Goal: Task Accomplishment & Management: Manage account settings

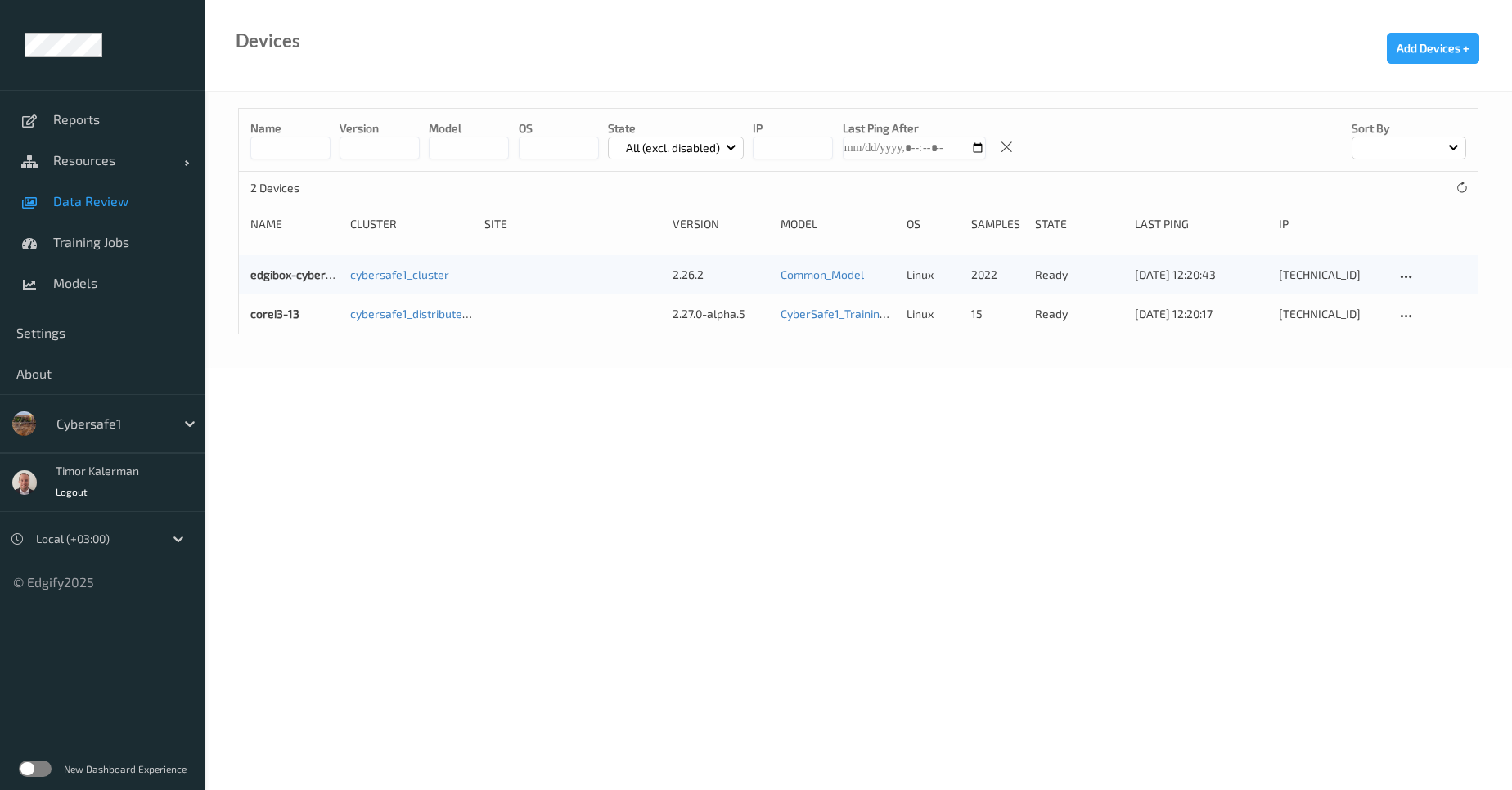
click at [98, 202] on span "Data Review" at bounding box center [120, 201] width 135 height 17
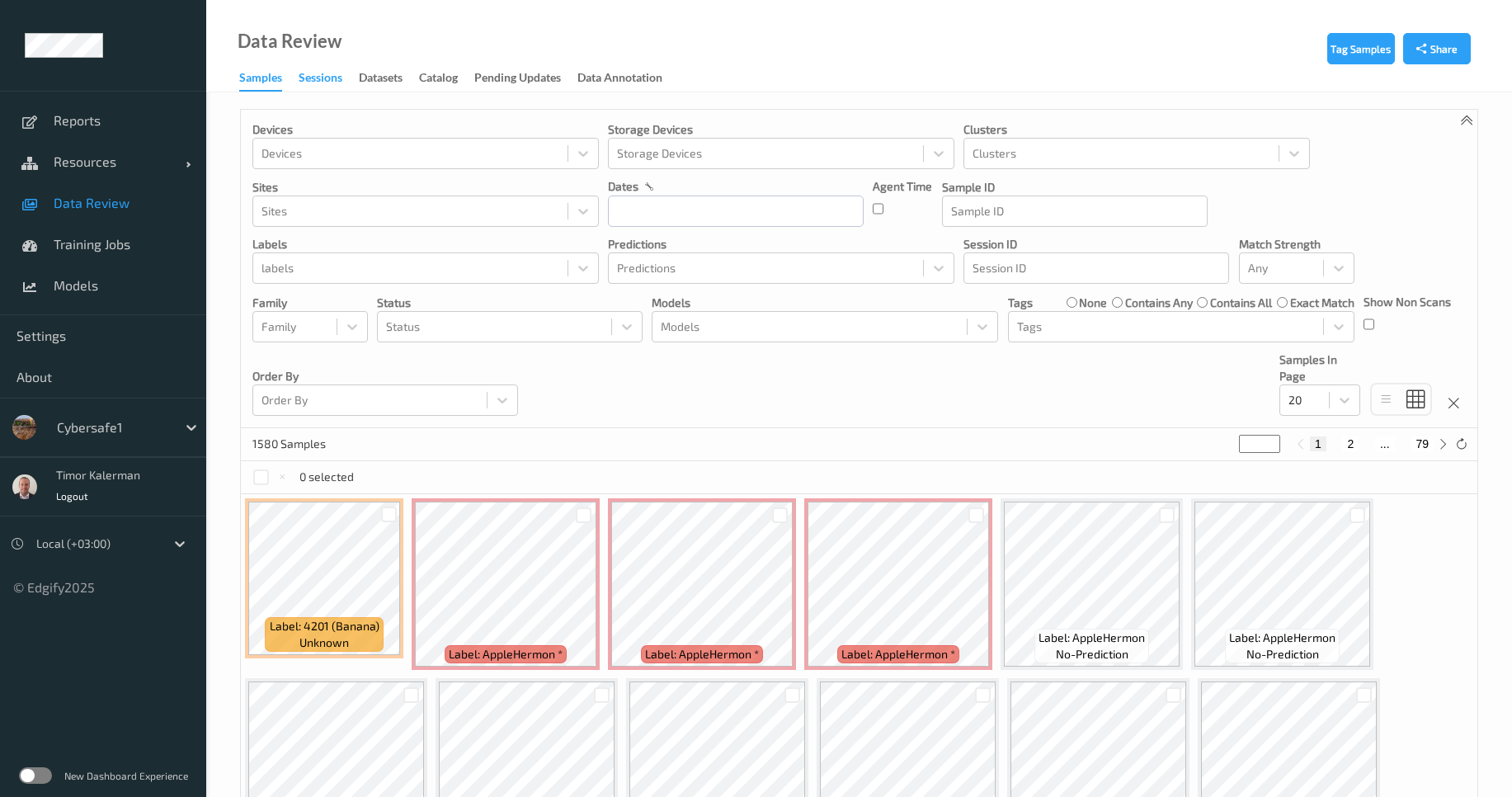
click at [323, 82] on div "Sessions" at bounding box center [321, 80] width 44 height 21
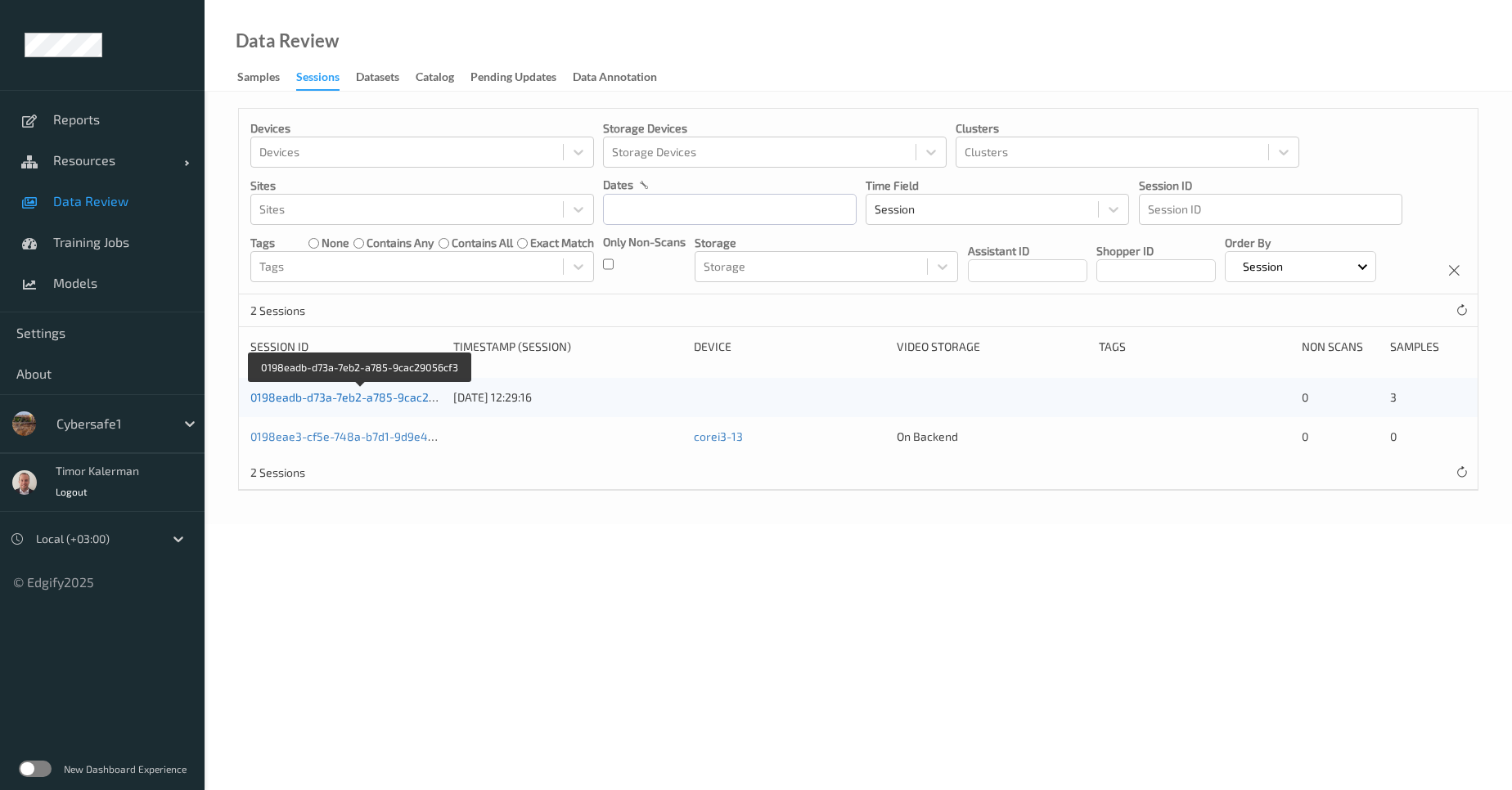
click at [398, 404] on link "0198eadb-d73a-7eb2-a785-9cac29056cf3" at bounding box center [360, 397] width 221 height 14
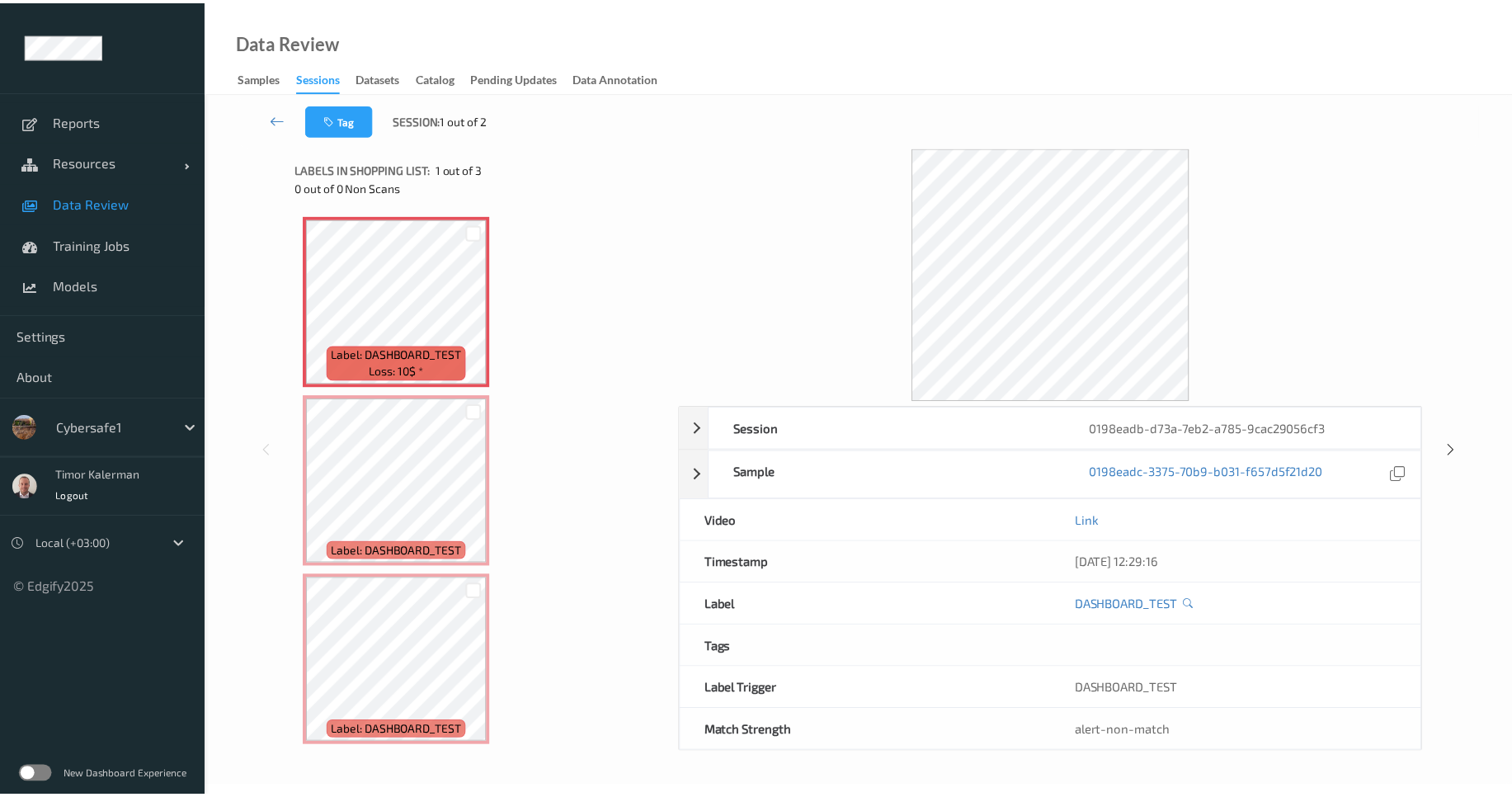
scroll to position [4, 0]
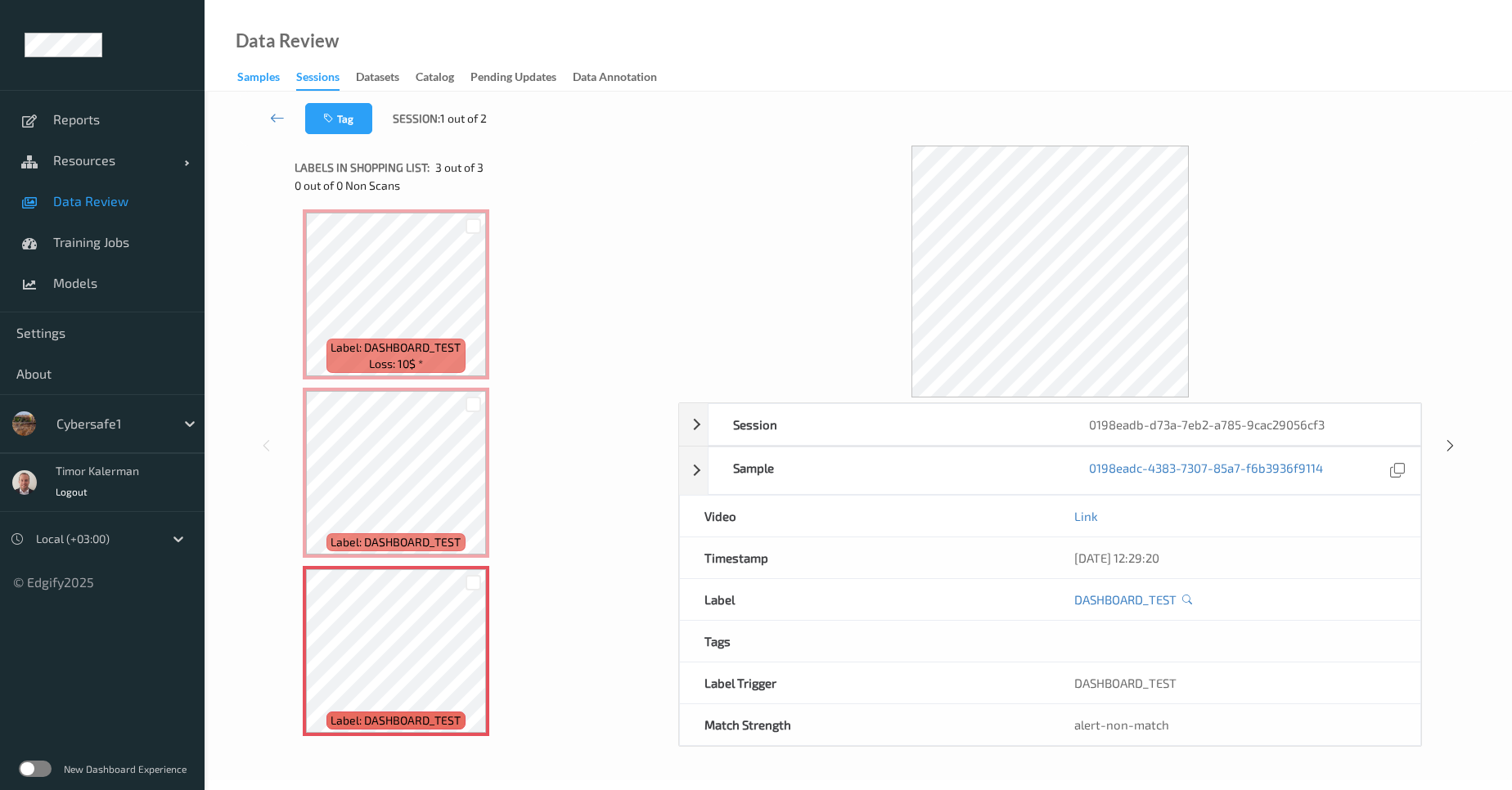
click at [248, 72] on div "Samples" at bounding box center [258, 79] width 42 height 21
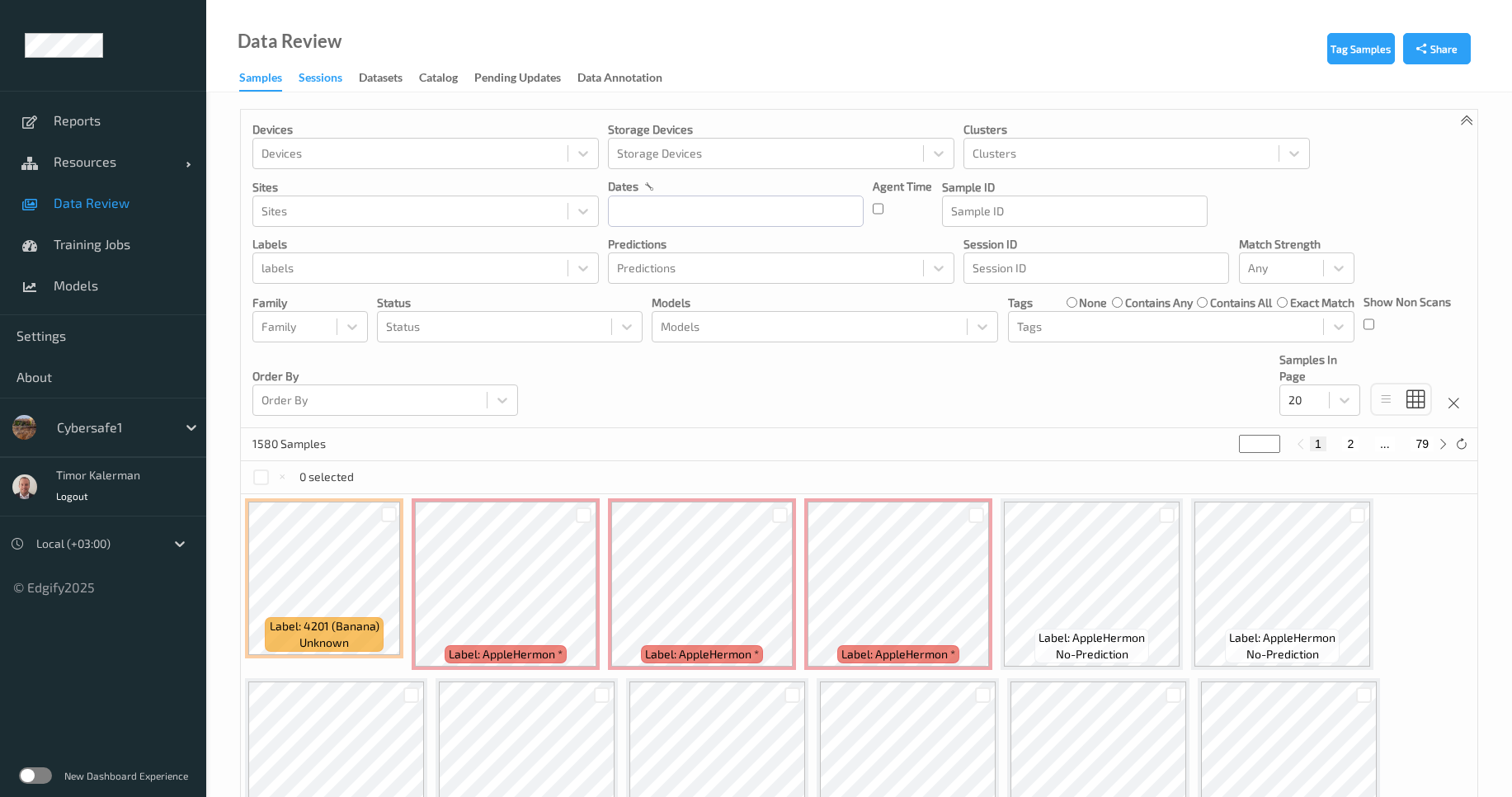
click at [339, 76] on div "Sessions" at bounding box center [321, 80] width 44 height 21
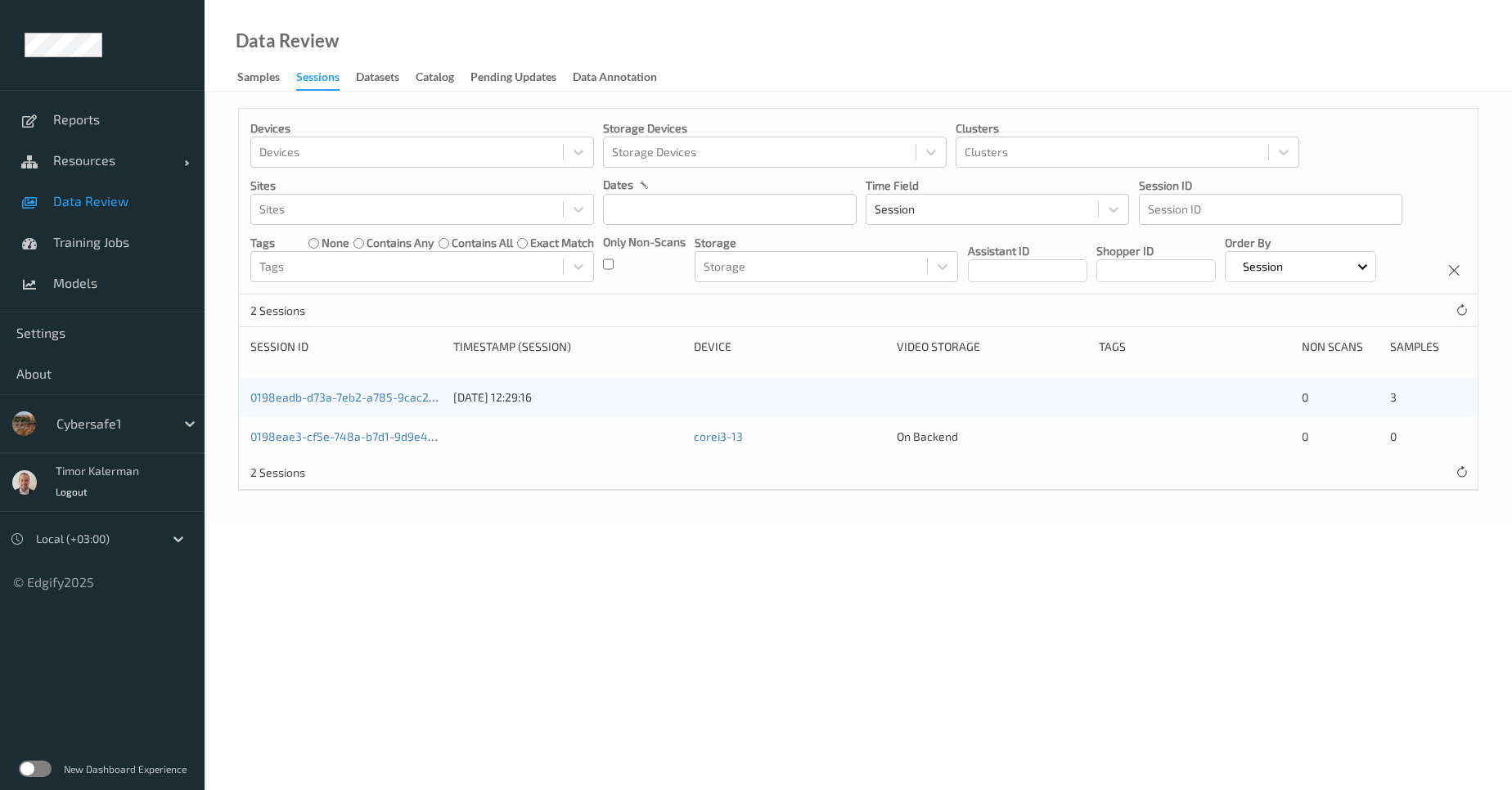
click at [723, 445] on div "corei3-13" at bounding box center [790, 436] width 192 height 17
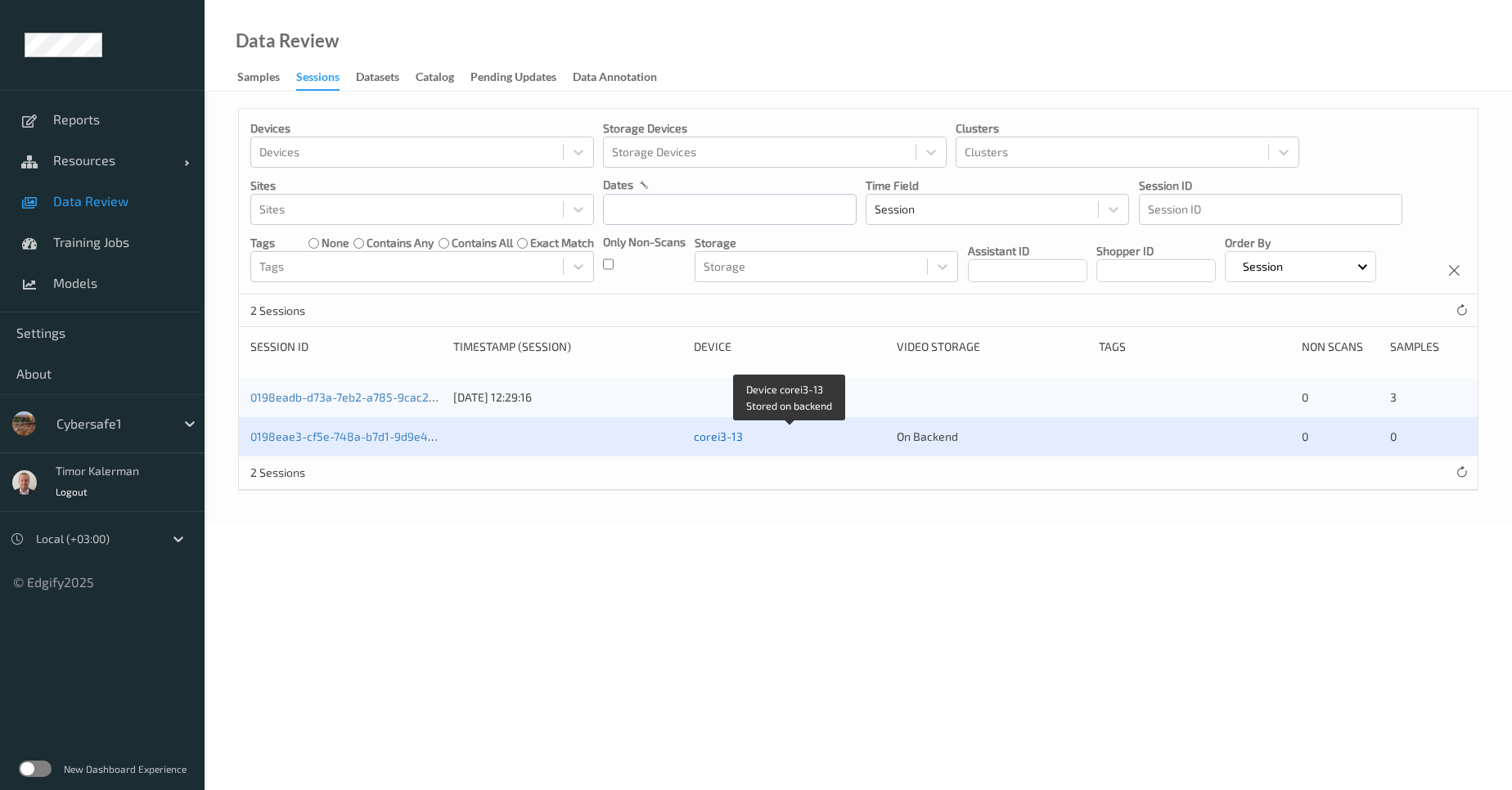
click at [721, 443] on link "corei3-13" at bounding box center [719, 436] width 49 height 14
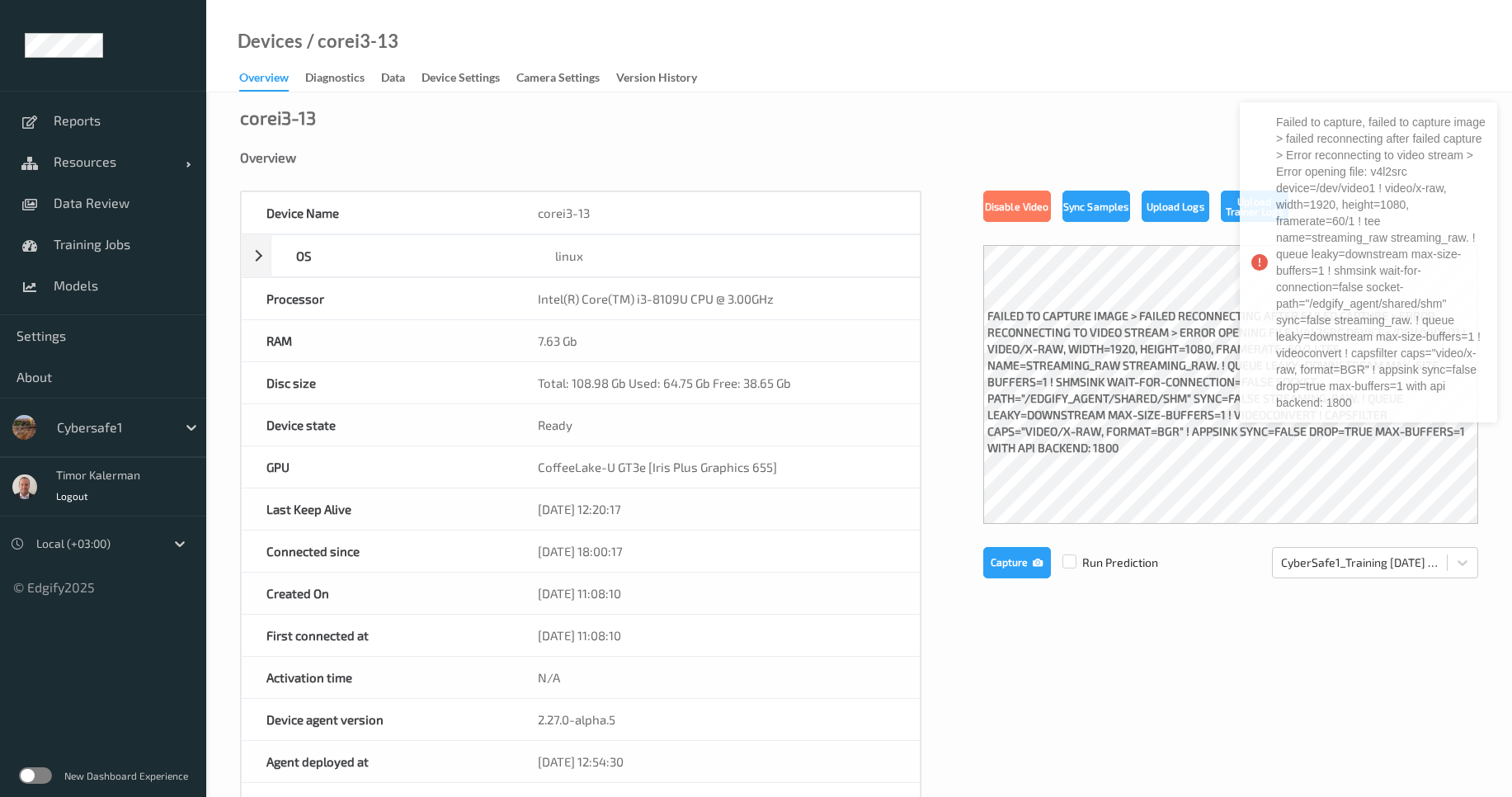
click at [459, 91] on div "Overview Diagnostics Data Device Settings Camera Settings Version History" at bounding box center [476, 79] width 474 height 25
click at [469, 78] on div "Device Settings" at bounding box center [460, 80] width 79 height 21
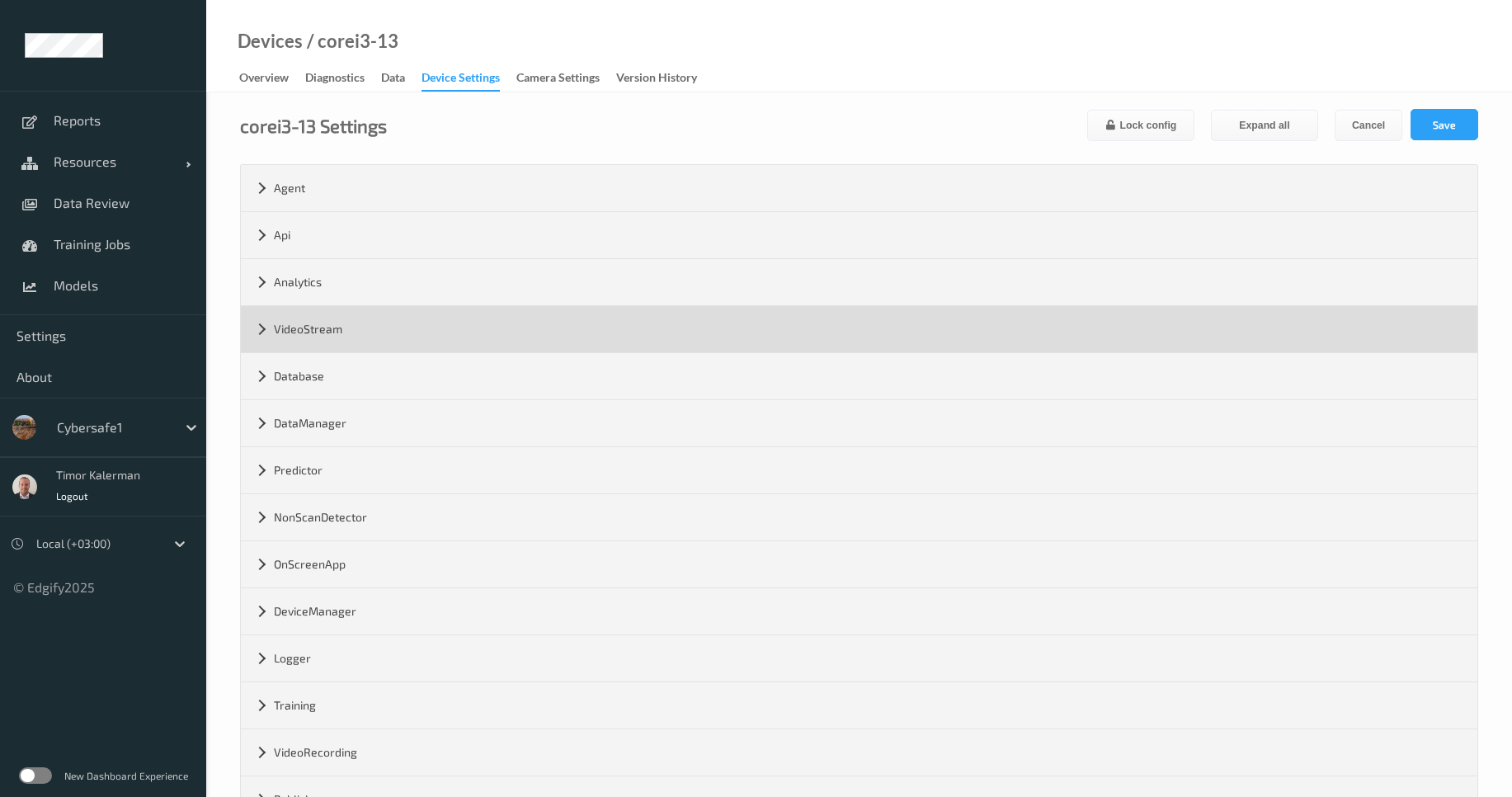
click at [335, 331] on div "VideoStream" at bounding box center [860, 329] width 1237 height 46
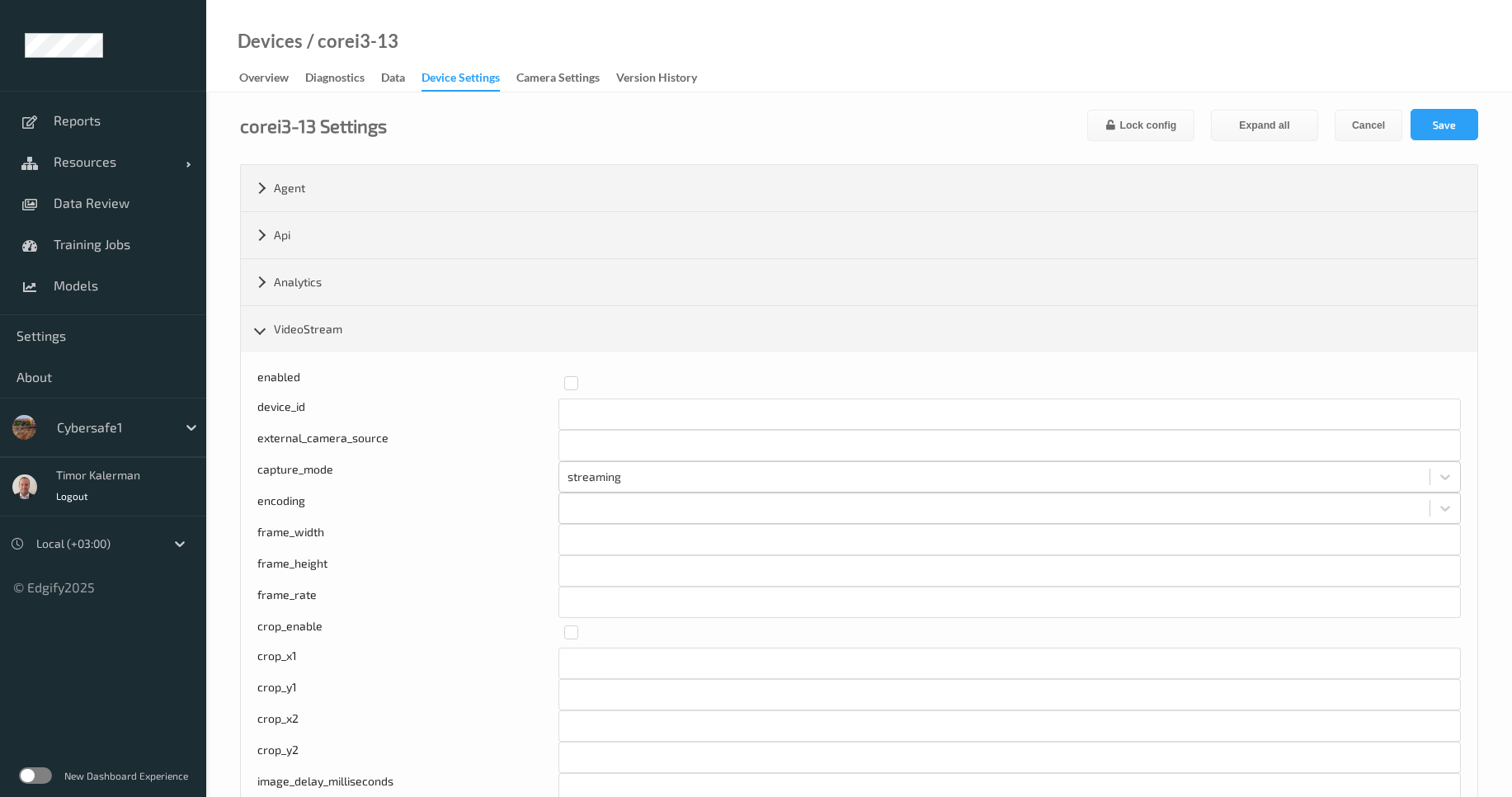
click at [126, 440] on div "Cybersafe1" at bounding box center [113, 427] width 127 height 27
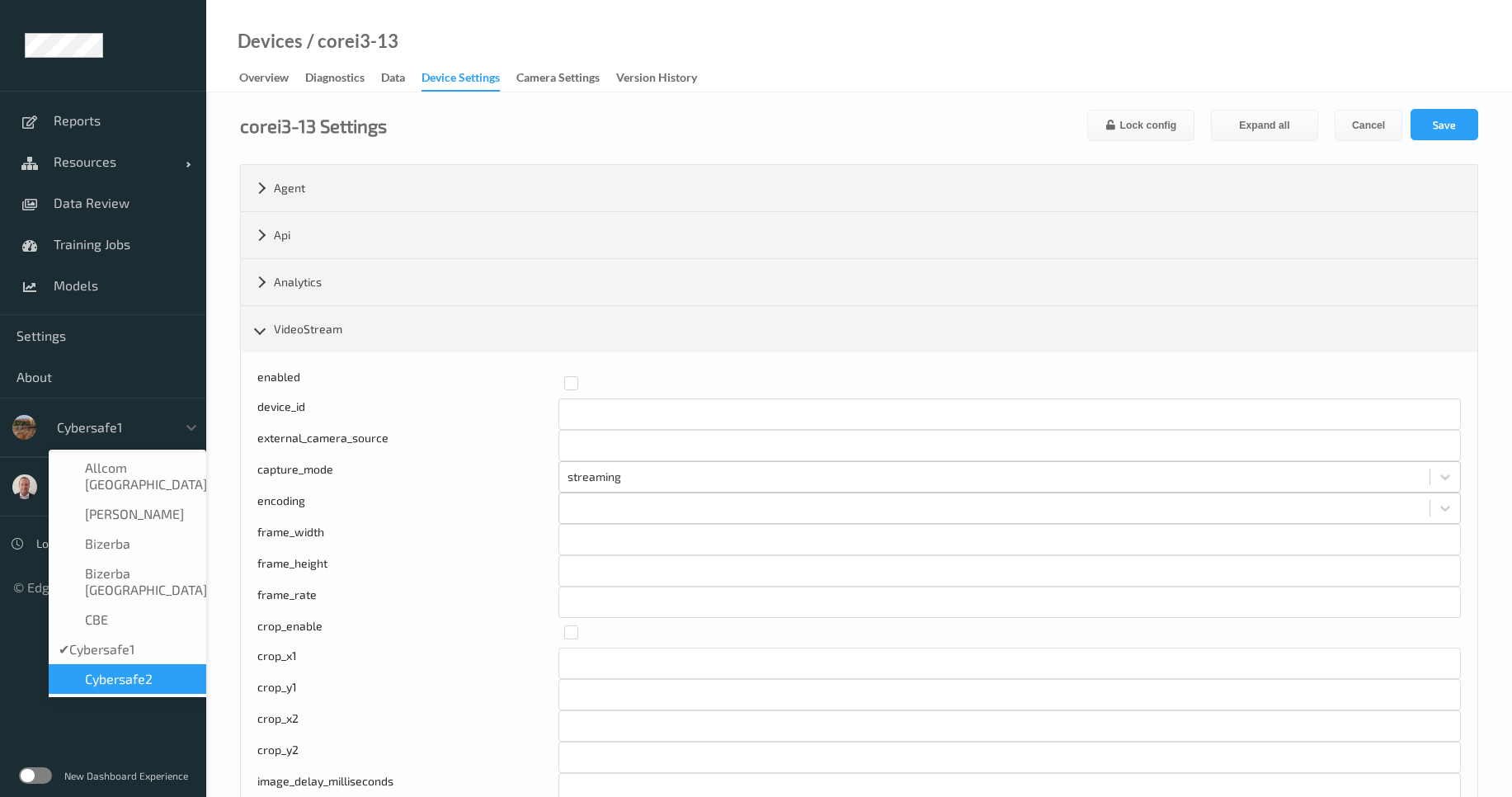
click at [149, 671] on span "Cybersafe2" at bounding box center [119, 679] width 68 height 17
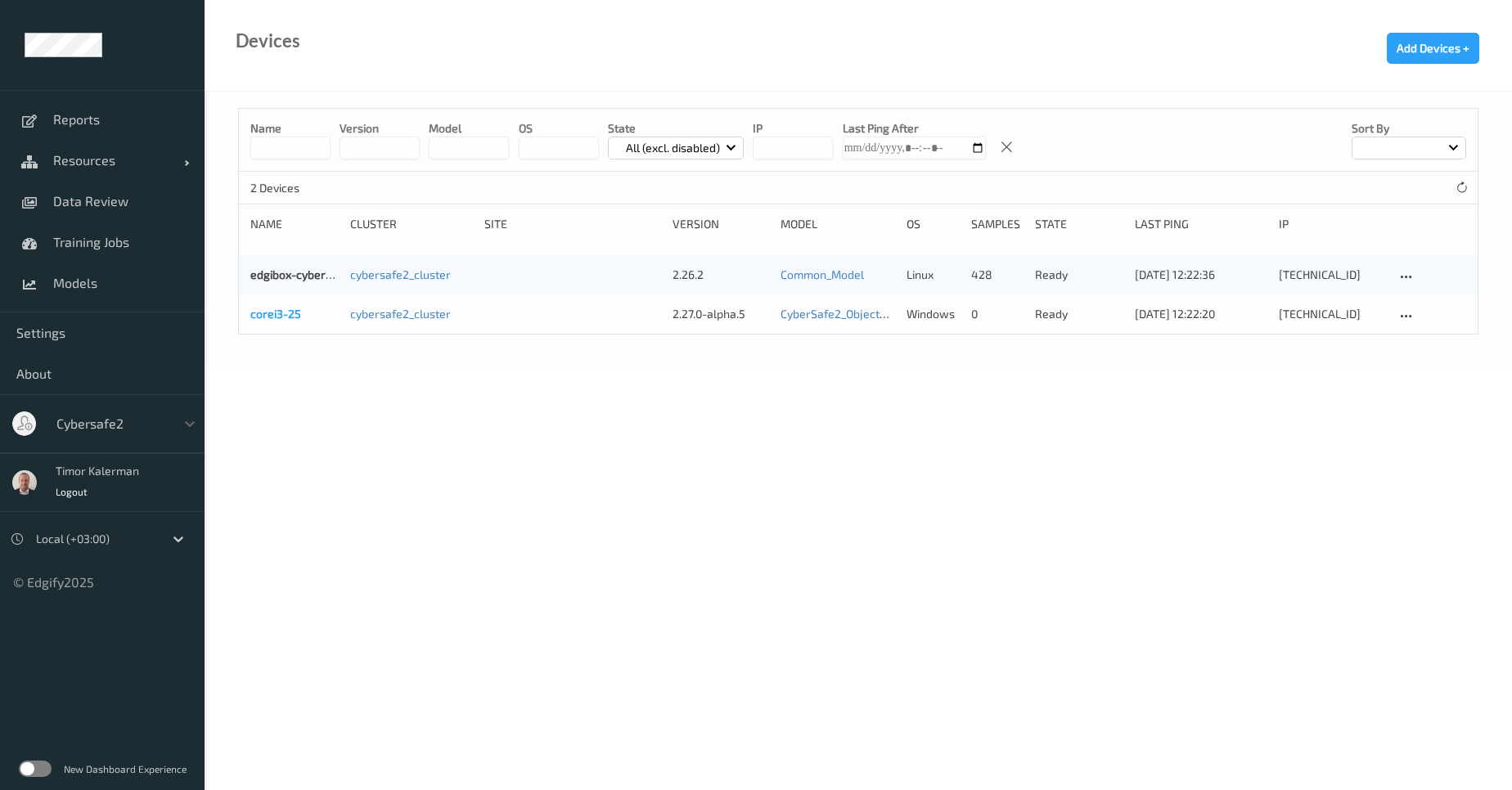
click at [288, 318] on link "corei3-25" at bounding box center [275, 314] width 50 height 14
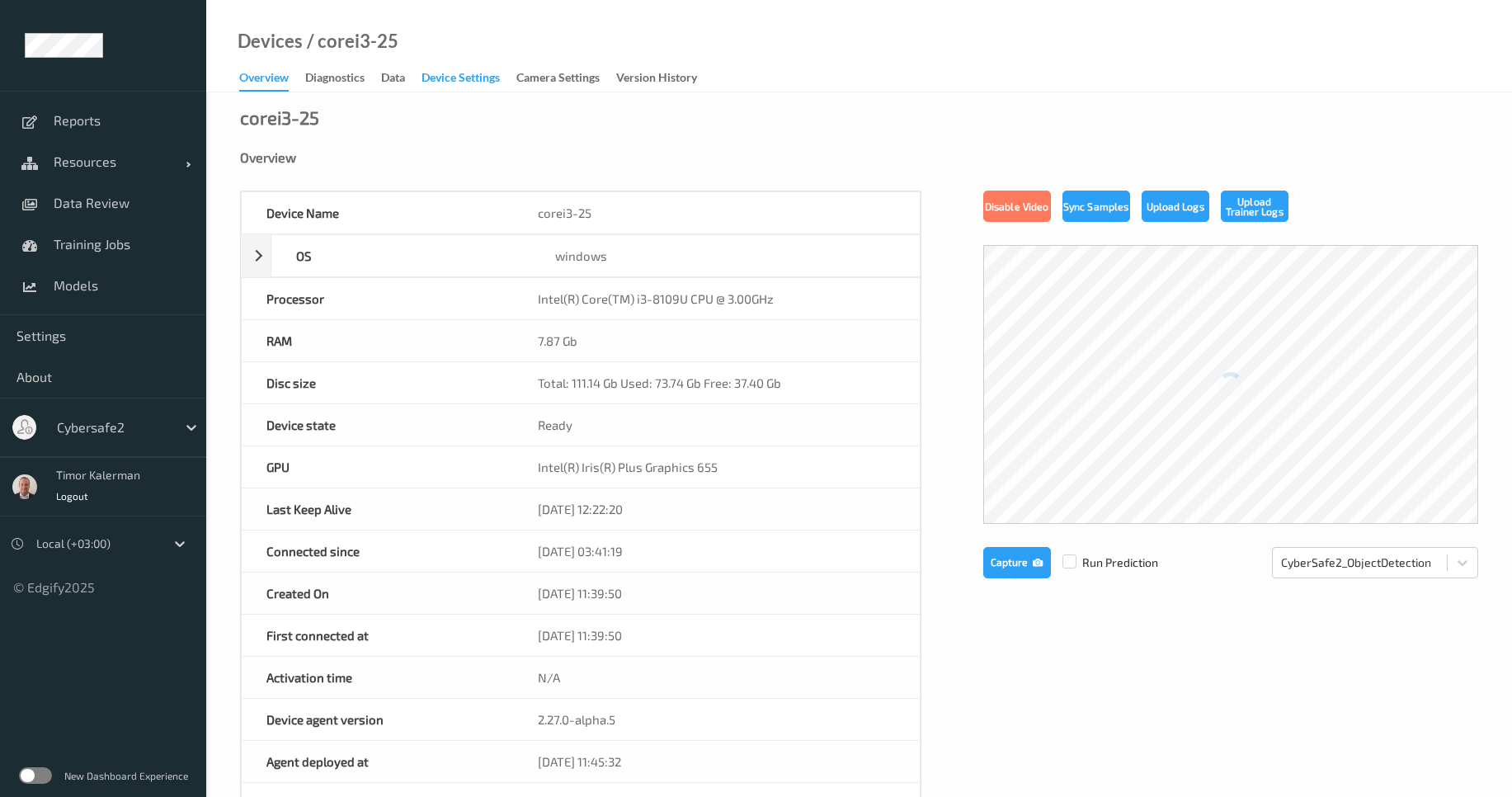
click at [468, 82] on div "Device Settings" at bounding box center [460, 80] width 79 height 21
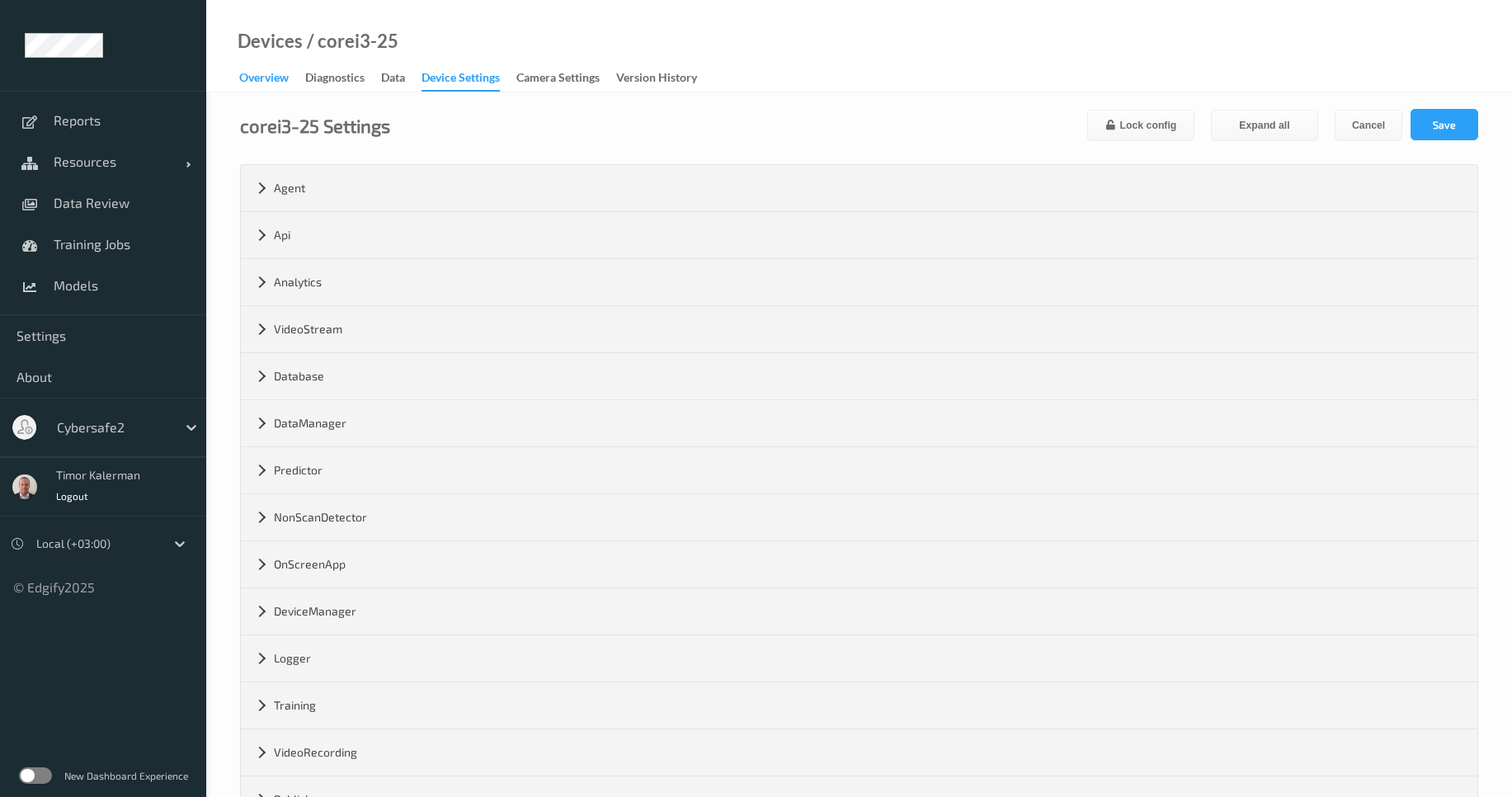
click at [268, 81] on div "Overview" at bounding box center [264, 80] width 50 height 21
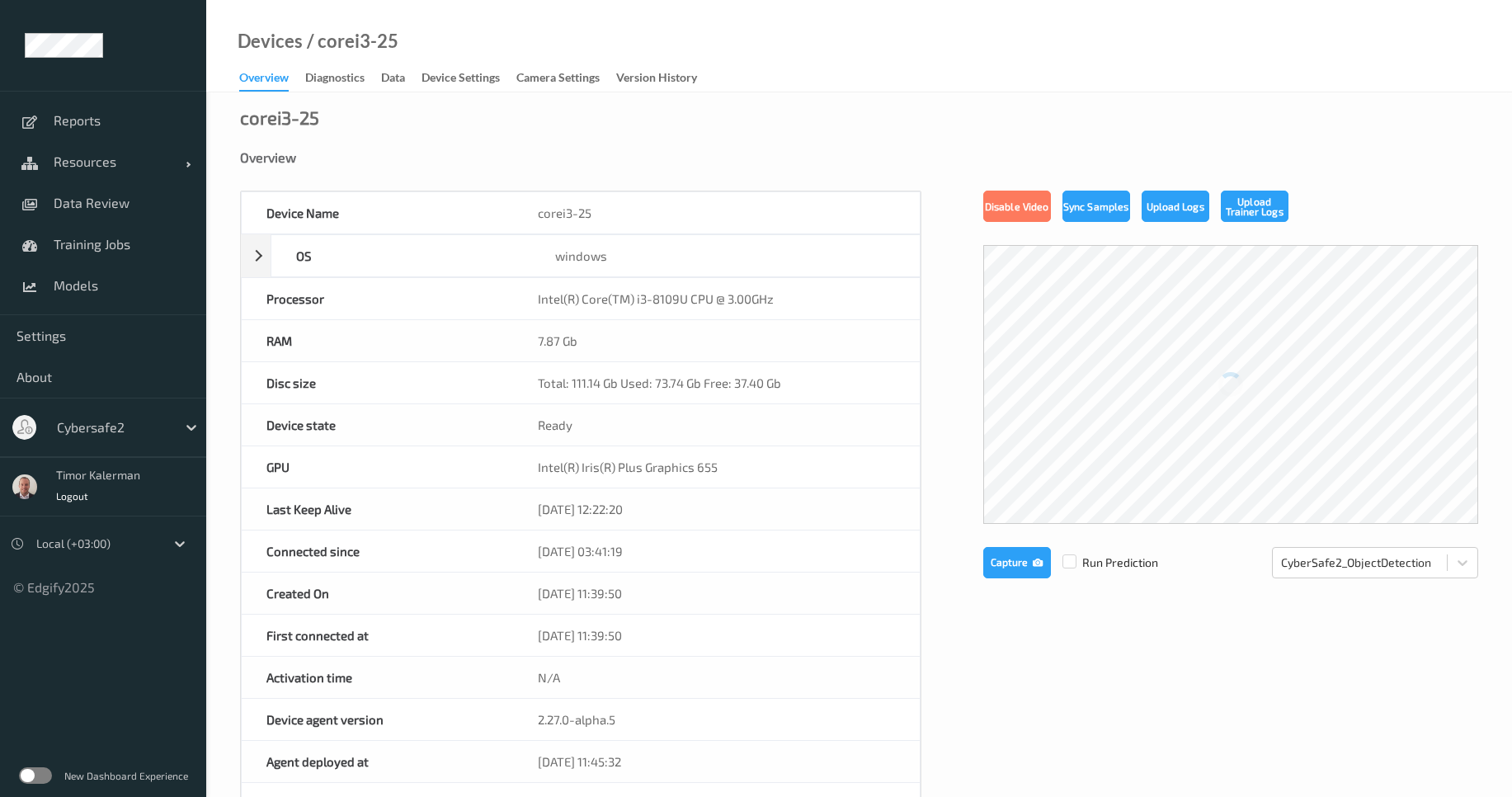
click at [48, 771] on label at bounding box center [35, 775] width 33 height 17
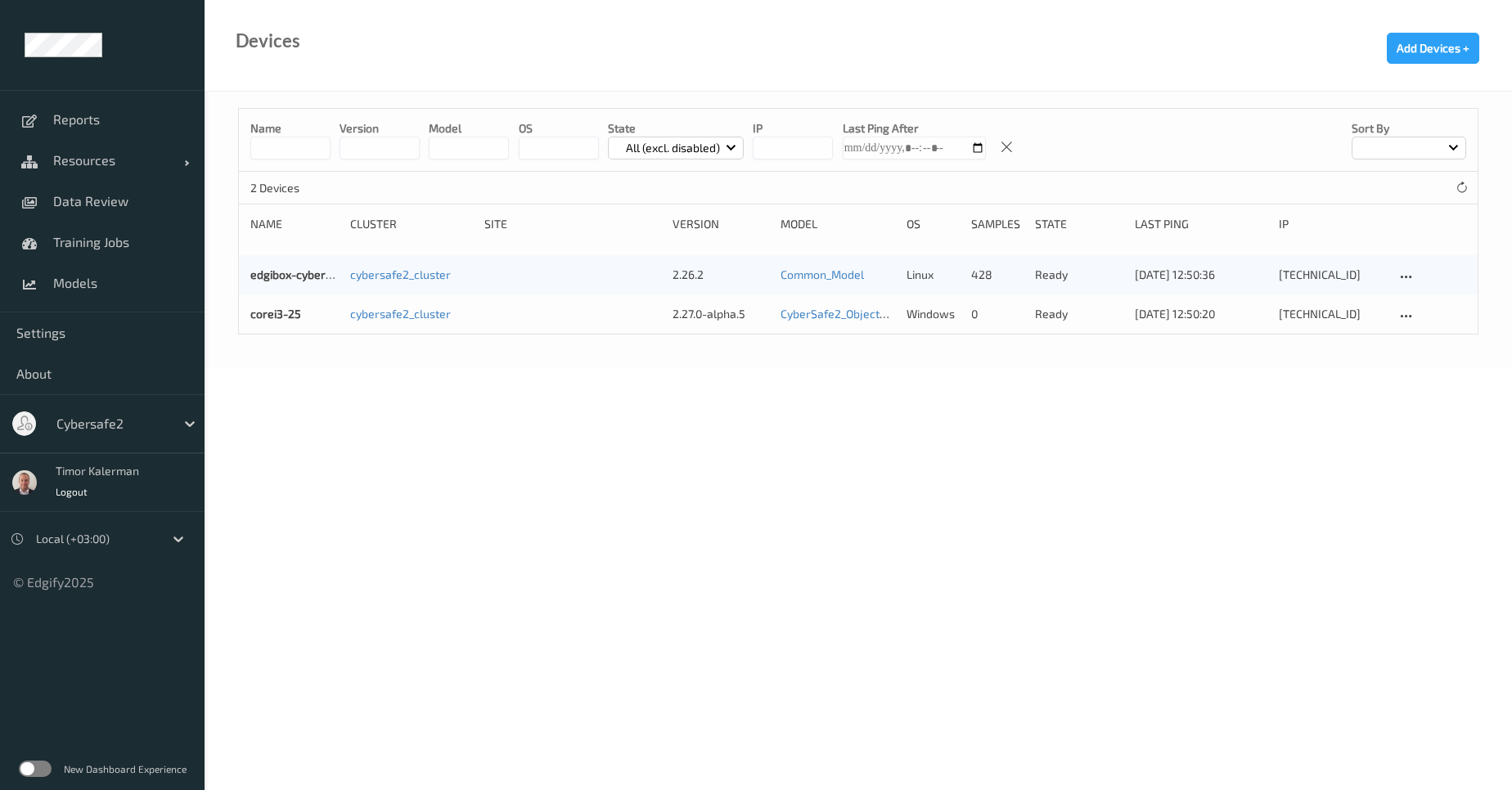
click at [36, 772] on label at bounding box center [35, 768] width 33 height 17
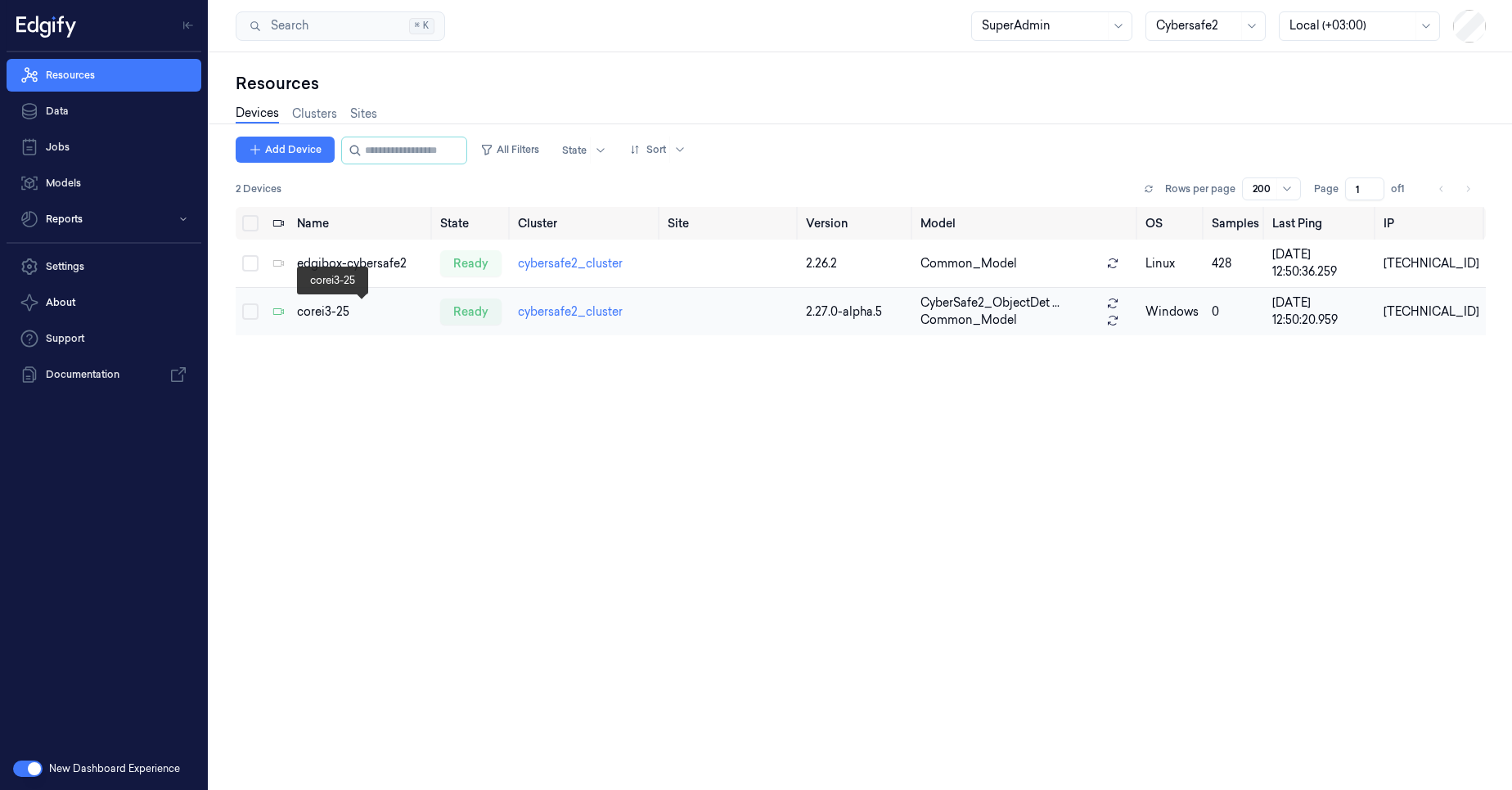
click at [318, 317] on div "corei3-25" at bounding box center [362, 311] width 131 height 17
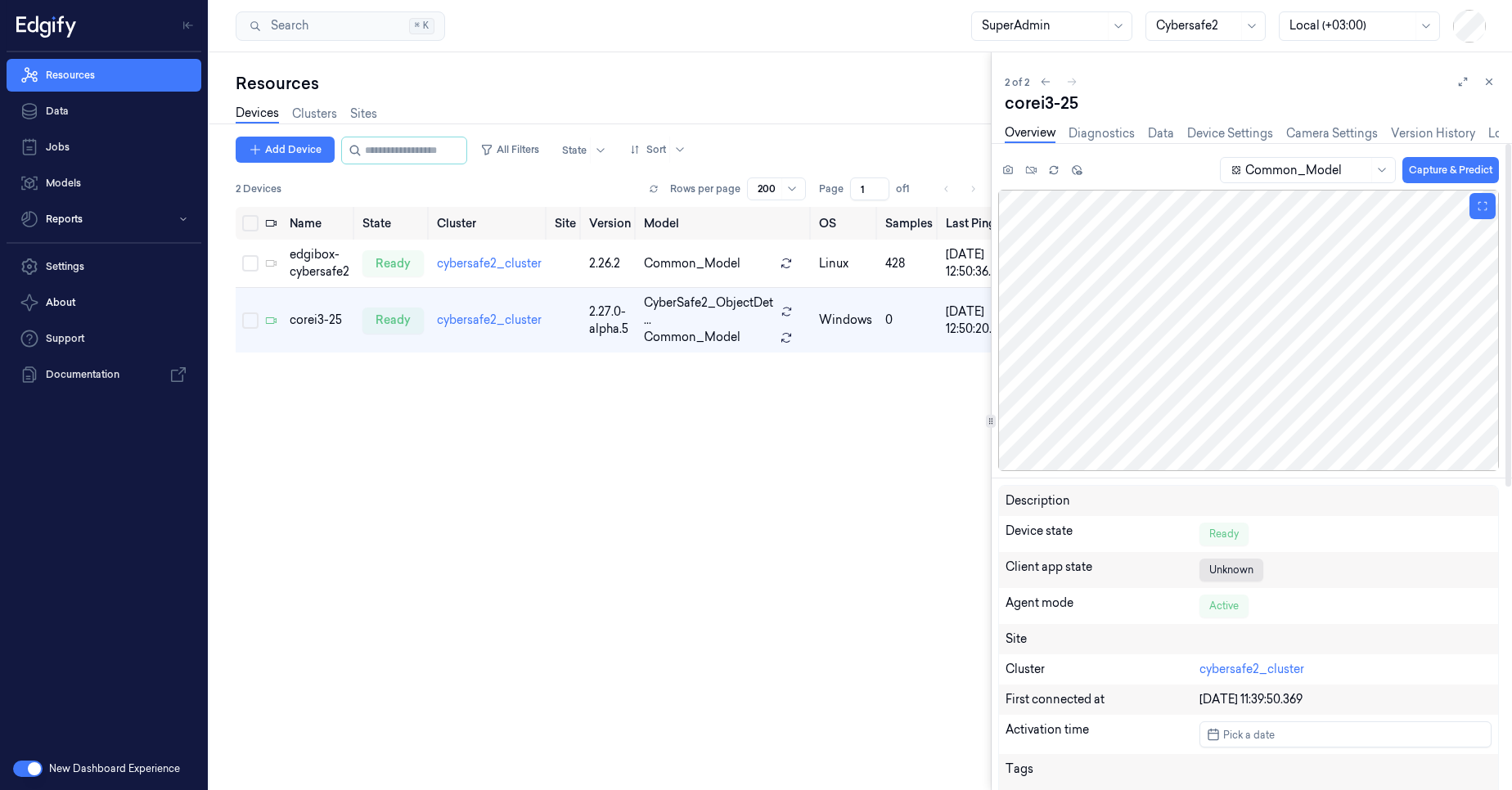
click at [1237, 265] on div at bounding box center [1248, 330] width 501 height 281
click at [1221, 145] on div "Common_Model Capture & Predict Description Device state Ready Client app state …" at bounding box center [1241, 466] width 540 height 647
click at [1226, 136] on link "Device Settings" at bounding box center [1230, 133] width 86 height 19
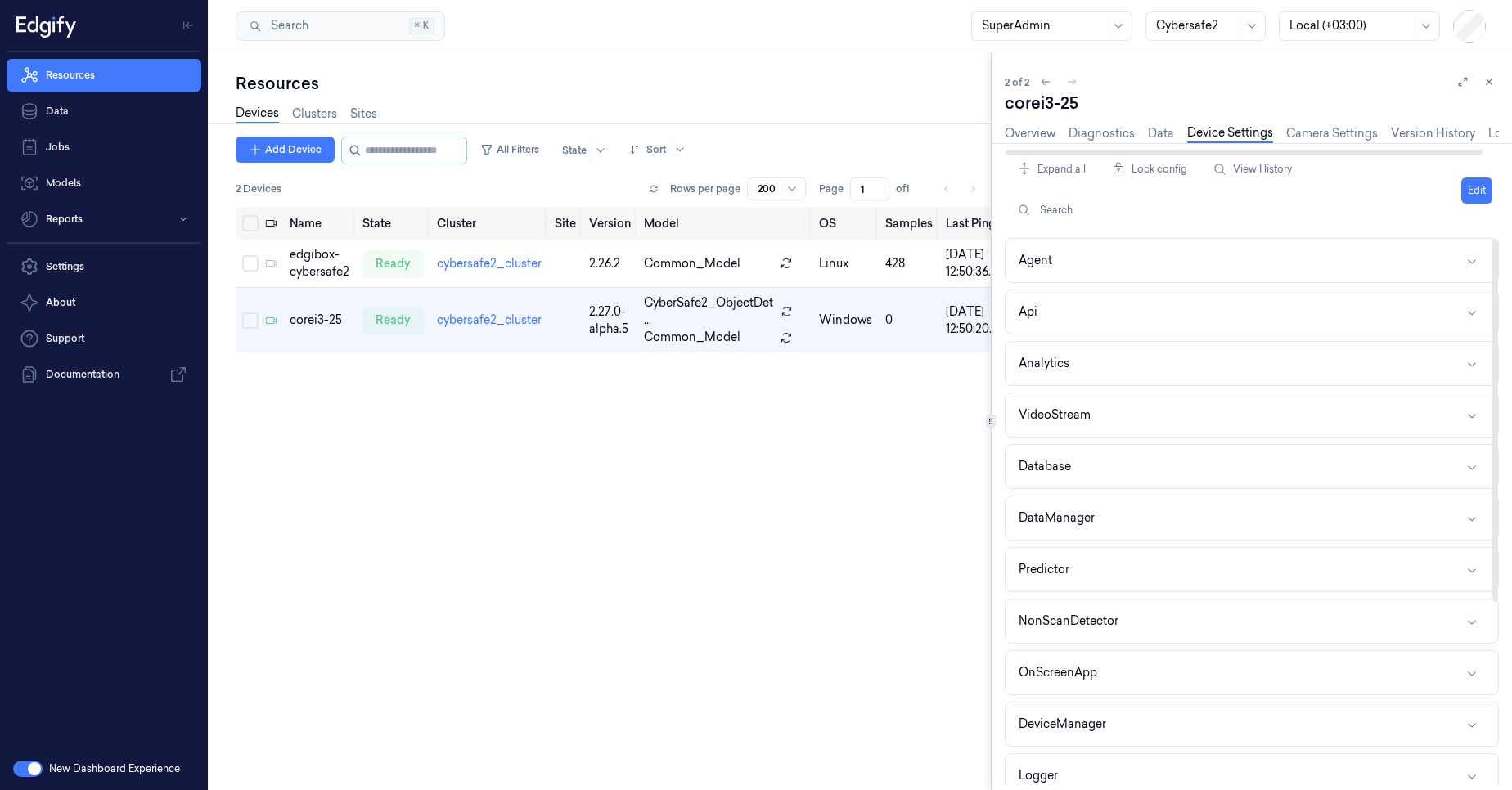
click at [1100, 408] on button "VideoStream" at bounding box center [1251, 415] width 493 height 43
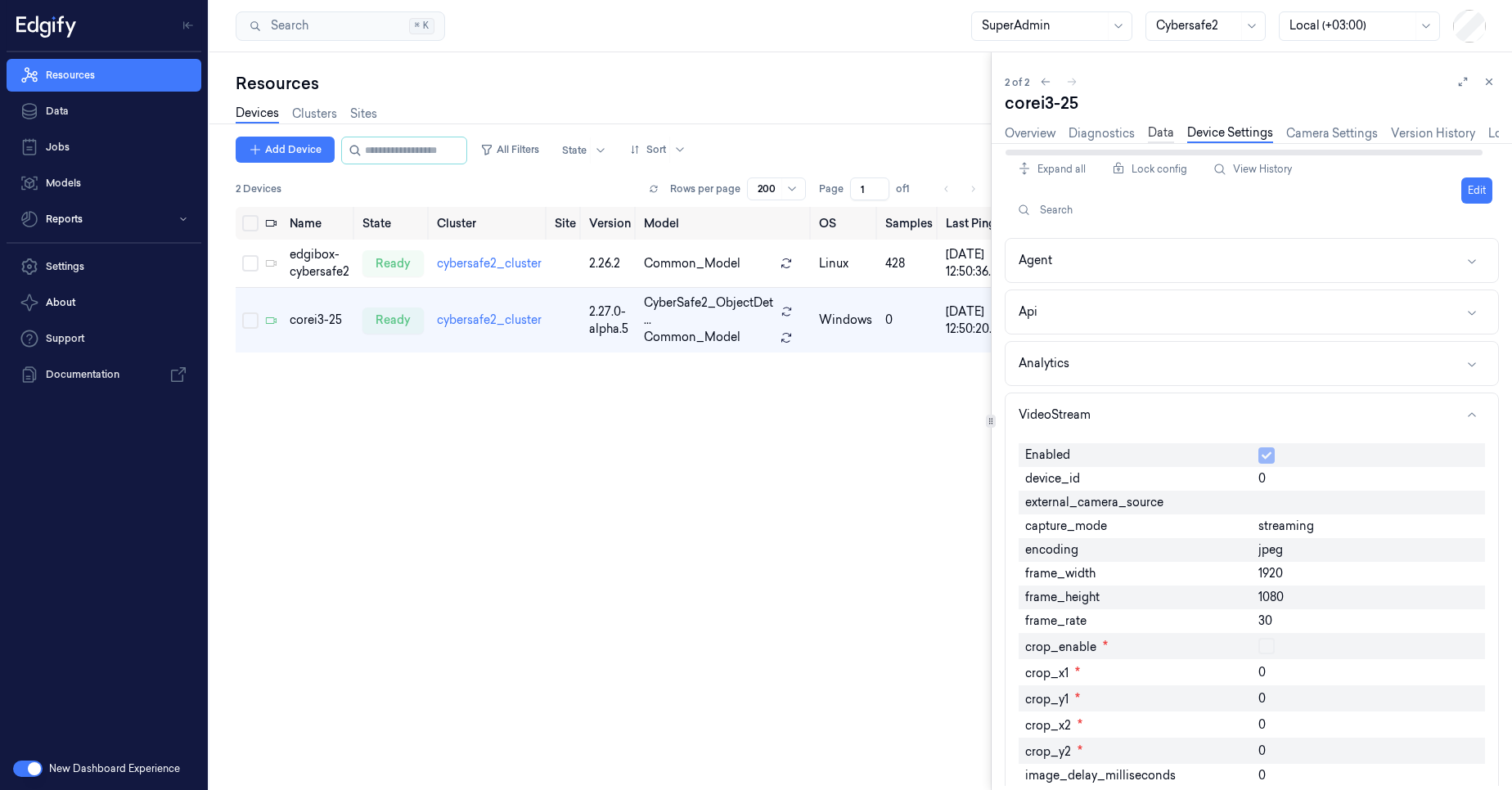
click at [1153, 133] on link "Data" at bounding box center [1160, 133] width 27 height 19
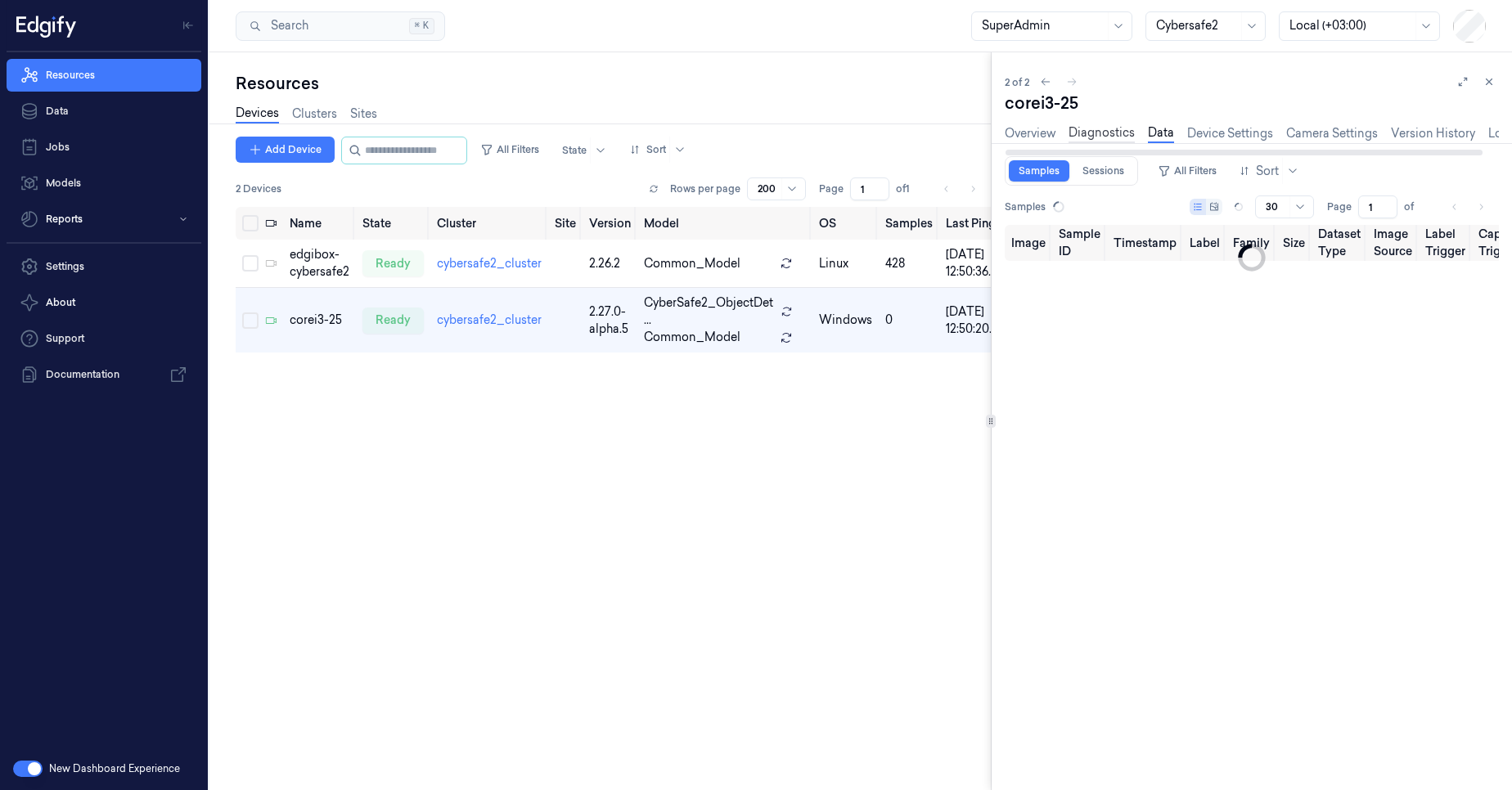
type input "0"
click at [1093, 136] on link "Diagnostics" at bounding box center [1101, 133] width 66 height 19
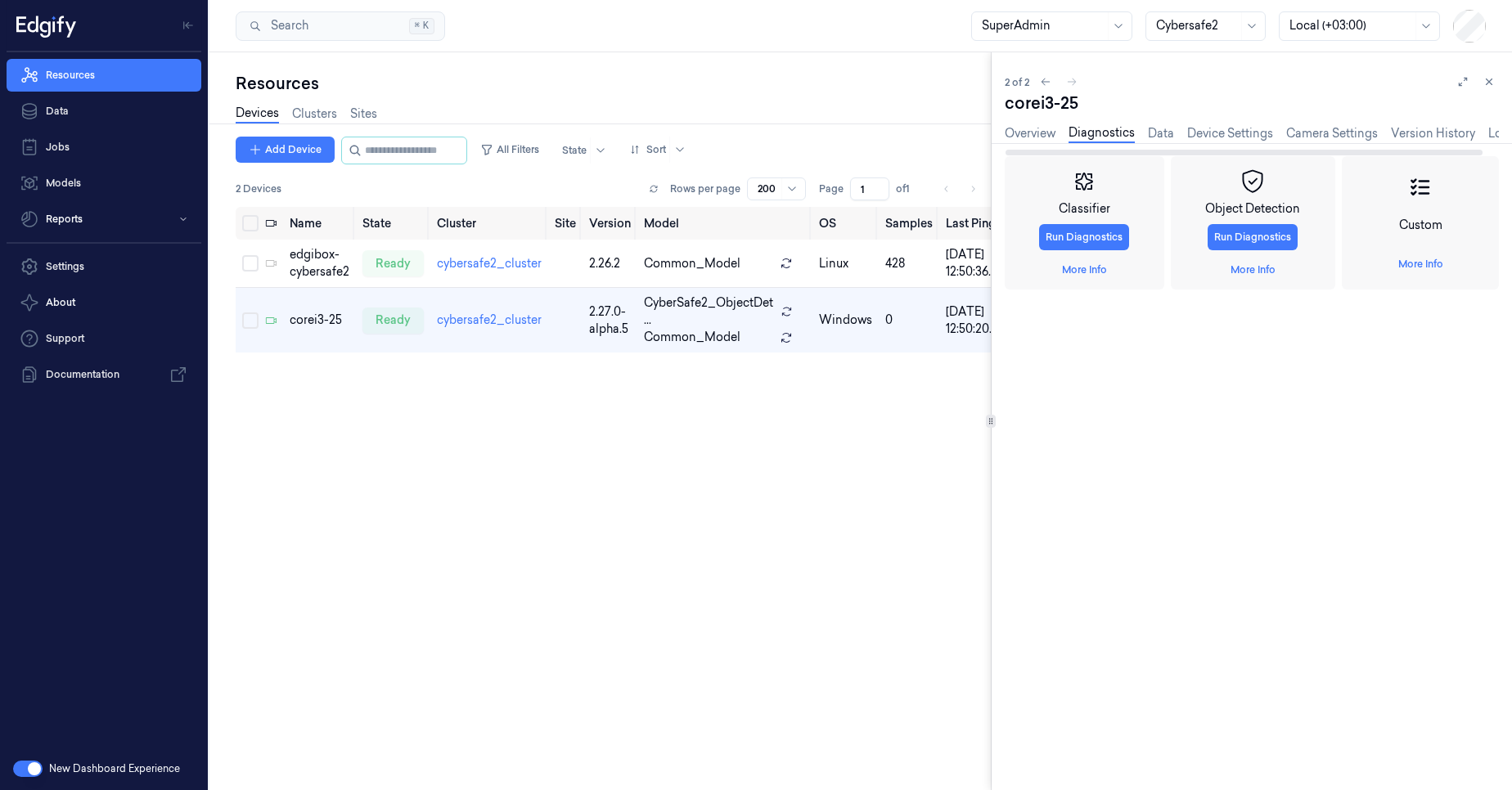
click at [1165, 144] on div "Classifier Run Diagnostics More Info Object Detection Run Diagnostics More Info…" at bounding box center [1251, 466] width 494 height 647
click at [1163, 138] on link "Data" at bounding box center [1160, 133] width 27 height 19
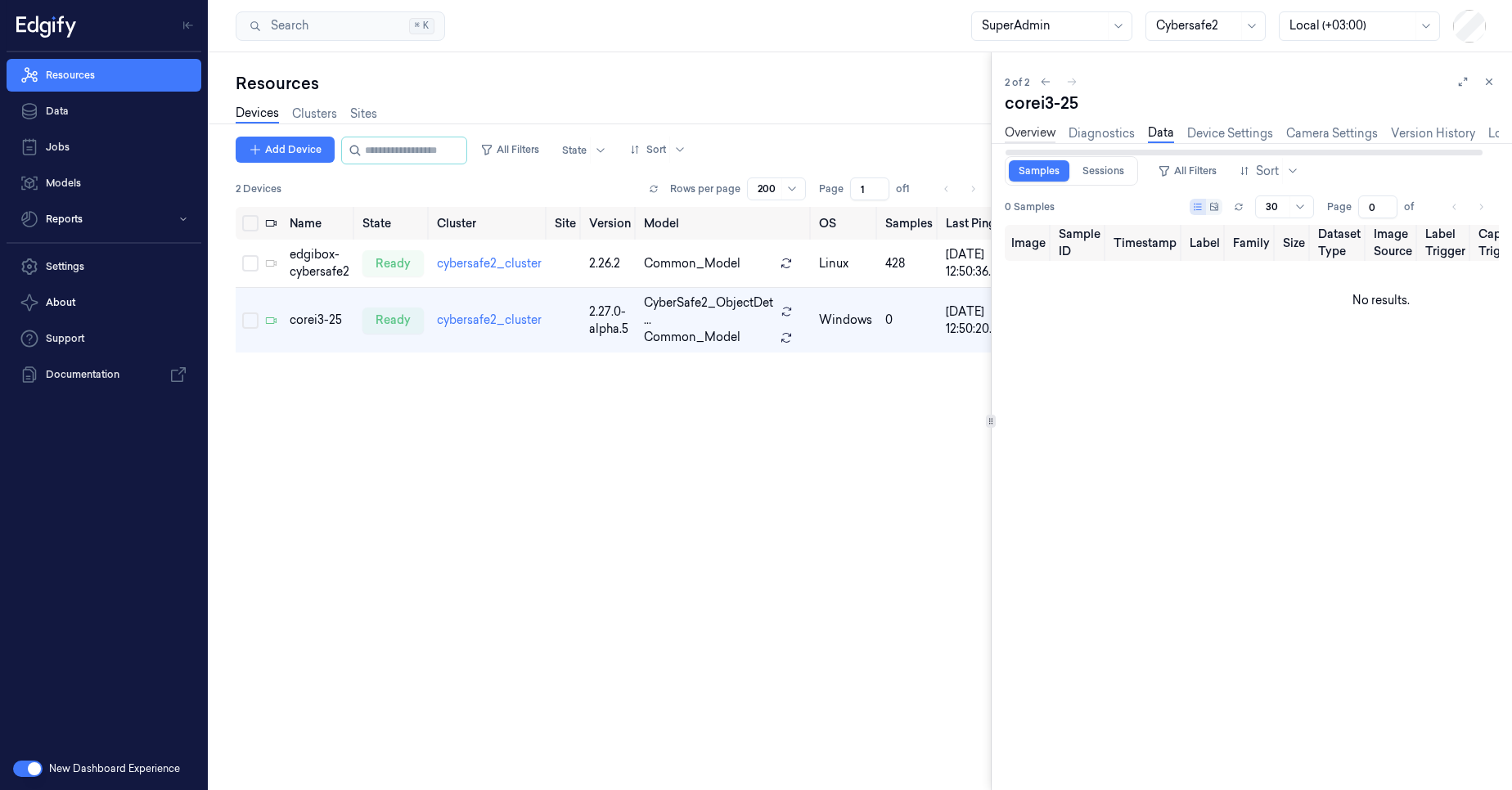
click at [1034, 136] on link "Overview" at bounding box center [1029, 133] width 50 height 19
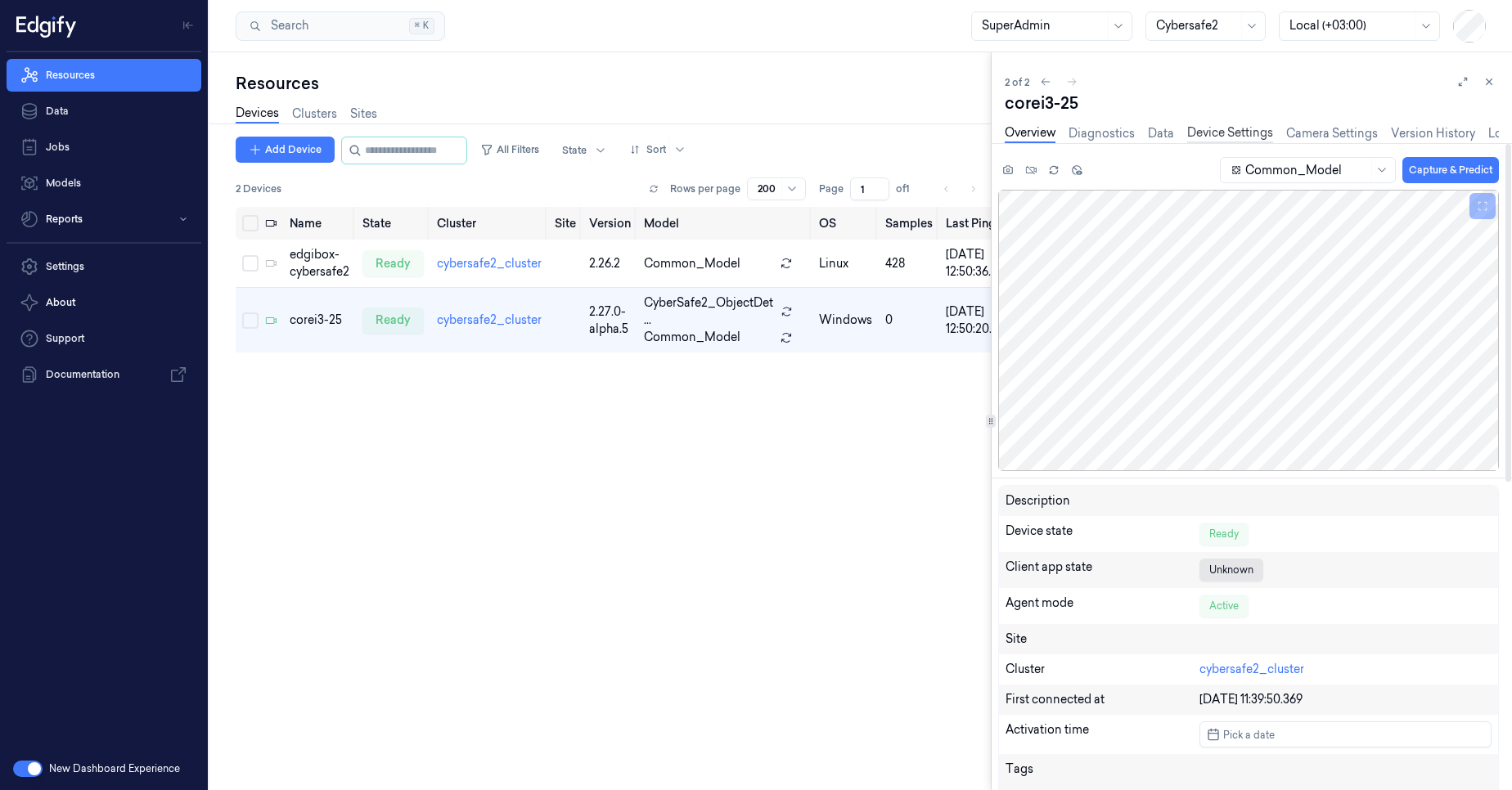
click at [1219, 135] on link "Device Settings" at bounding box center [1230, 133] width 86 height 19
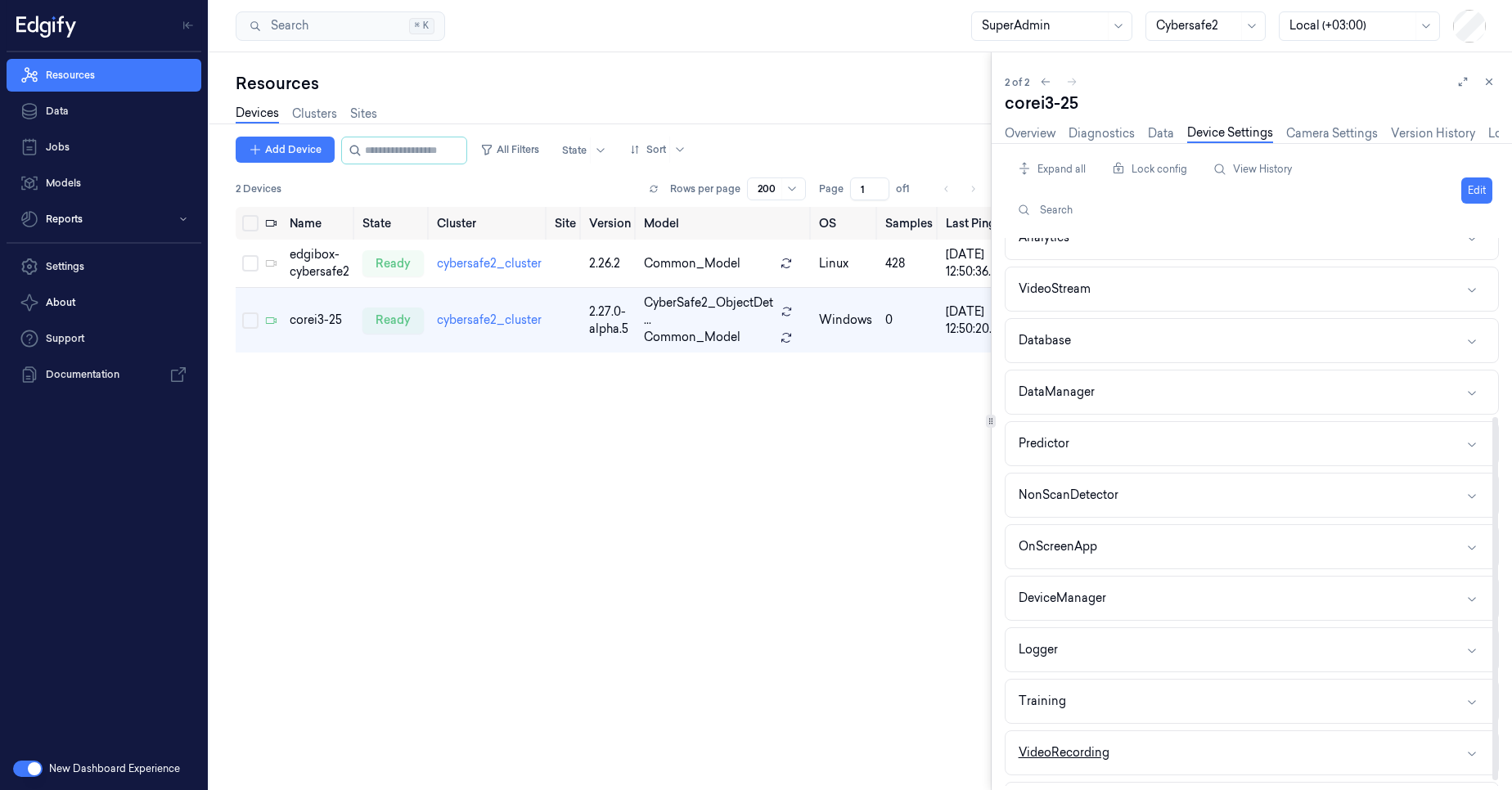
scroll to position [276, 0]
click at [1104, 495] on button "Logger" at bounding box center [1251, 500] width 493 height 43
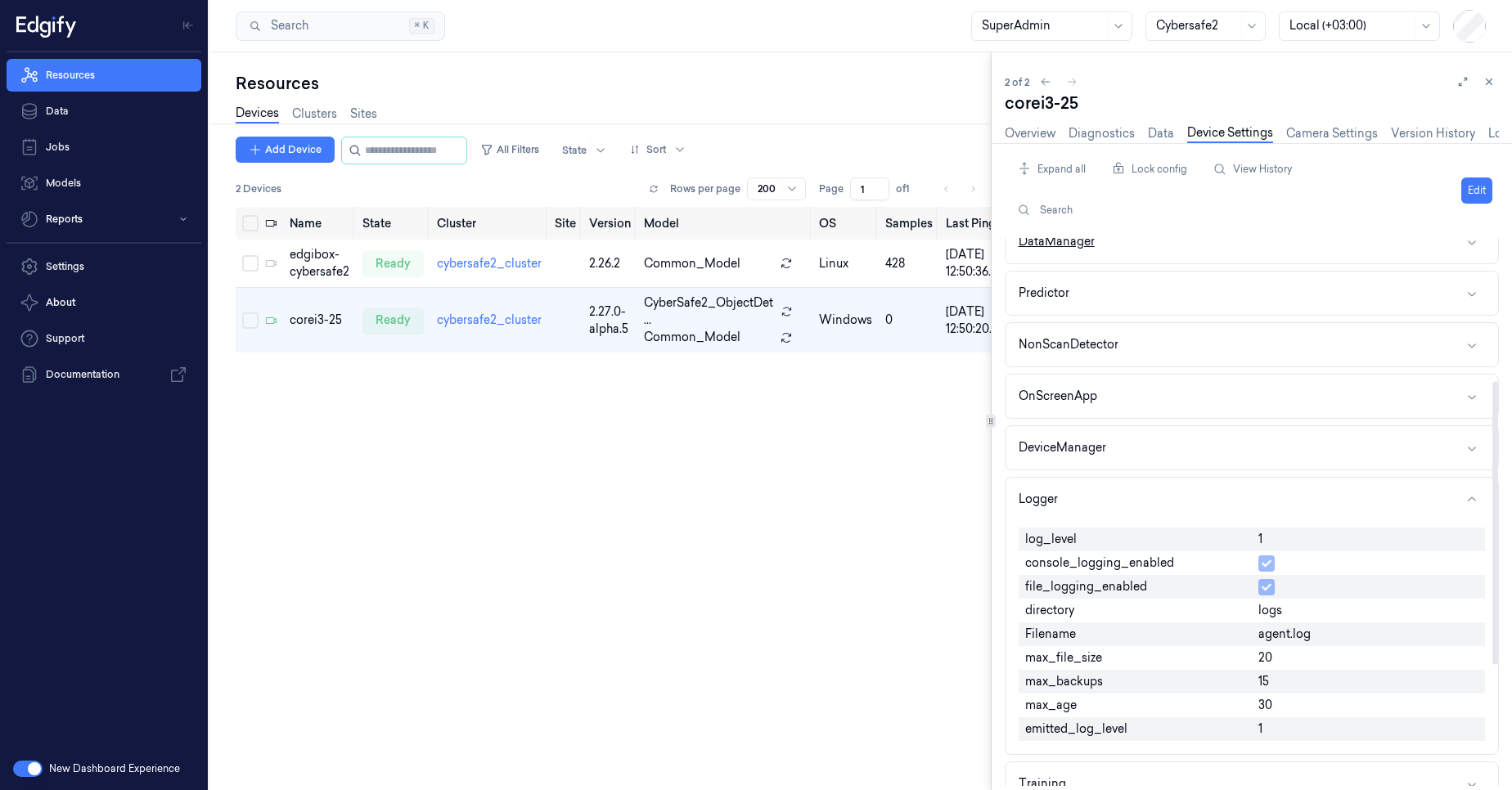
drag, startPoint x: 1478, startPoint y: 191, endPoint x: 1457, endPoint y: 256, distance: 68.3
click at [1478, 190] on button "Edit" at bounding box center [1476, 191] width 31 height 27
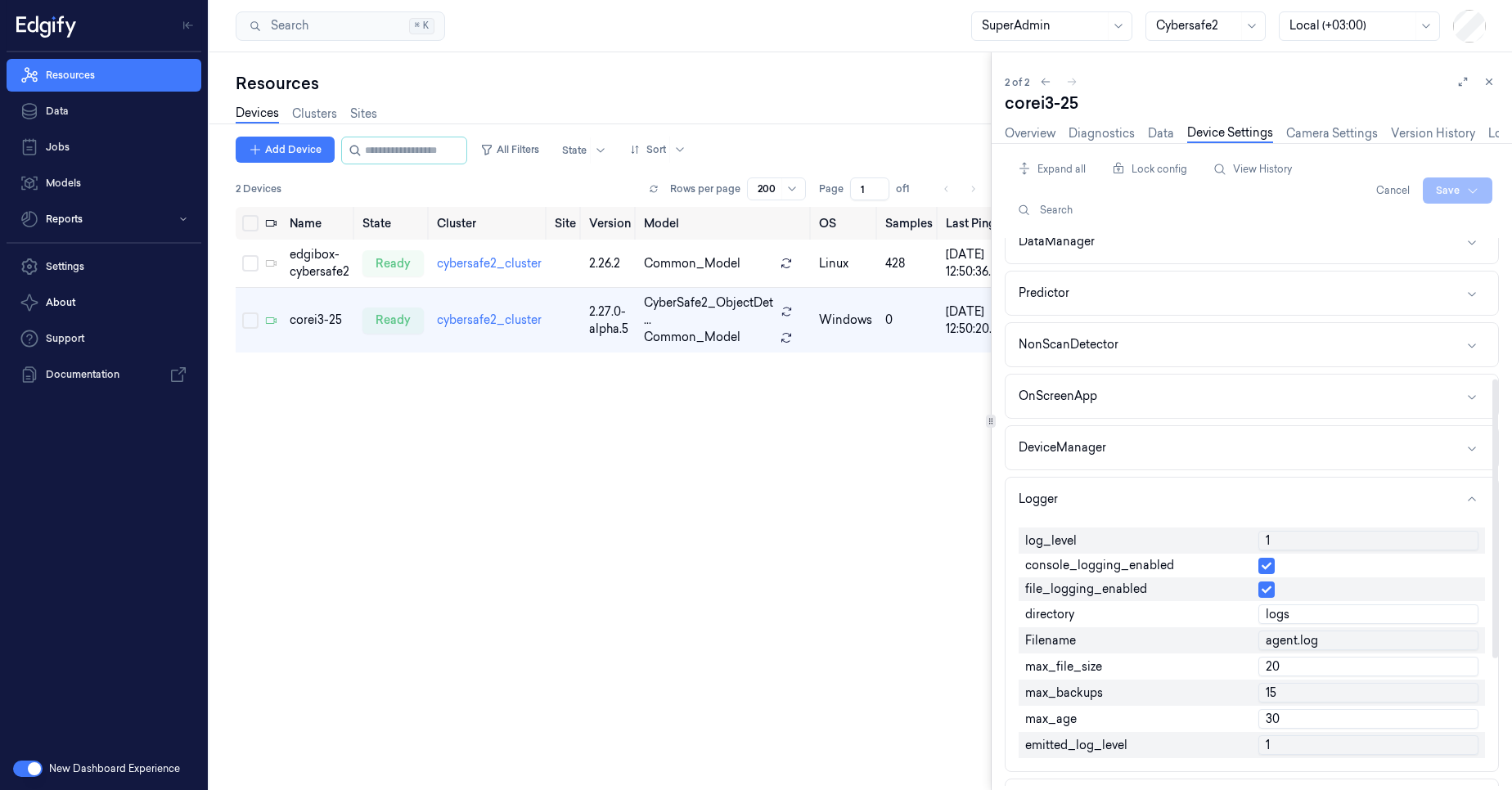
click at [1293, 538] on input "1" at bounding box center [1368, 541] width 220 height 20
type input "0"
click at [1461, 190] on html "Resources Data Jobs Models Reports Settings About Support Documentation New Das…" at bounding box center [756, 395] width 1512 height 790
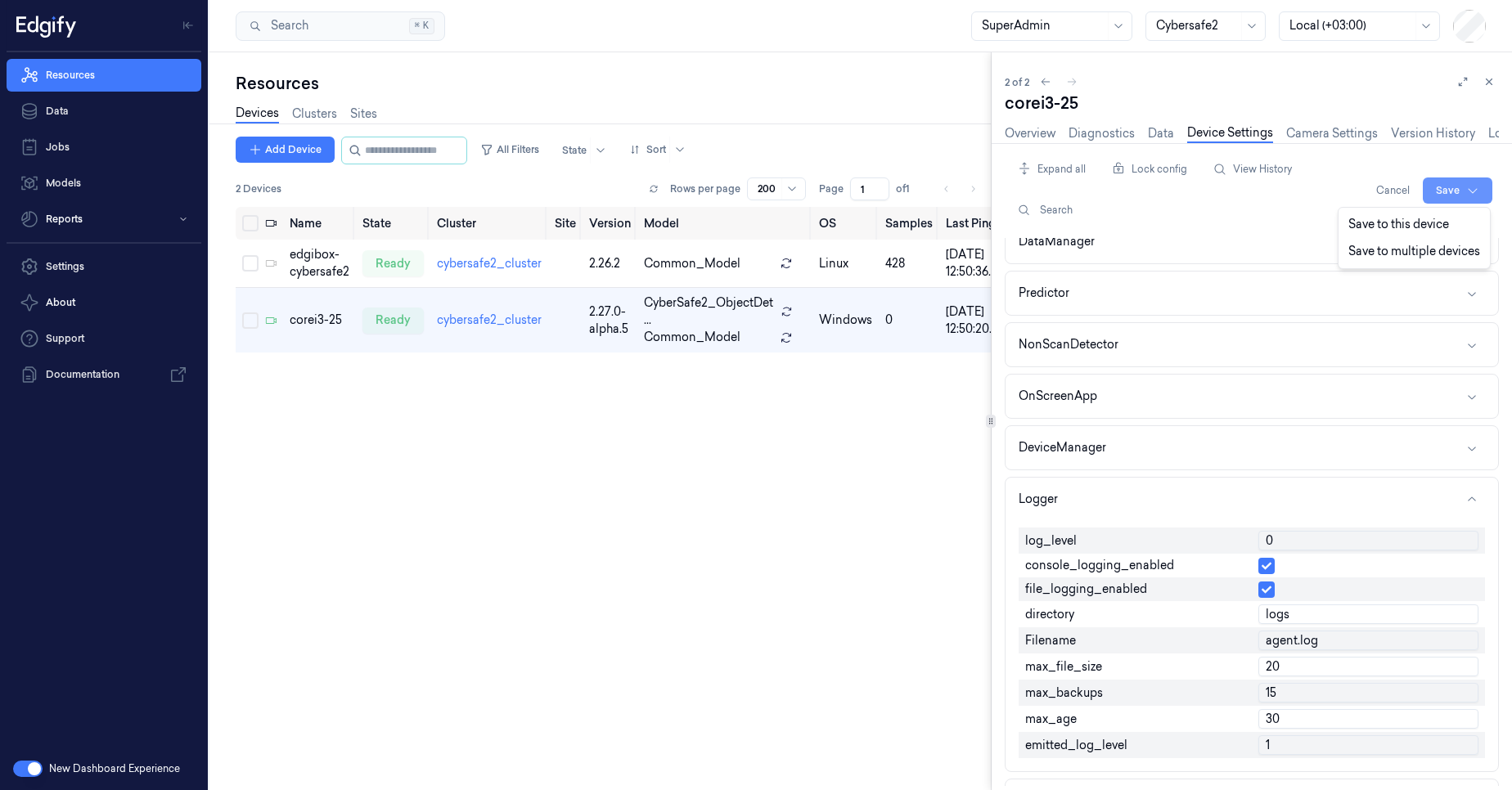
click at [1461, 190] on html "Resources Data Jobs Models Reports Settings About Support Documentation New Das…" at bounding box center [756, 395] width 1512 height 790
click at [1438, 191] on html "Resources Data Jobs Models Reports Settings About Support Documentation New Das…" at bounding box center [756, 395] width 1512 height 790
click at [1435, 227] on div "Save to this device" at bounding box center [1414, 224] width 145 height 27
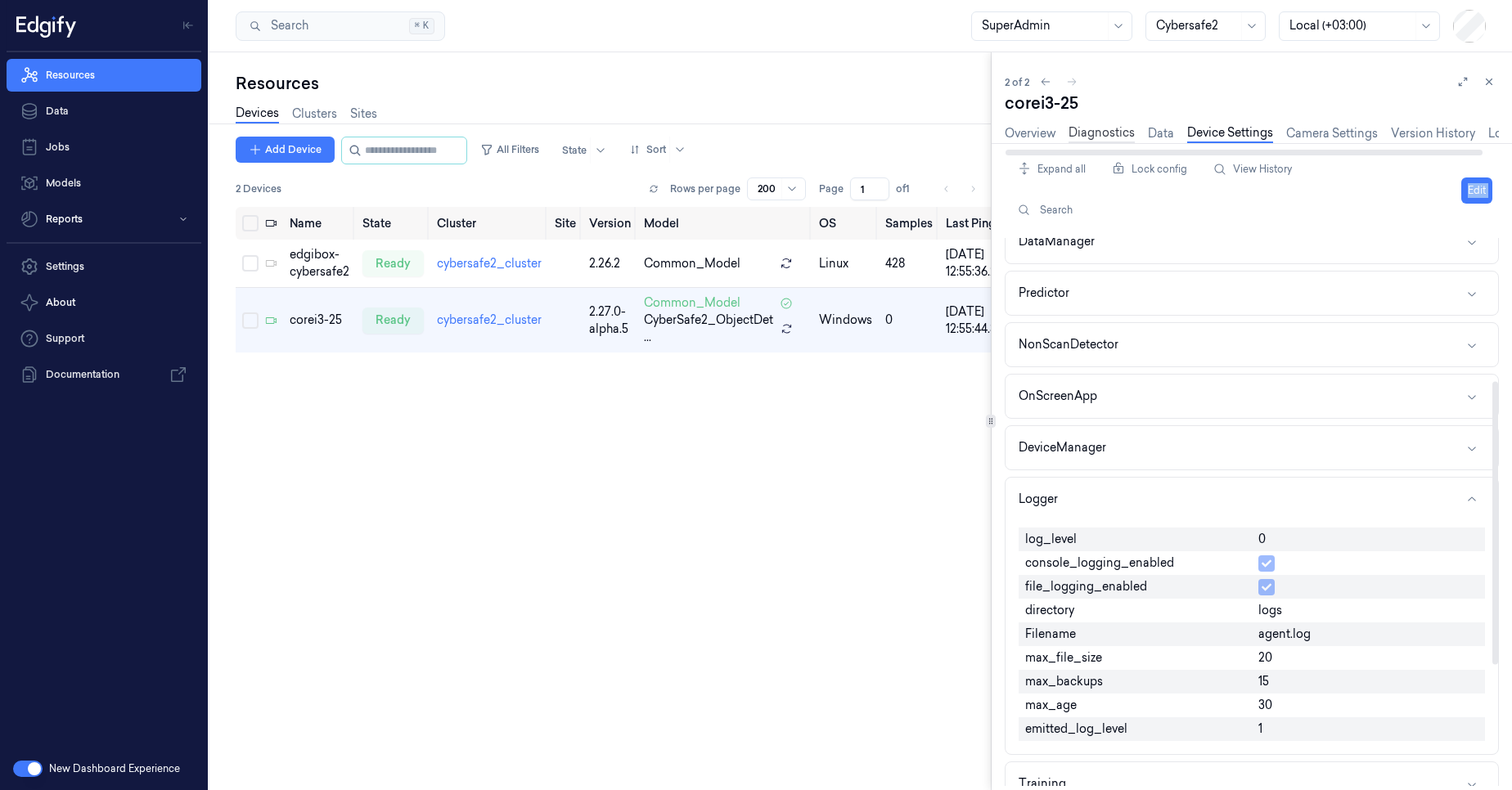
click at [1110, 136] on link "Diagnostics" at bounding box center [1101, 133] width 66 height 19
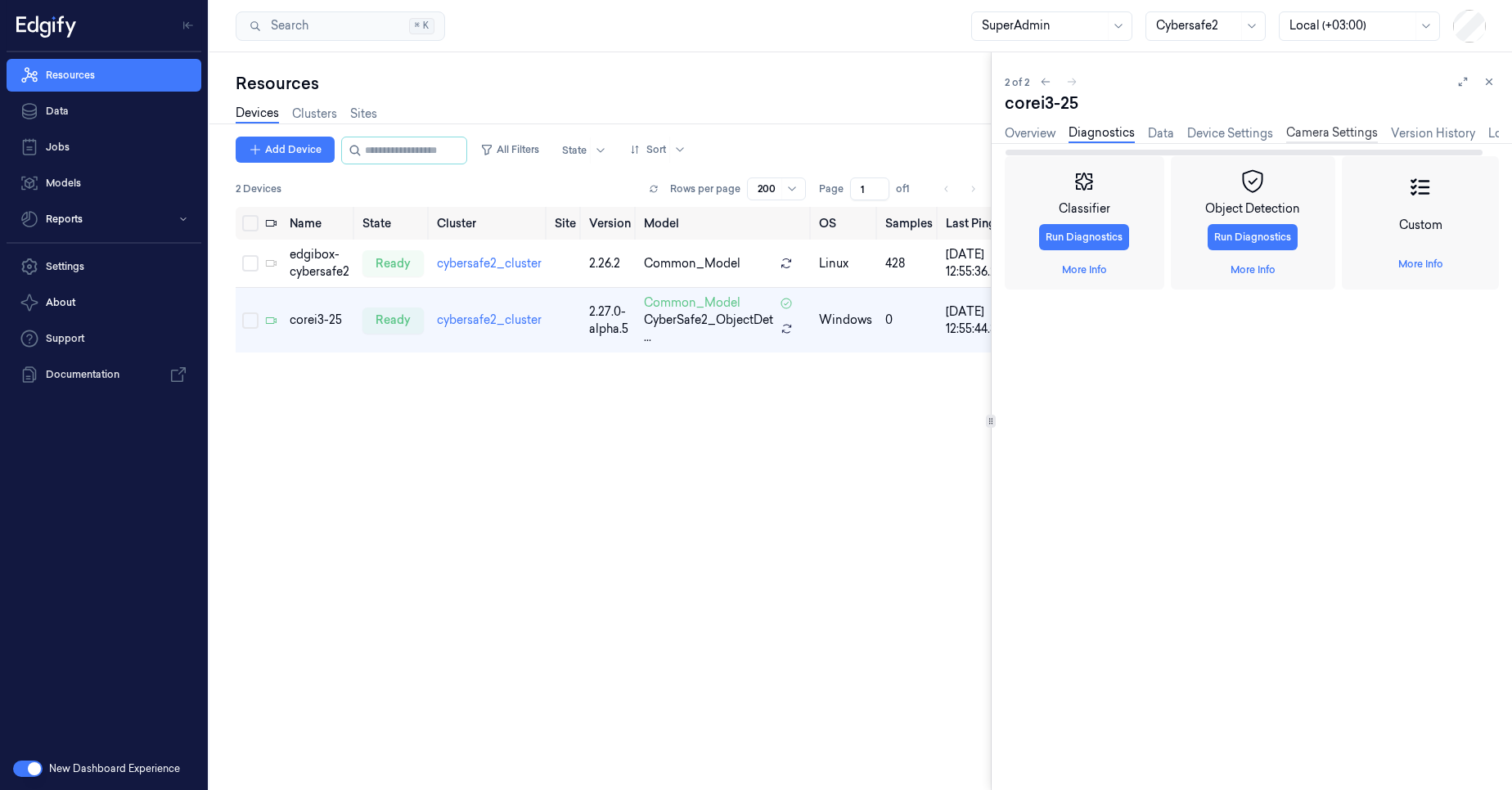
click at [1337, 136] on link "Camera Settings" at bounding box center [1331, 133] width 92 height 19
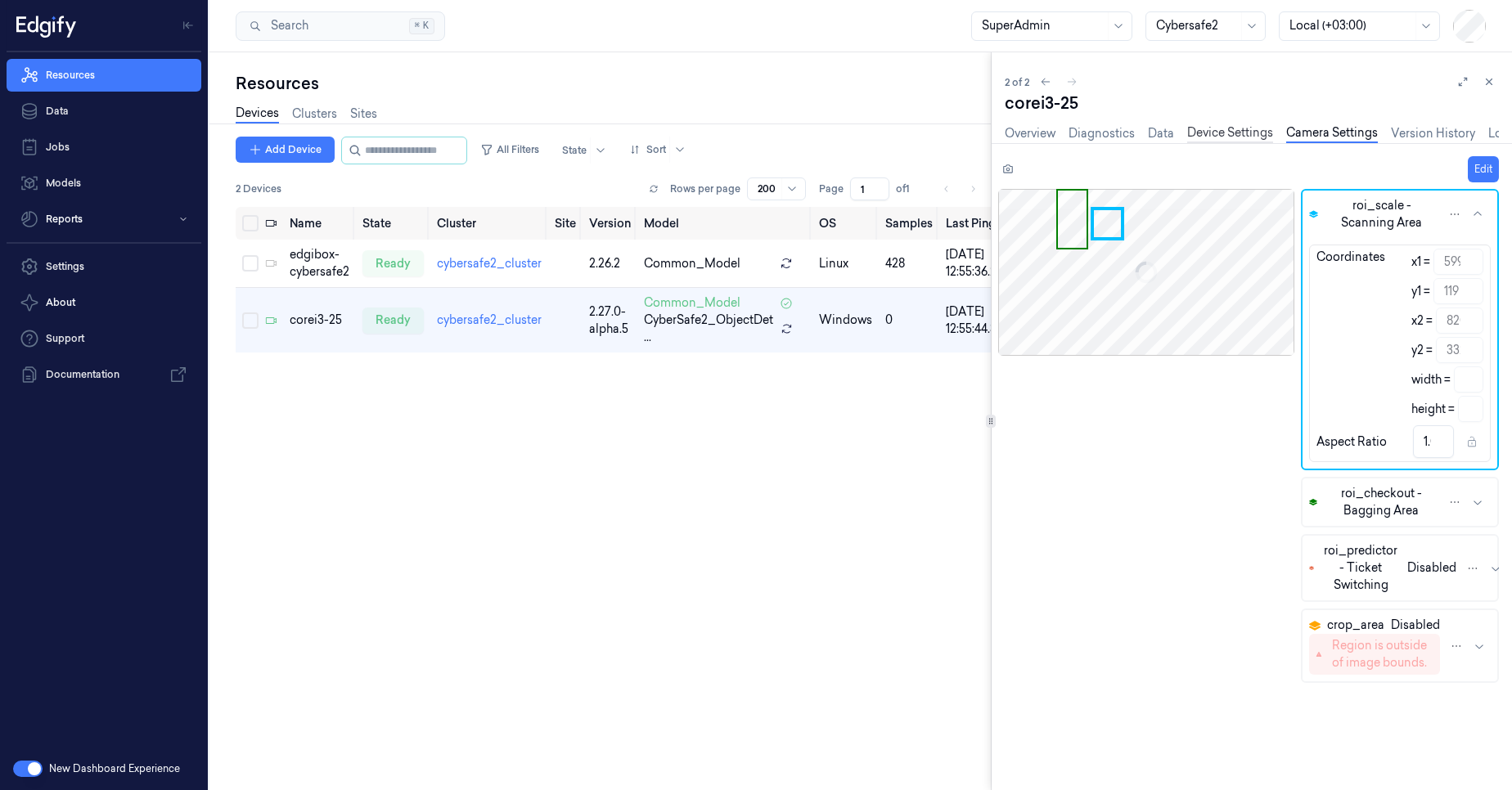
click at [1214, 139] on link "Device Settings" at bounding box center [1230, 133] width 86 height 19
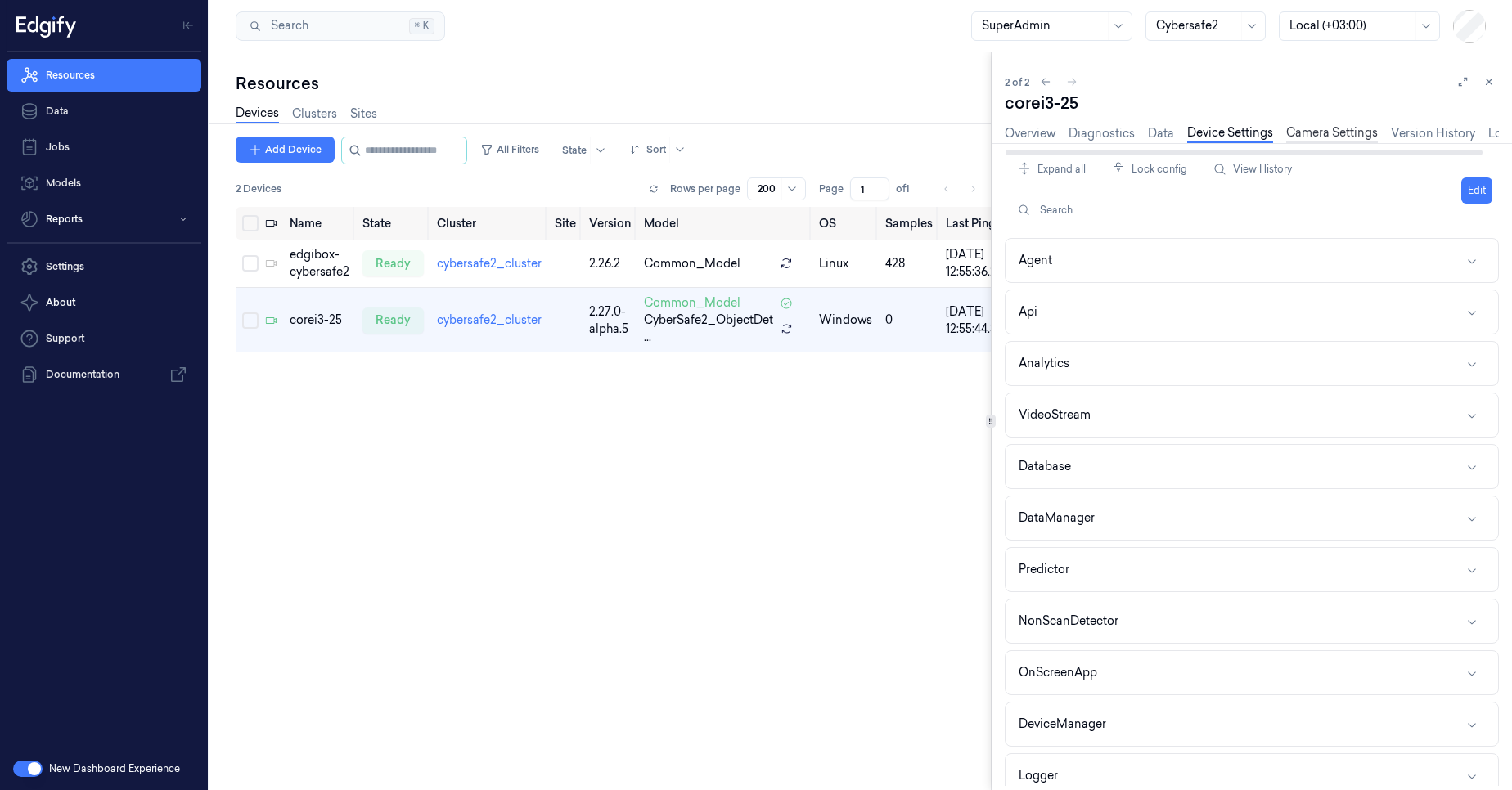
click at [1342, 135] on link "Camera Settings" at bounding box center [1331, 133] width 92 height 19
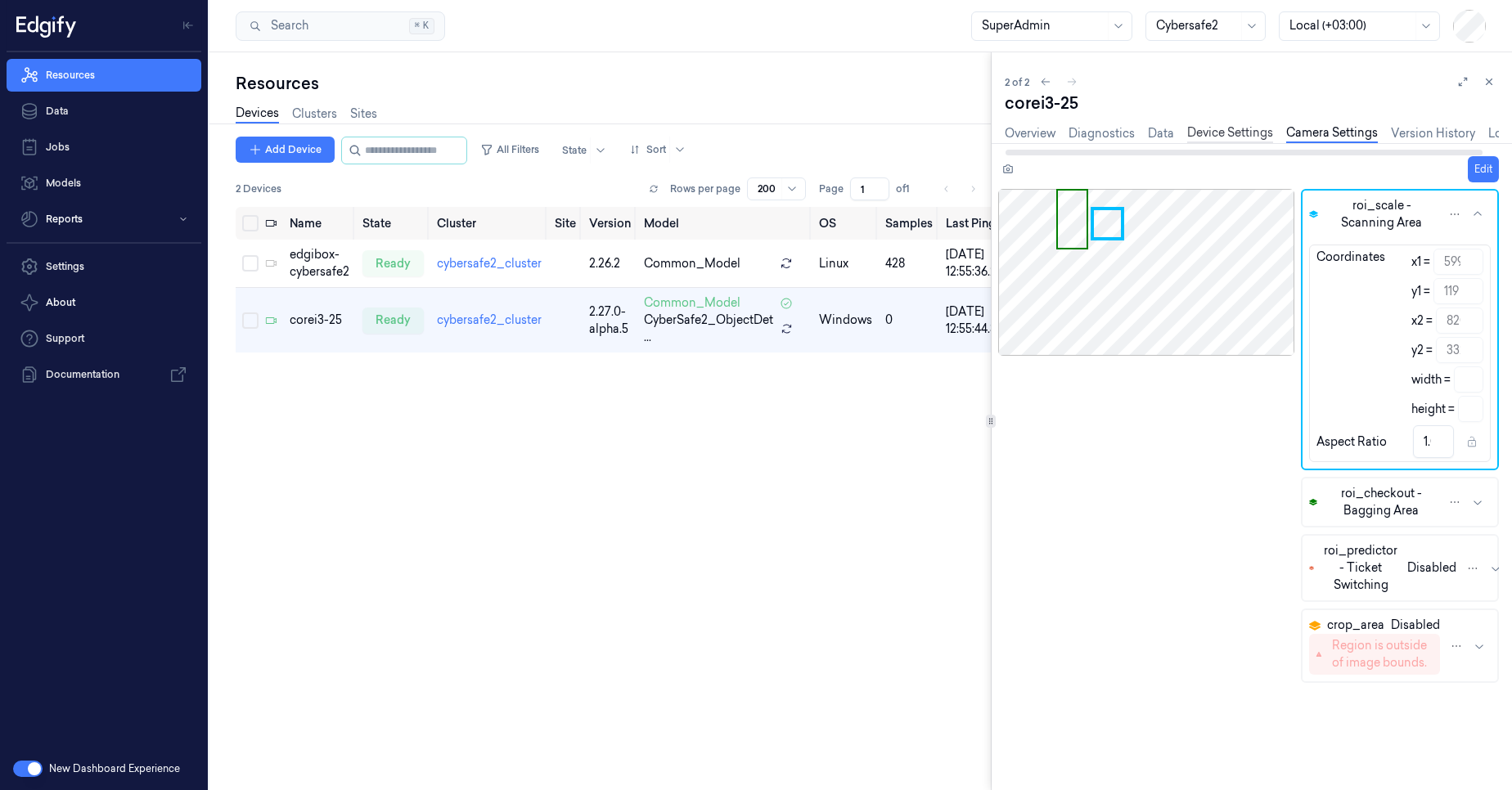
click at [1217, 134] on link "Device Settings" at bounding box center [1230, 133] width 86 height 19
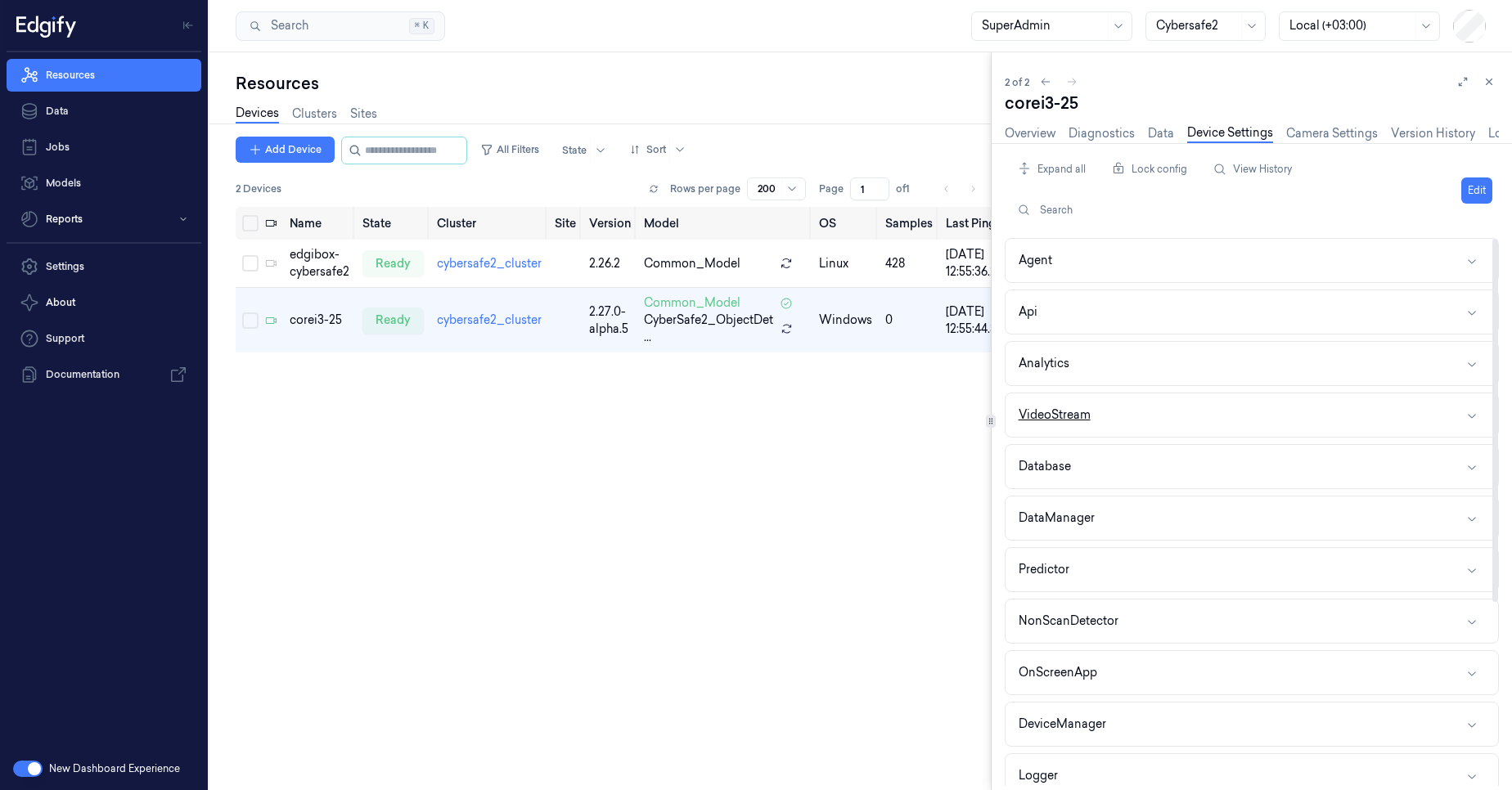
click at [1137, 413] on button "VideoStream" at bounding box center [1251, 415] width 493 height 43
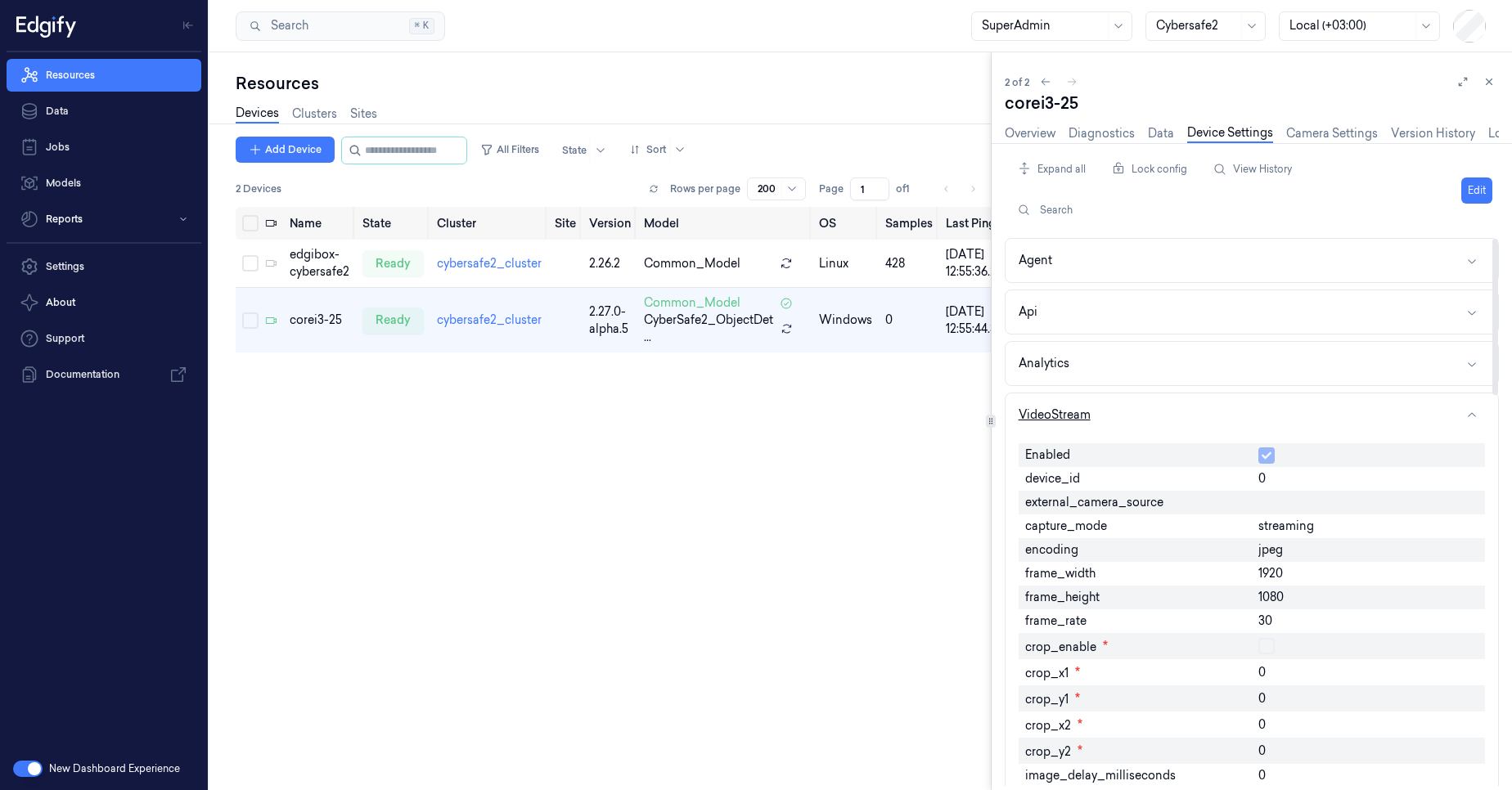
click at [1111, 413] on button "VideoStream" at bounding box center [1251, 415] width 493 height 43
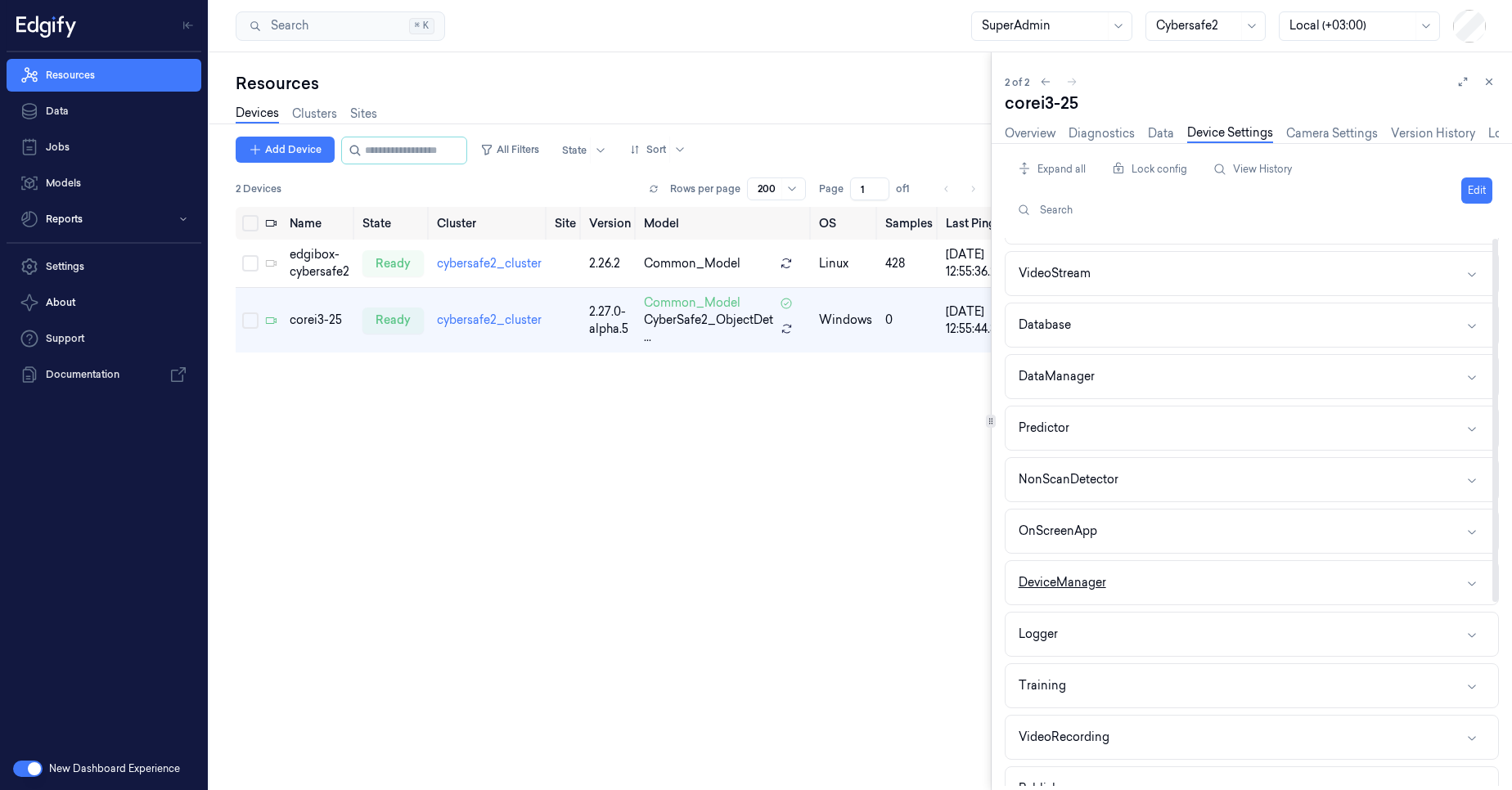
scroll to position [276, 0]
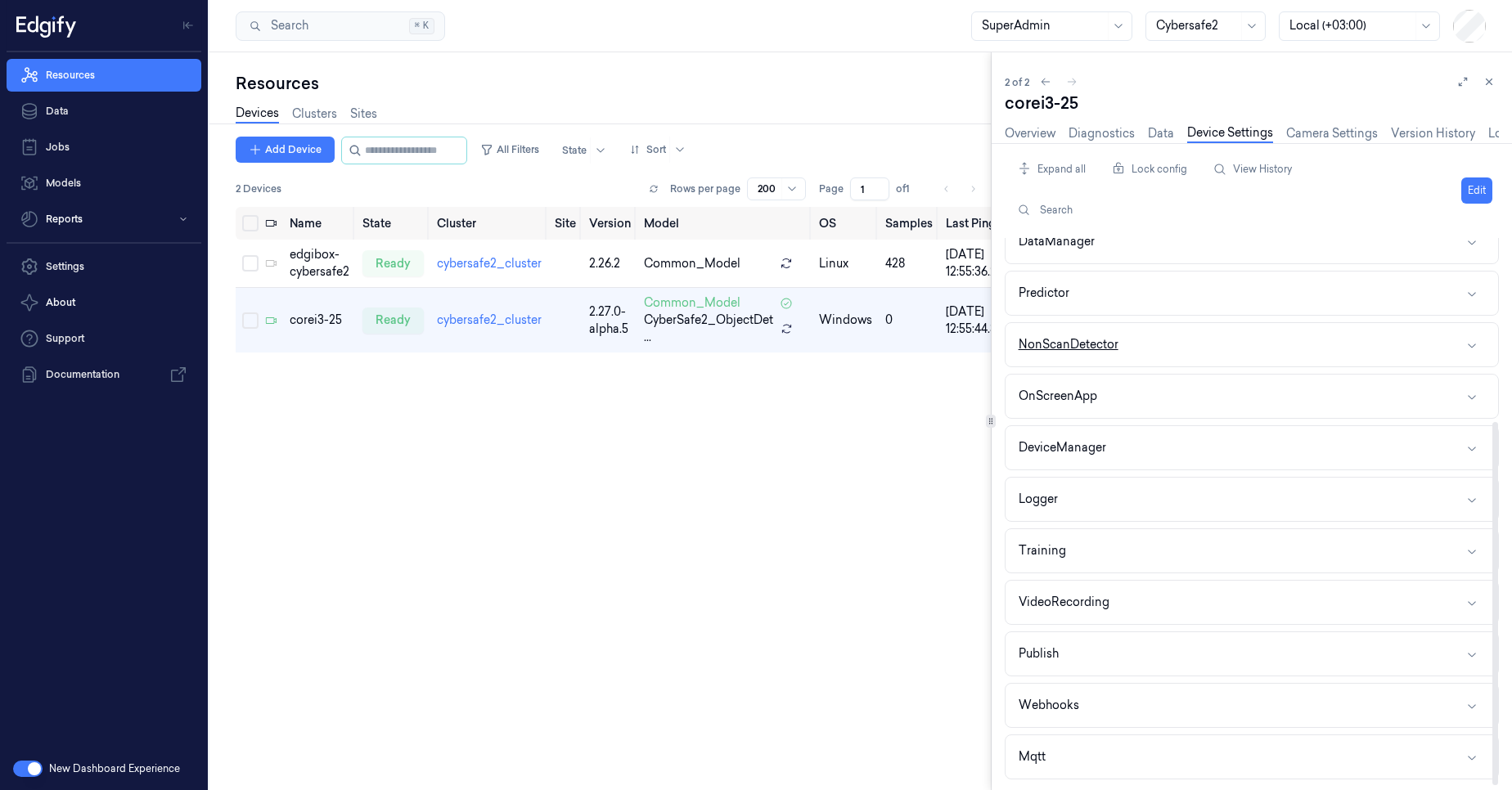
click at [1136, 344] on button "NonScanDetector" at bounding box center [1251, 345] width 493 height 43
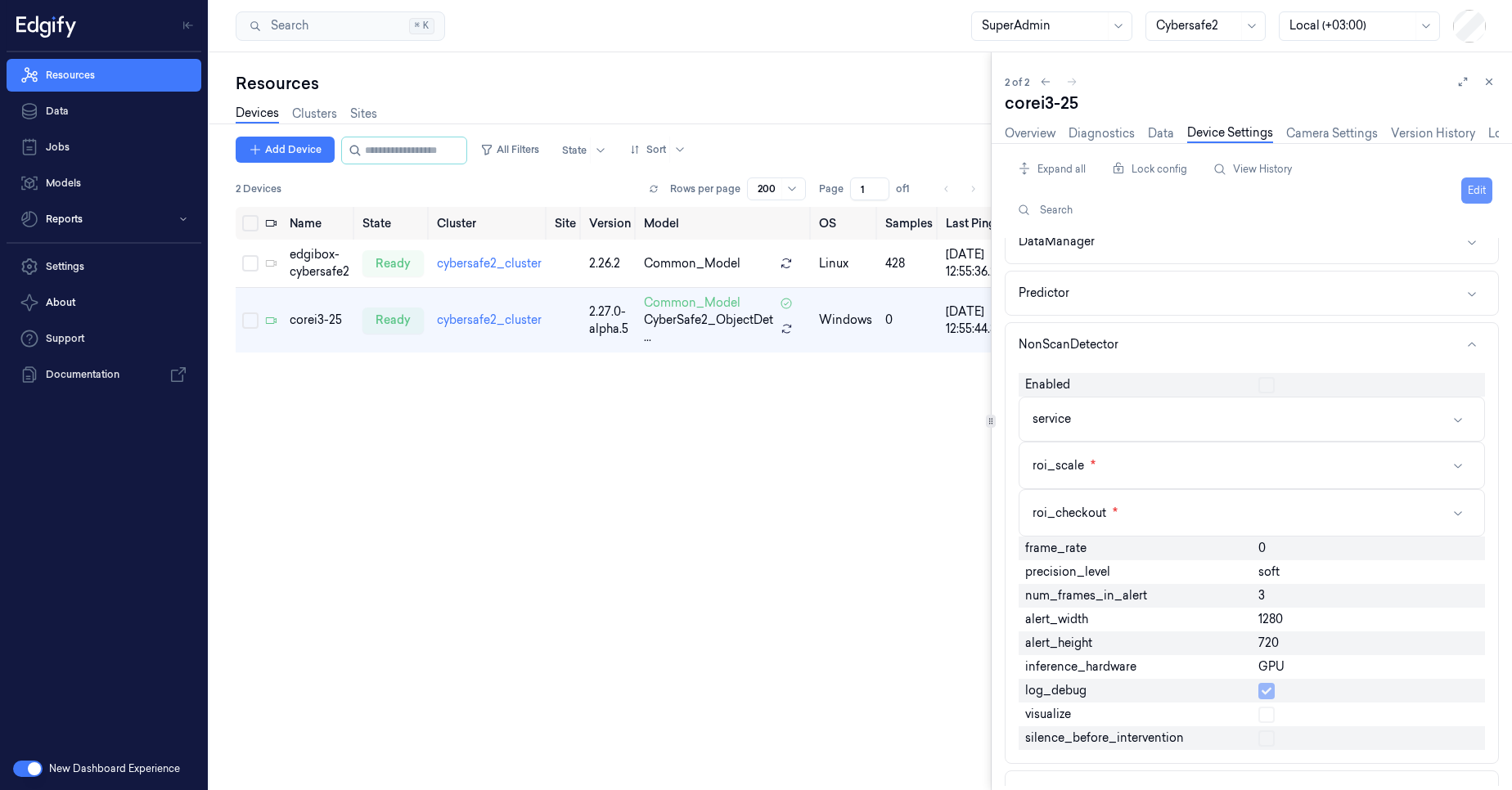
click at [1478, 189] on button "Edit" at bounding box center [1476, 191] width 31 height 27
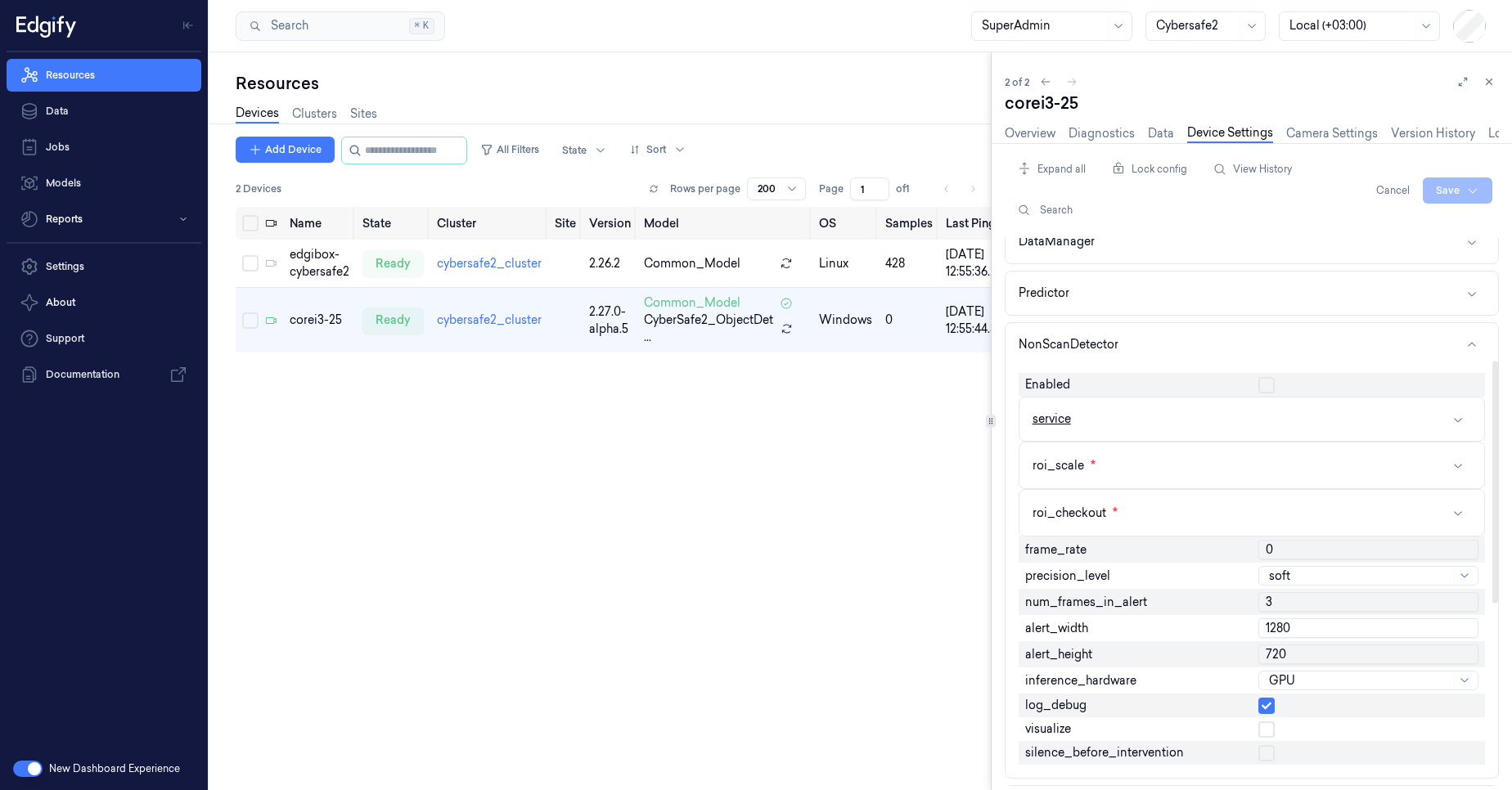
click at [1178, 426] on button "service" at bounding box center [1251, 420] width 465 height 43
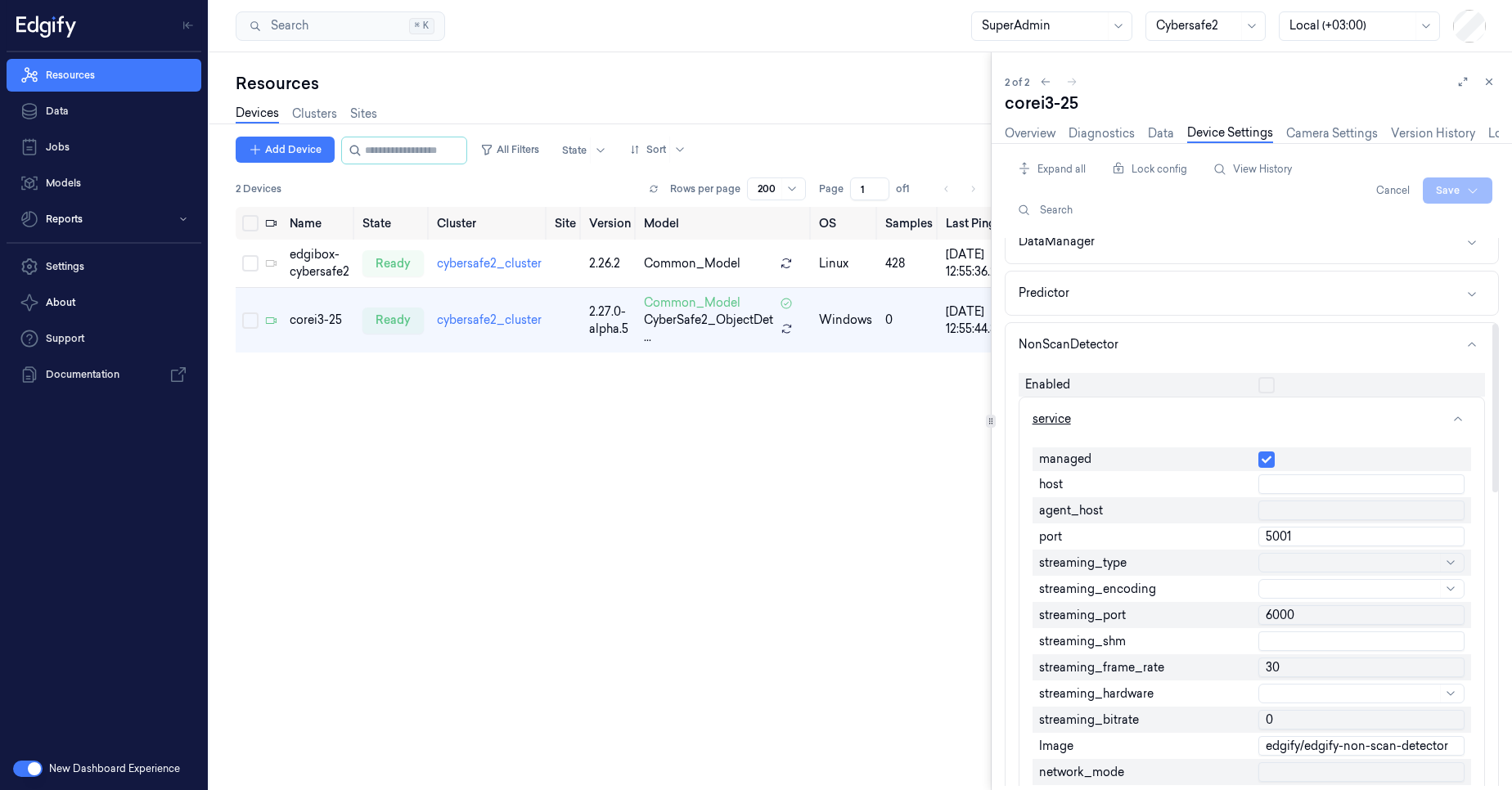
click at [1183, 419] on button "service" at bounding box center [1251, 420] width 465 height 43
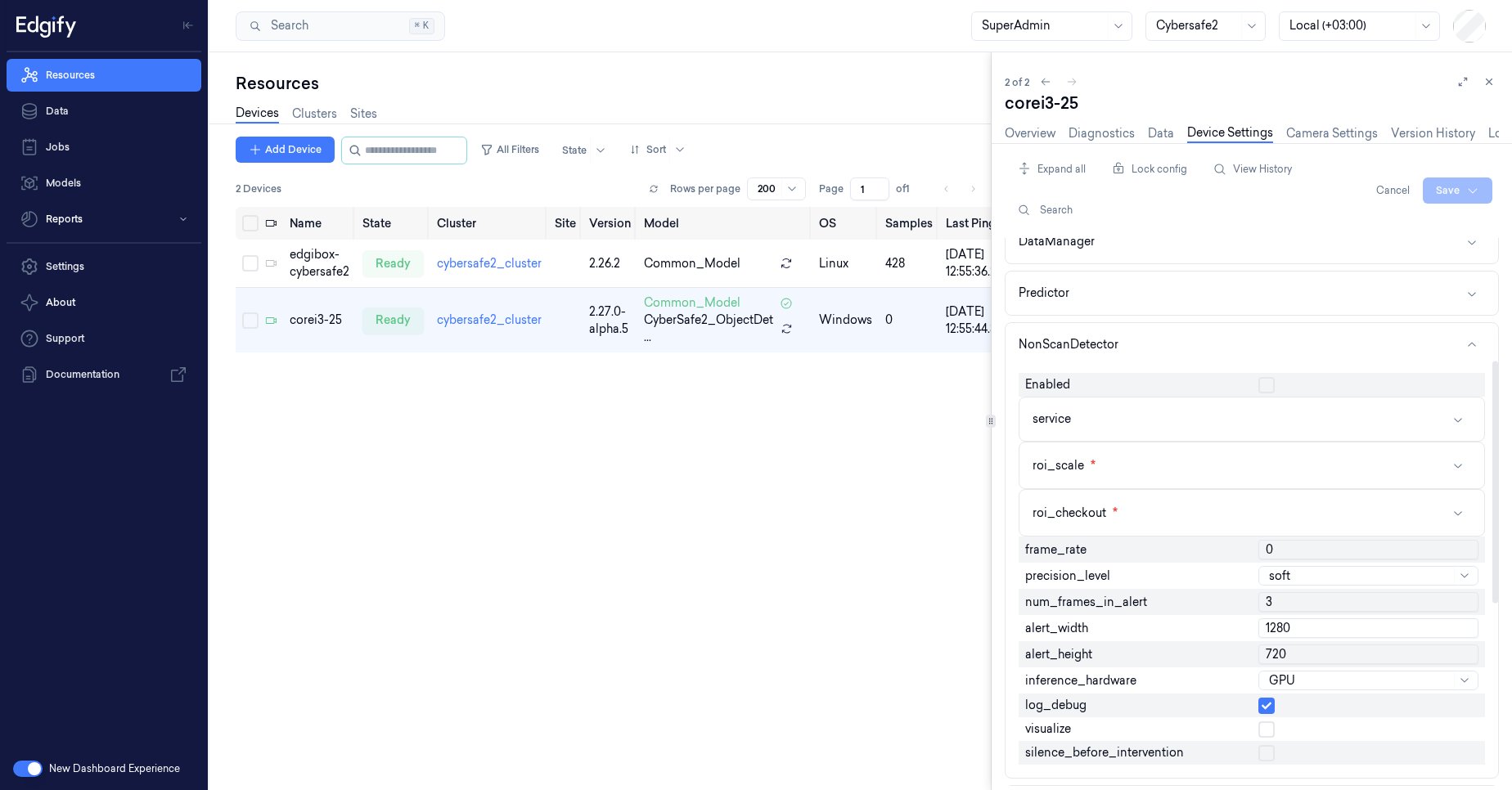
click at [1266, 392] on button "button" at bounding box center [1266, 385] width 17 height 17
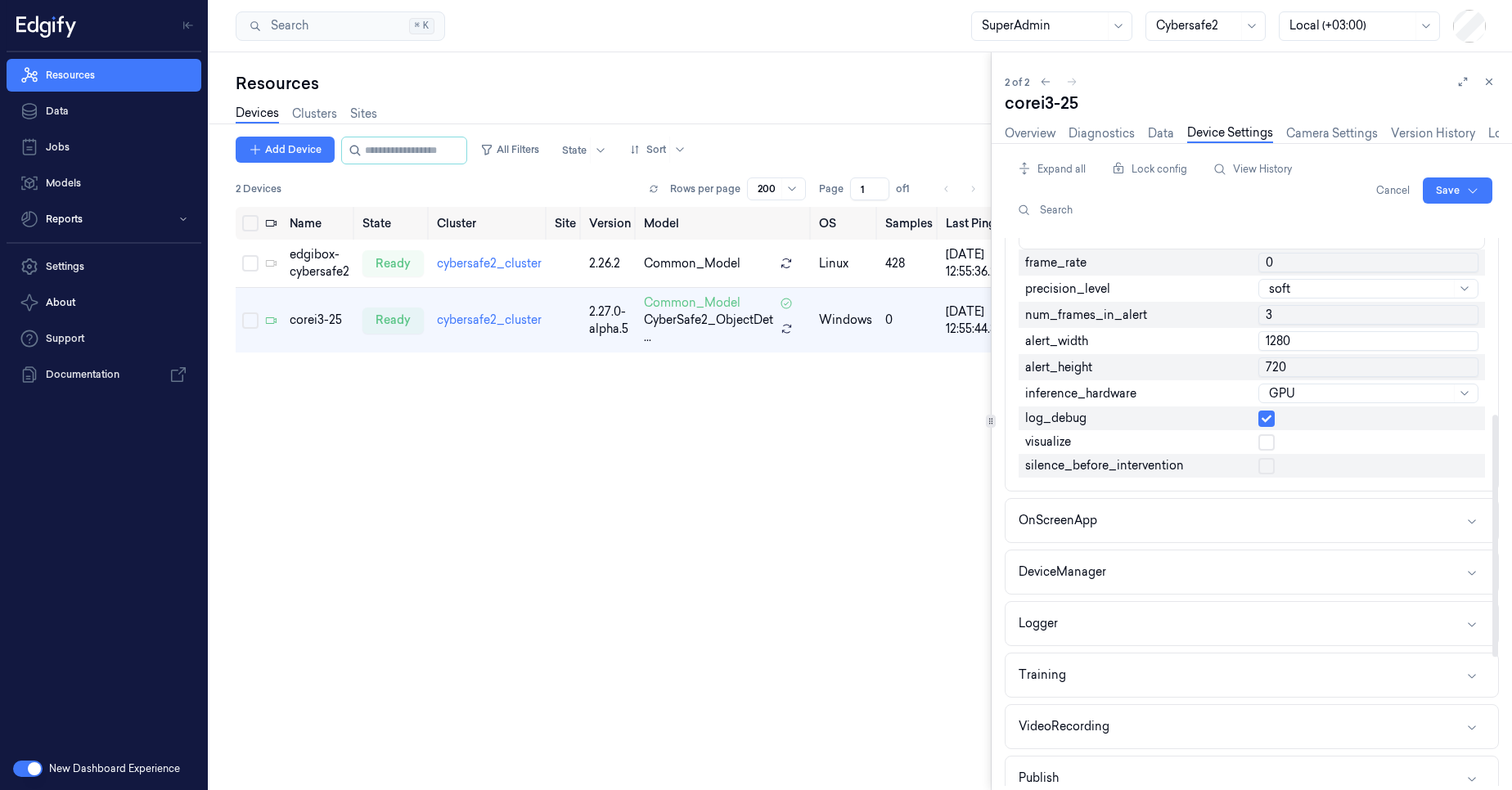
scroll to position [571, 0]
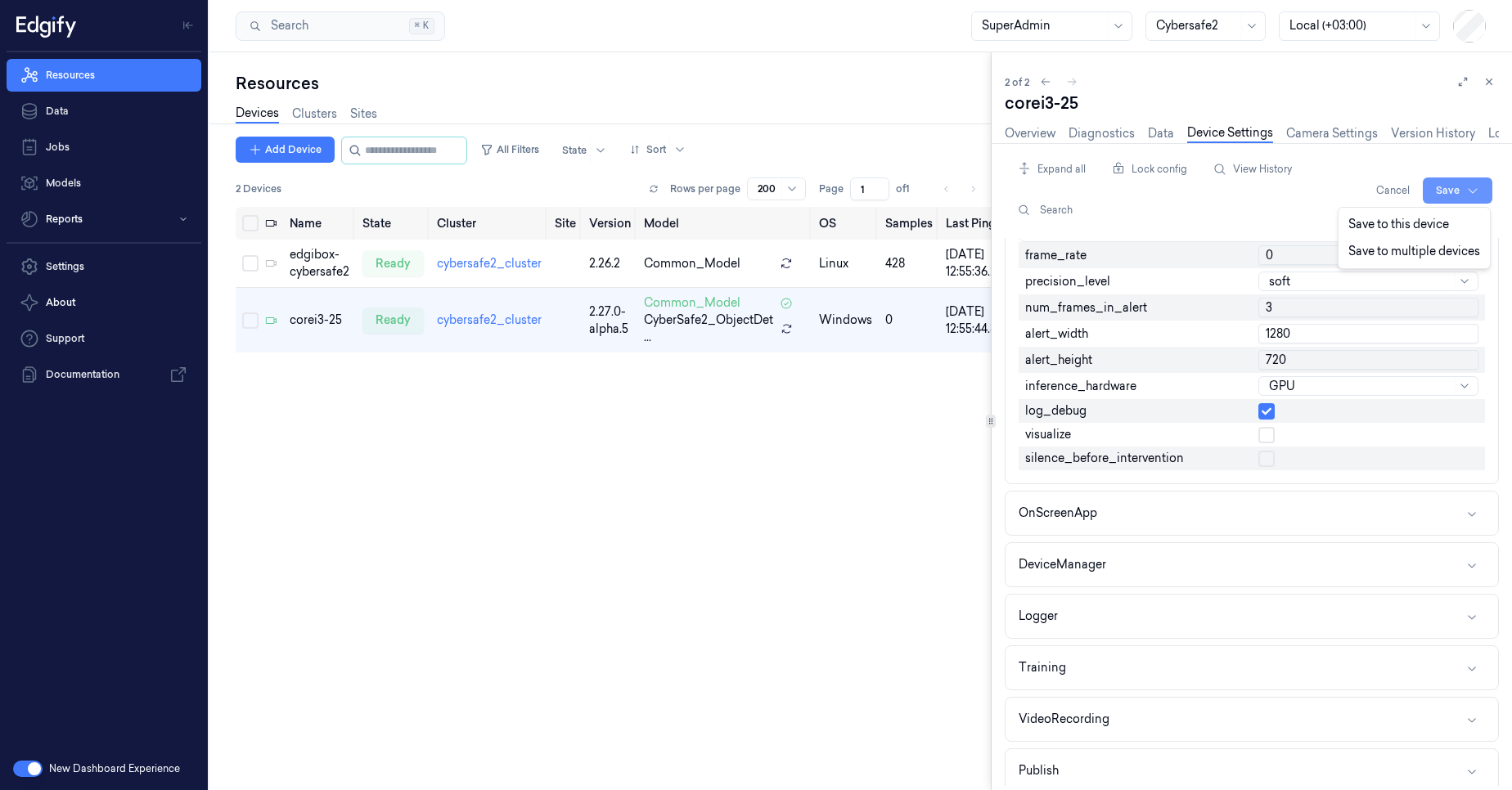
click at [1453, 194] on html "Resources Data Jobs Models Reports Settings About Support Documentation New Das…" at bounding box center [756, 395] width 1512 height 790
click at [1403, 221] on div "Save to this device" at bounding box center [1414, 224] width 145 height 27
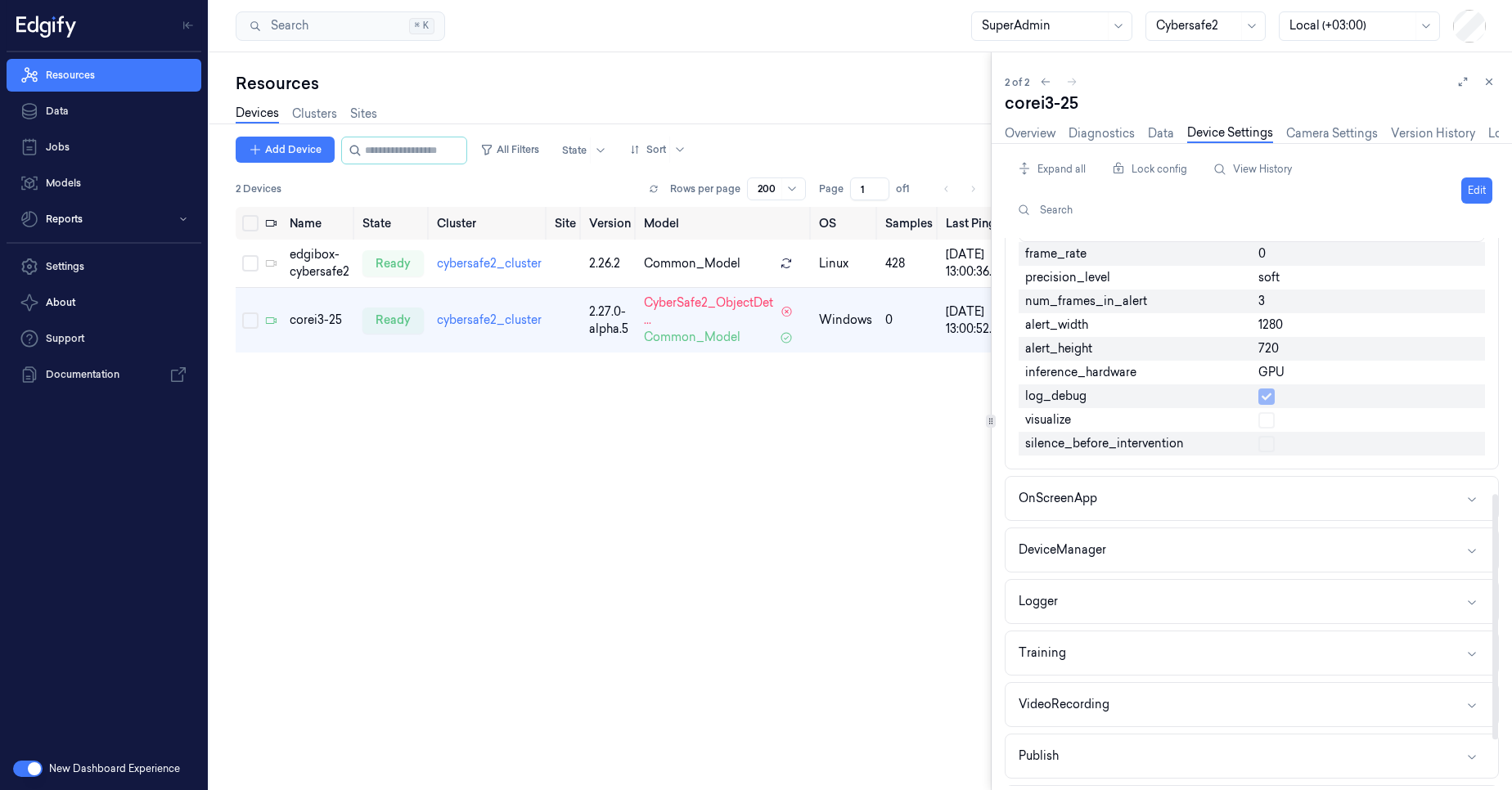
click at [1027, 142] on div "Overview Diagnostics Data Device Settings Camera Settings Version History Logs" at bounding box center [1259, 133] width 511 height 19
click at [1030, 140] on link "Overview" at bounding box center [1029, 133] width 50 height 19
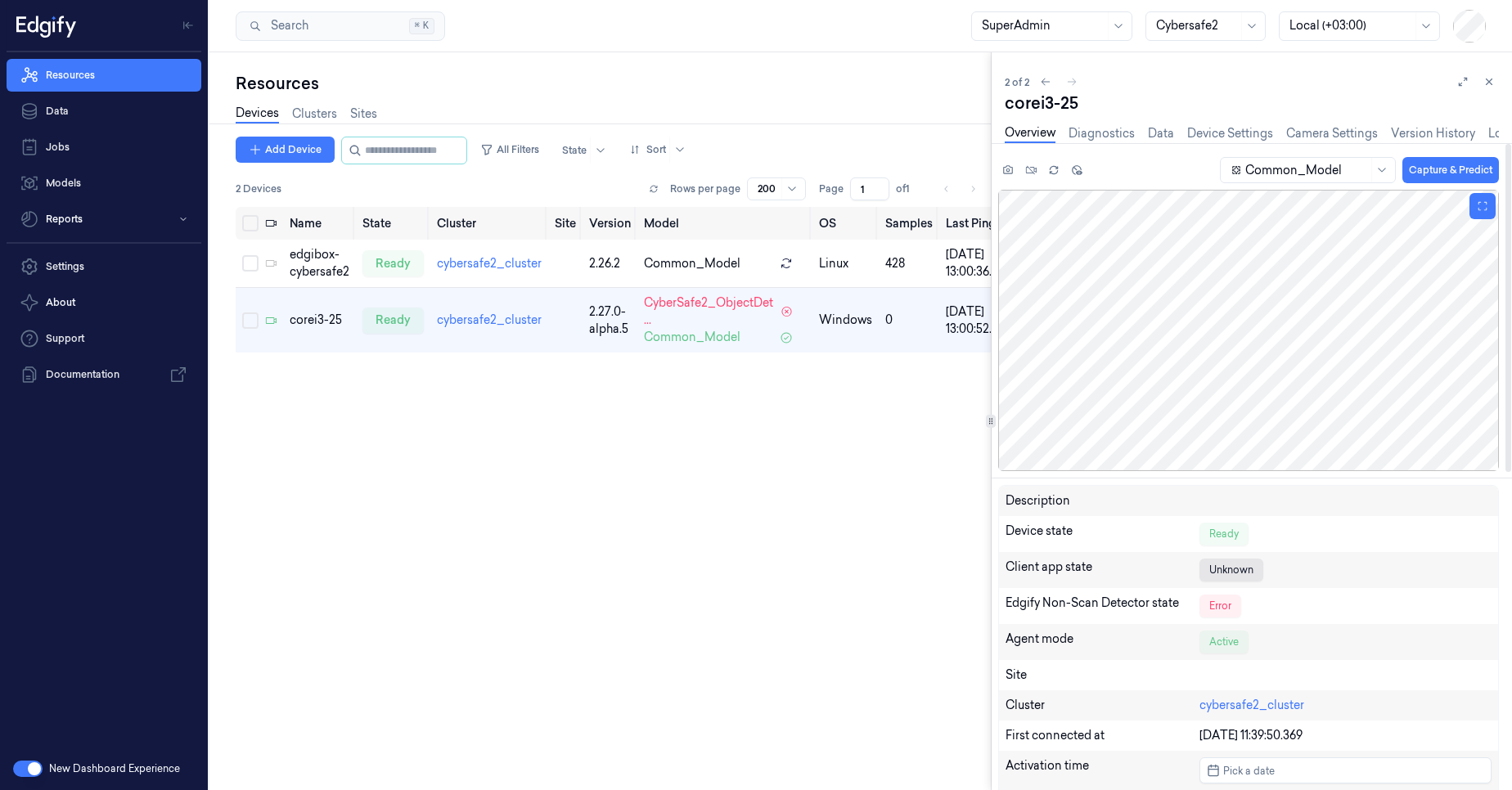
click at [1231, 411] on div at bounding box center [1248, 330] width 501 height 281
click at [1230, 407] on div at bounding box center [1248, 330] width 501 height 281
click at [1109, 133] on link "Diagnostics" at bounding box center [1101, 133] width 66 height 19
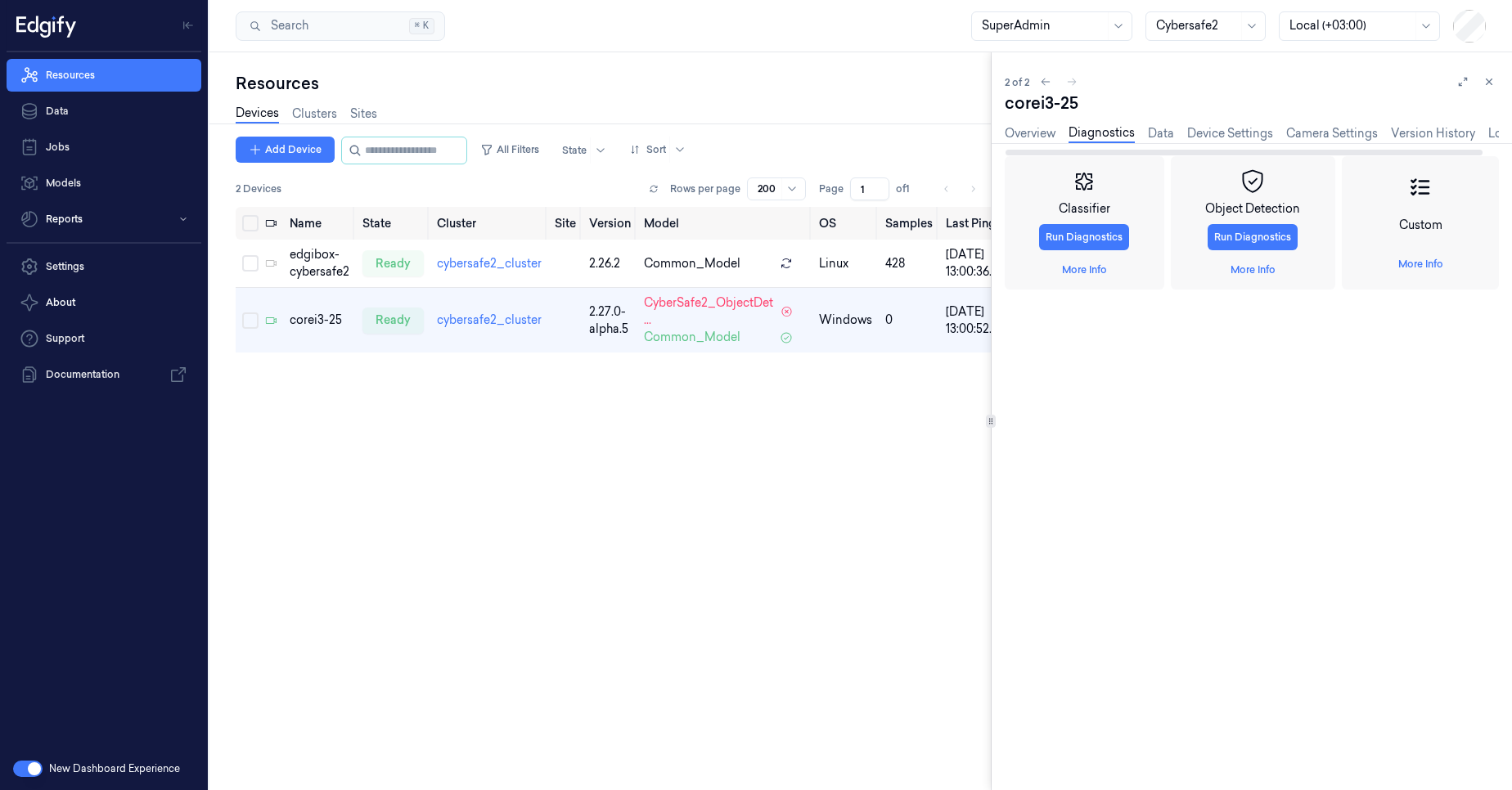
click at [1180, 137] on div "Overview Diagnostics Data Device Settings Camera Settings Version History Logs" at bounding box center [1259, 133] width 511 height 19
click at [1199, 135] on link "Device Settings" at bounding box center [1230, 133] width 86 height 19
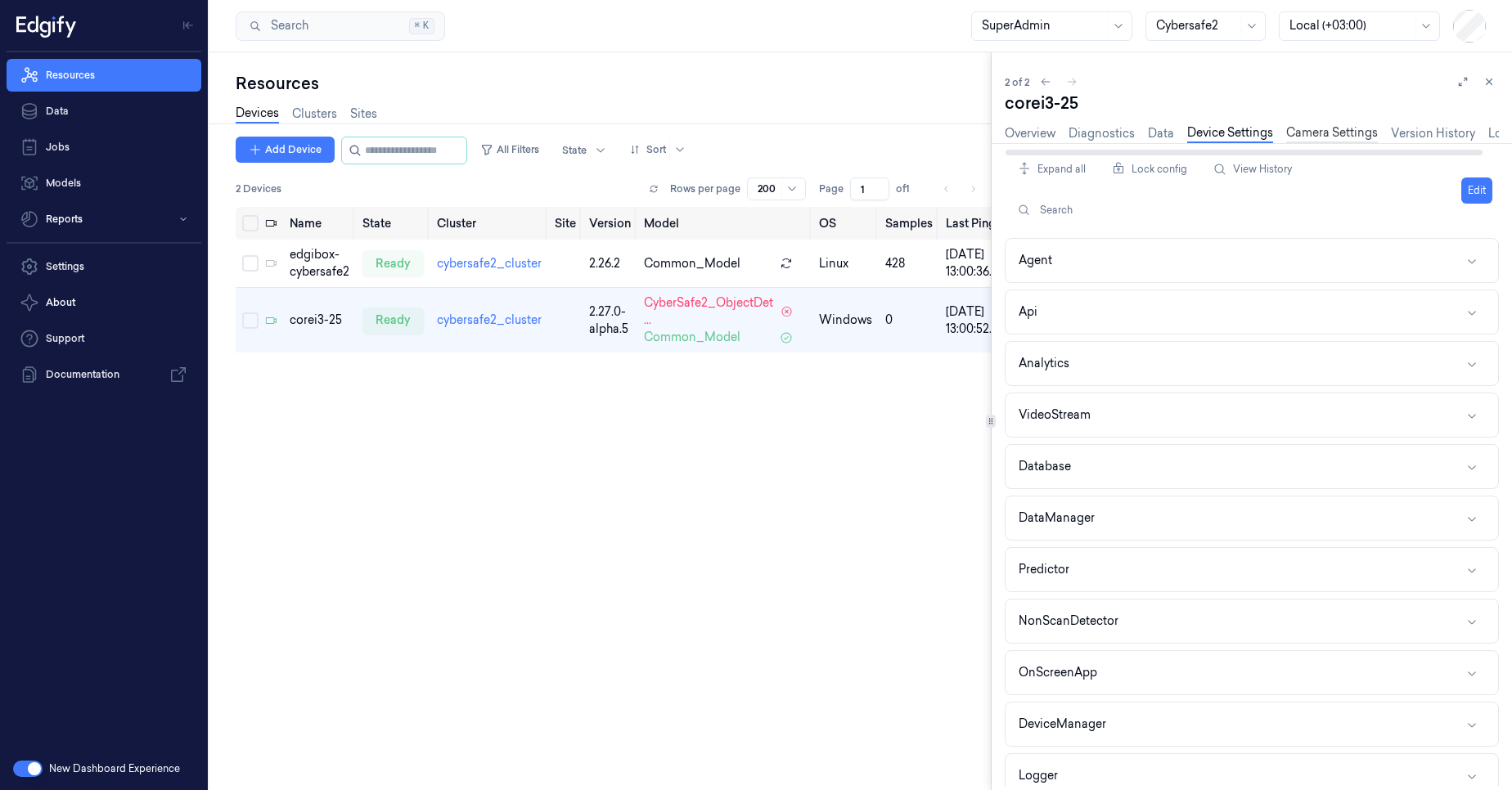
click at [1342, 139] on link "Camera Settings" at bounding box center [1331, 133] width 92 height 19
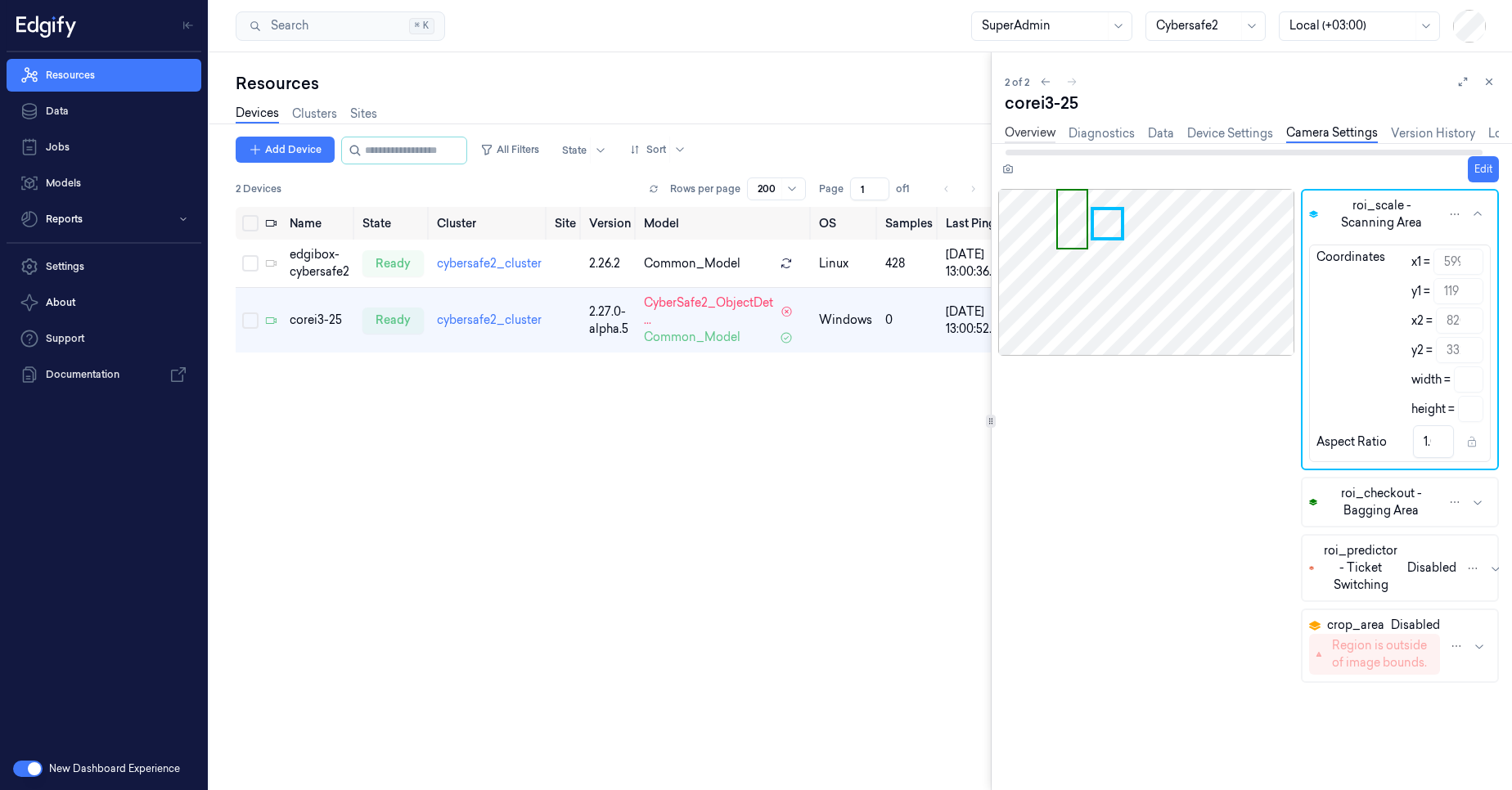
click at [1031, 135] on link "Overview" at bounding box center [1029, 133] width 50 height 19
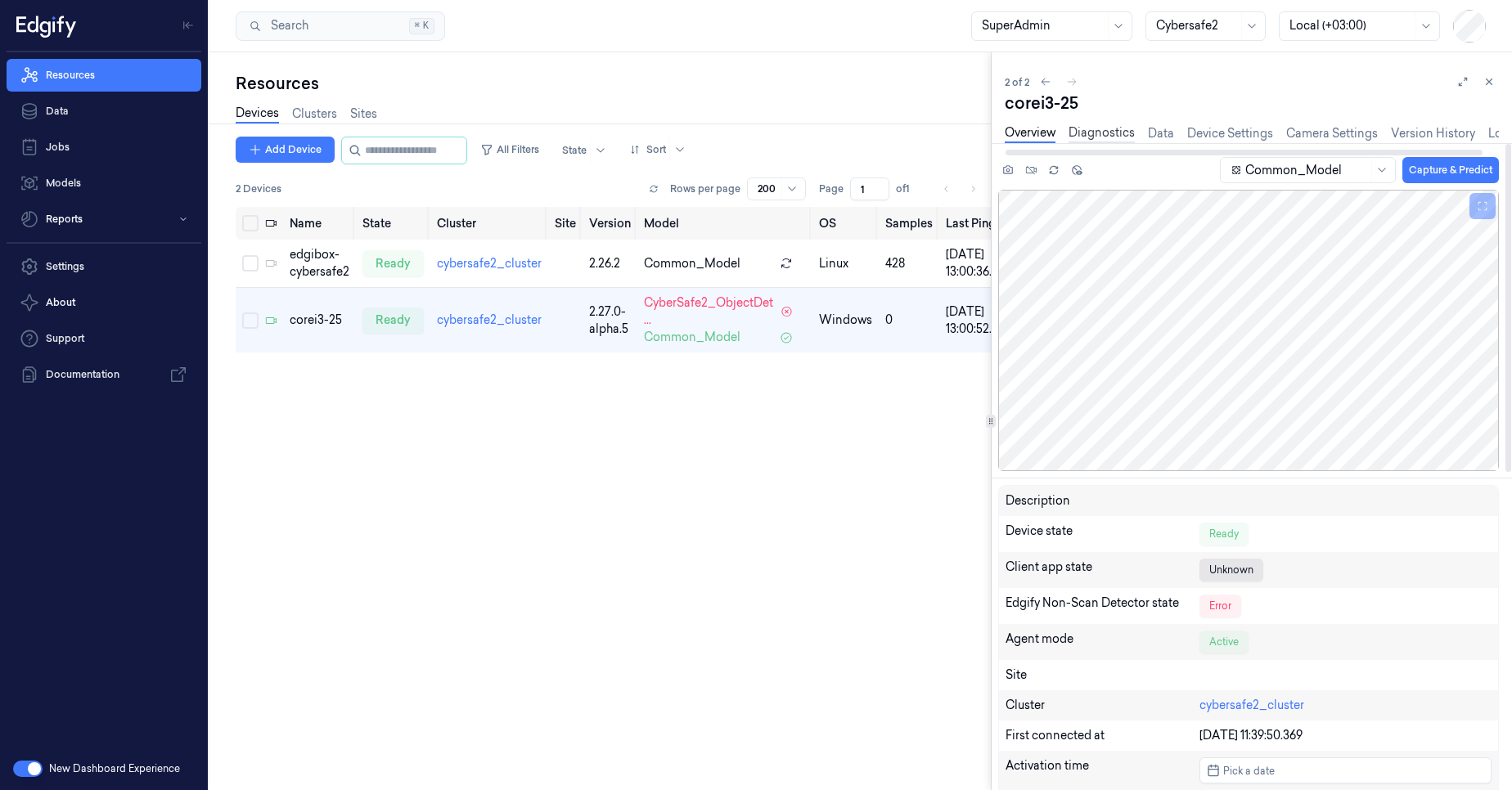
click at [1098, 136] on link "Diagnostics" at bounding box center [1101, 133] width 66 height 19
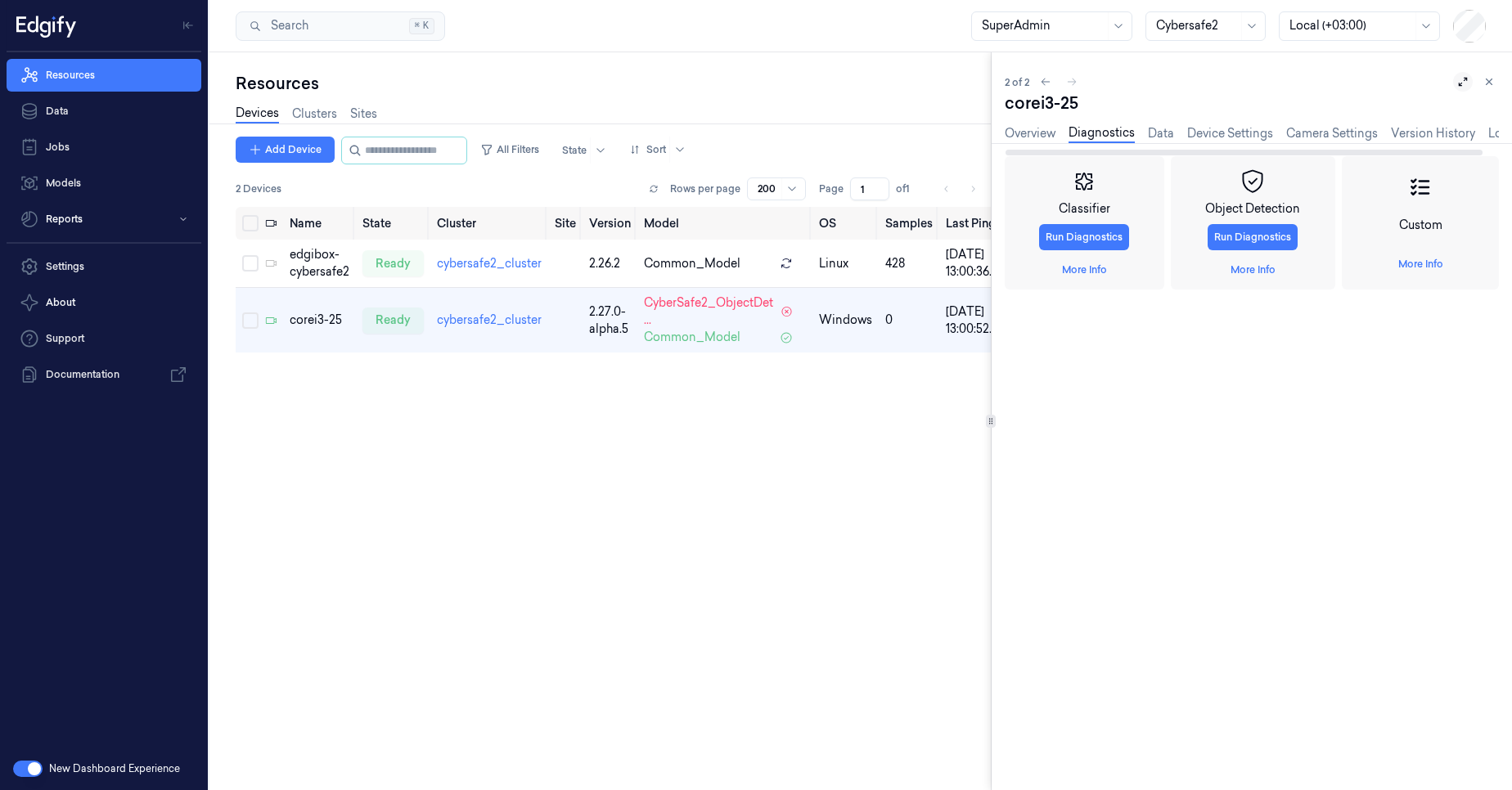
click at [1464, 86] on icon at bounding box center [1463, 82] width 12 height 12
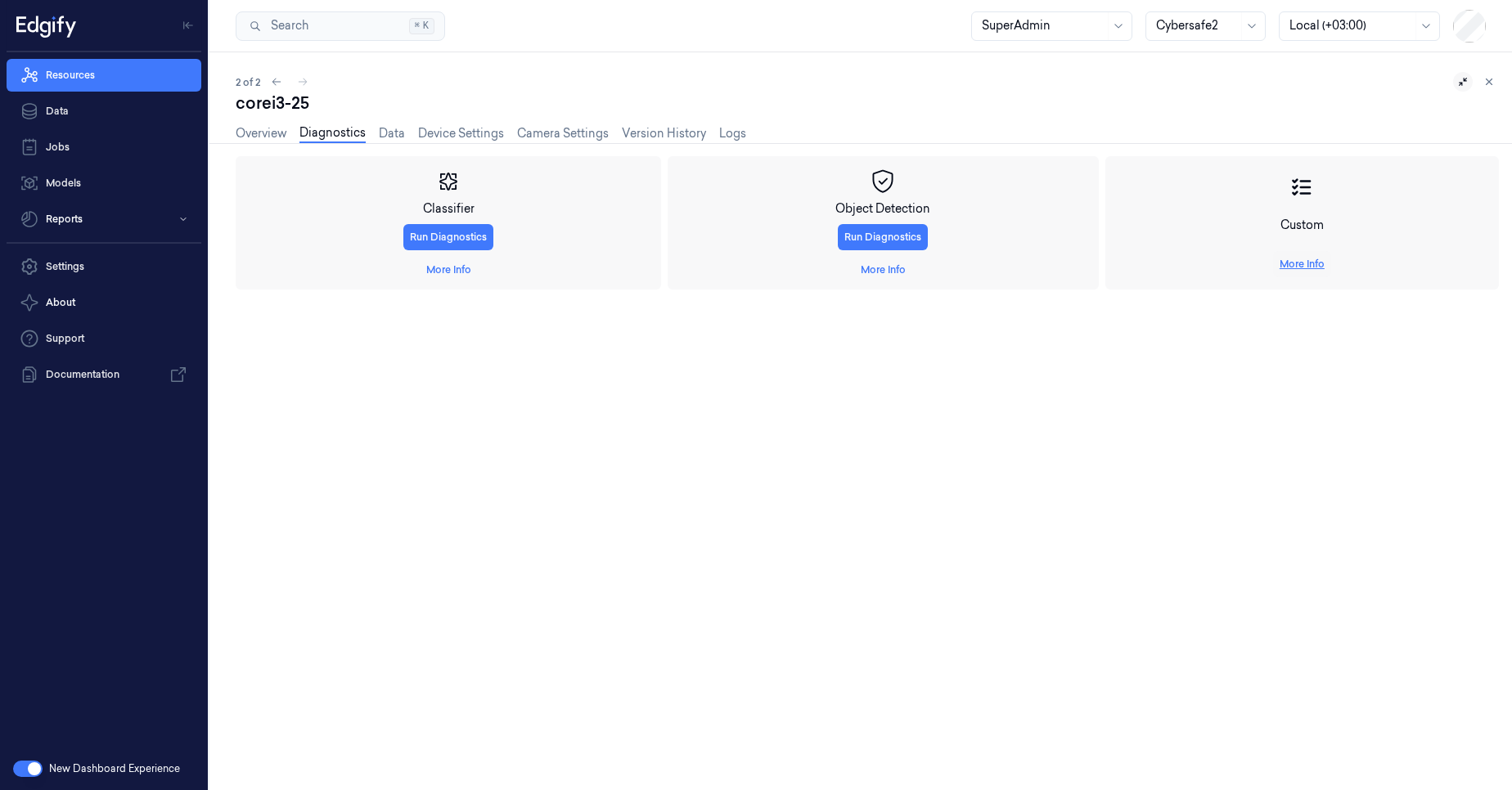
click at [1301, 267] on link "More Info" at bounding box center [1303, 264] width 45 height 15
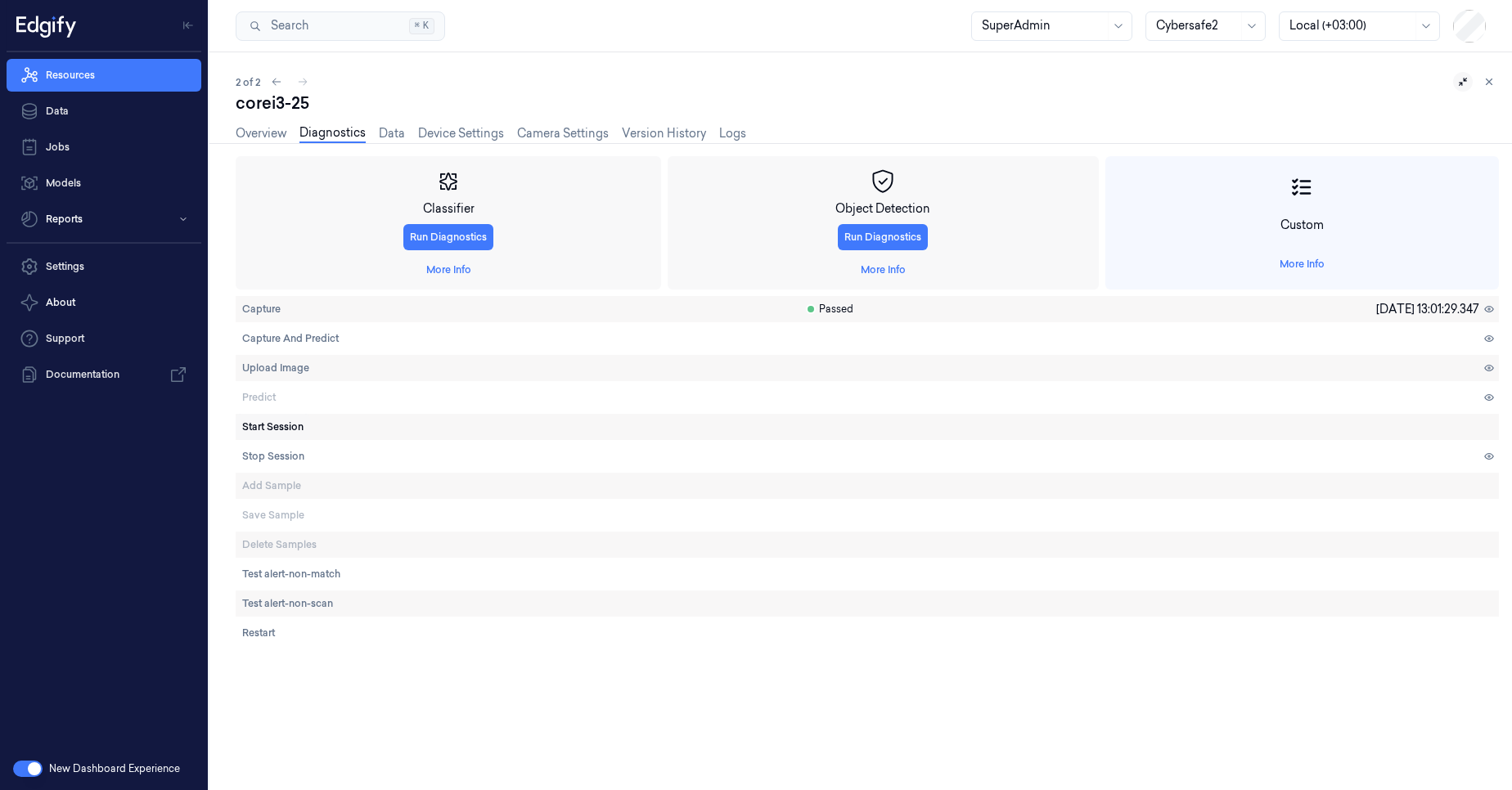
click at [294, 424] on span "Start Session" at bounding box center [273, 427] width 61 height 15
click at [275, 332] on span "Capture And Predict" at bounding box center [290, 339] width 97 height 15
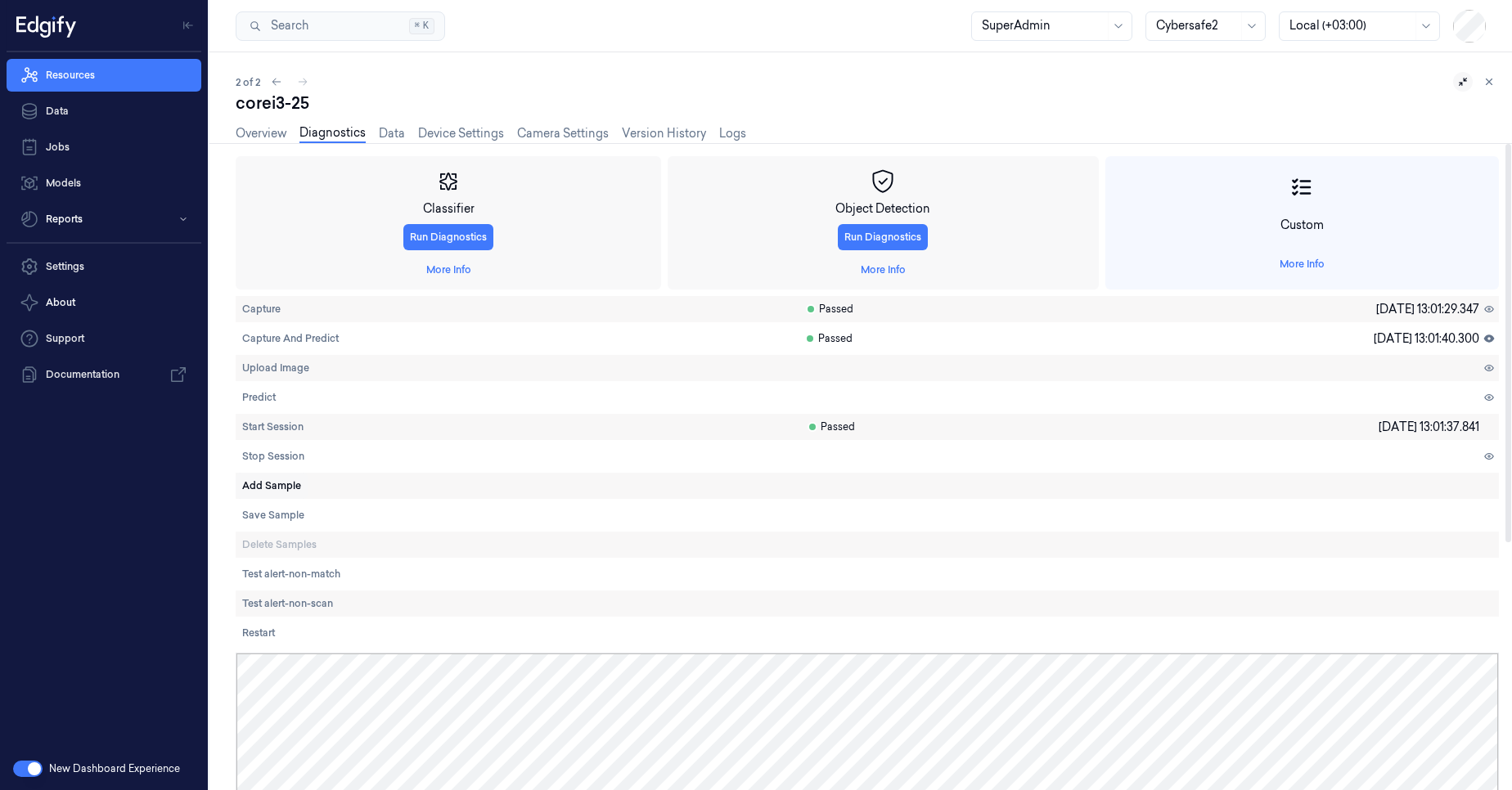
click at [282, 484] on span "Add Sample" at bounding box center [272, 486] width 59 height 15
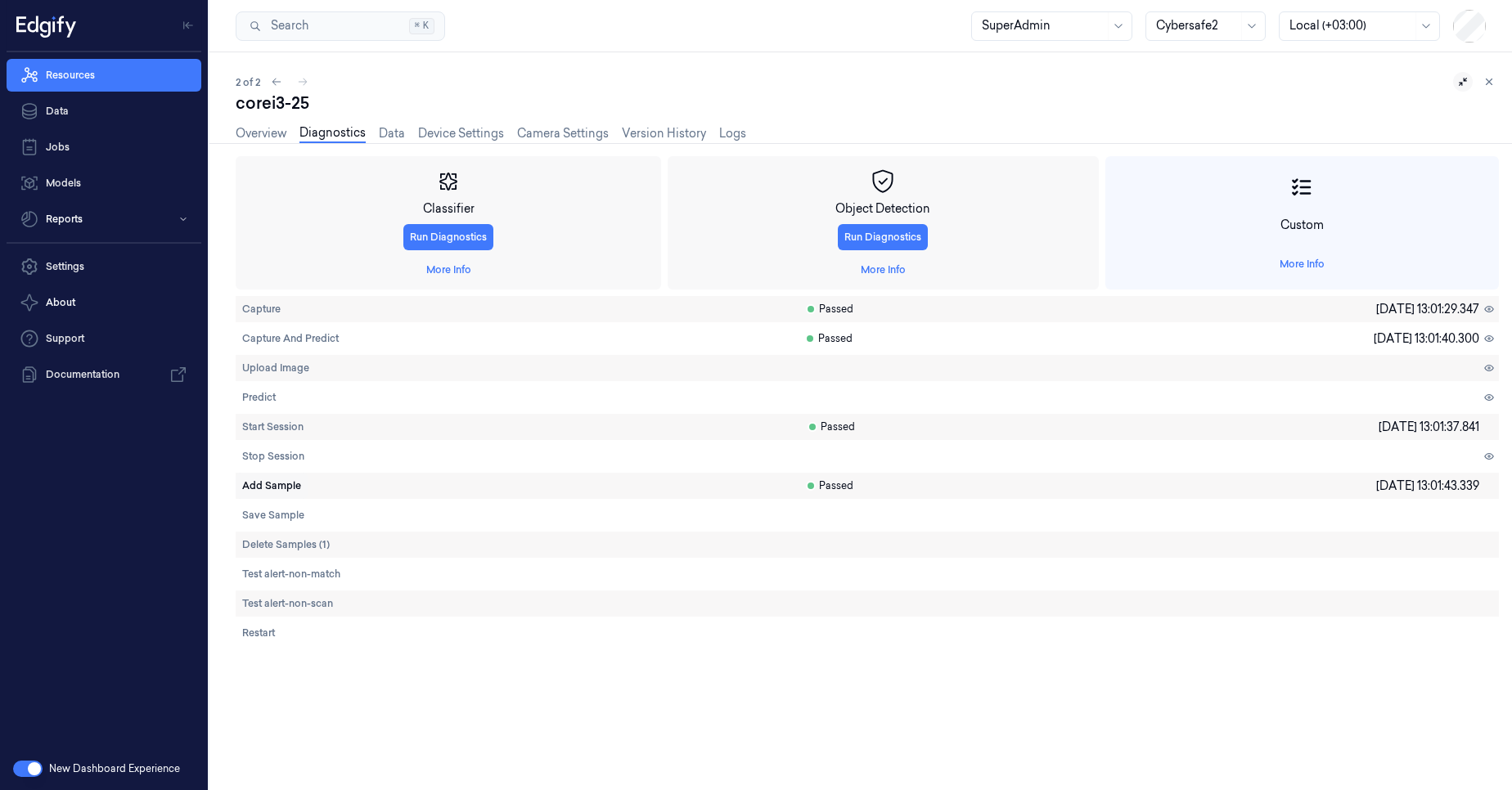
click at [281, 489] on span "Add Sample" at bounding box center [272, 486] width 59 height 15
click at [288, 455] on span "Stop Session" at bounding box center [273, 456] width 62 height 15
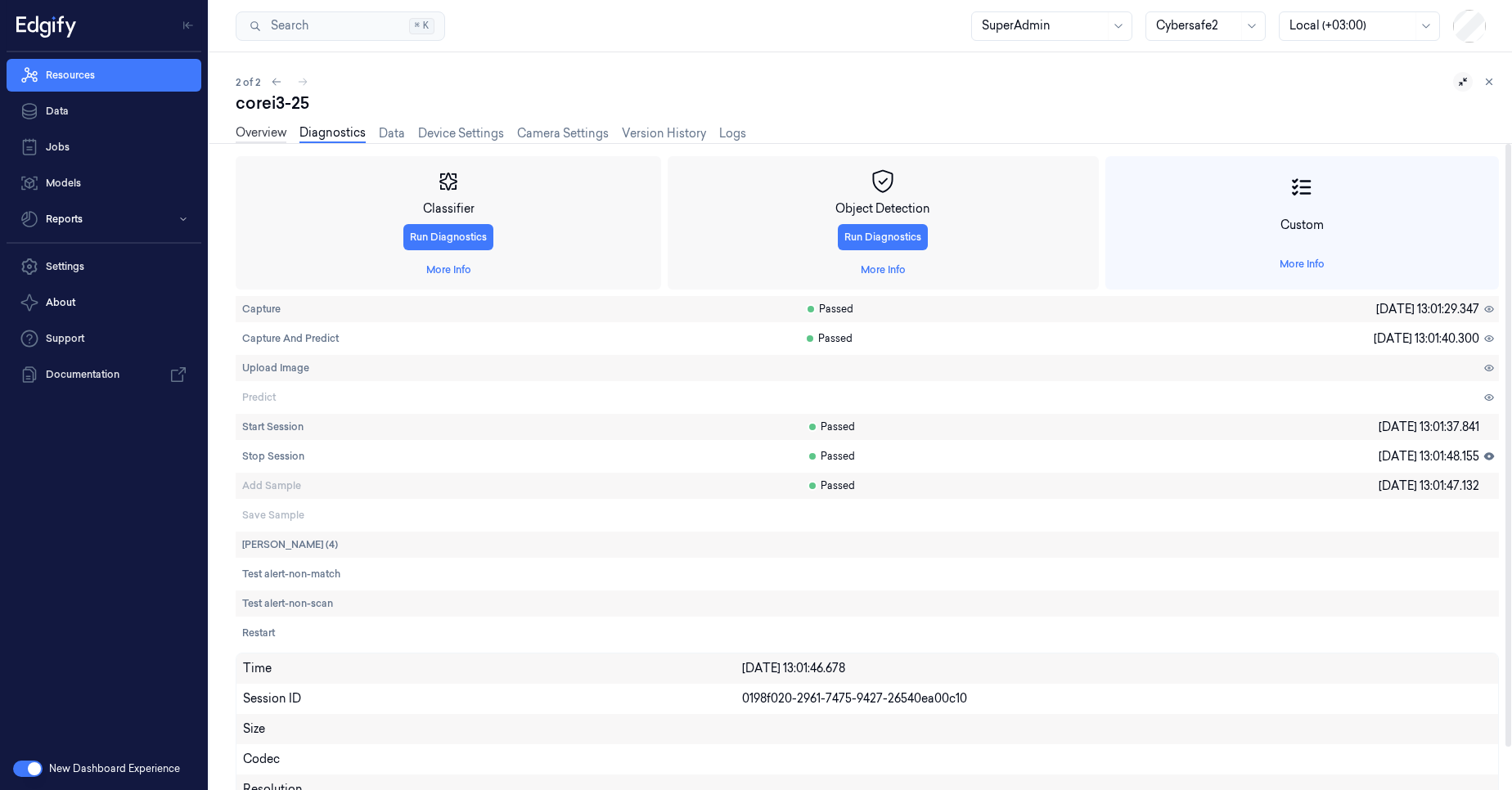
click at [250, 130] on link "Overview" at bounding box center [261, 133] width 50 height 19
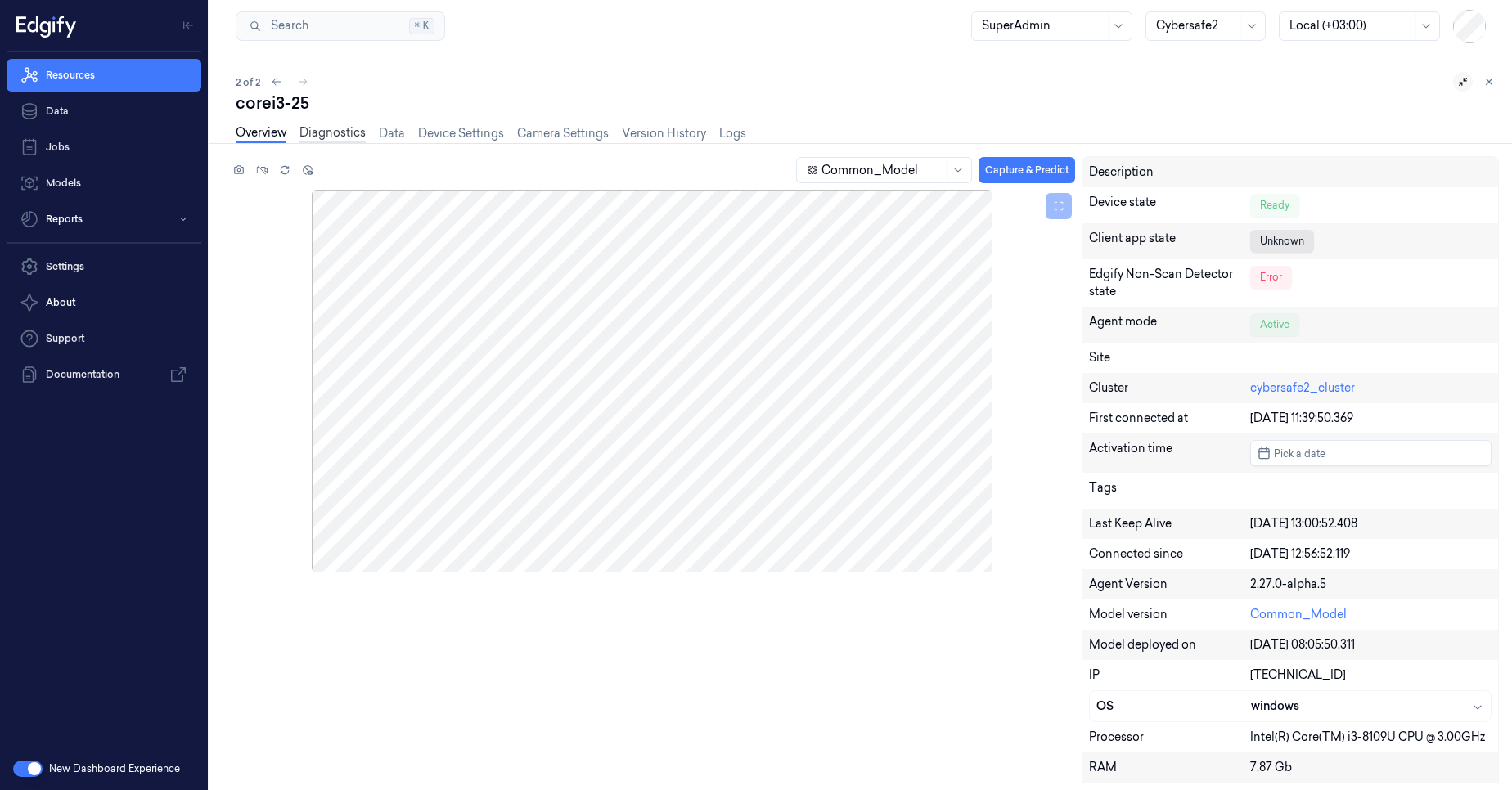
click at [336, 133] on link "Diagnostics" at bounding box center [332, 133] width 66 height 19
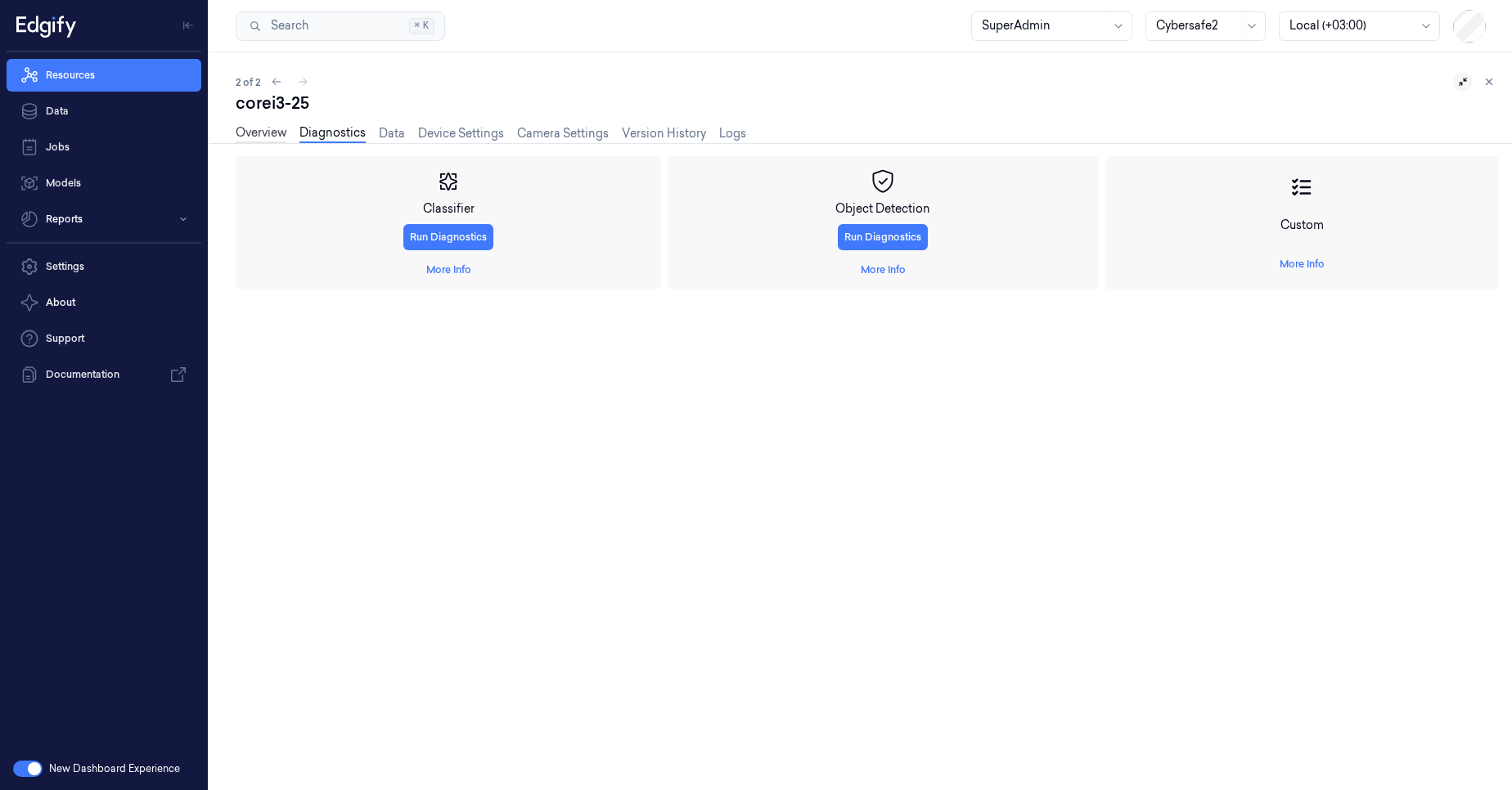
click at [270, 131] on link "Overview" at bounding box center [261, 133] width 50 height 19
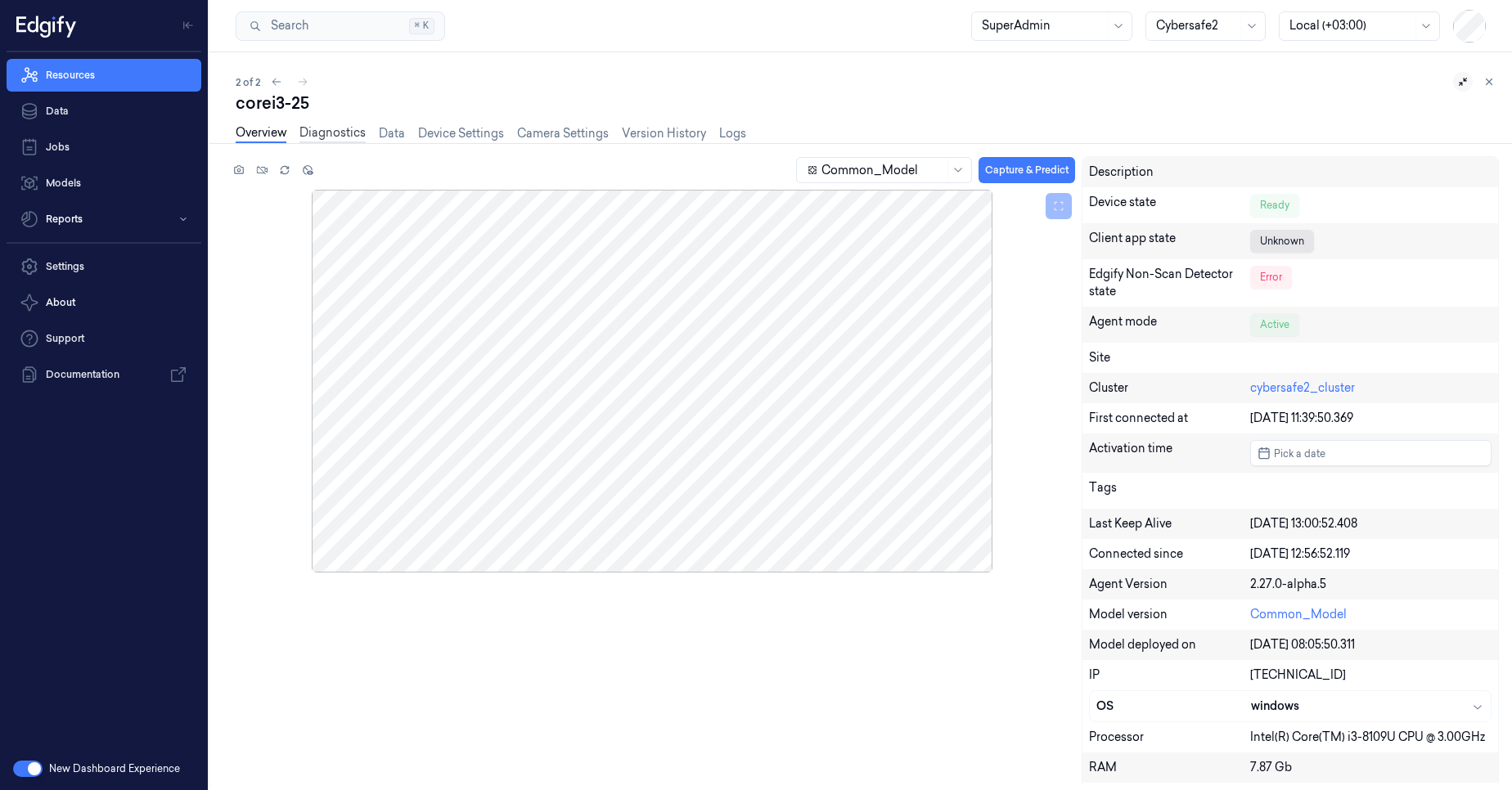
click at [333, 136] on link "Diagnostics" at bounding box center [332, 133] width 66 height 19
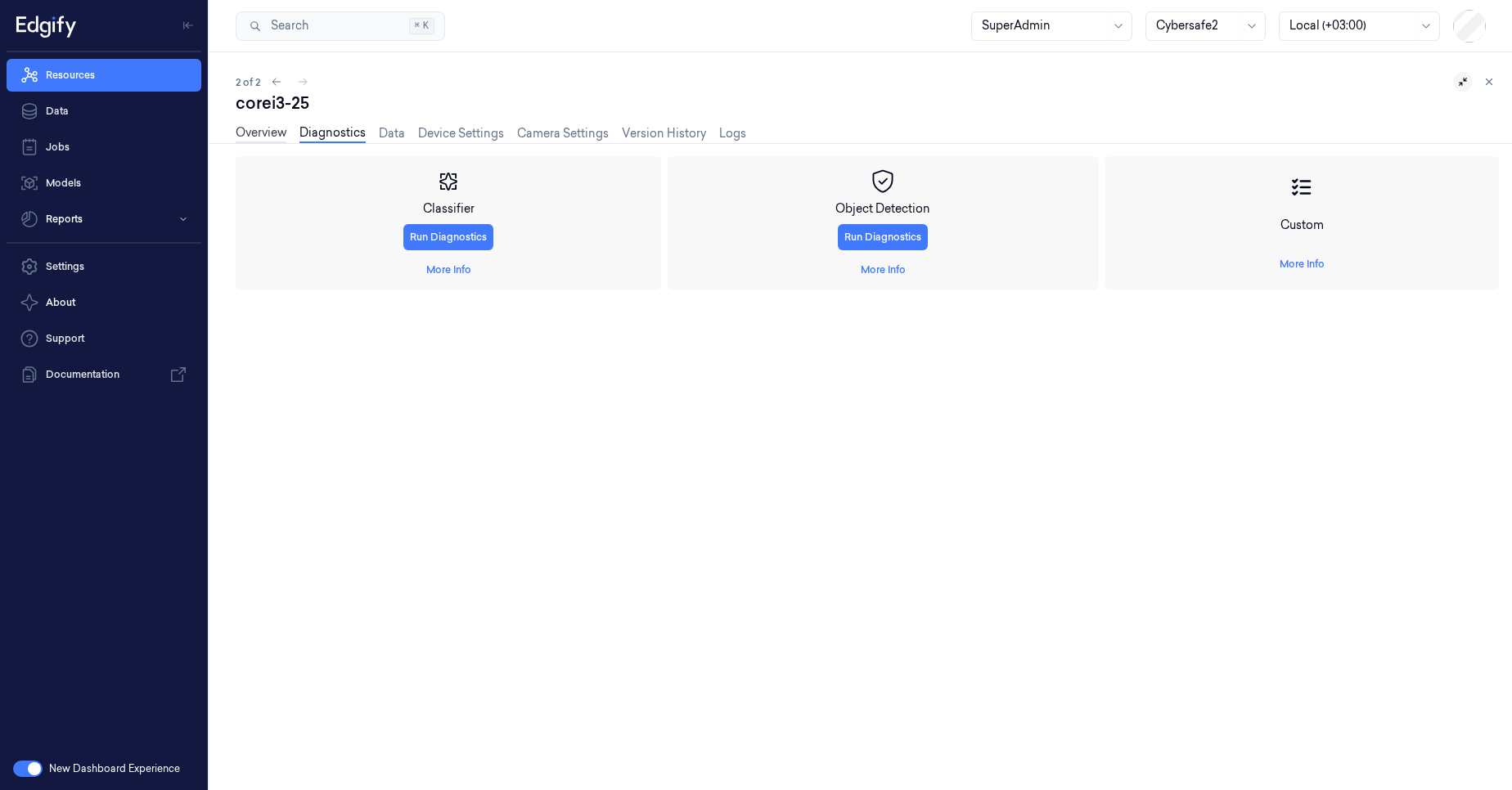
click at [253, 135] on link "Overview" at bounding box center [261, 133] width 50 height 19
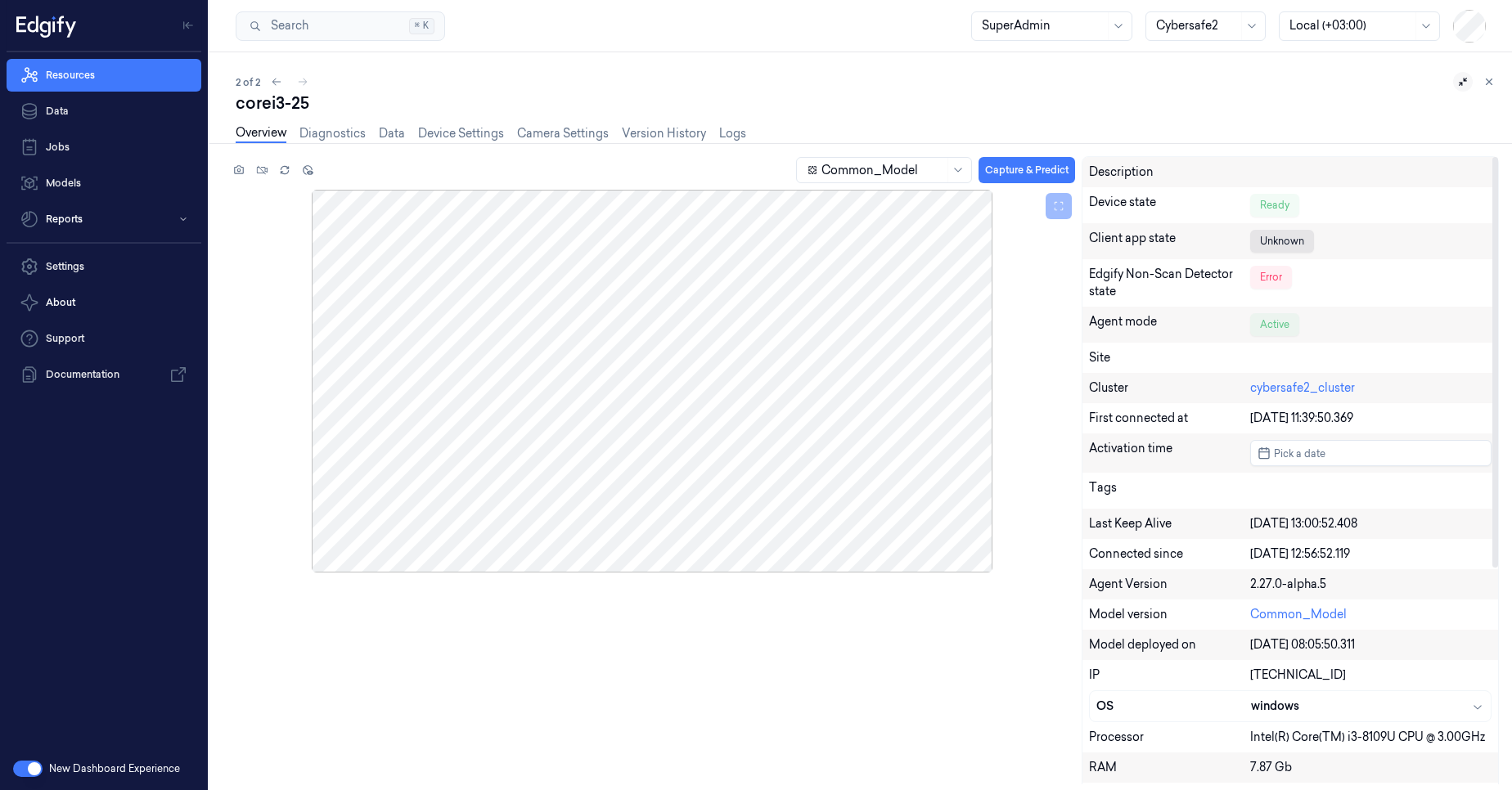
click at [1177, 274] on div "Edgify Non-Scan Detector state" at bounding box center [1169, 282] width 161 height 35
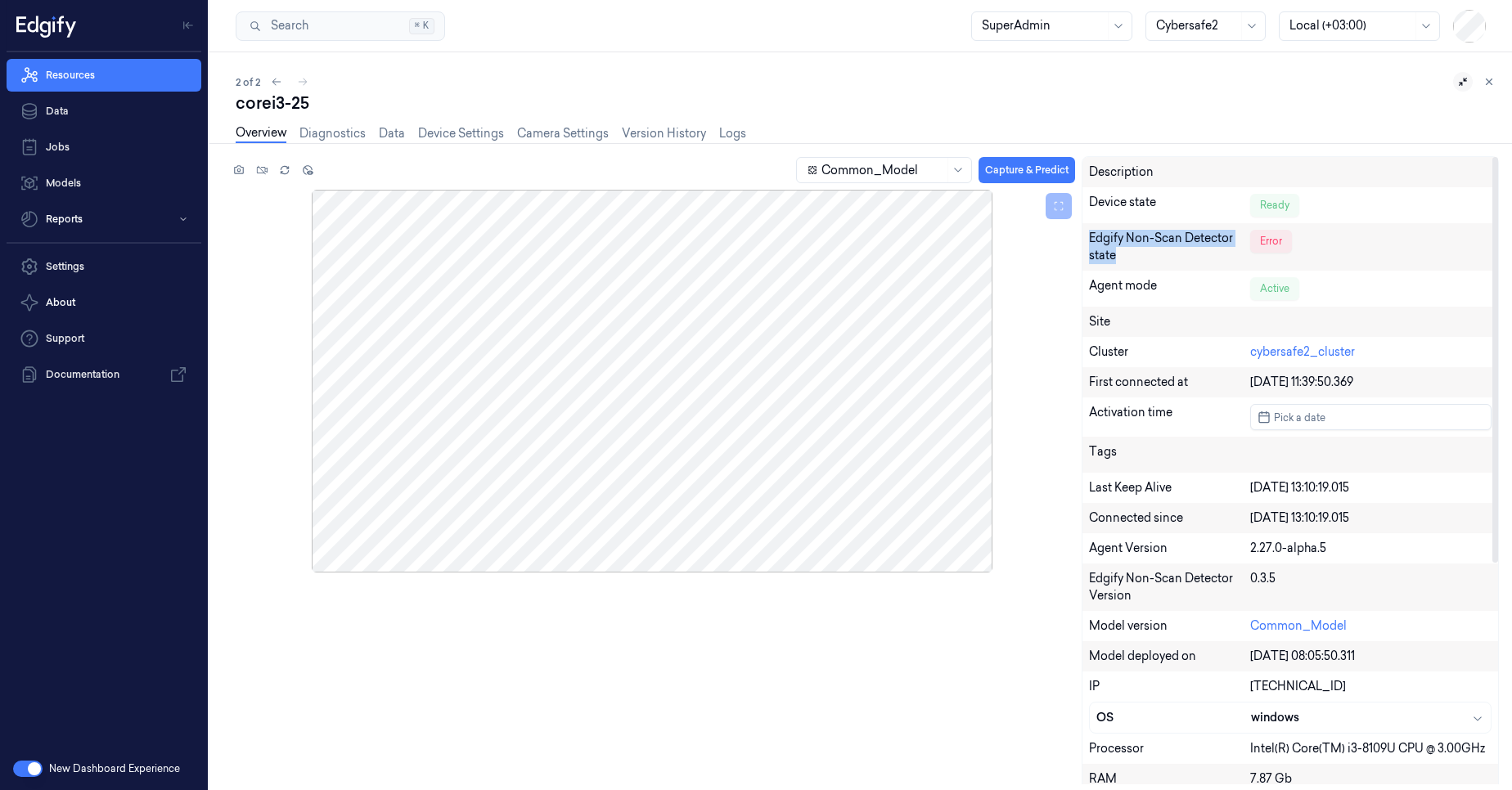
click at [1189, 248] on div "Edgify Non-Scan Detector state" at bounding box center [1169, 247] width 161 height 35
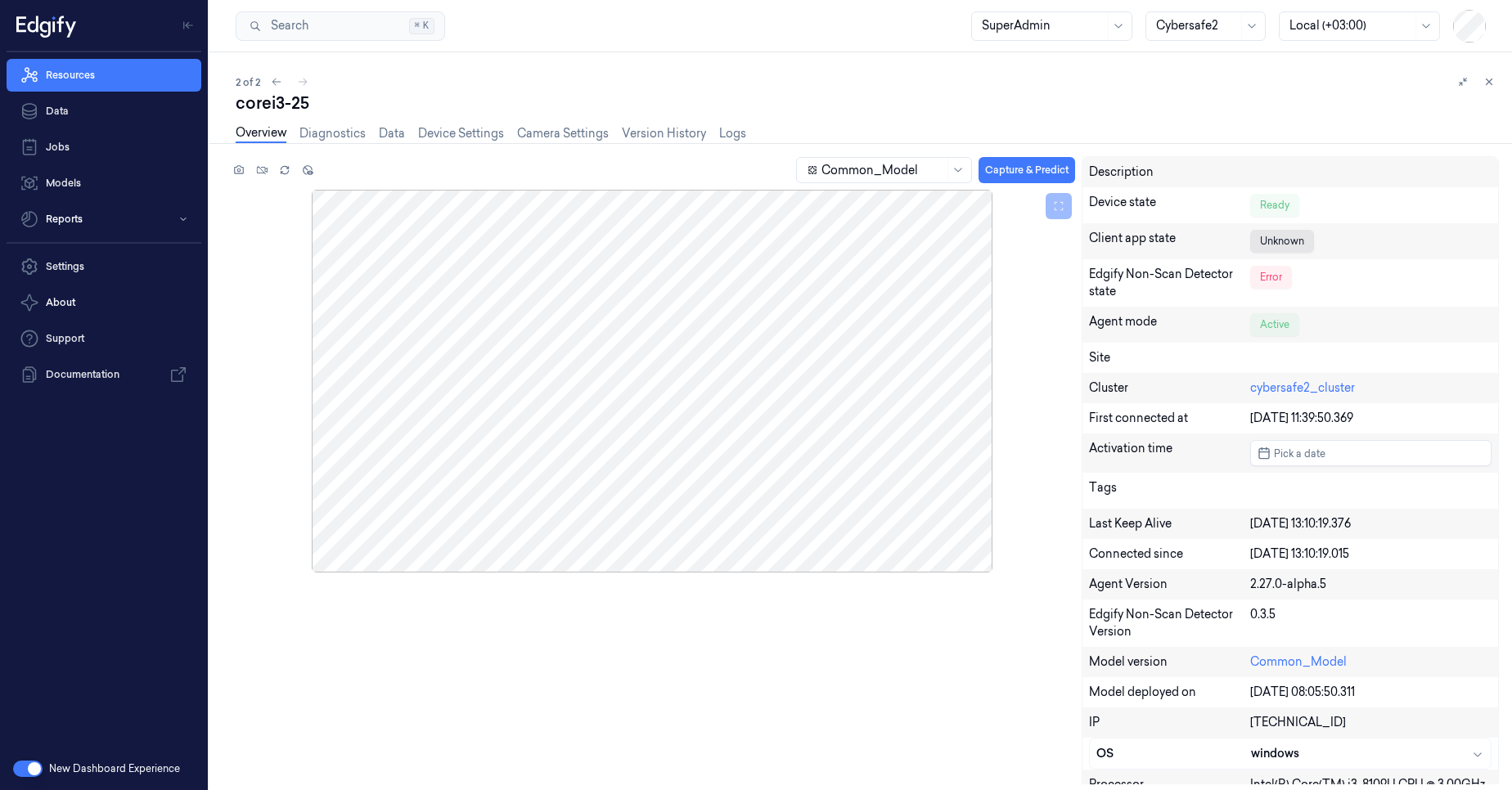
click at [31, 765] on button "button" at bounding box center [28, 768] width 30 height 17
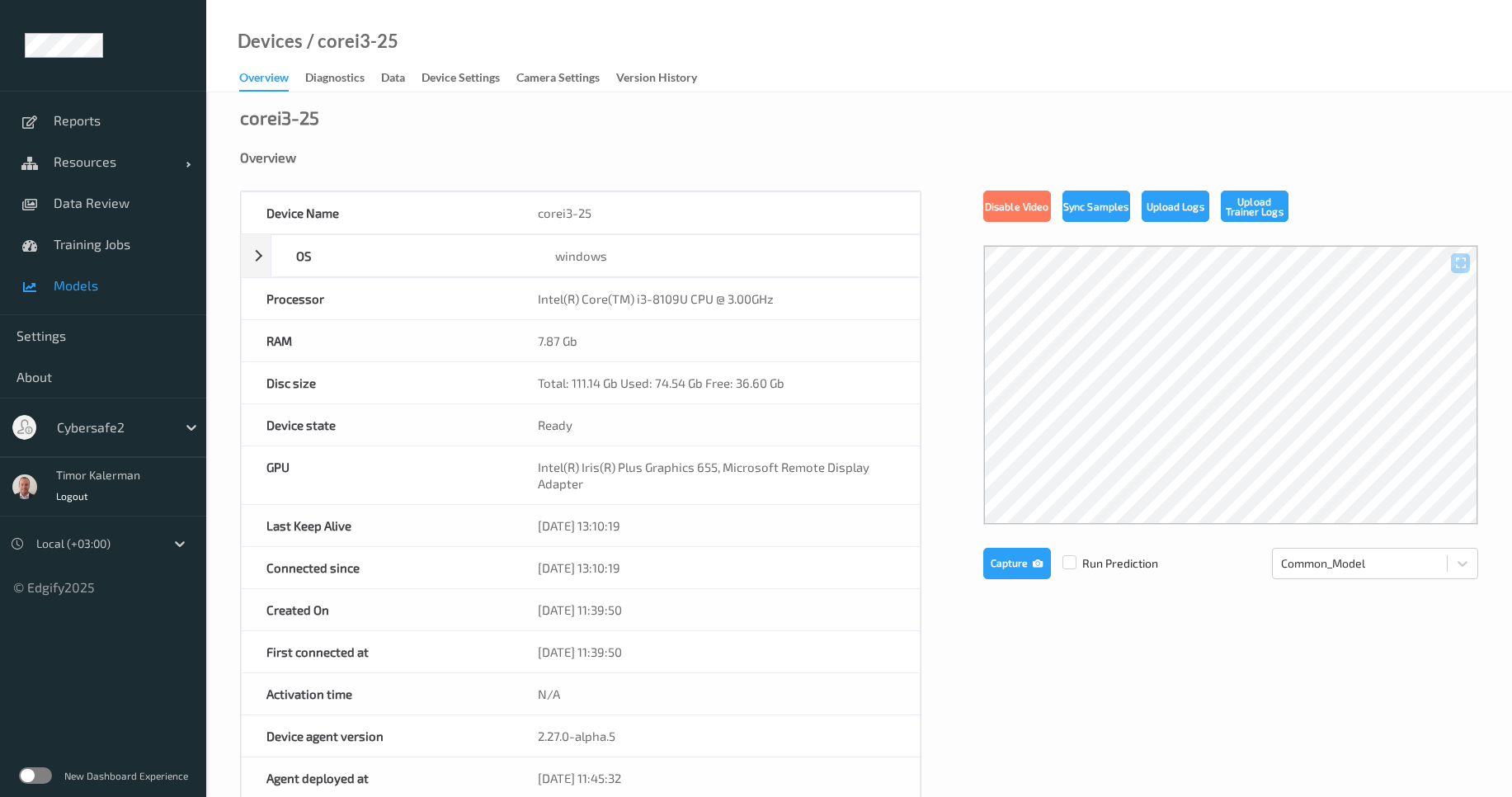
click at [99, 294] on link "Models" at bounding box center [103, 285] width 206 height 41
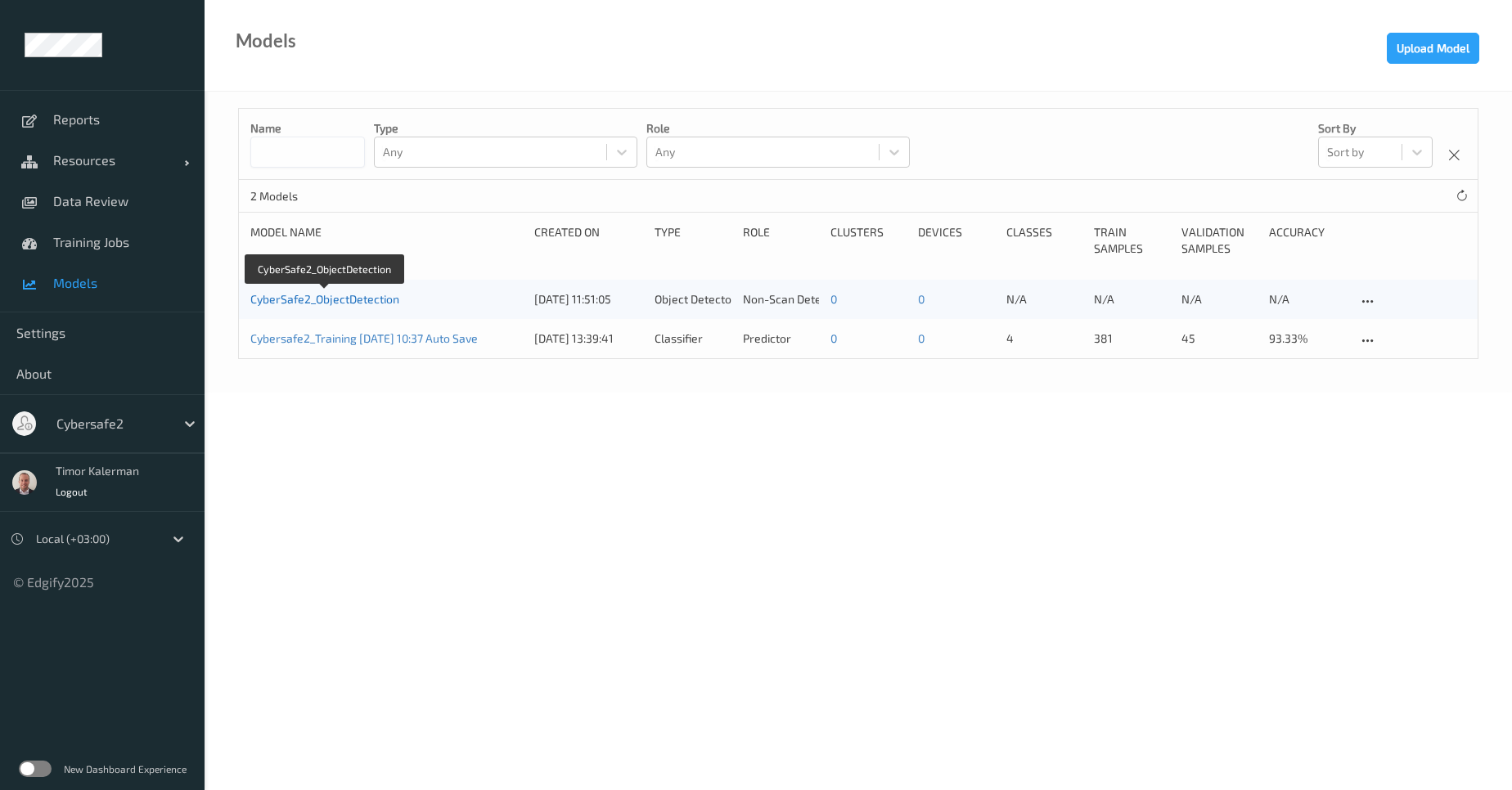
click at [355, 303] on link "CyberSafe2_ObjectDetection" at bounding box center [324, 299] width 149 height 14
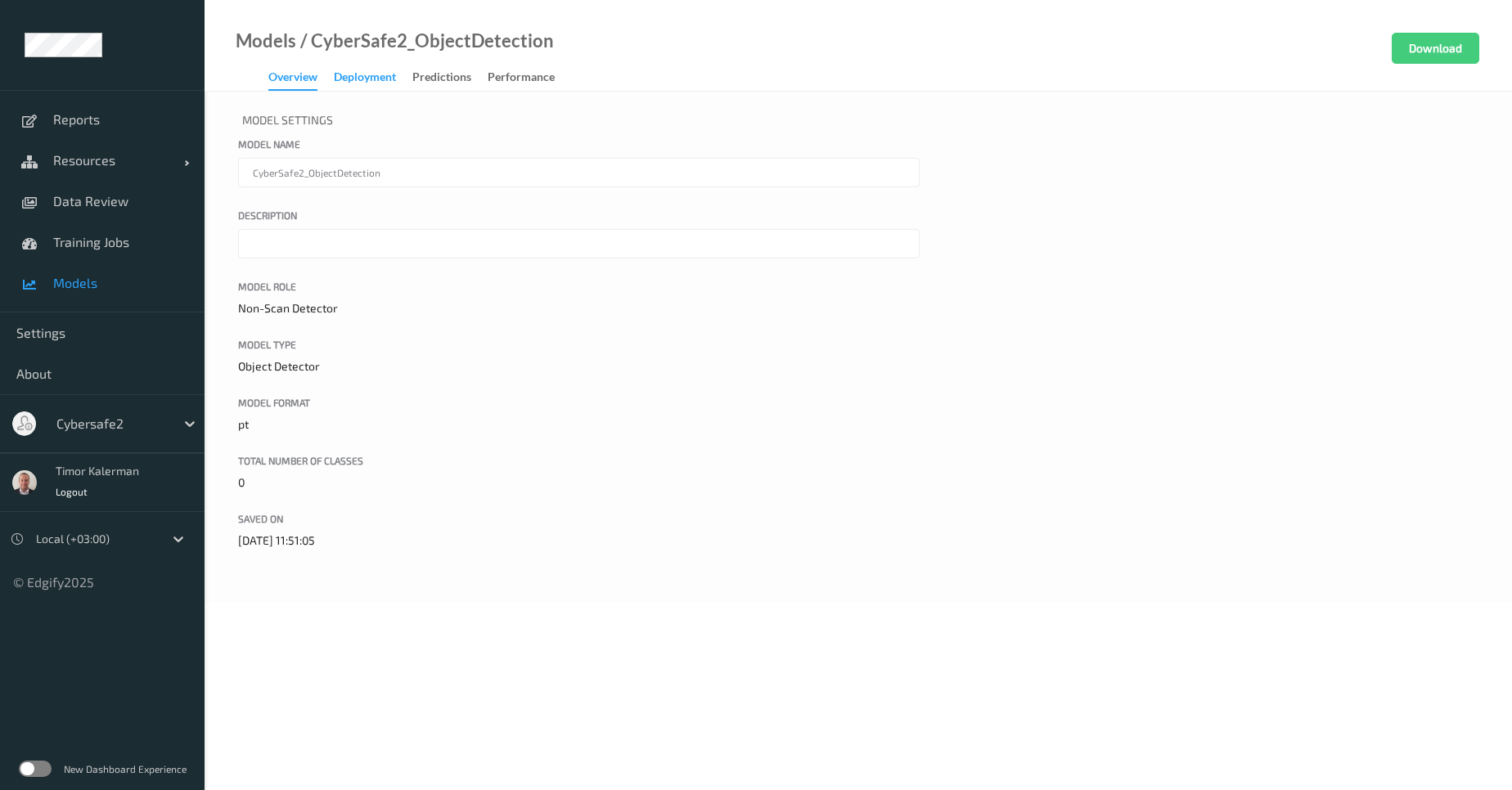
click at [369, 82] on div "Deployment" at bounding box center [364, 79] width 62 height 21
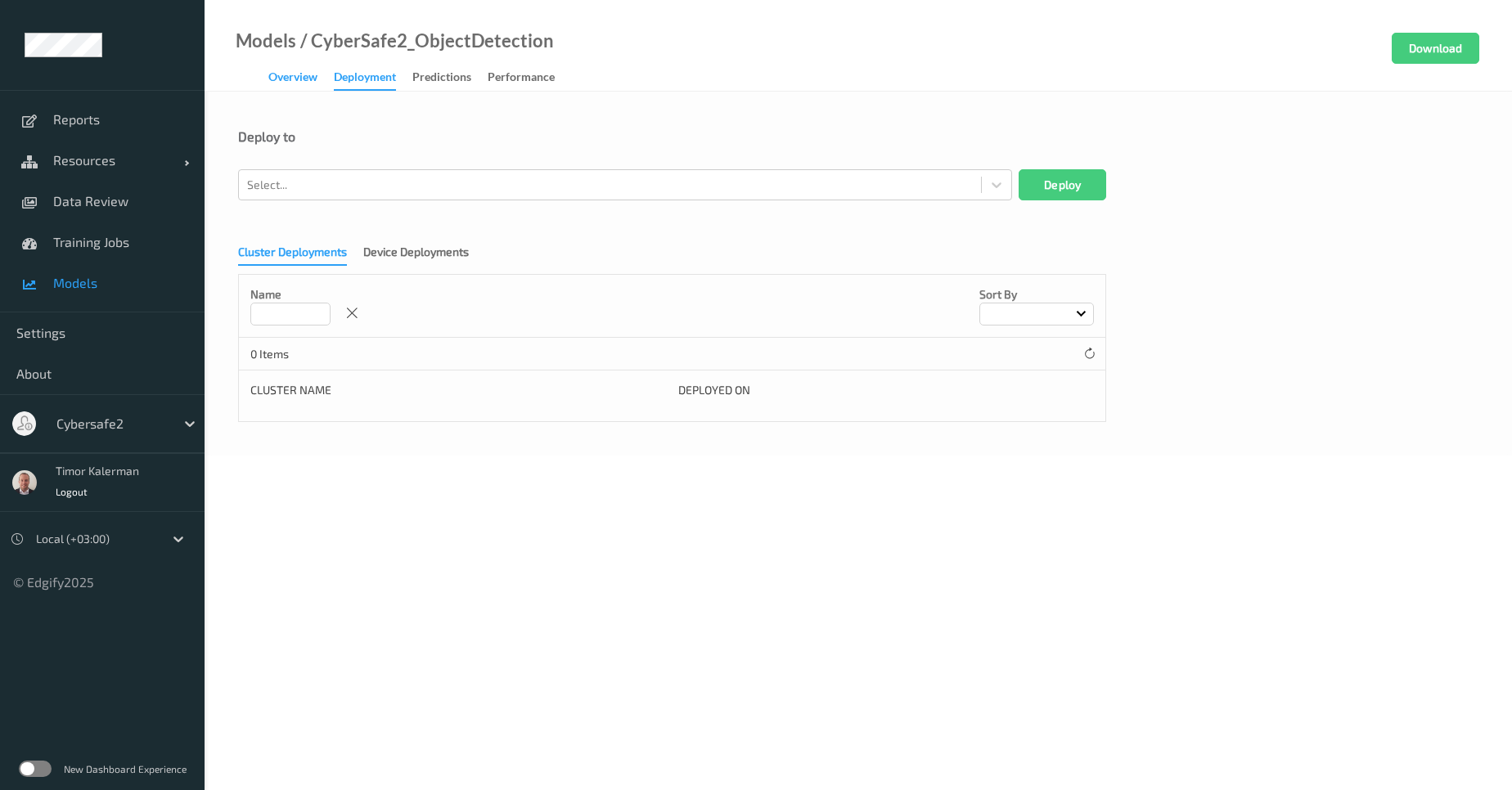
click at [293, 77] on div "Overview" at bounding box center [293, 79] width 49 height 21
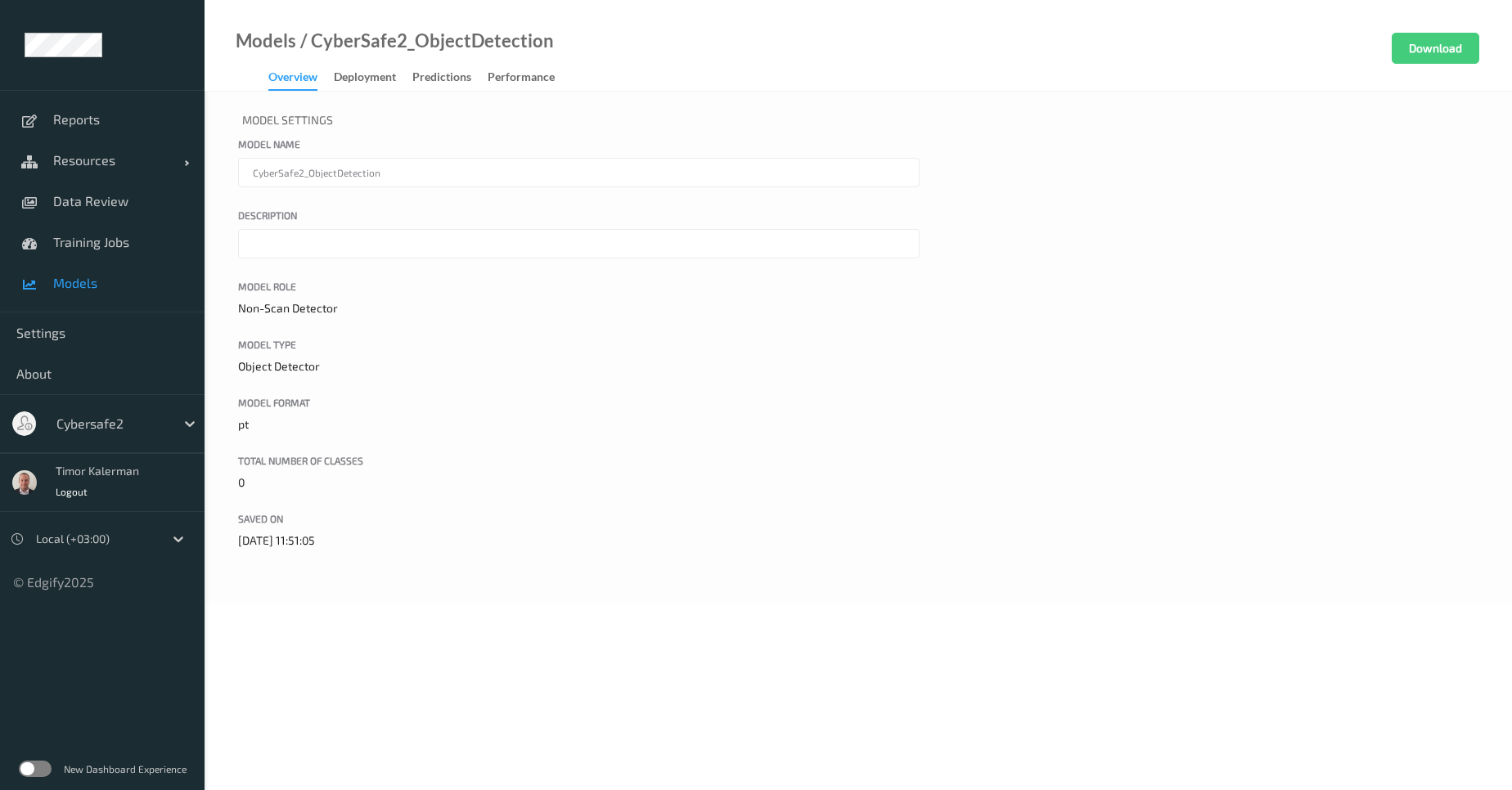
click at [66, 281] on span "Models" at bounding box center [120, 282] width 135 height 17
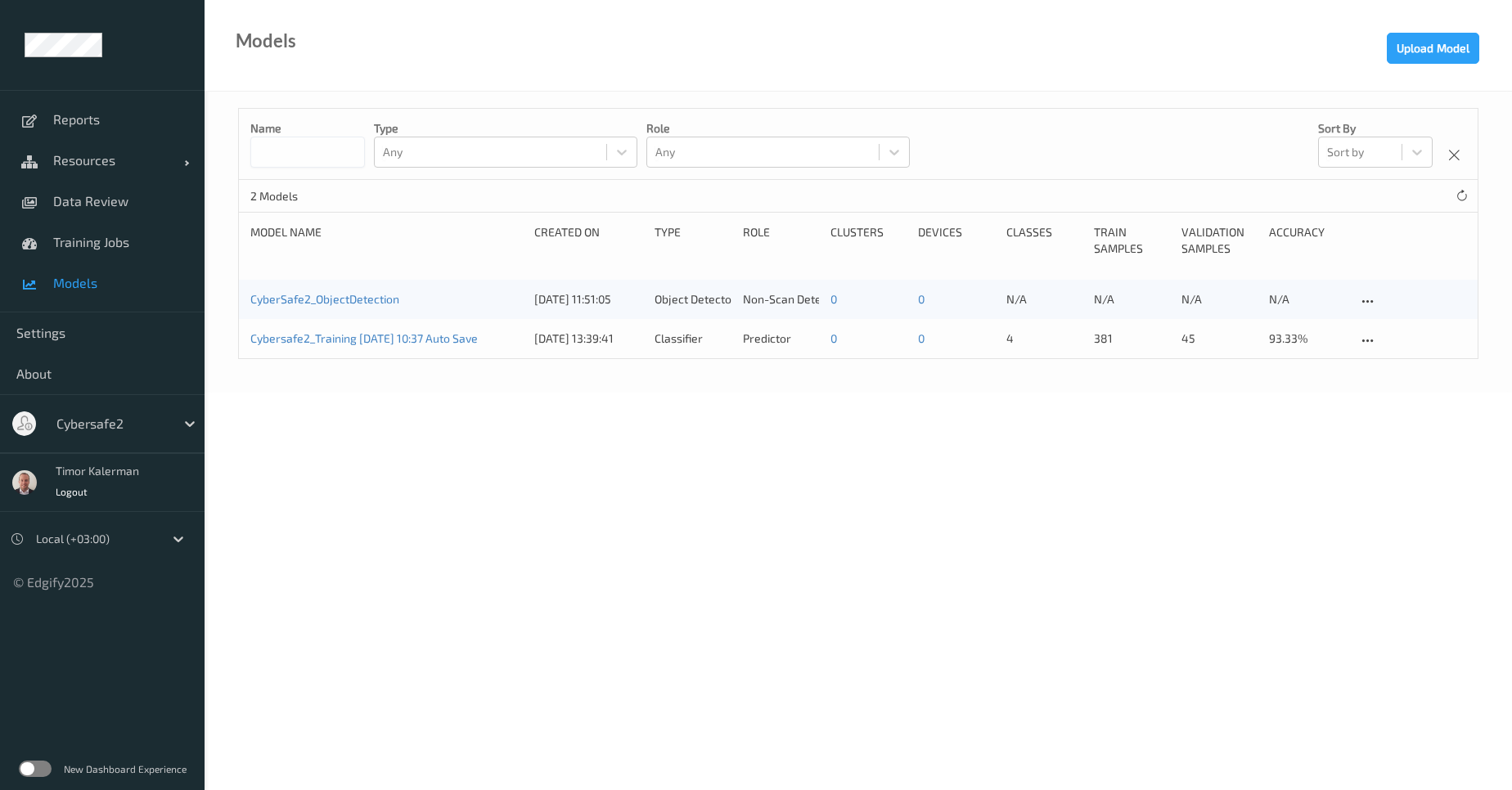
click at [129, 436] on div "Cybersafe2" at bounding box center [112, 424] width 126 height 27
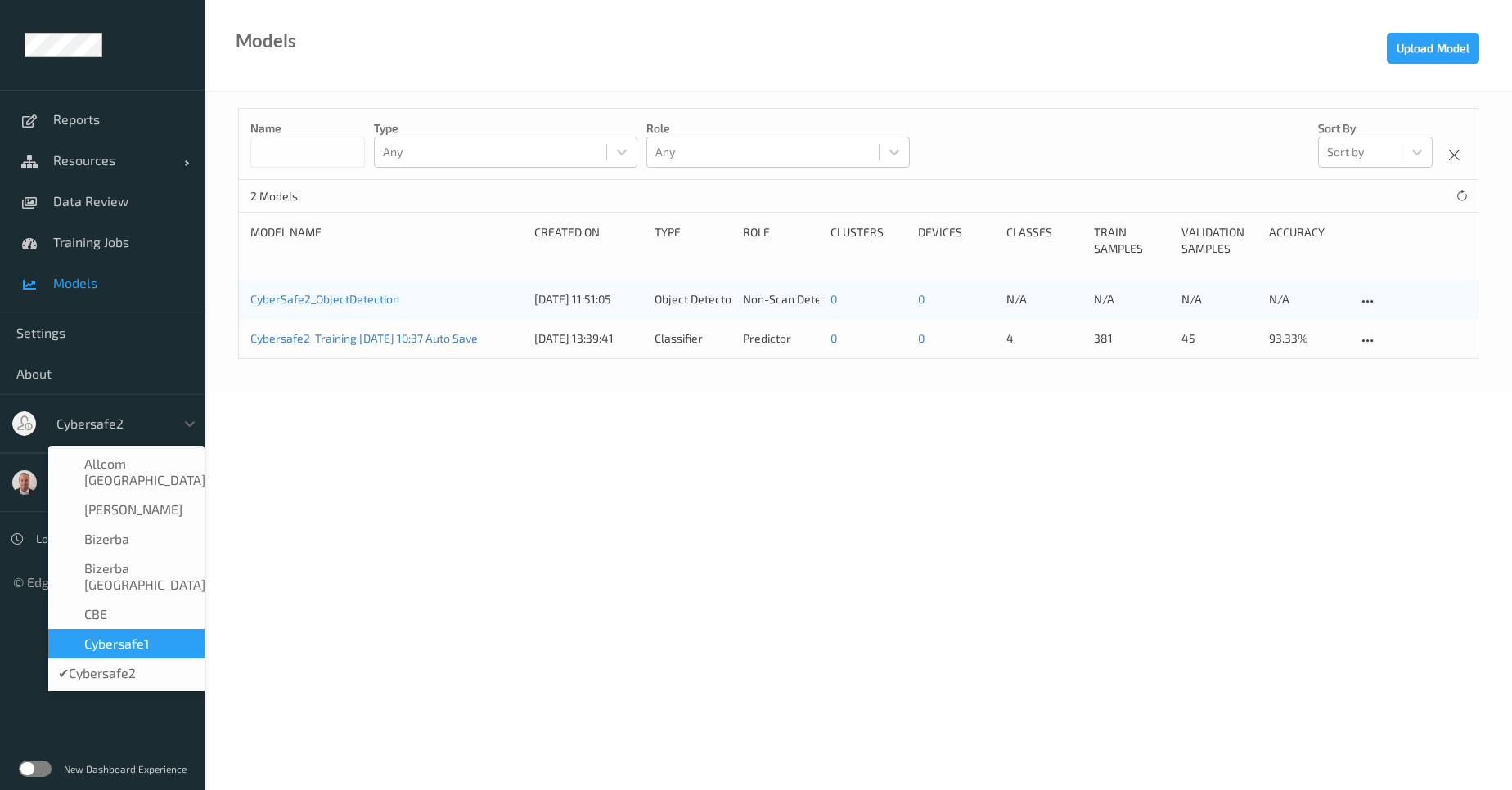
click at [474, 479] on body "Reports Resources Devices Clusters Sites Data Review Training Jobs Models Setti…" at bounding box center [756, 395] width 1512 height 790
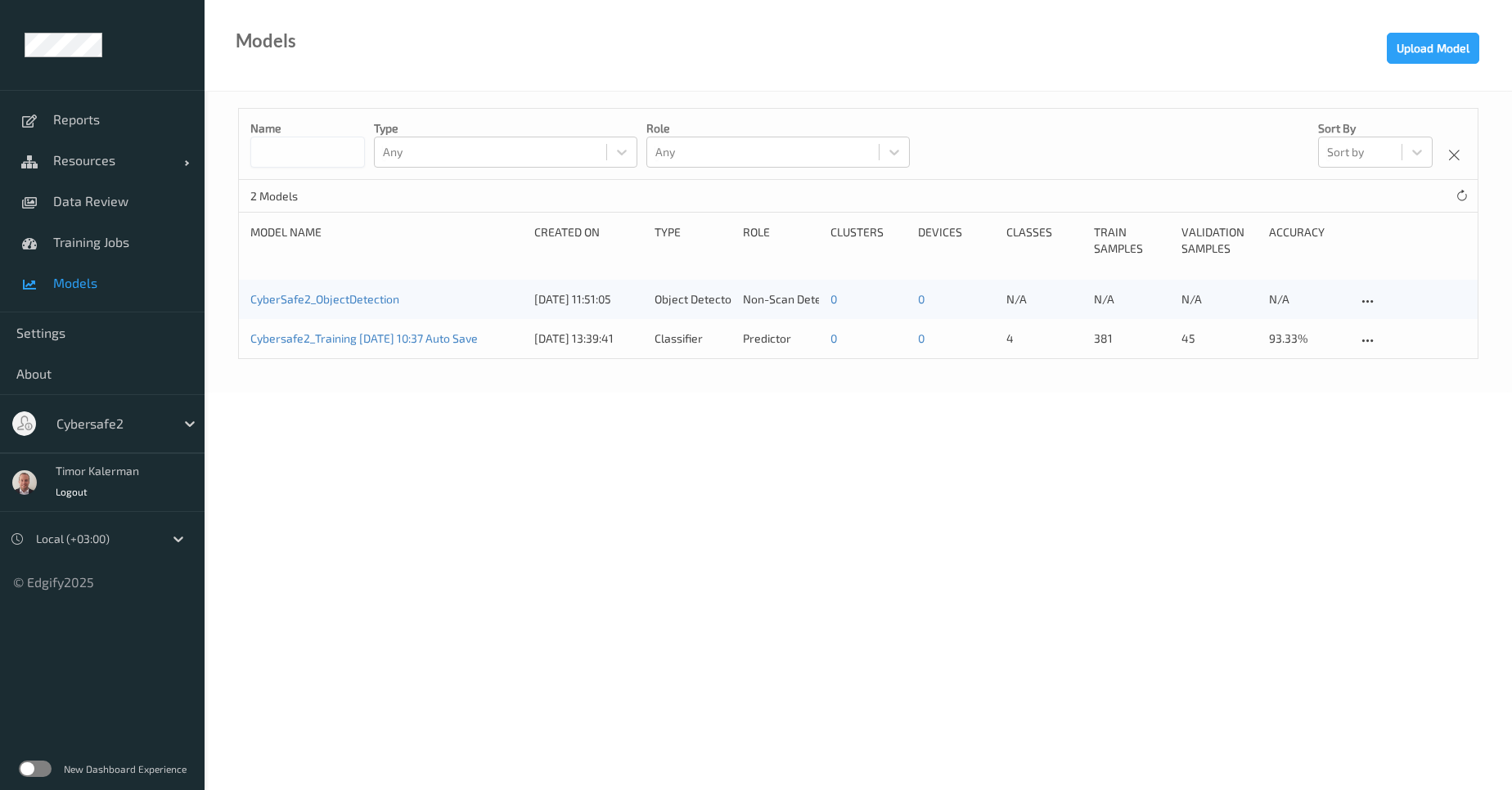
click at [40, 768] on label at bounding box center [35, 768] width 33 height 17
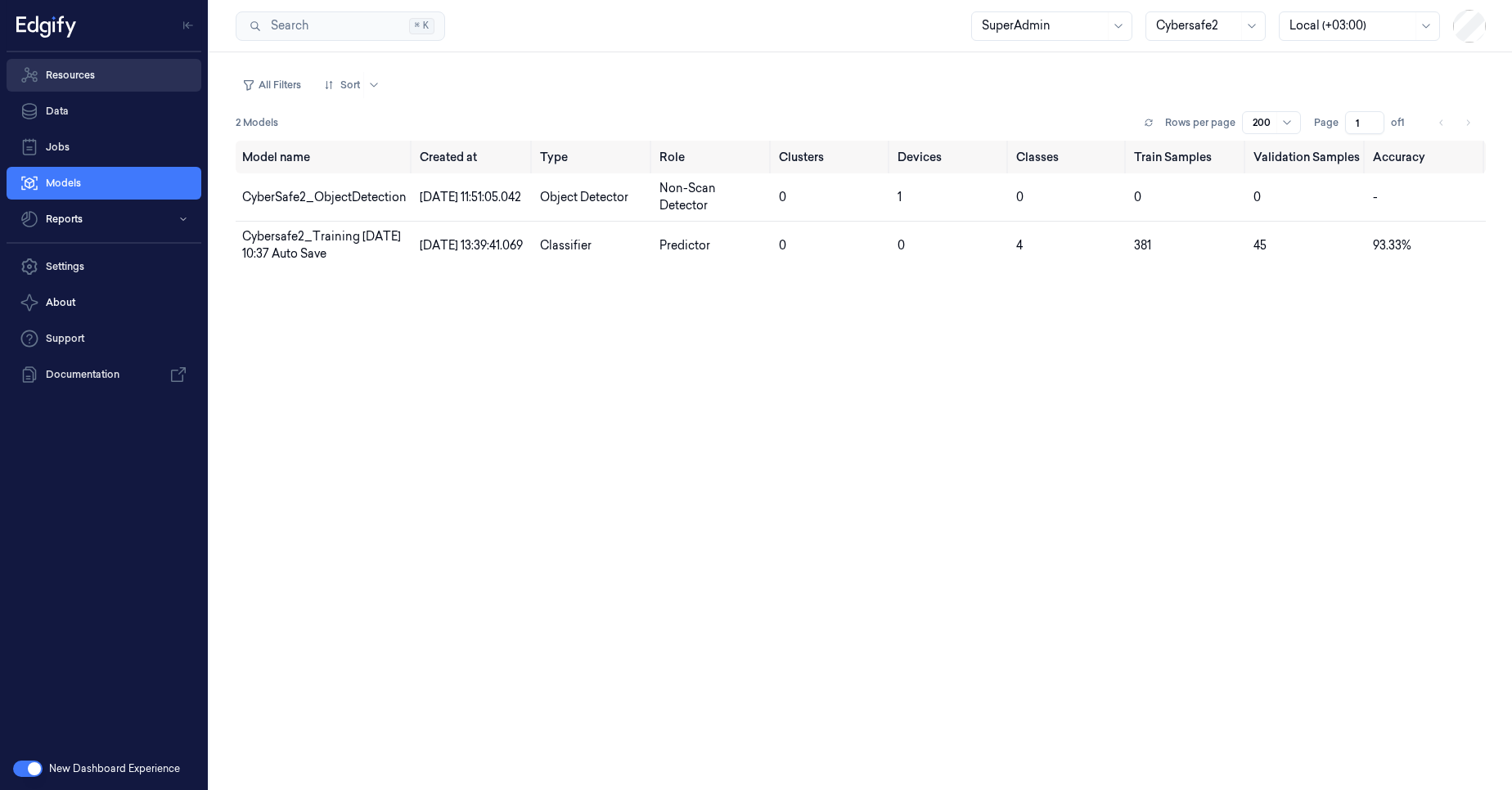
click at [92, 85] on link "Resources" at bounding box center [104, 75] width 195 height 33
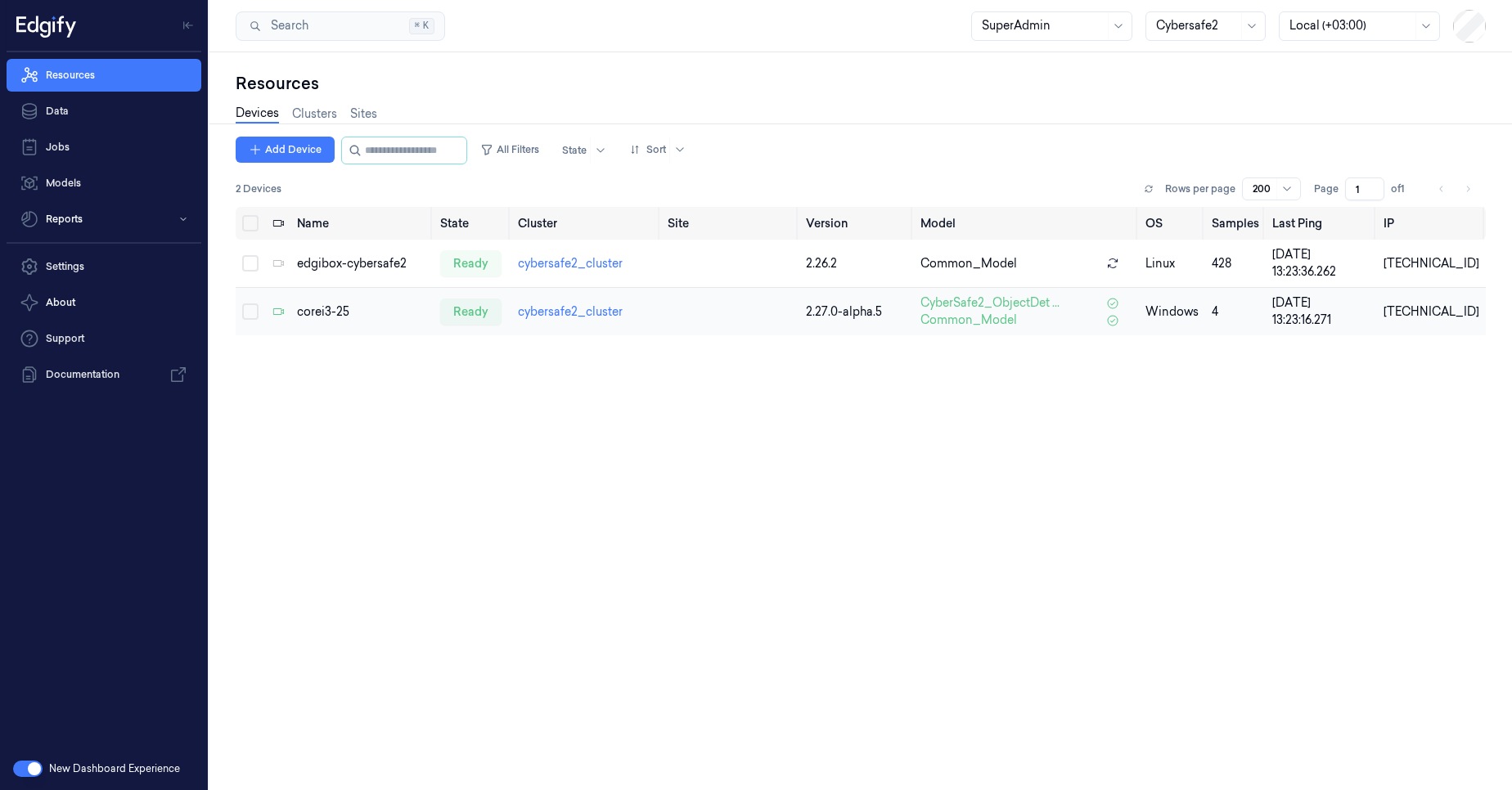
click at [335, 312] on div "corei3-25" at bounding box center [362, 311] width 131 height 17
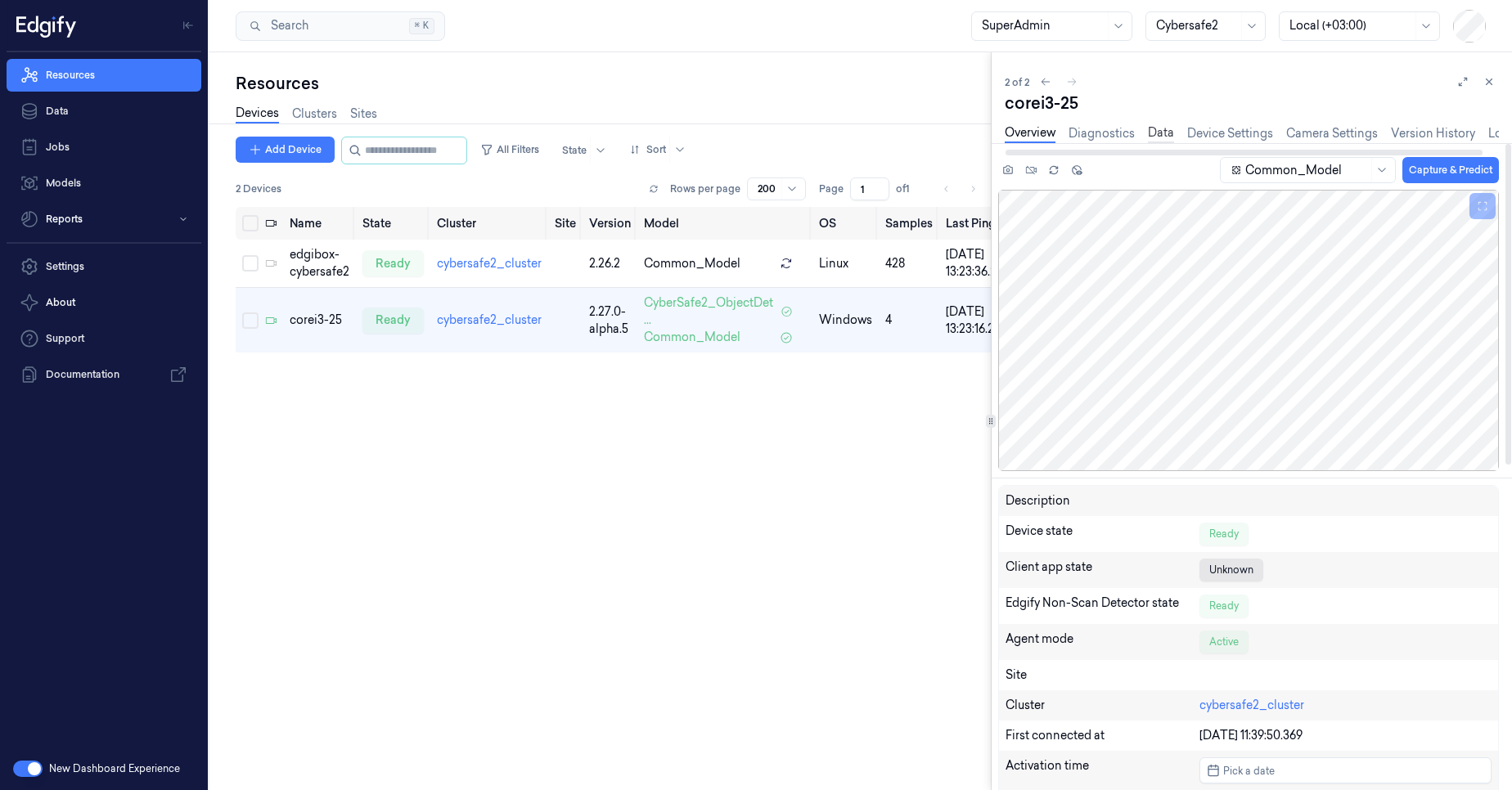
click at [1157, 133] on link "Data" at bounding box center [1160, 133] width 27 height 19
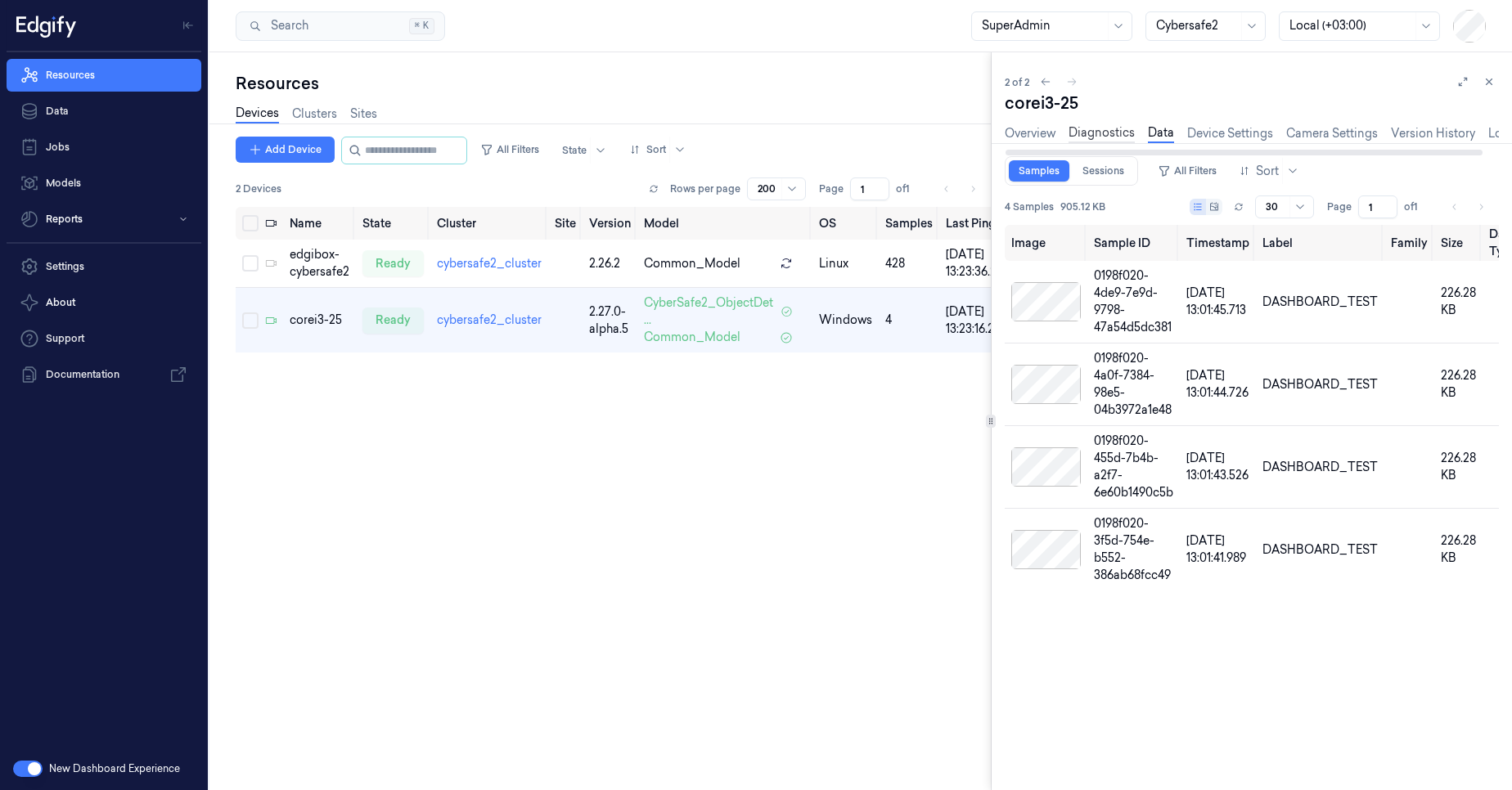
click at [1115, 131] on link "Diagnostics" at bounding box center [1101, 133] width 66 height 19
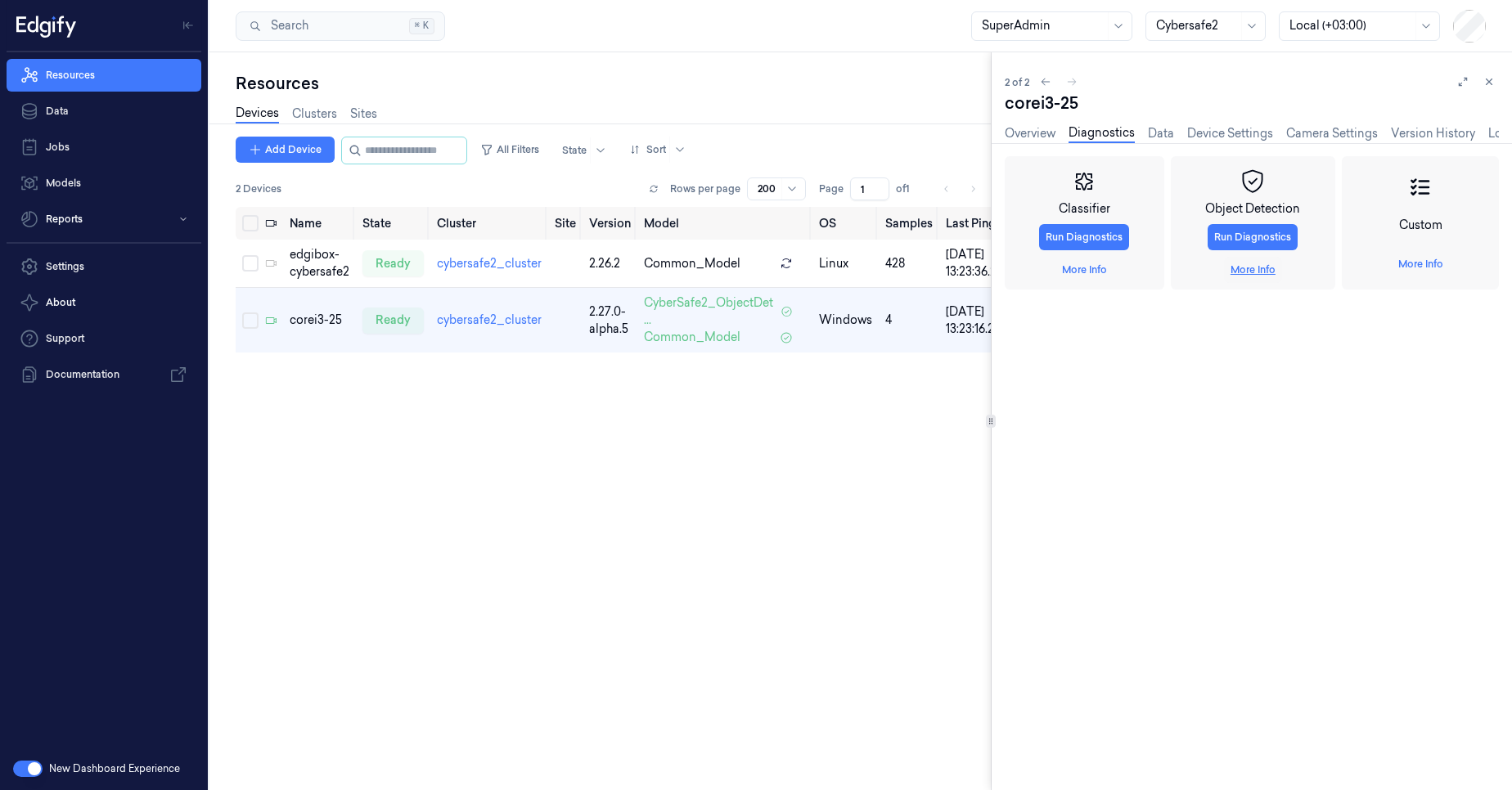
click at [1253, 265] on link "More Info" at bounding box center [1253, 270] width 45 height 15
click at [1027, 135] on link "Overview" at bounding box center [1029, 133] width 50 height 19
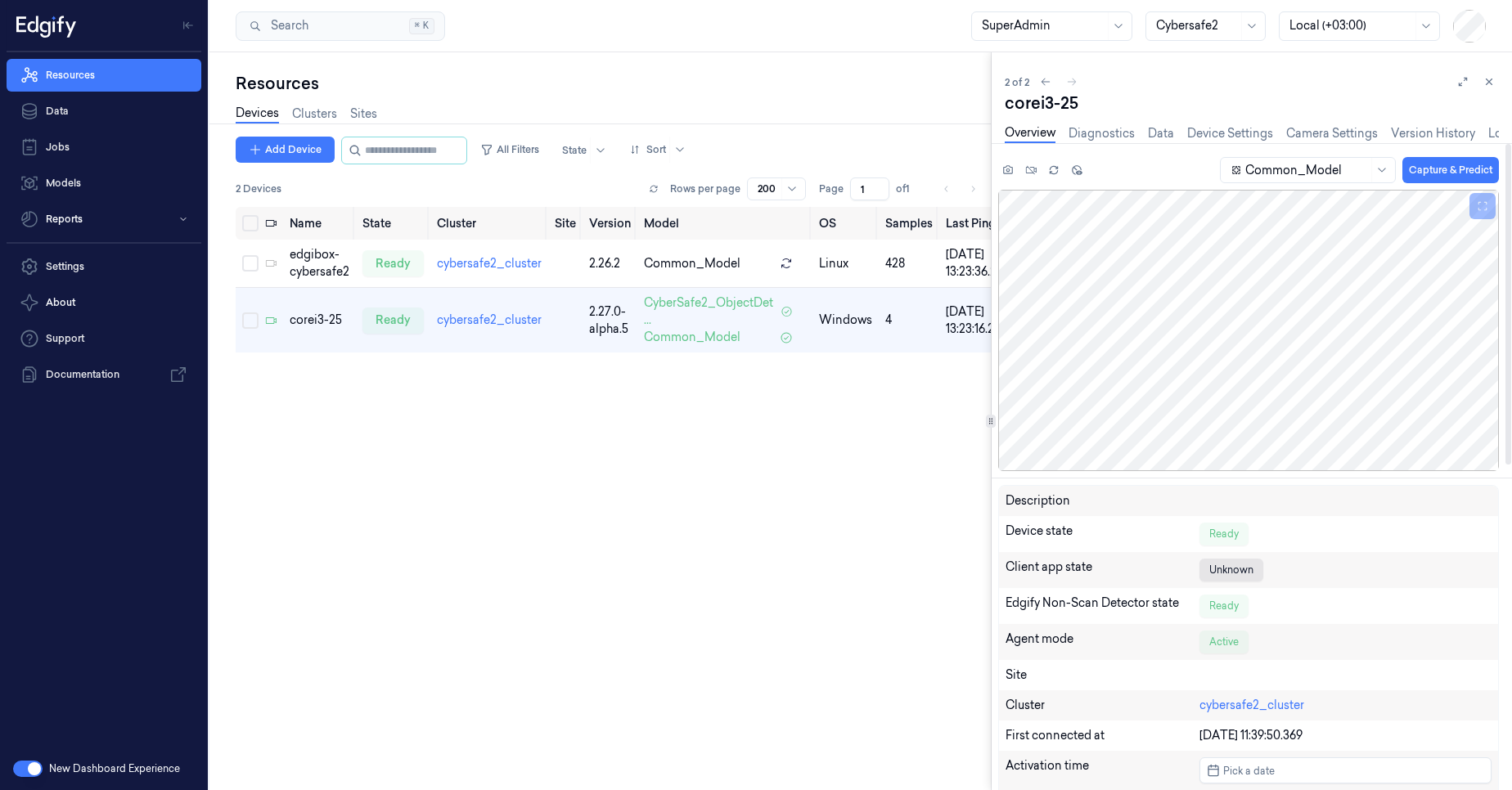
click at [1210, 142] on div "corei3-25 Overview Diagnostics Data Device Settings Camera Settings Version His…" at bounding box center [1251, 440] width 494 height 698
click at [1212, 140] on link "Device Settings" at bounding box center [1230, 133] width 86 height 19
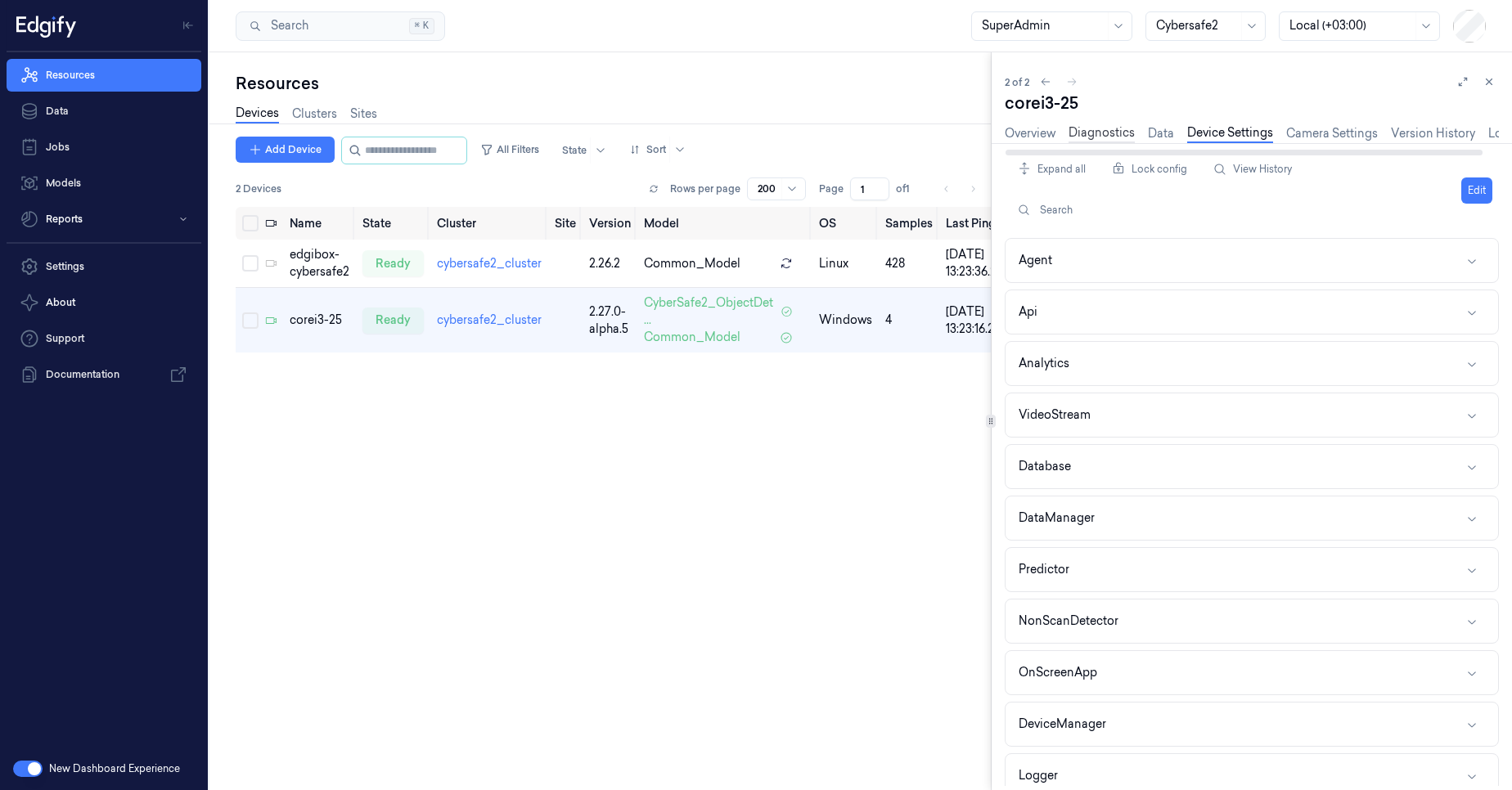
click at [1121, 136] on link "Diagnostics" at bounding box center [1101, 133] width 66 height 19
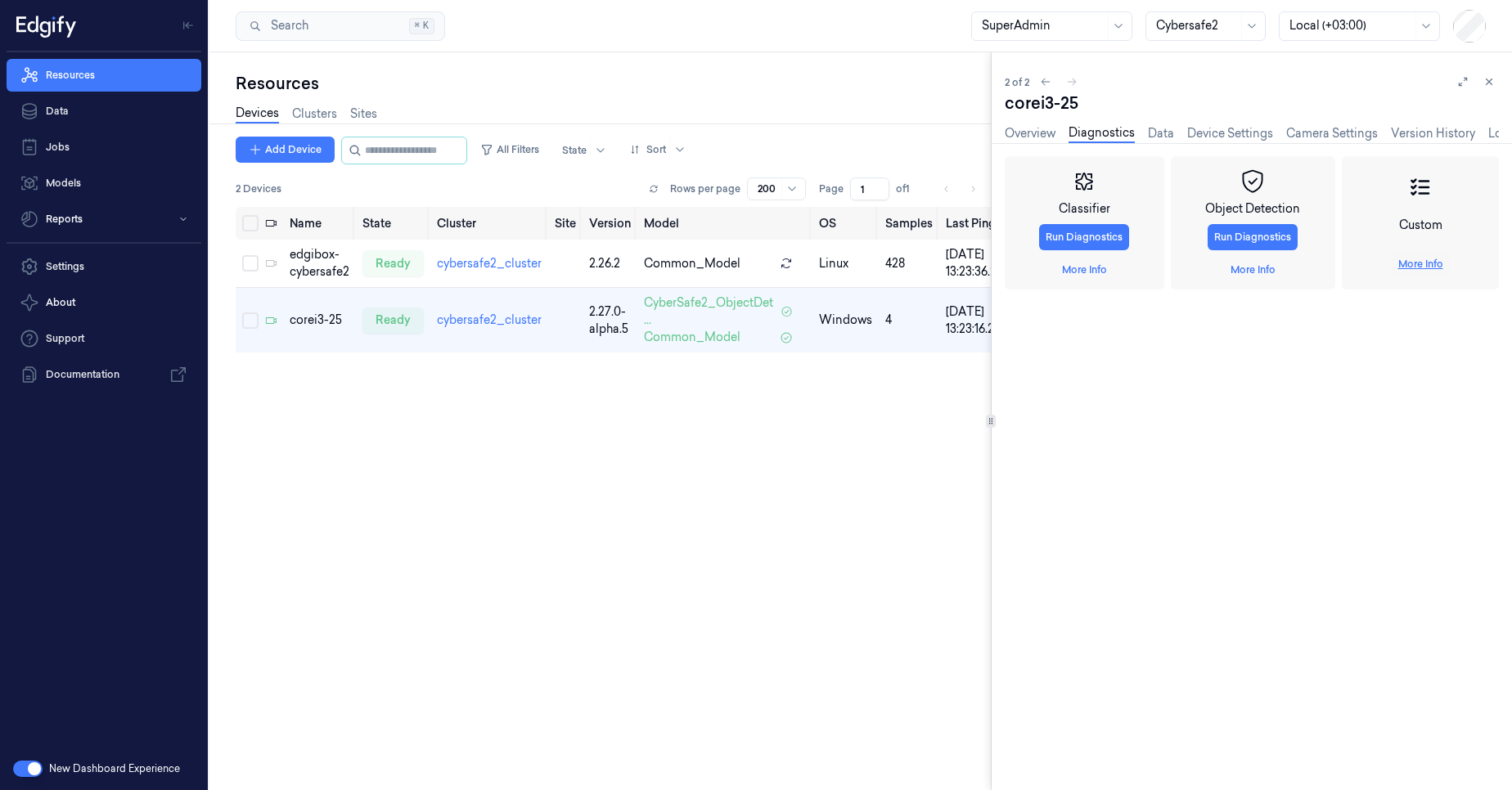
click at [1411, 265] on link "More Info" at bounding box center [1421, 264] width 45 height 15
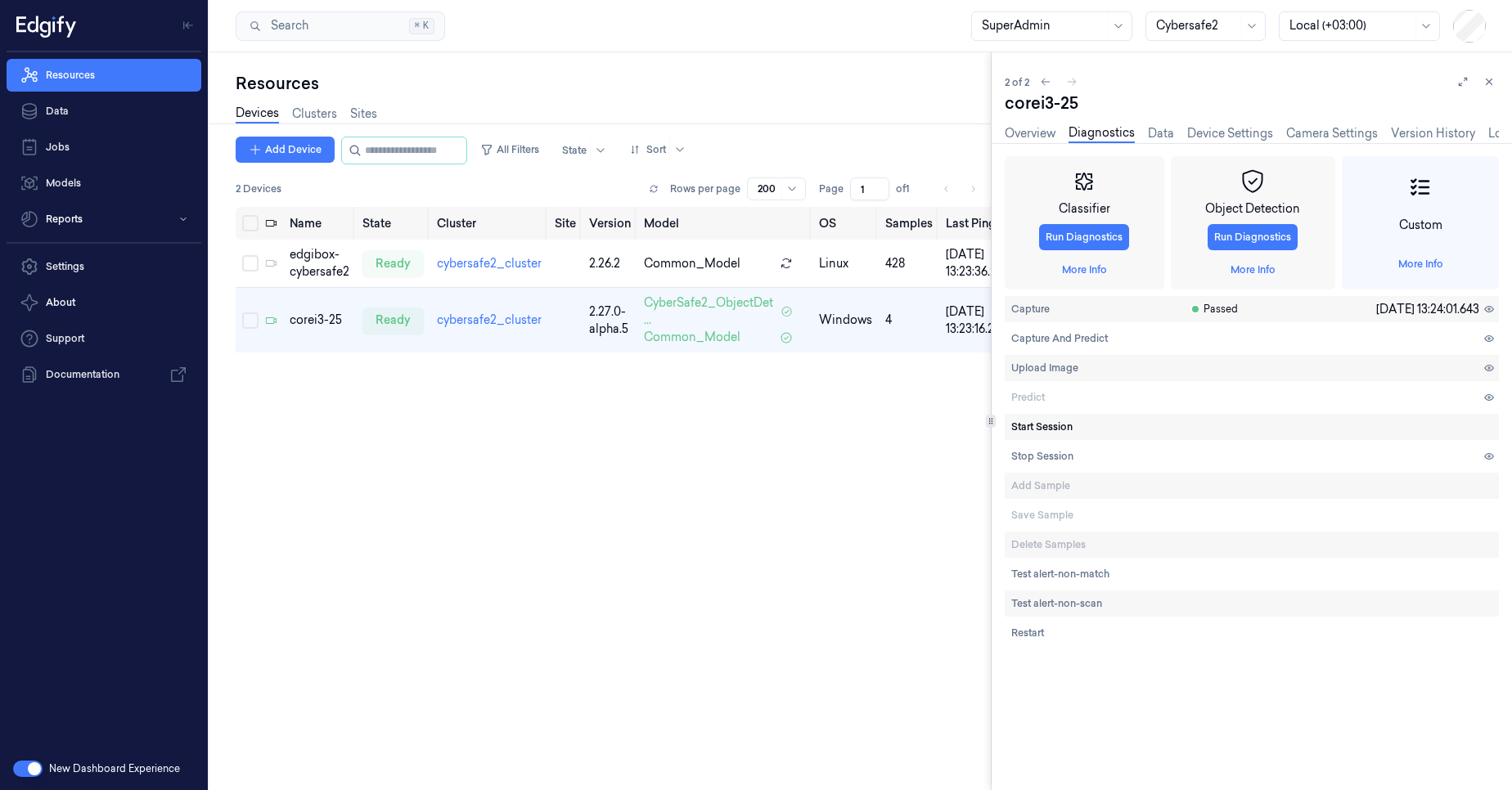
click at [1039, 428] on span "Start Session" at bounding box center [1042, 427] width 61 height 15
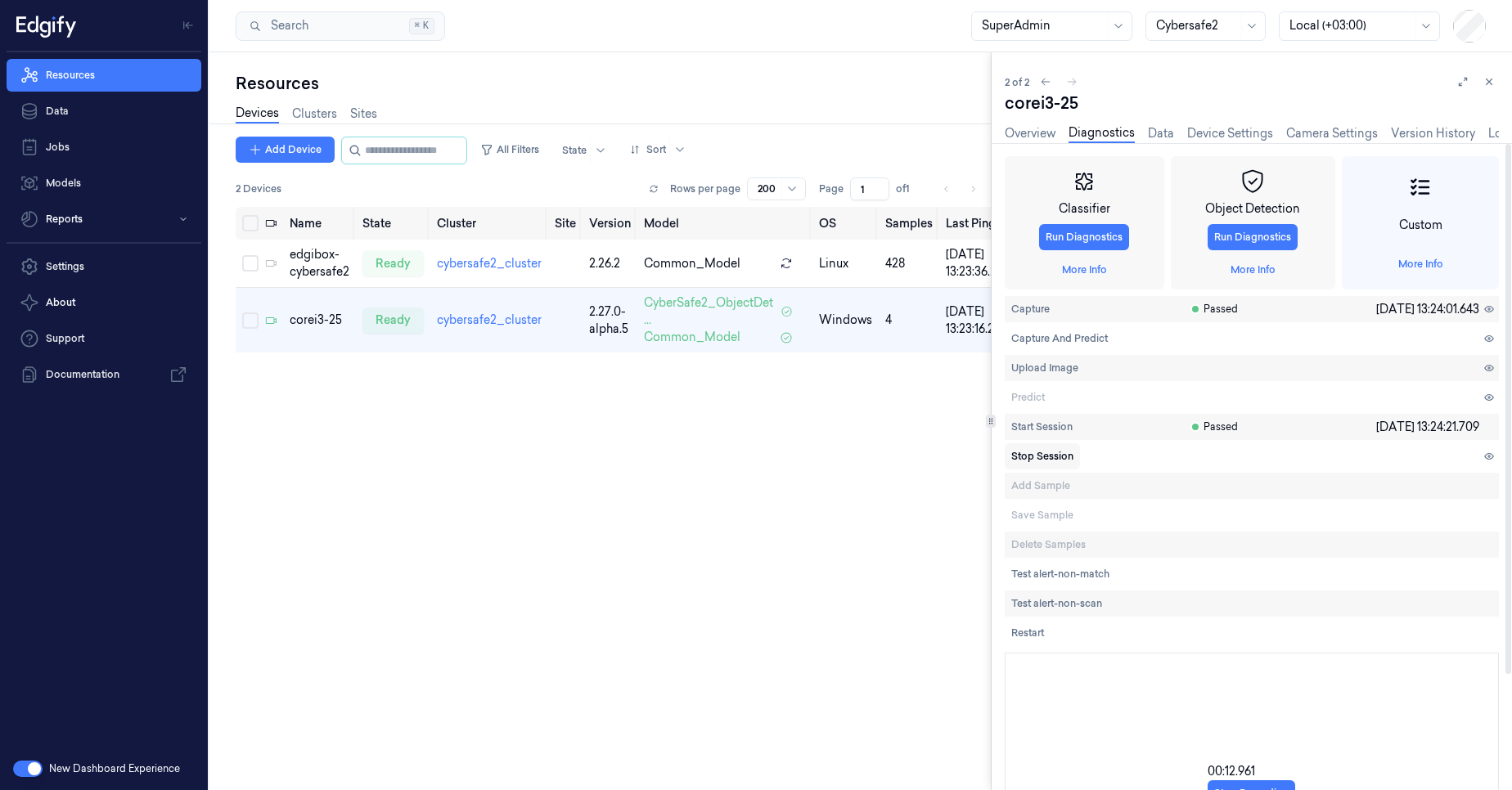
click at [1046, 456] on span "Stop Session" at bounding box center [1042, 456] width 62 height 15
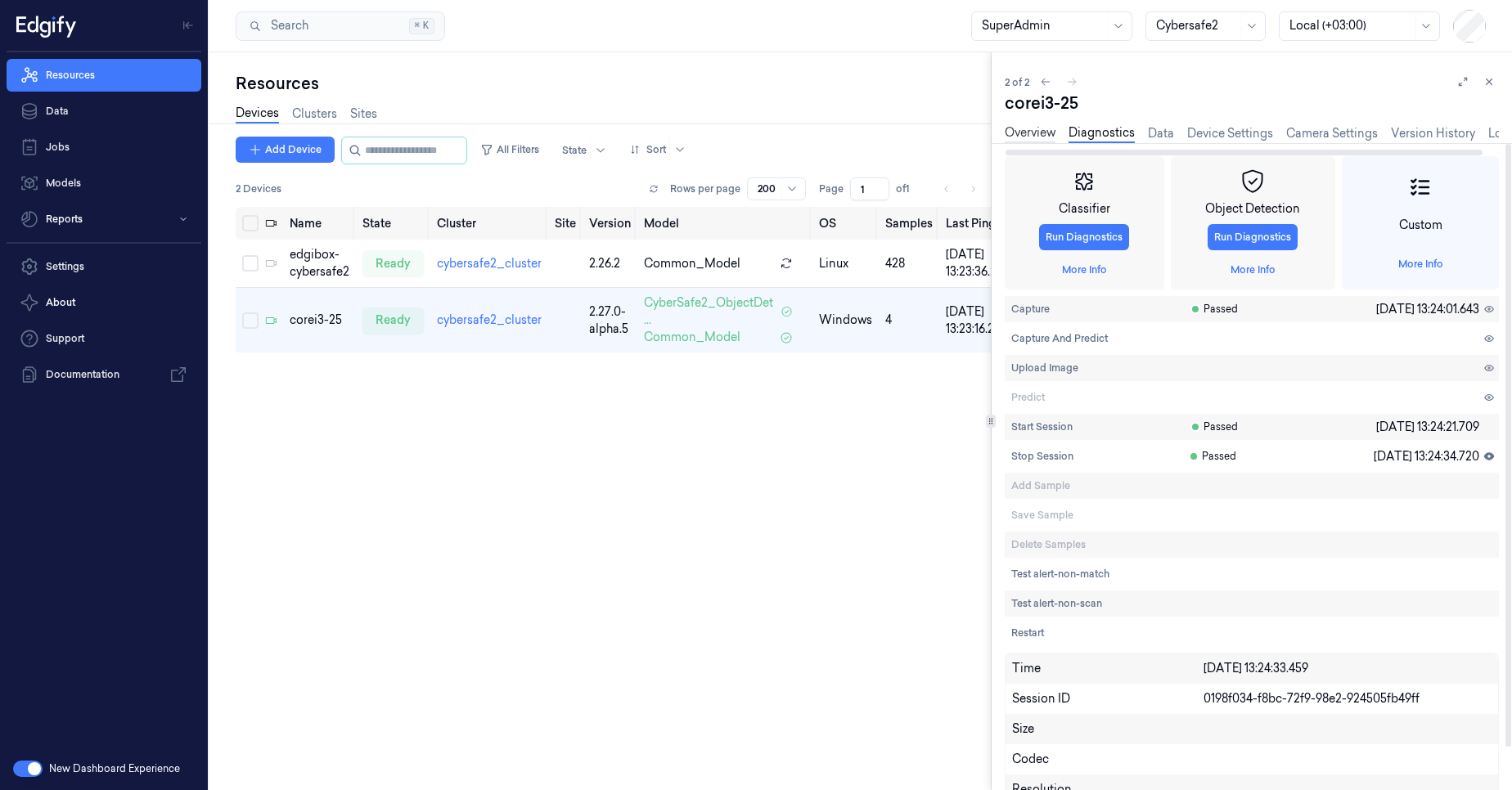
click at [1030, 131] on link "Overview" at bounding box center [1029, 133] width 50 height 19
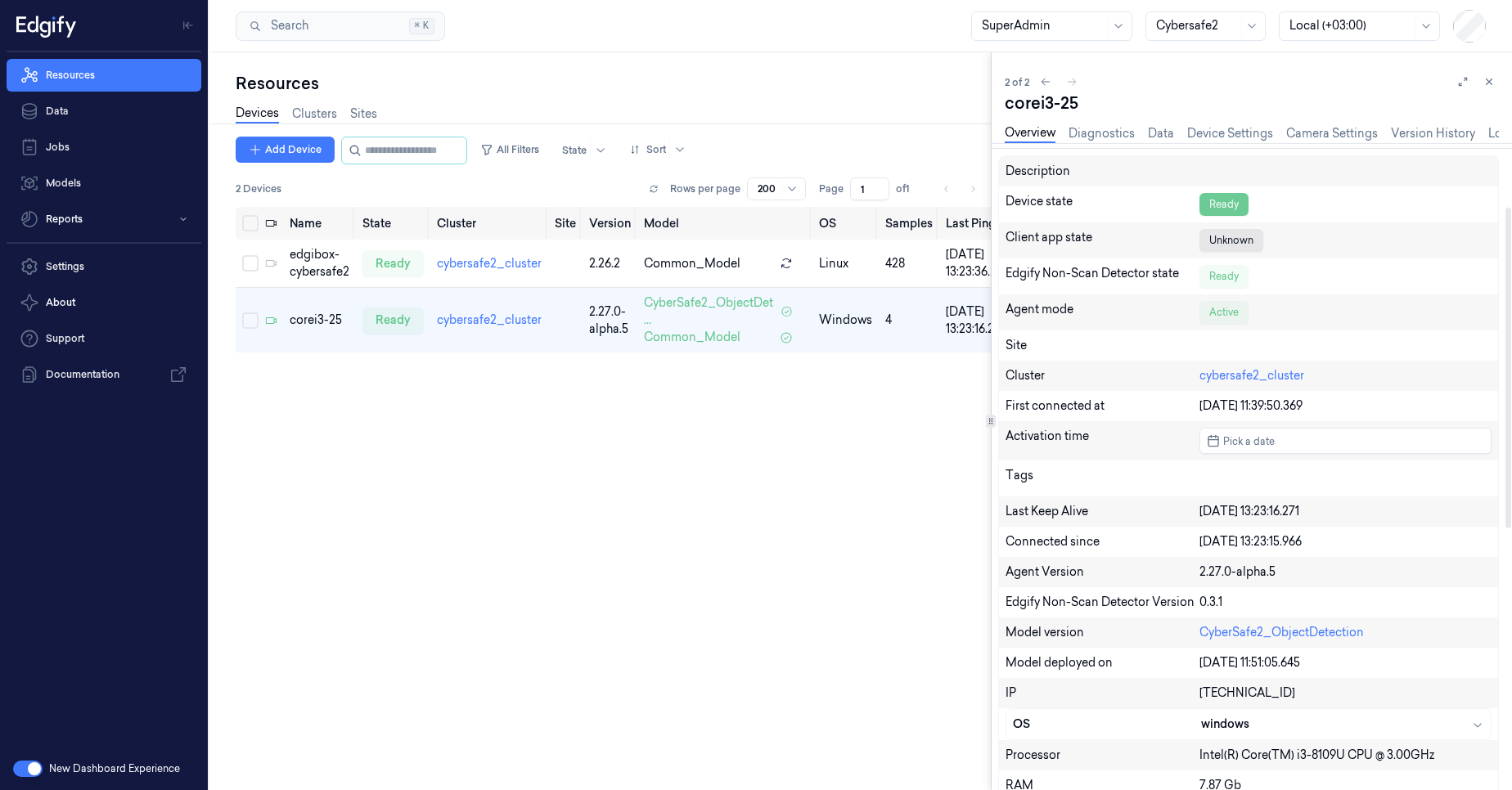
scroll to position [67, 0]
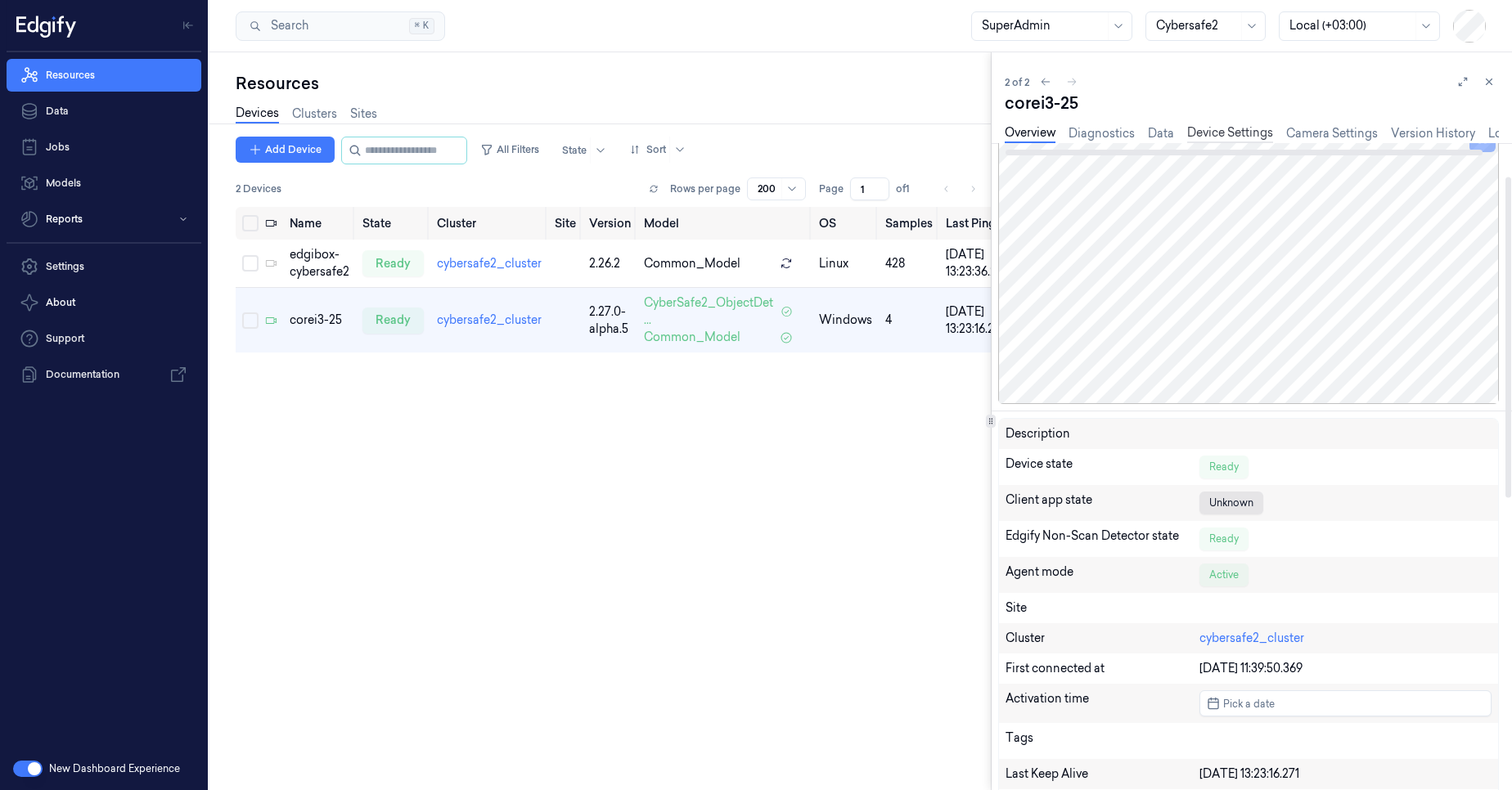
click at [1213, 131] on link "Device Settings" at bounding box center [1230, 133] width 86 height 19
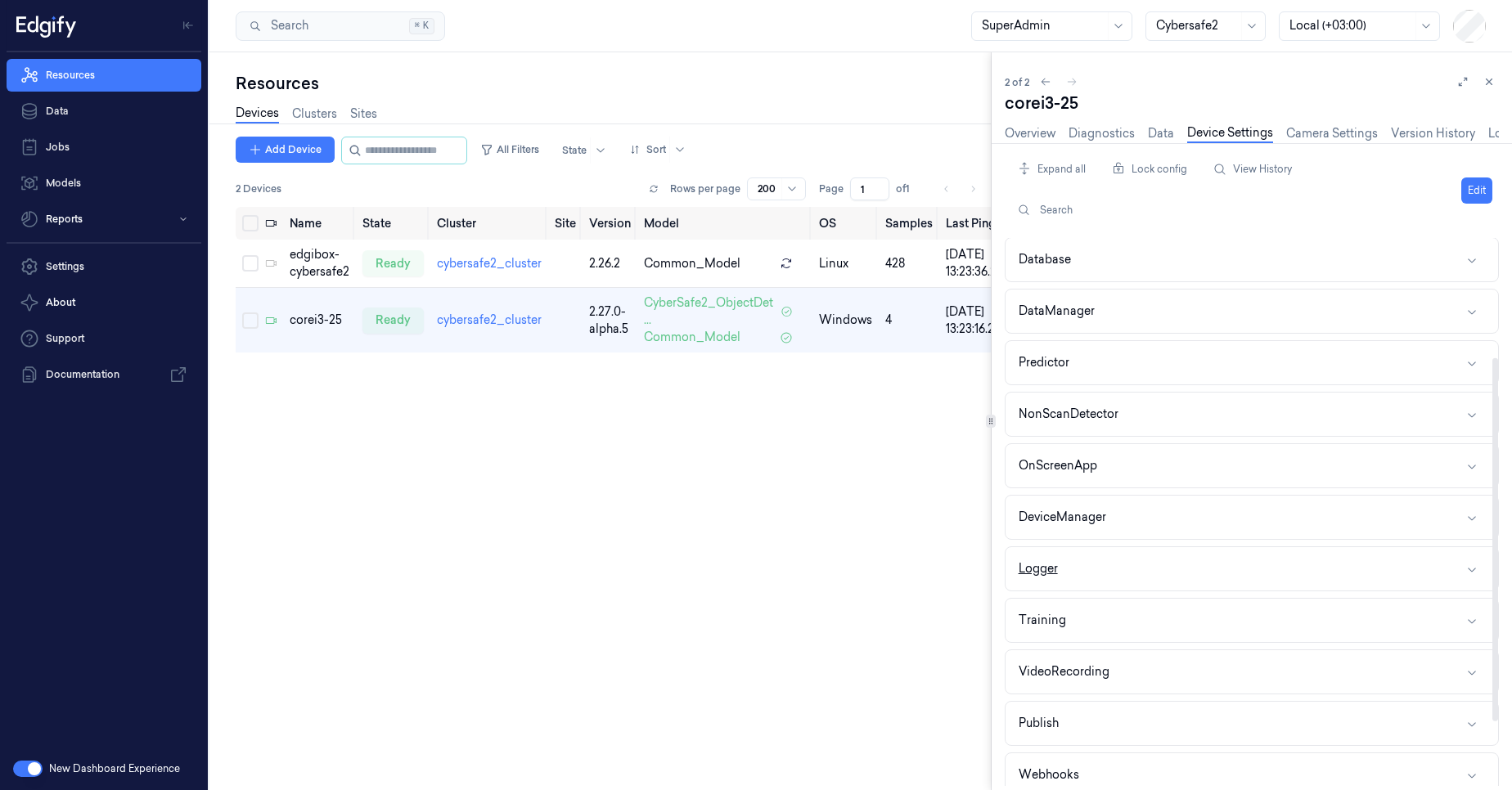
scroll to position [179, 0]
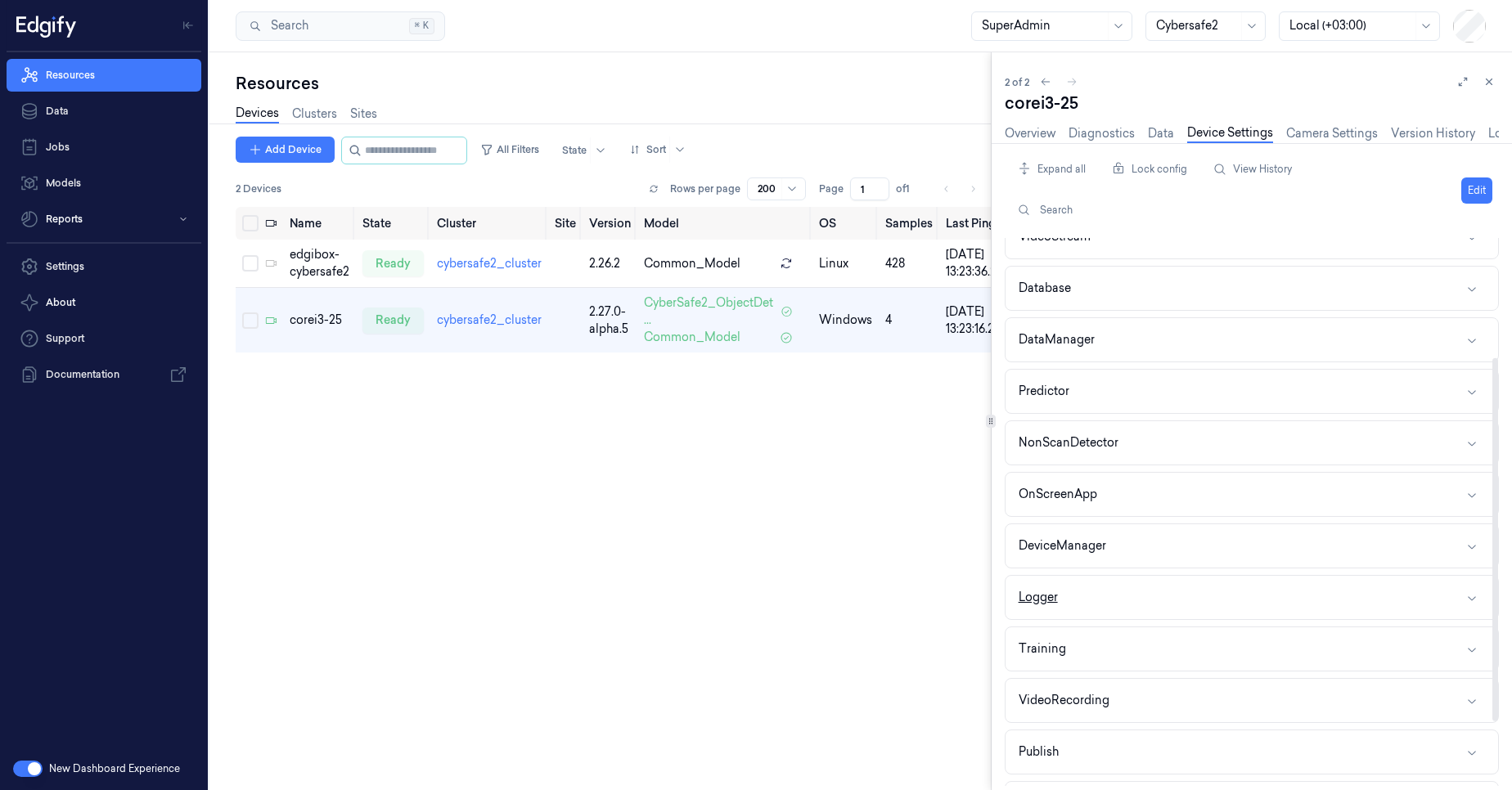
click at [1117, 591] on button "Logger" at bounding box center [1251, 597] width 493 height 43
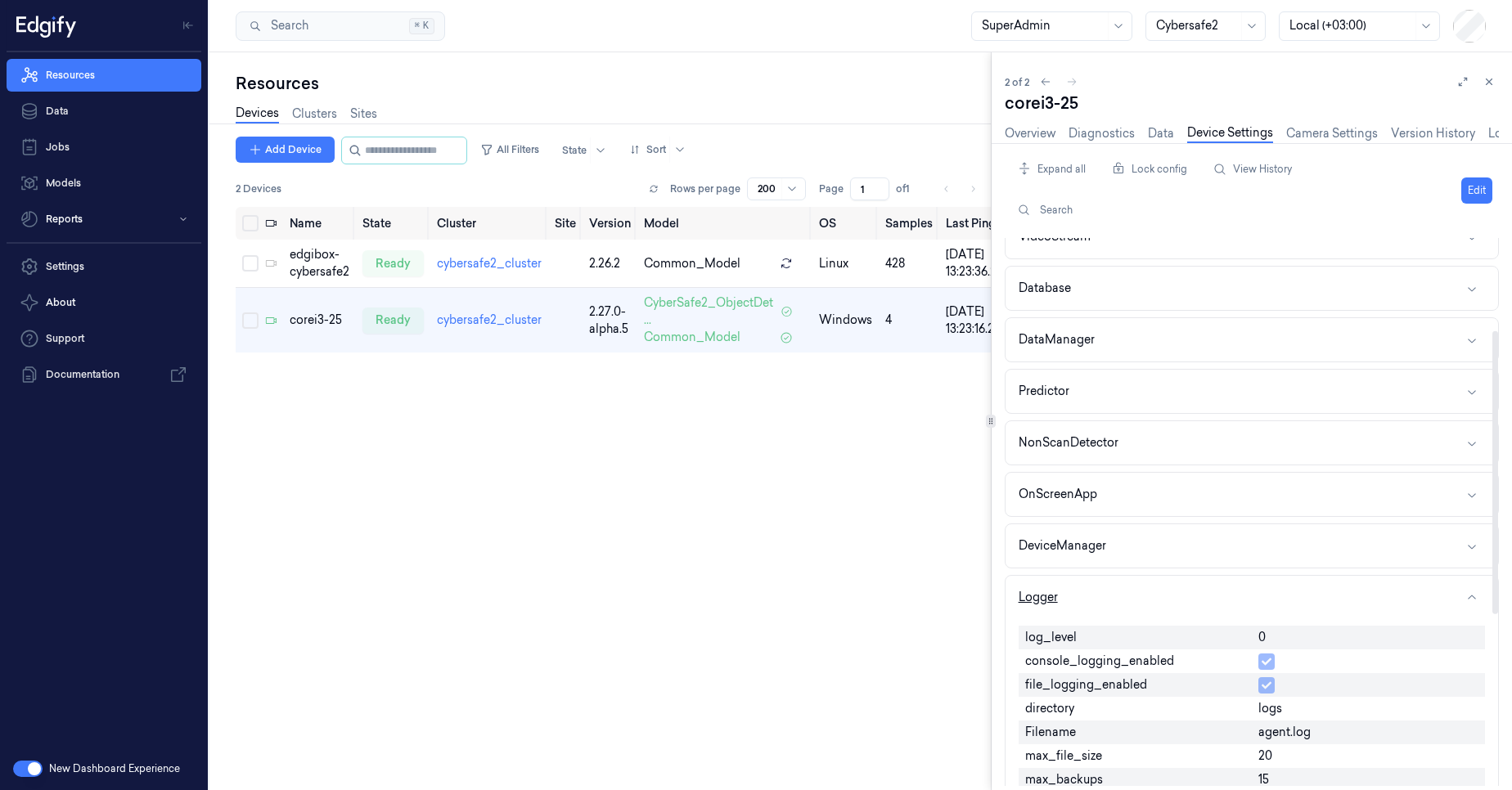
click at [1140, 590] on button "Logger" at bounding box center [1251, 597] width 493 height 43
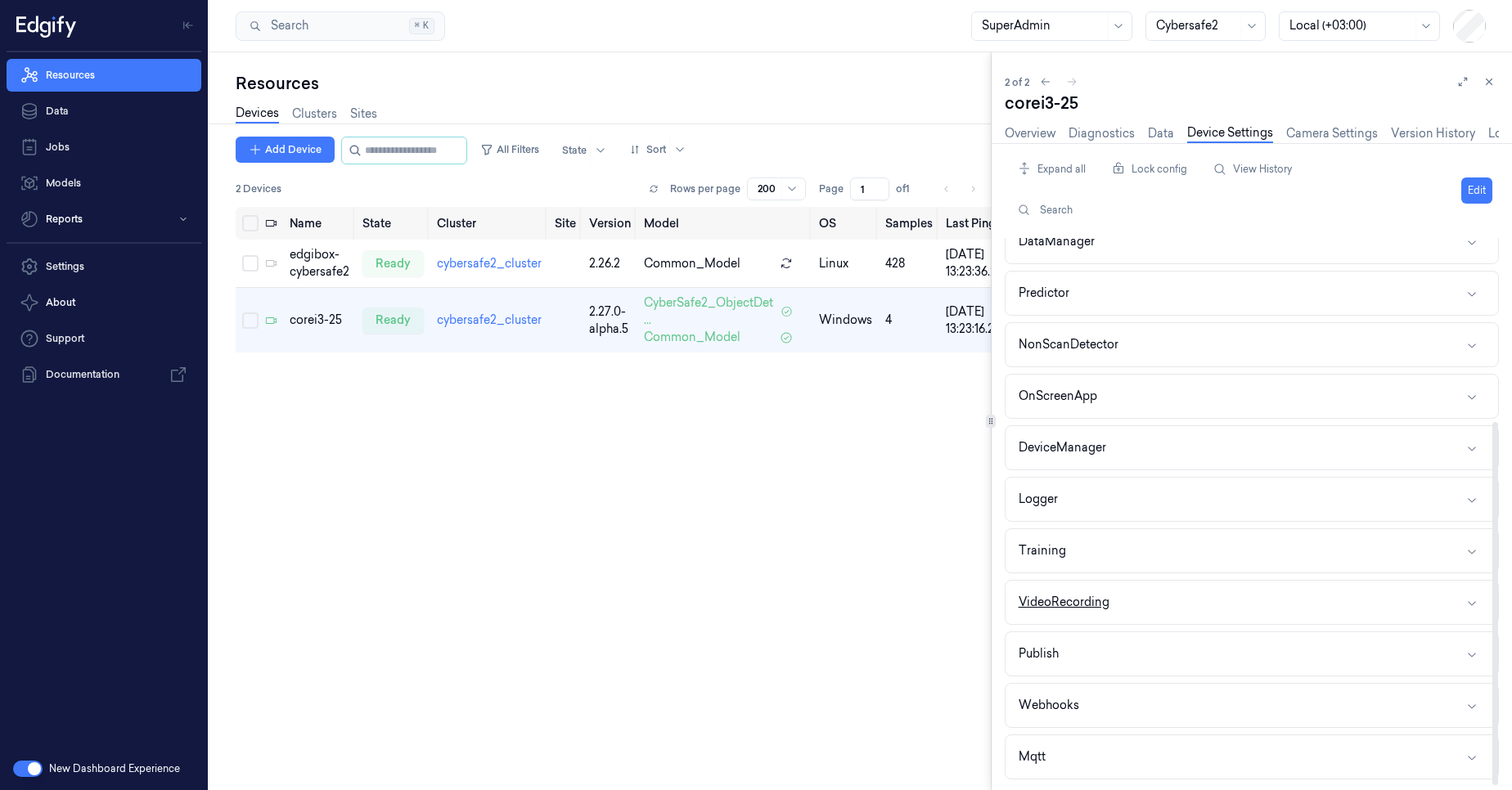
click at [1146, 608] on button "VideoRecording" at bounding box center [1251, 602] width 493 height 43
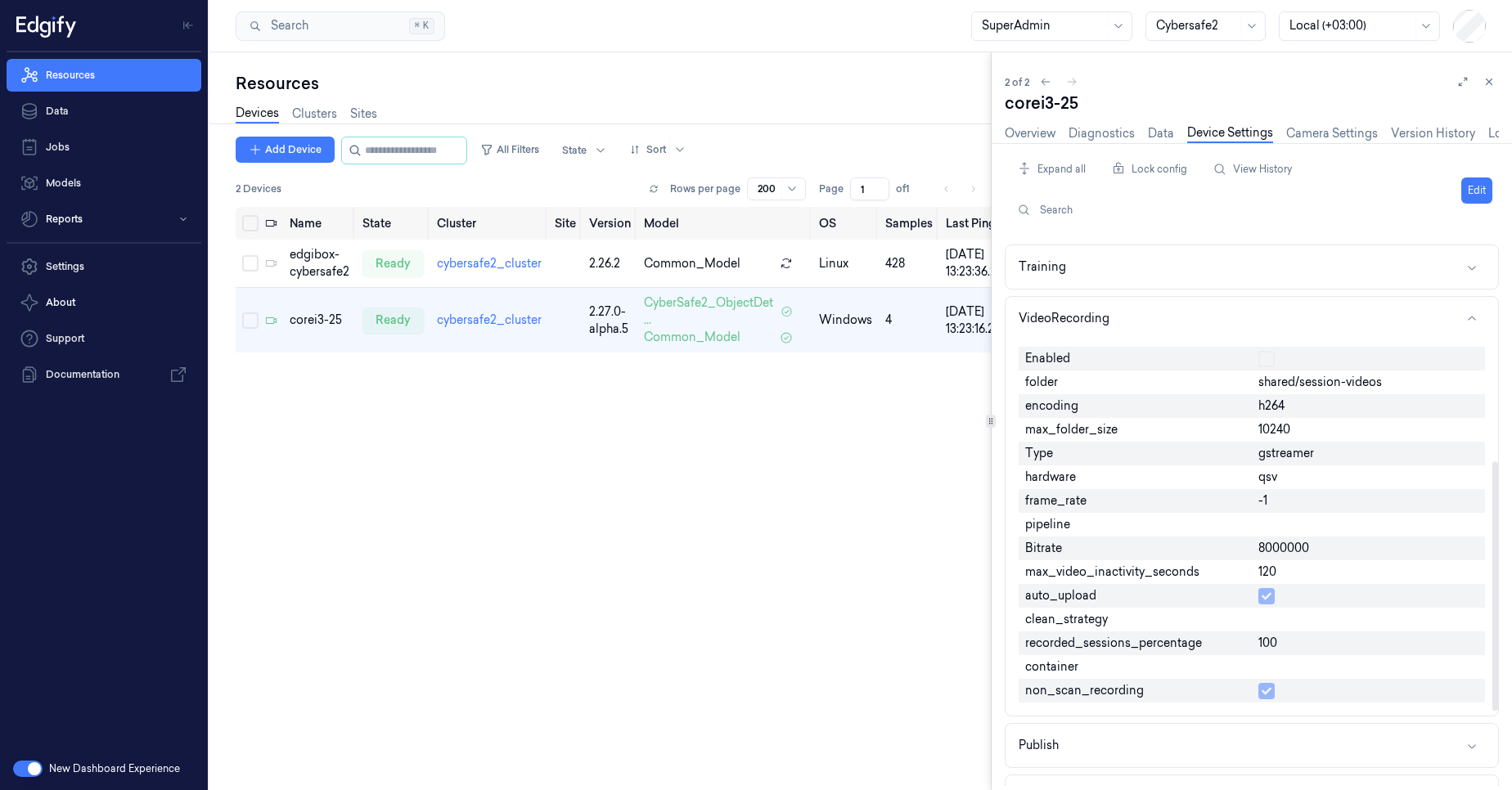
scroll to position [652, 0]
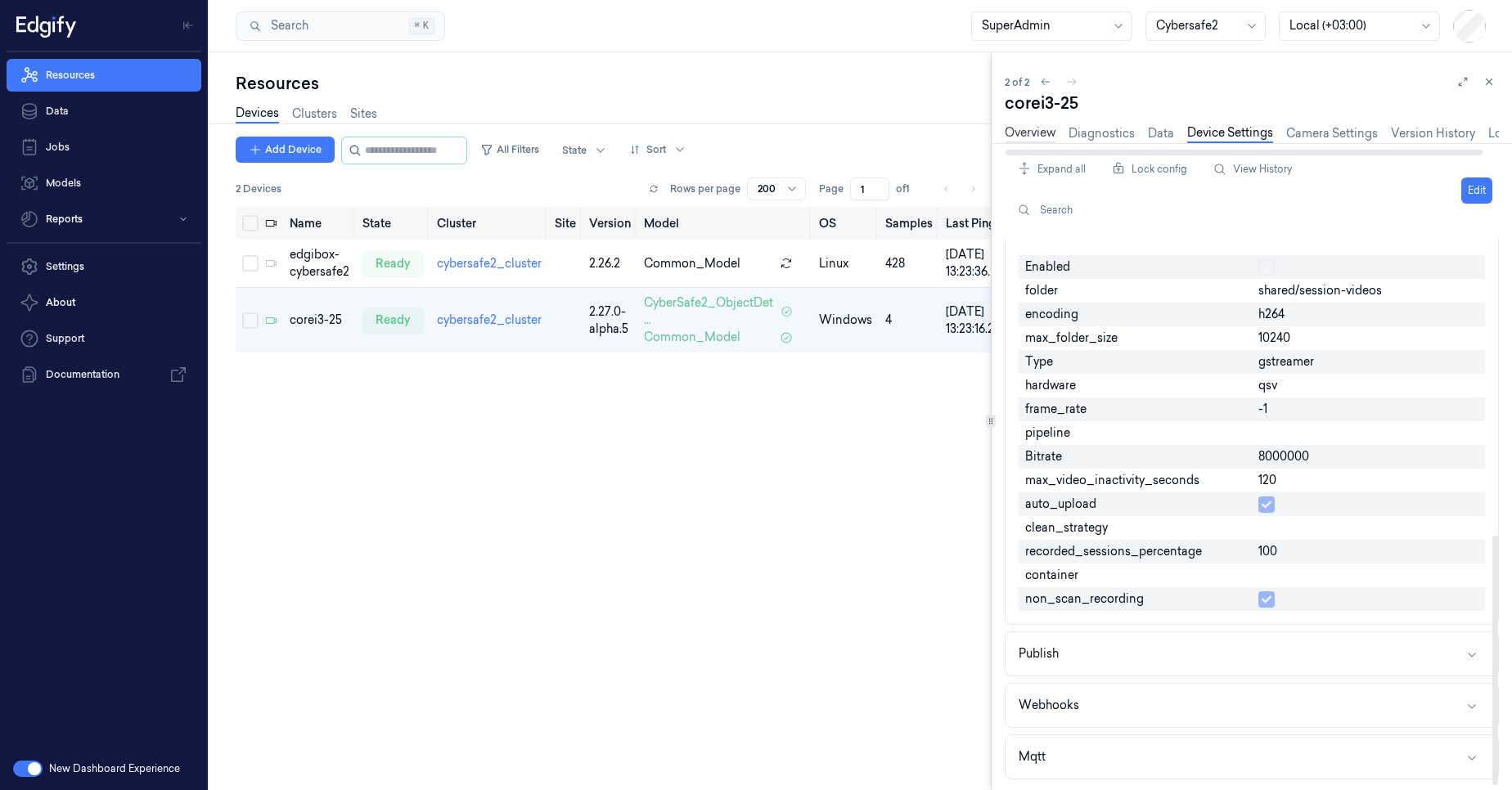
click at [1047, 128] on link "Overview" at bounding box center [1029, 133] width 50 height 19
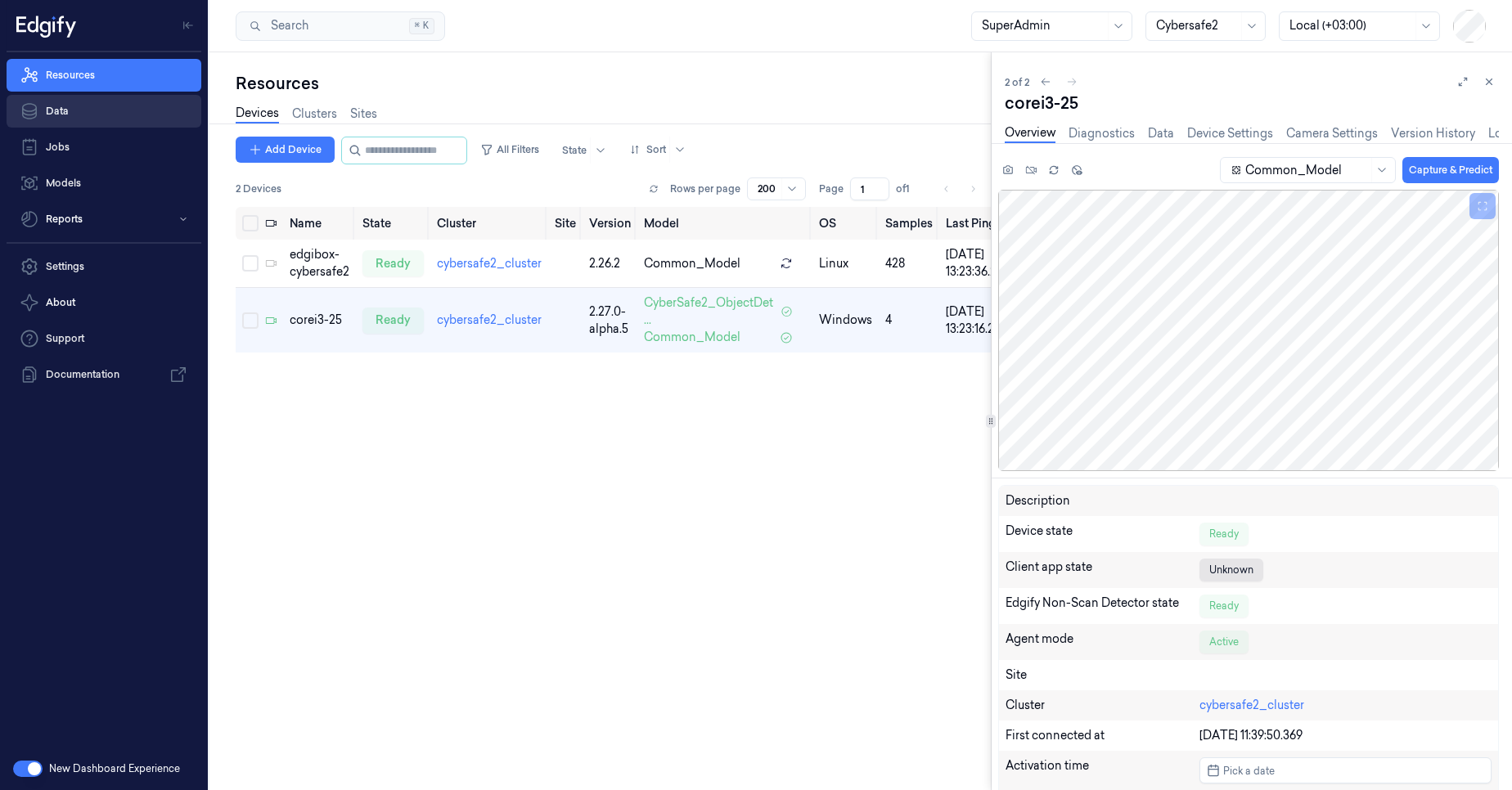
click at [79, 117] on link "Data" at bounding box center [104, 111] width 195 height 33
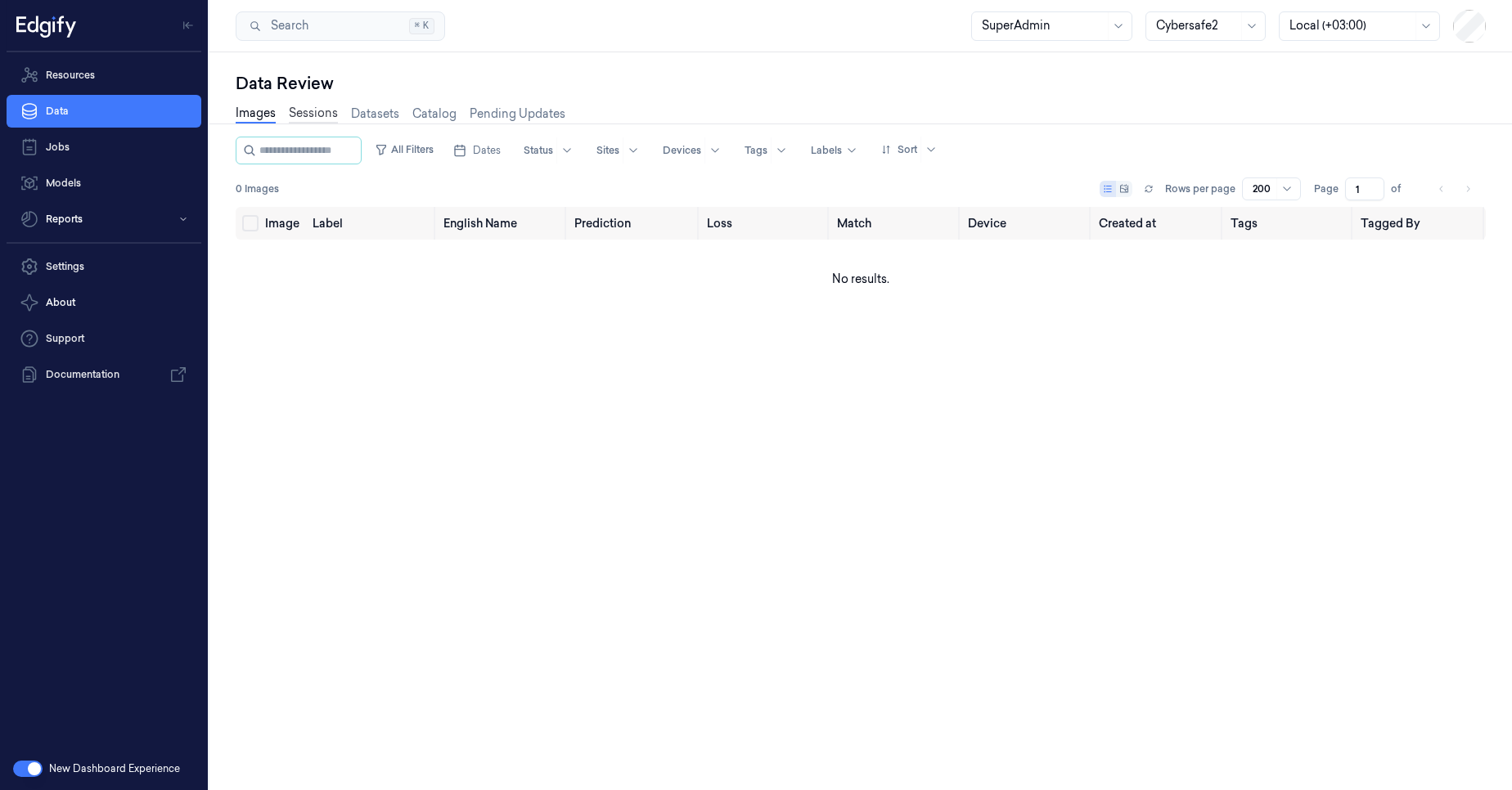
click at [314, 117] on link "Sessions" at bounding box center [313, 114] width 49 height 19
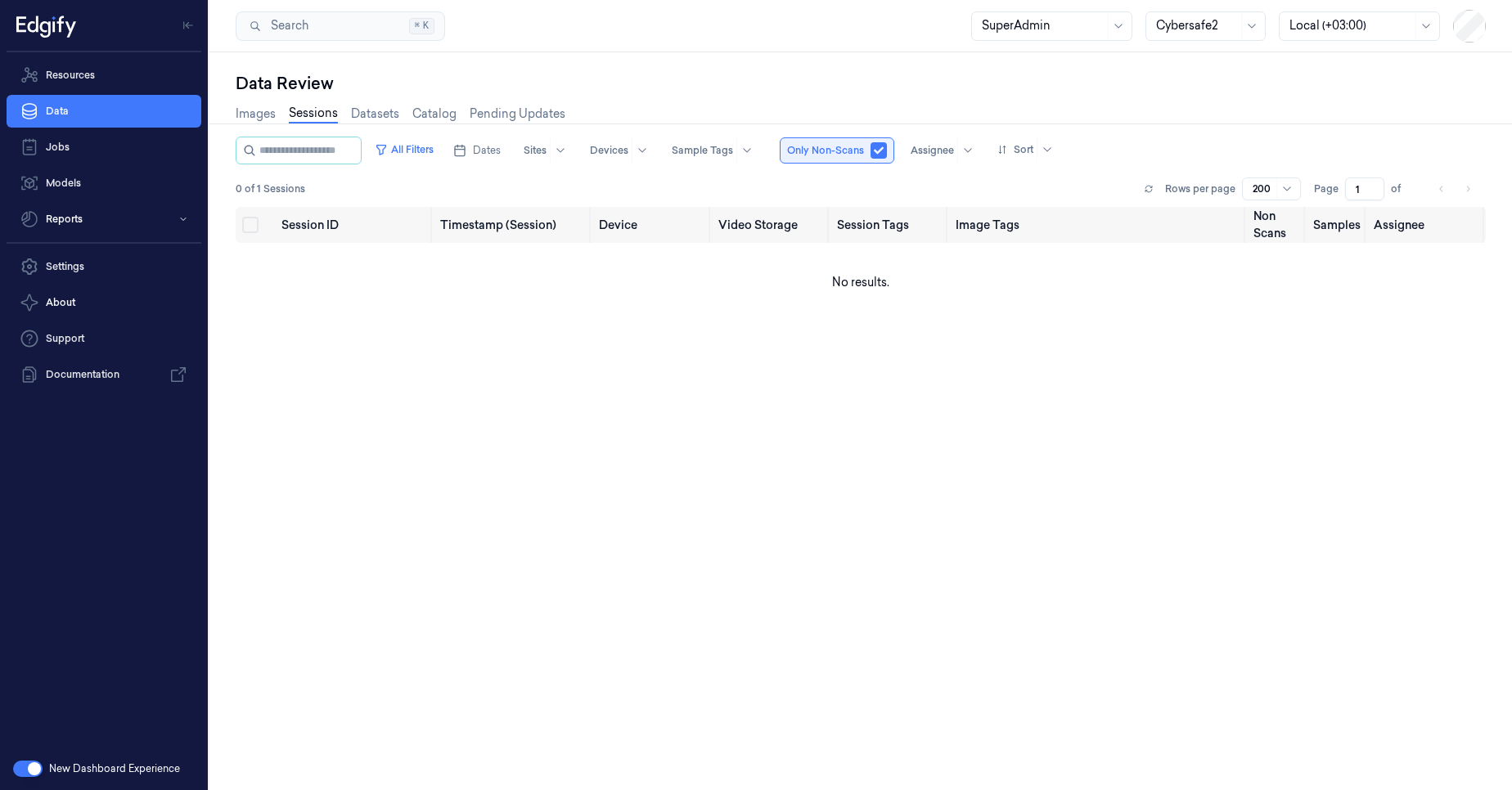
click at [887, 153] on button "button" at bounding box center [878, 150] width 17 height 17
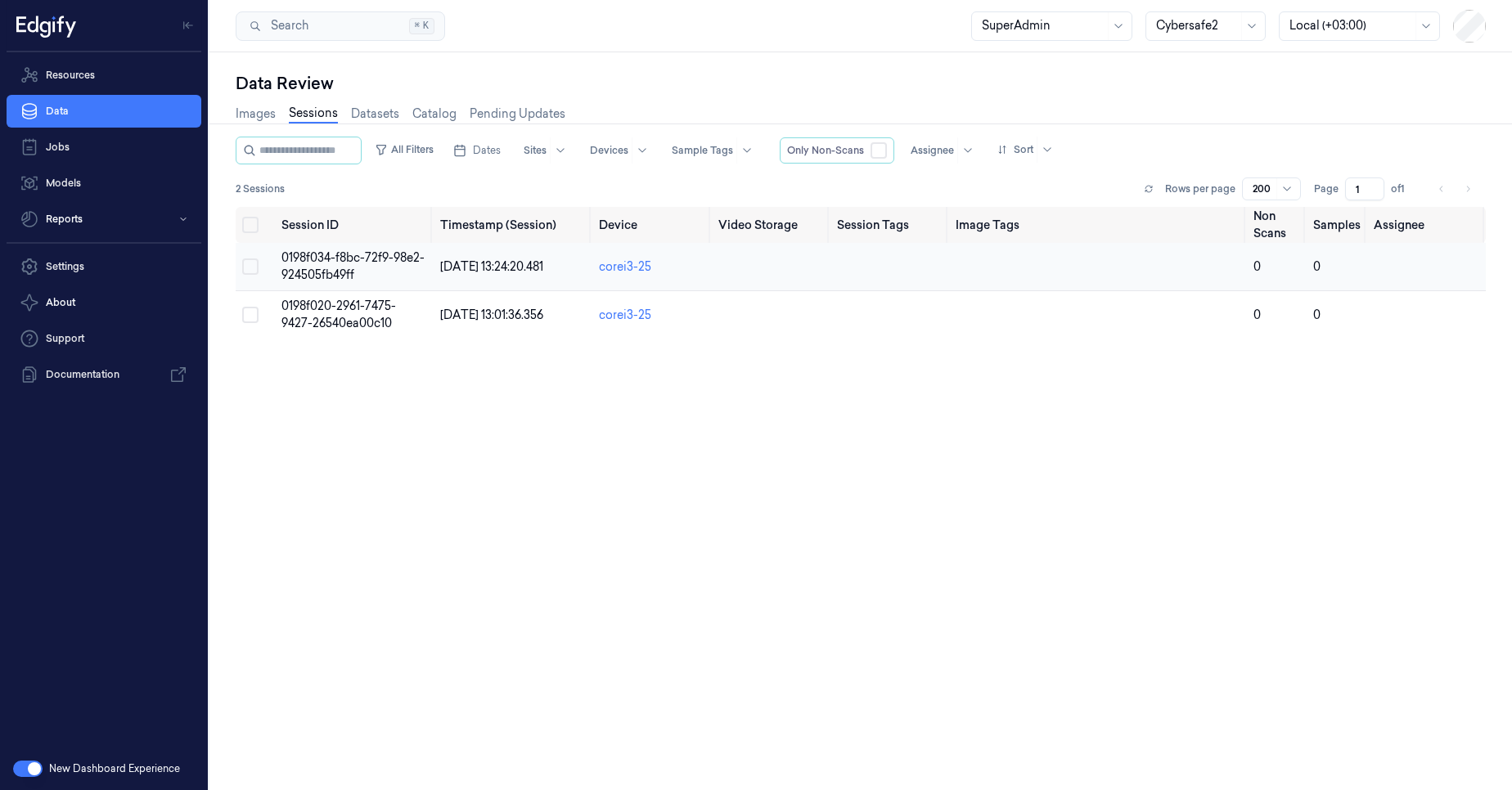
click at [270, 270] on td at bounding box center [256, 267] width 40 height 48
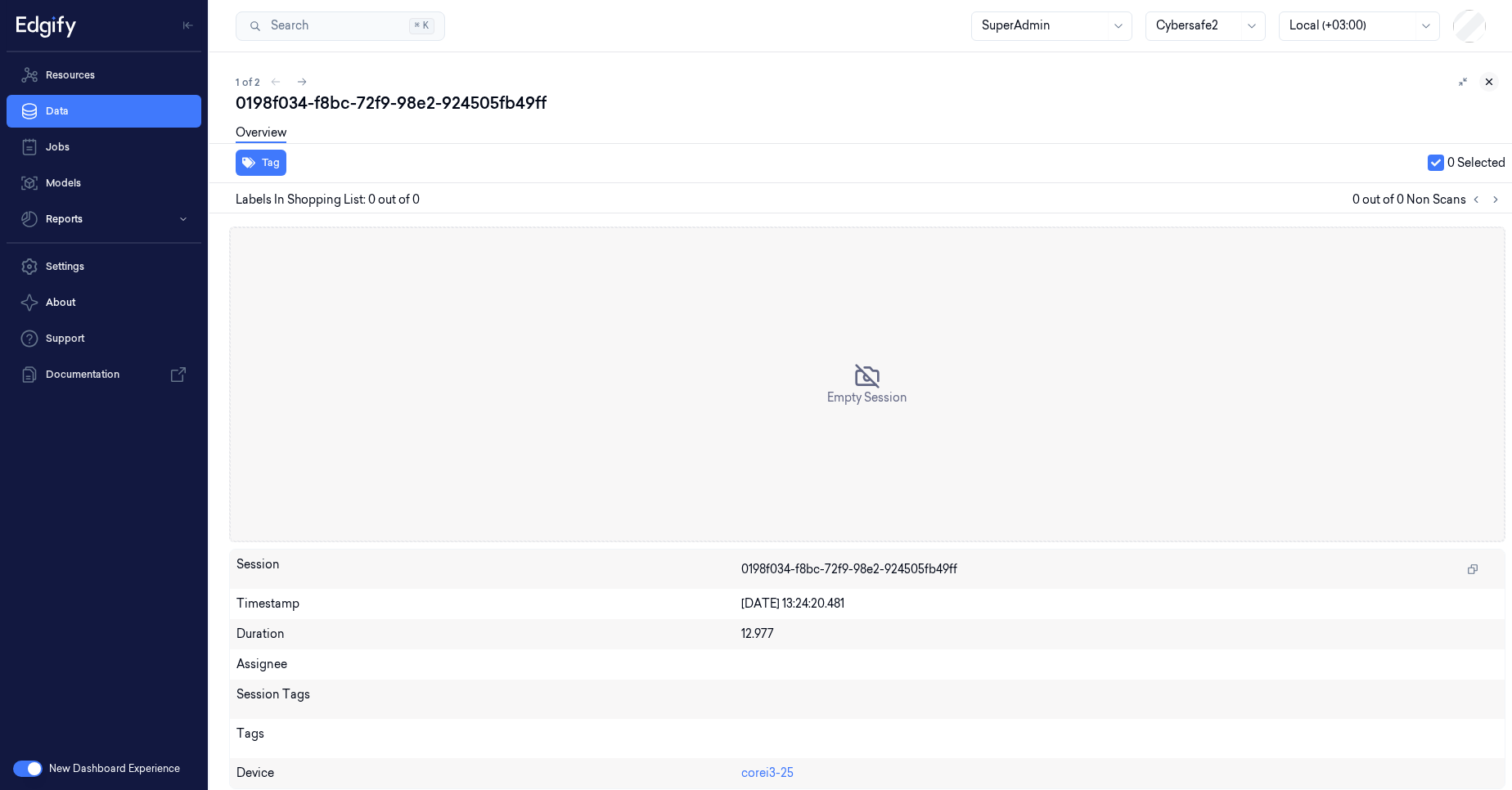
click at [1487, 83] on icon at bounding box center [1489, 82] width 6 height 6
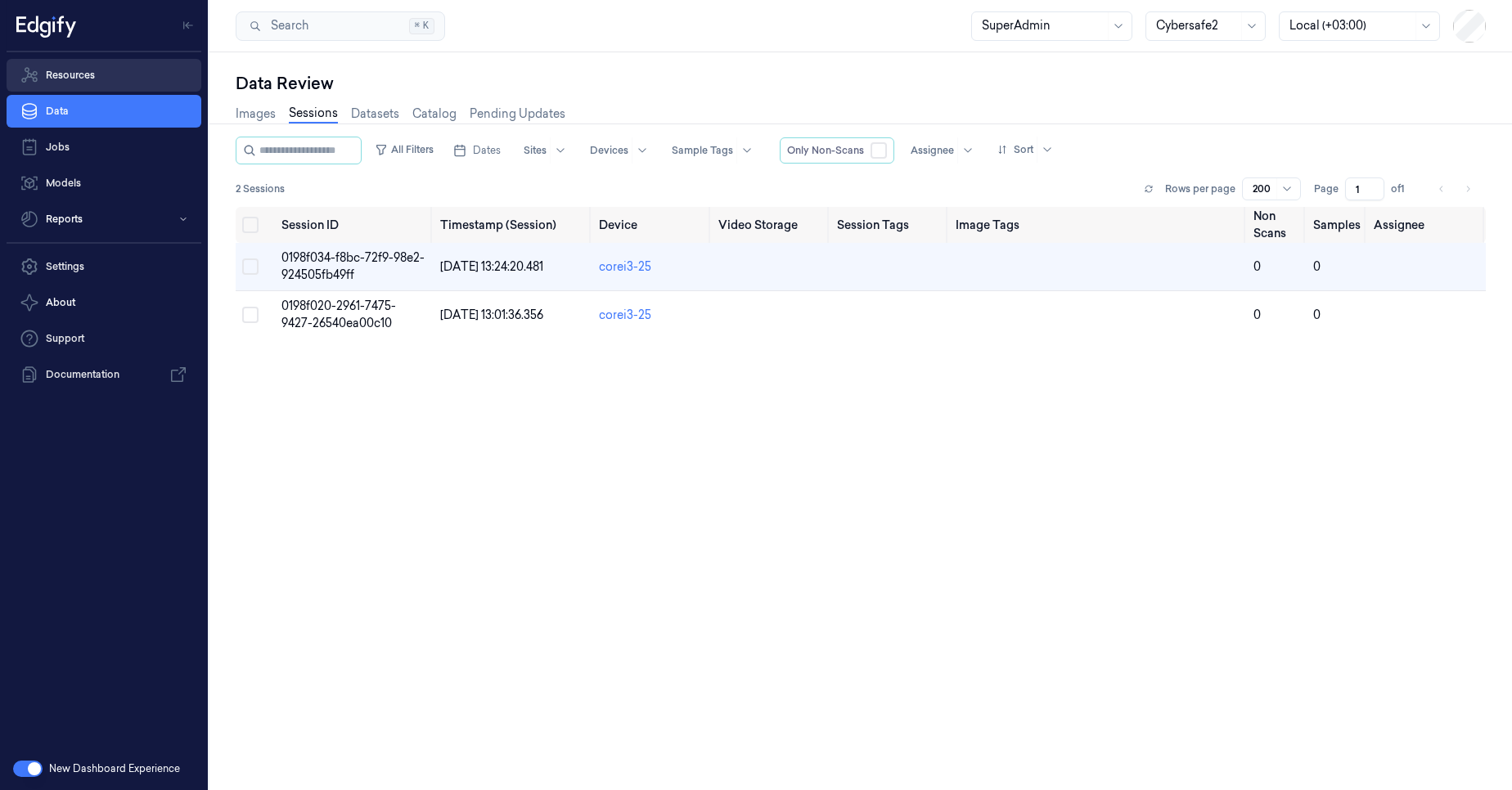
click at [139, 67] on link "Resources" at bounding box center [104, 75] width 195 height 33
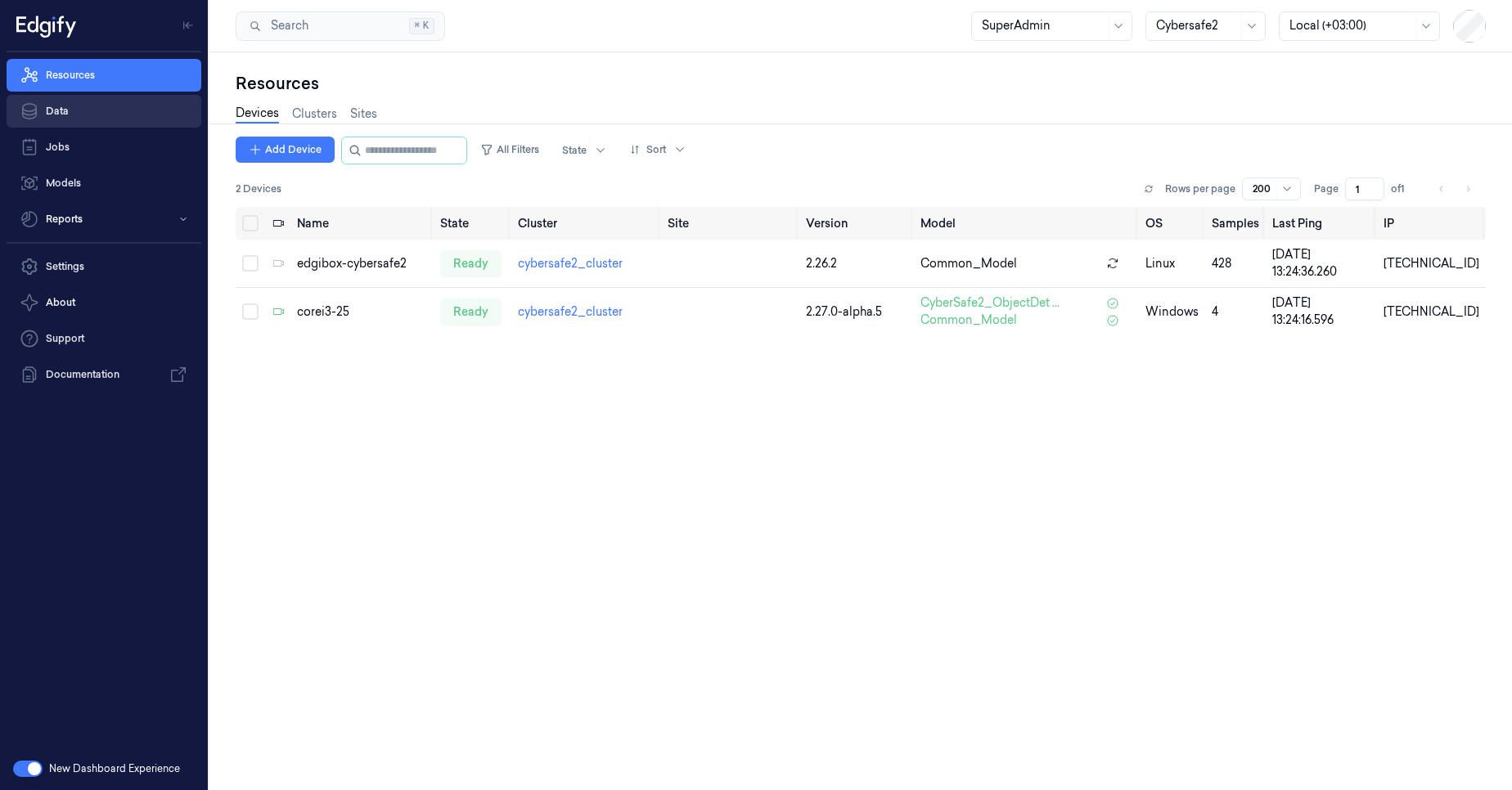
click at [98, 108] on link "Data" at bounding box center [104, 111] width 195 height 33
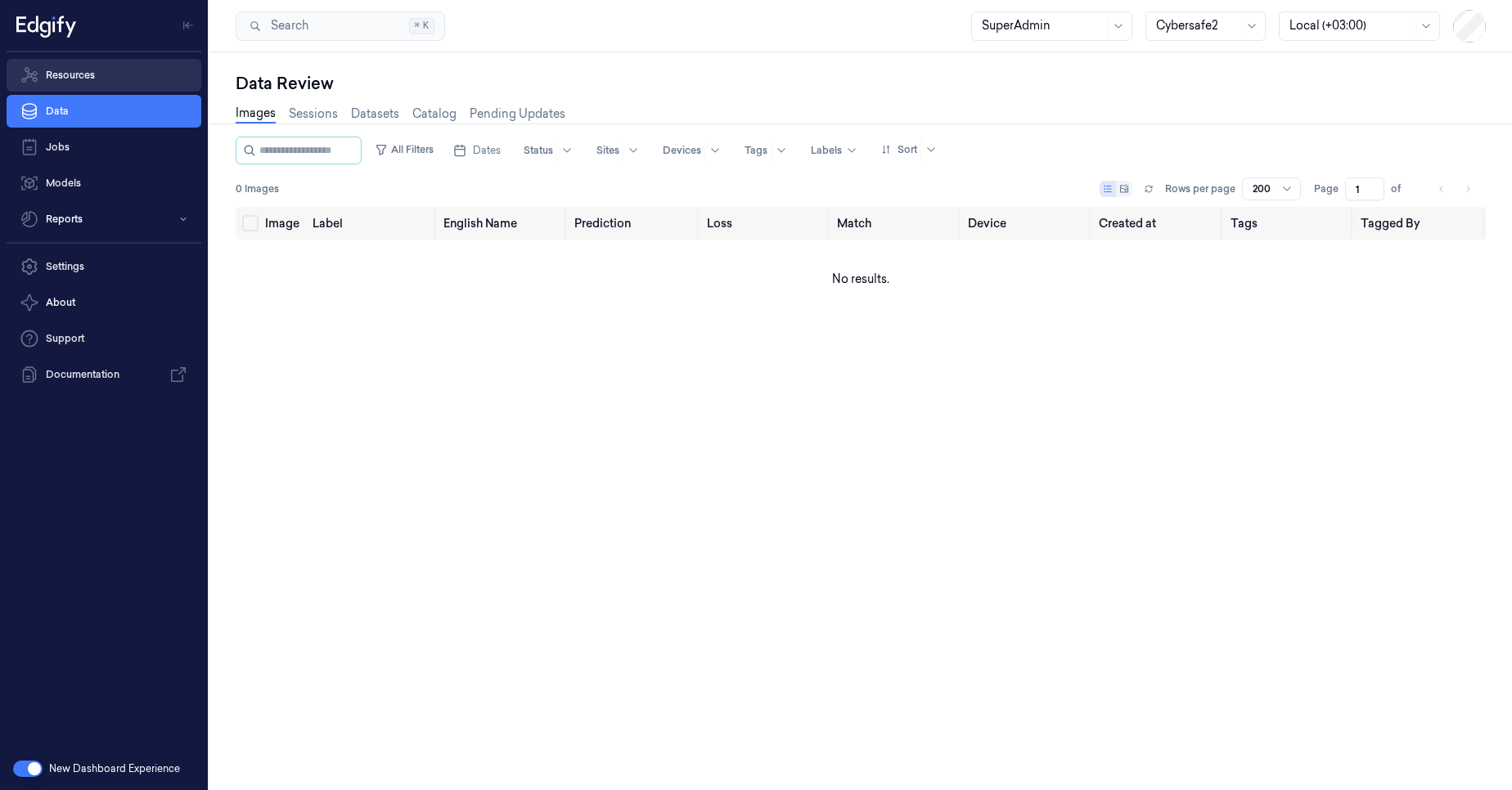
click at [95, 87] on link "Resources" at bounding box center [104, 75] width 195 height 33
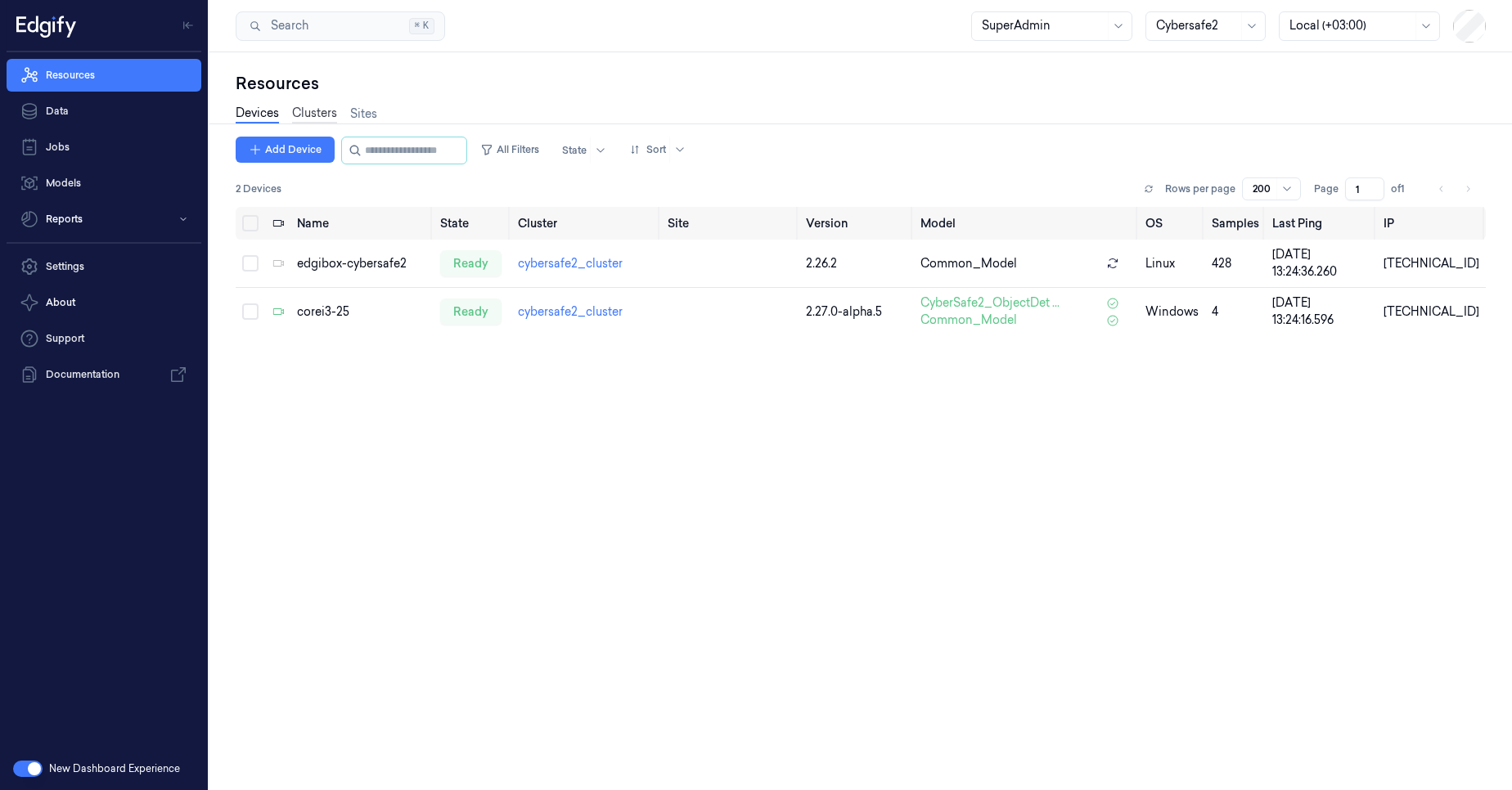
click at [327, 110] on link "Clusters" at bounding box center [315, 114] width 45 height 19
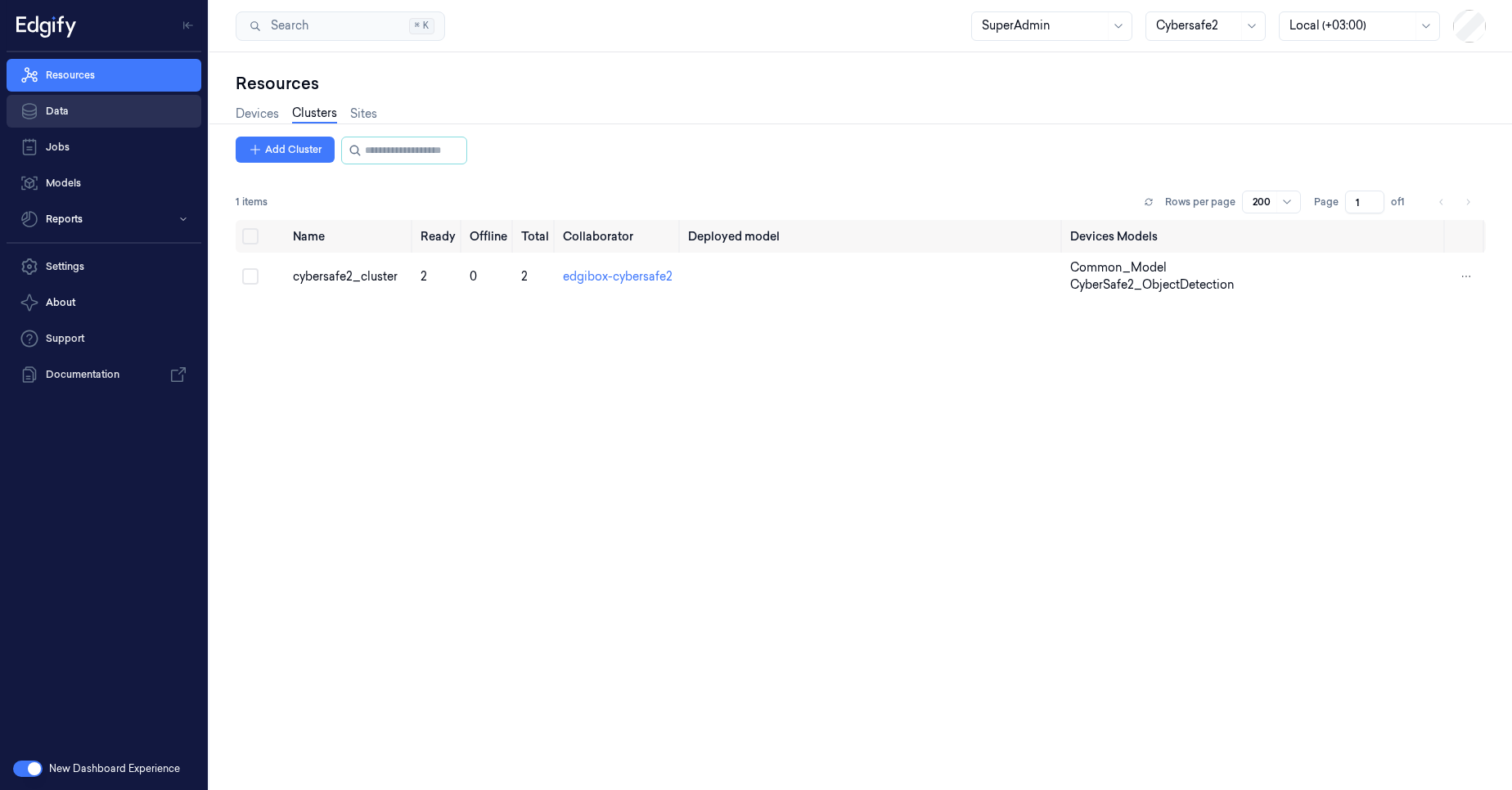
click at [107, 113] on link "Data" at bounding box center [104, 111] width 195 height 33
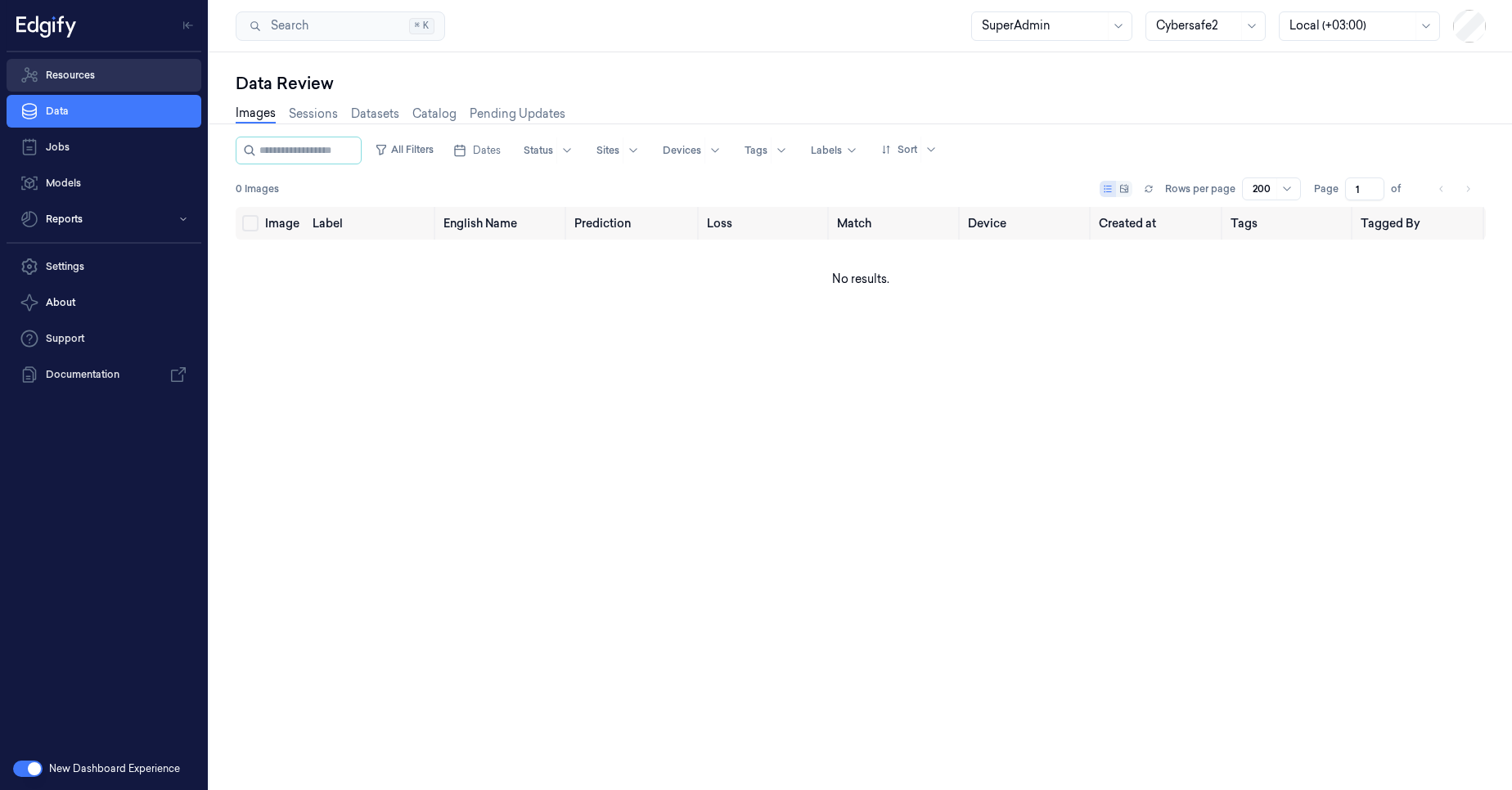
click at [115, 88] on link "Resources" at bounding box center [104, 75] width 195 height 33
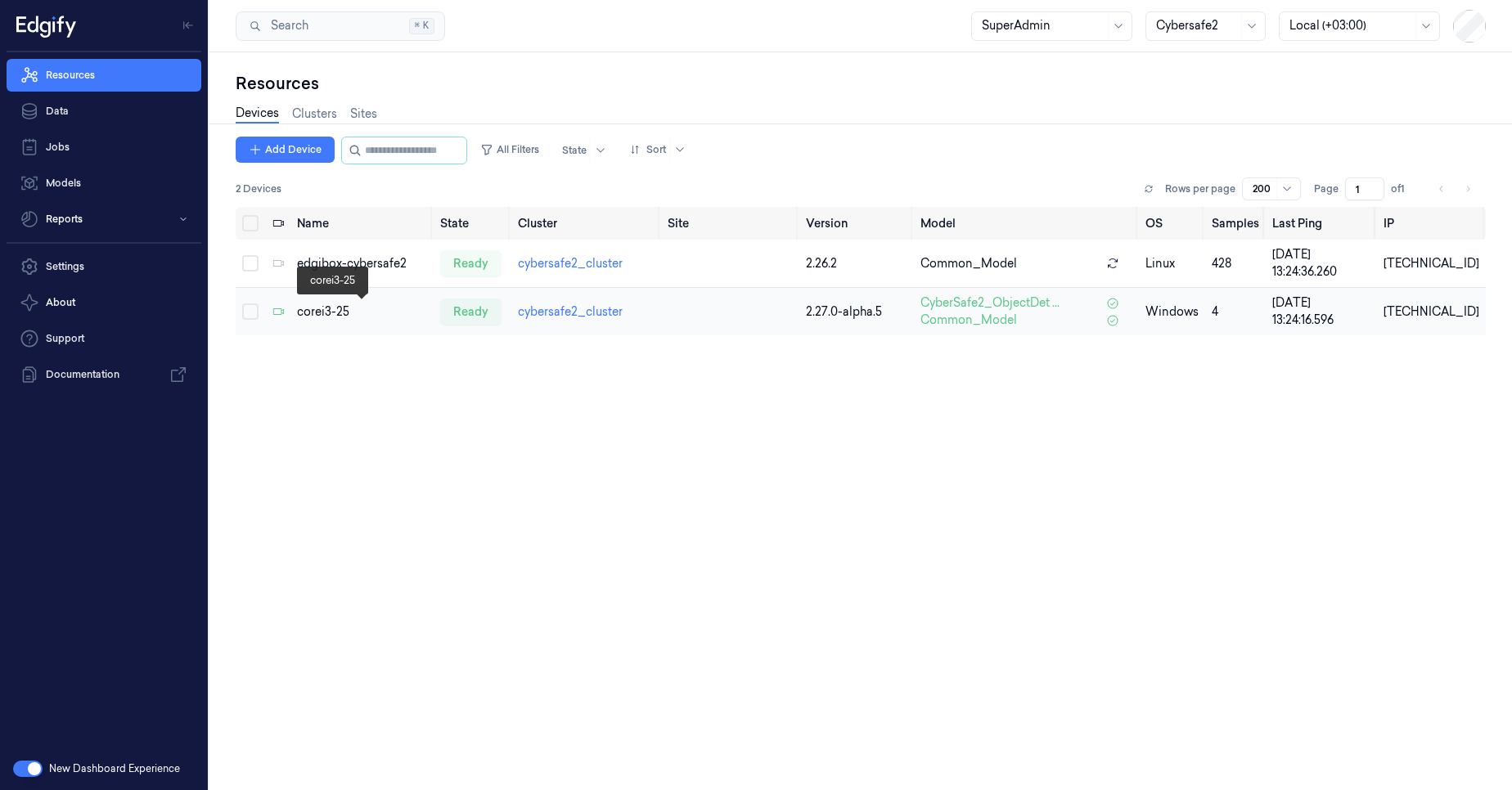
click at [322, 312] on div "corei3-25" at bounding box center [362, 311] width 131 height 17
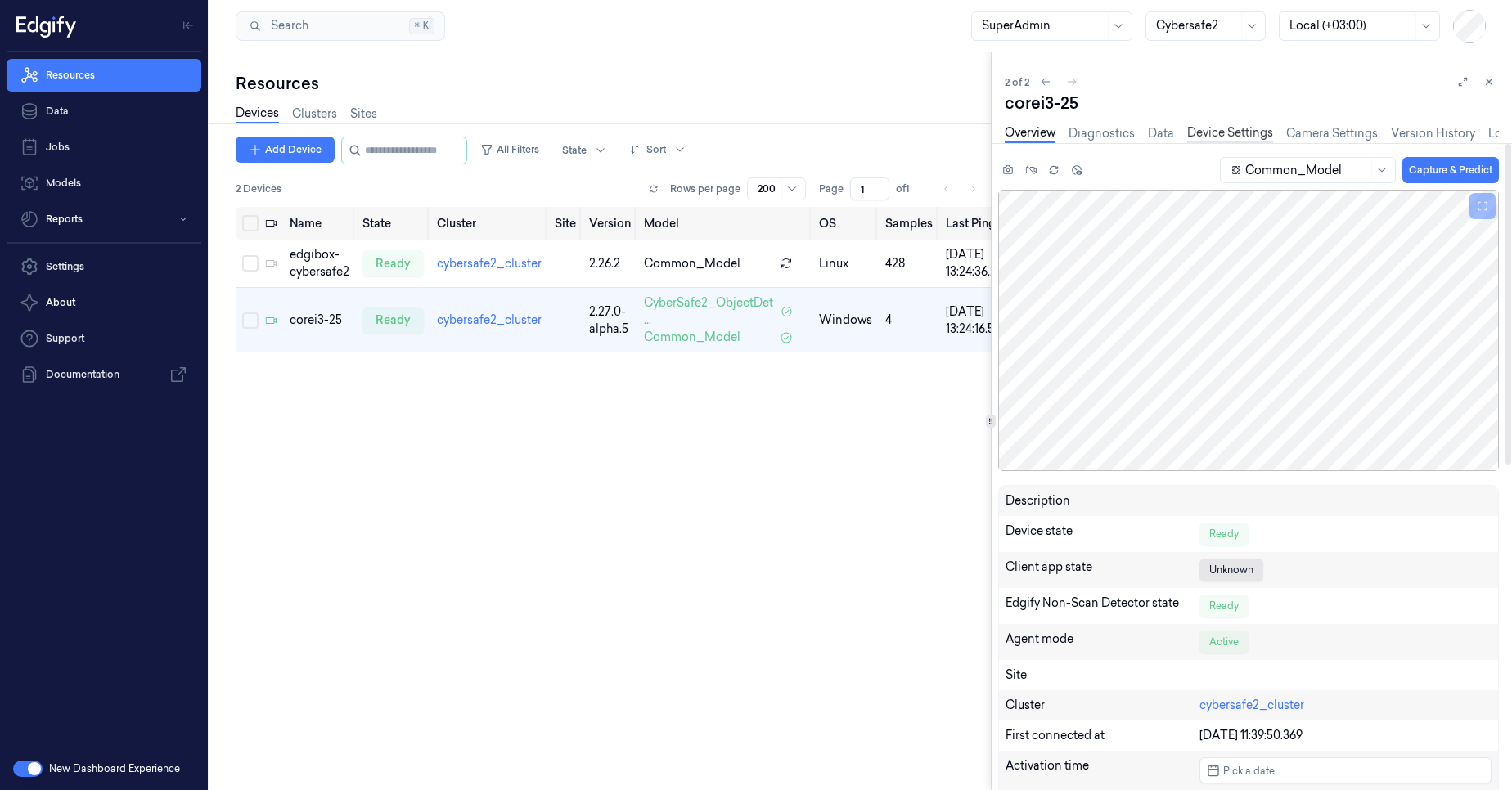
click at [1250, 126] on link "Device Settings" at bounding box center [1230, 133] width 86 height 19
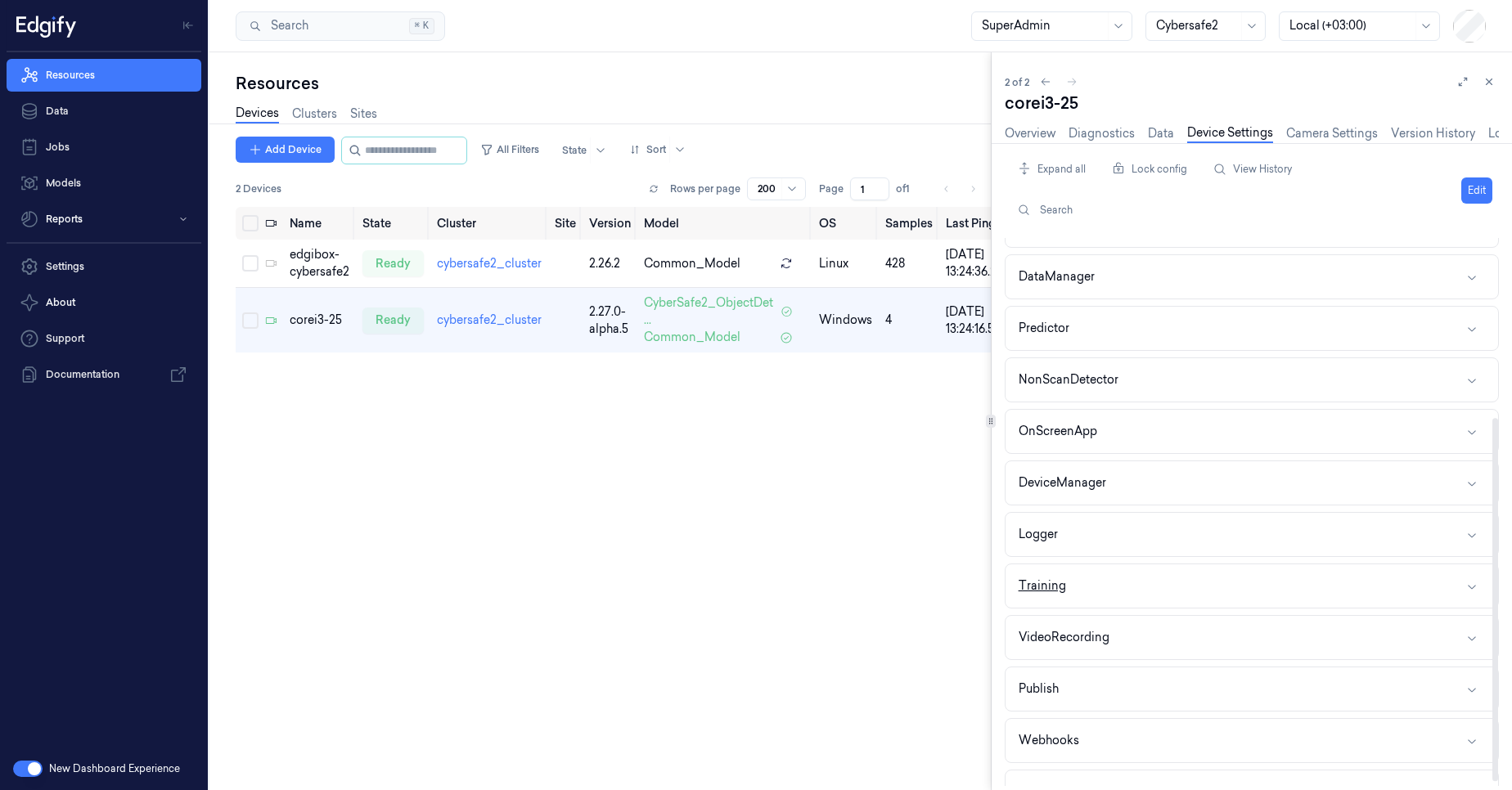
scroll to position [276, 0]
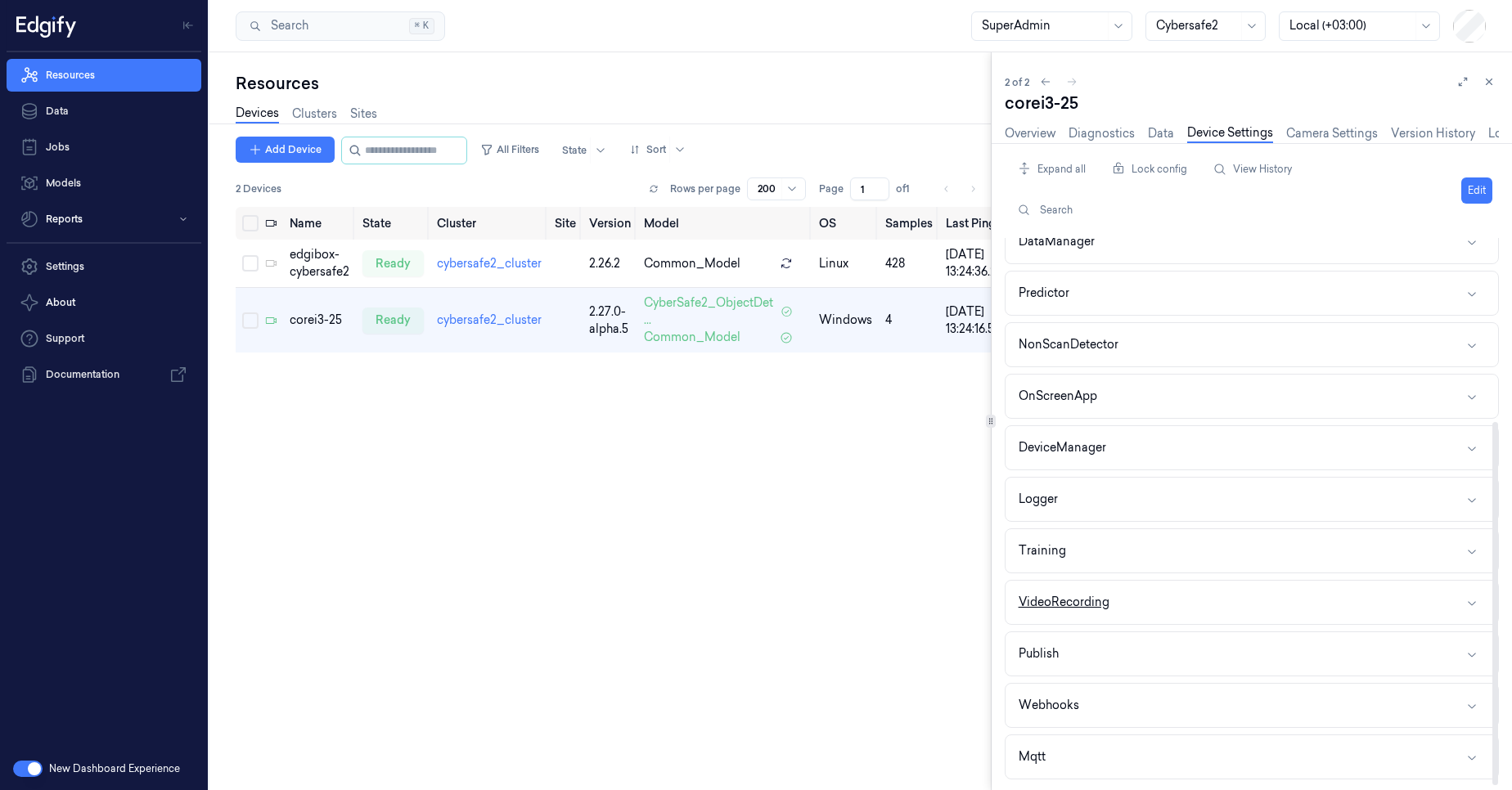
click at [1130, 607] on button "VideoRecording" at bounding box center [1251, 602] width 493 height 43
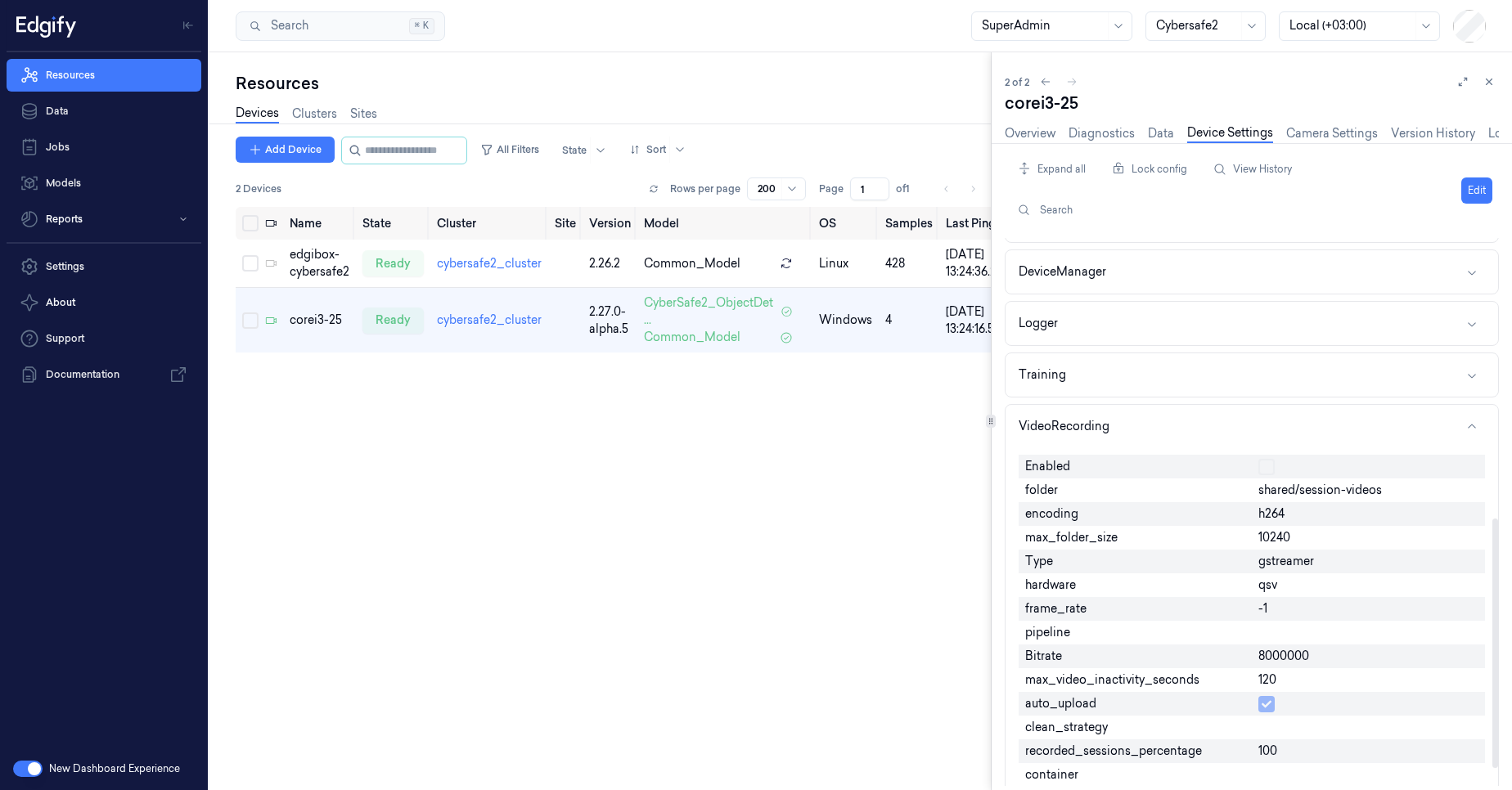
scroll to position [652, 0]
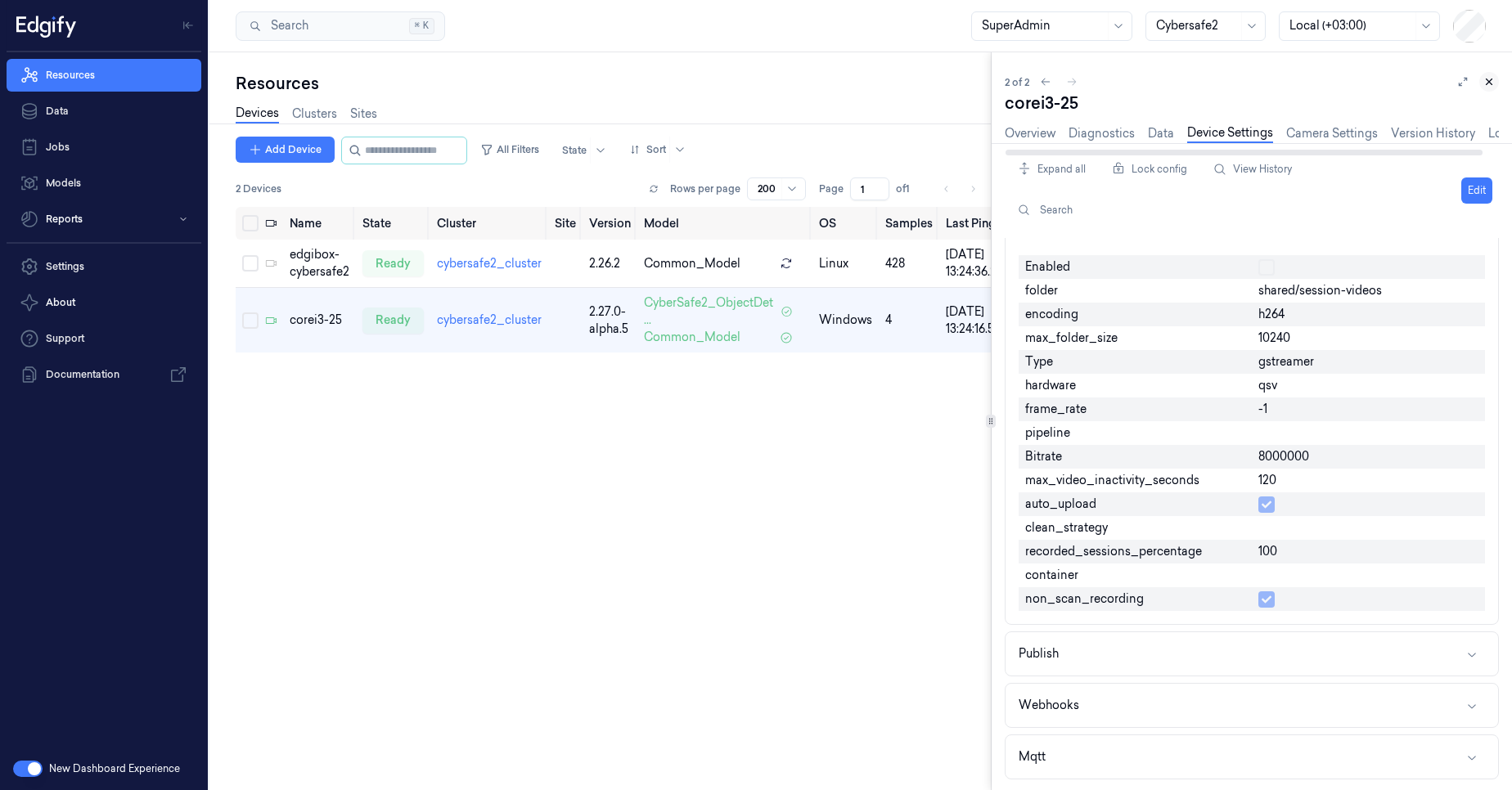
click at [1492, 80] on icon at bounding box center [1489, 82] width 12 height 12
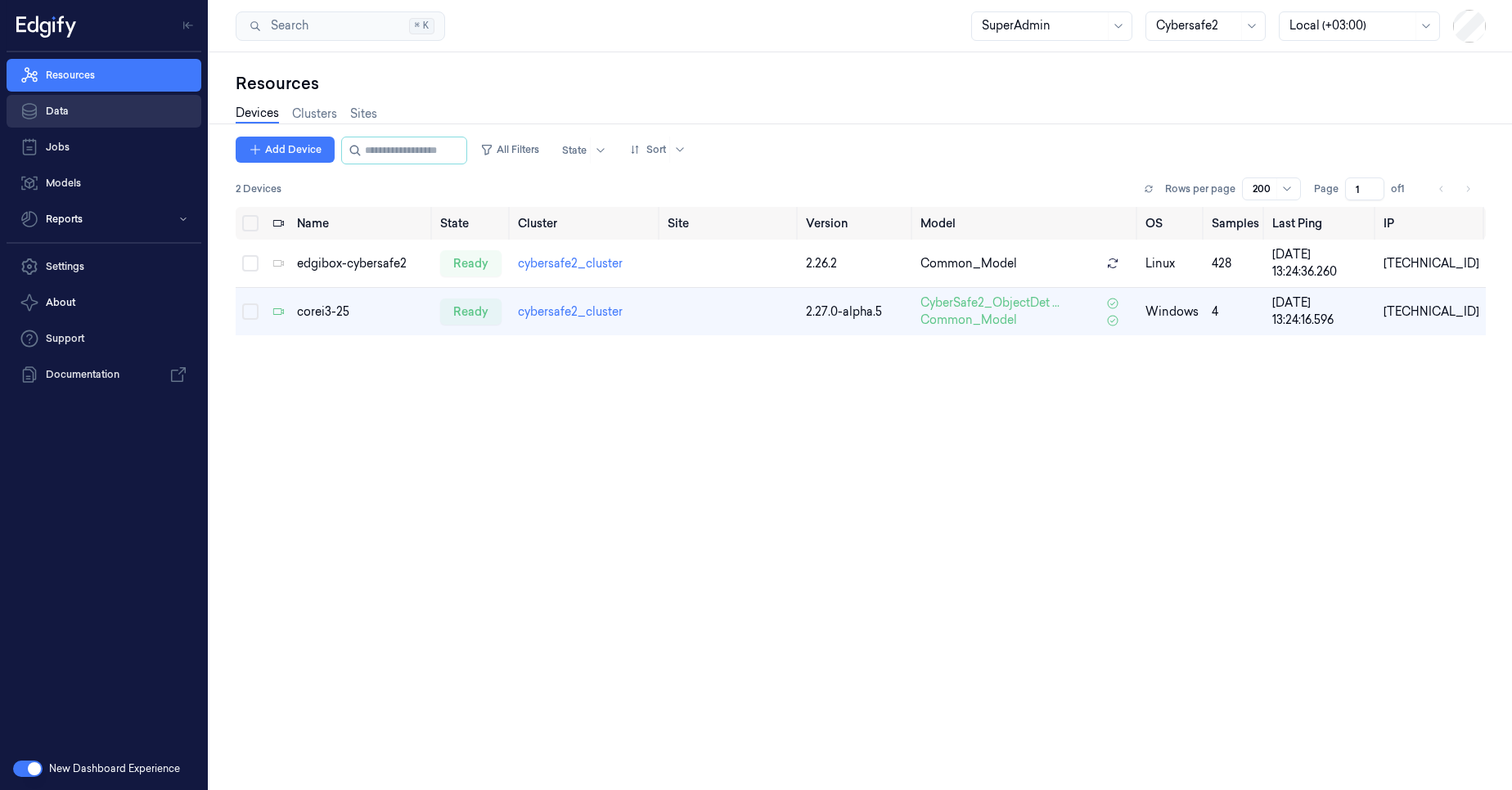
click at [80, 113] on link "Data" at bounding box center [104, 111] width 195 height 33
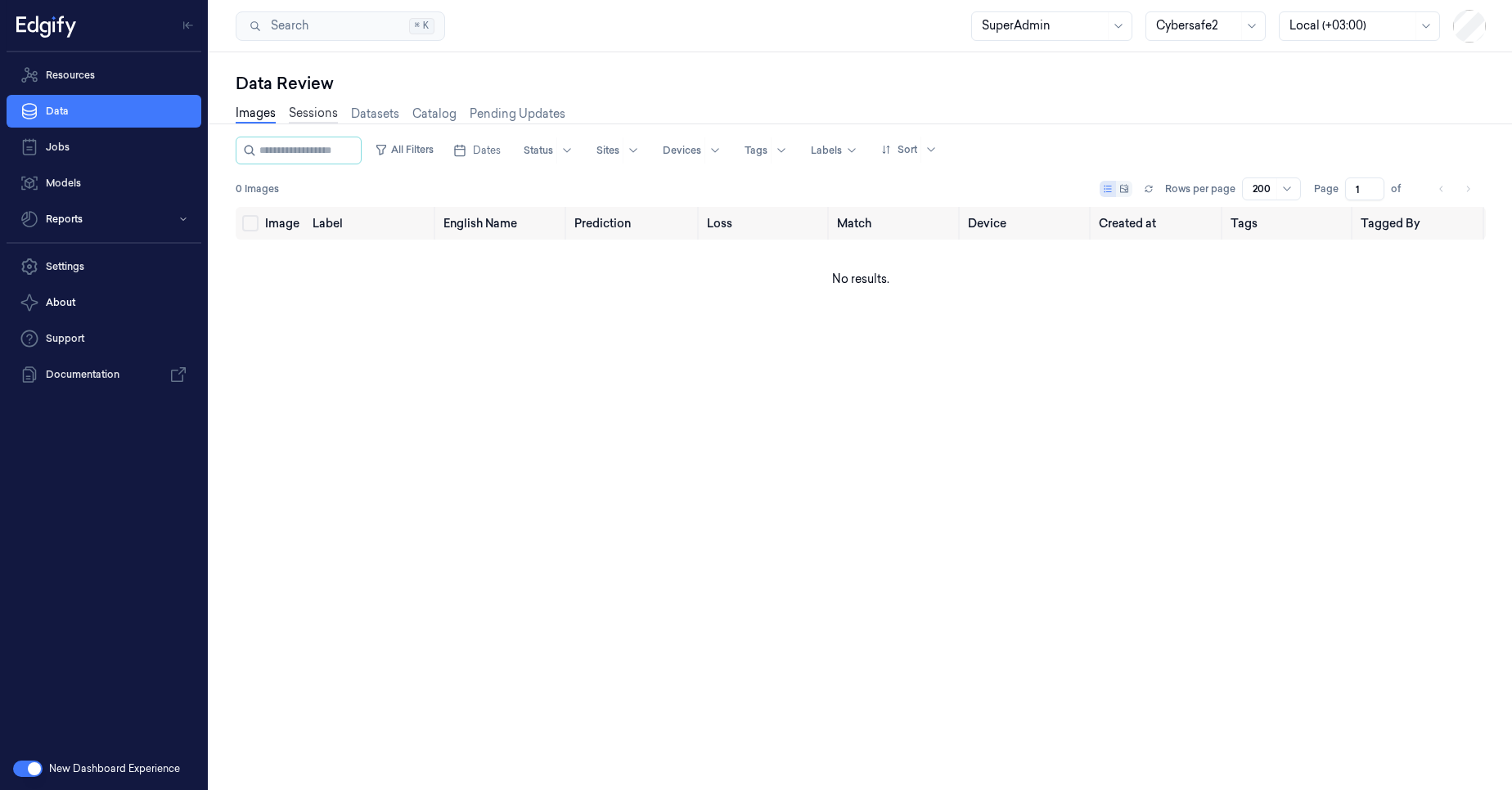
click at [323, 112] on link "Sessions" at bounding box center [313, 114] width 49 height 19
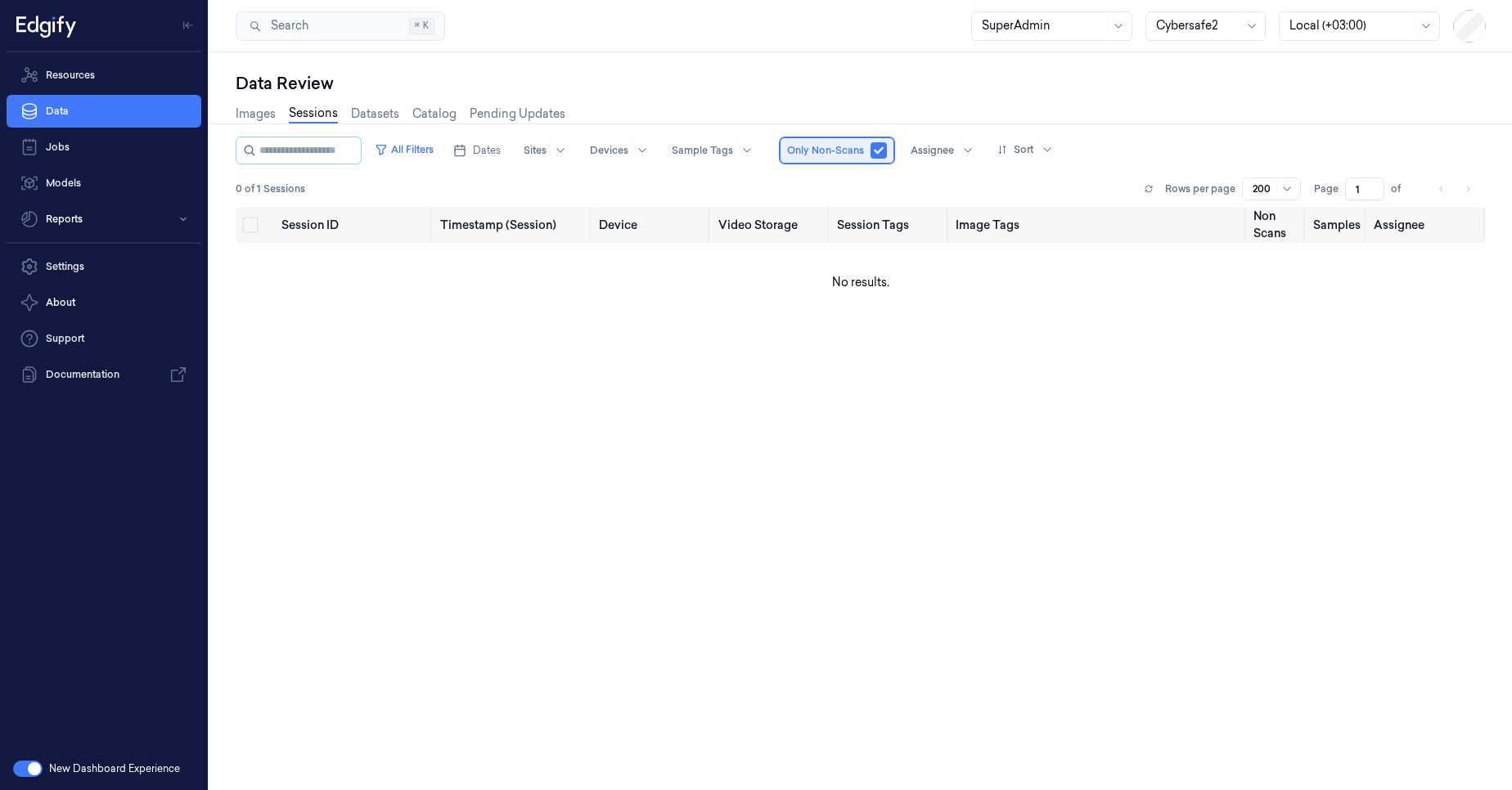
click at [894, 149] on div "Only Non-Scans" at bounding box center [836, 150] width 115 height 27
click at [887, 157] on button "button" at bounding box center [878, 150] width 17 height 17
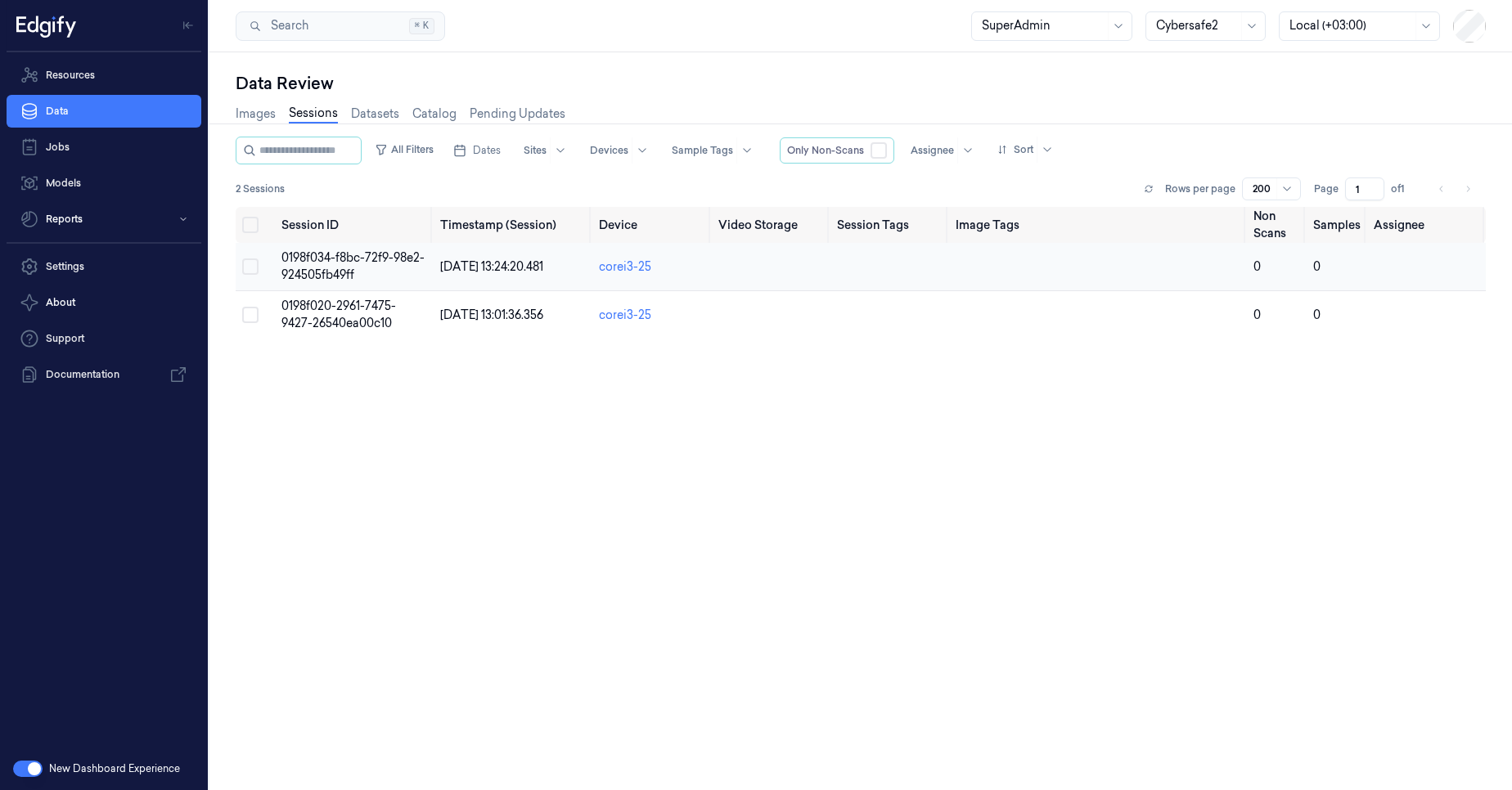
click at [320, 276] on span "0198f034-f8bc-72f9-98e2-924505fb49ff" at bounding box center [353, 266] width 143 height 32
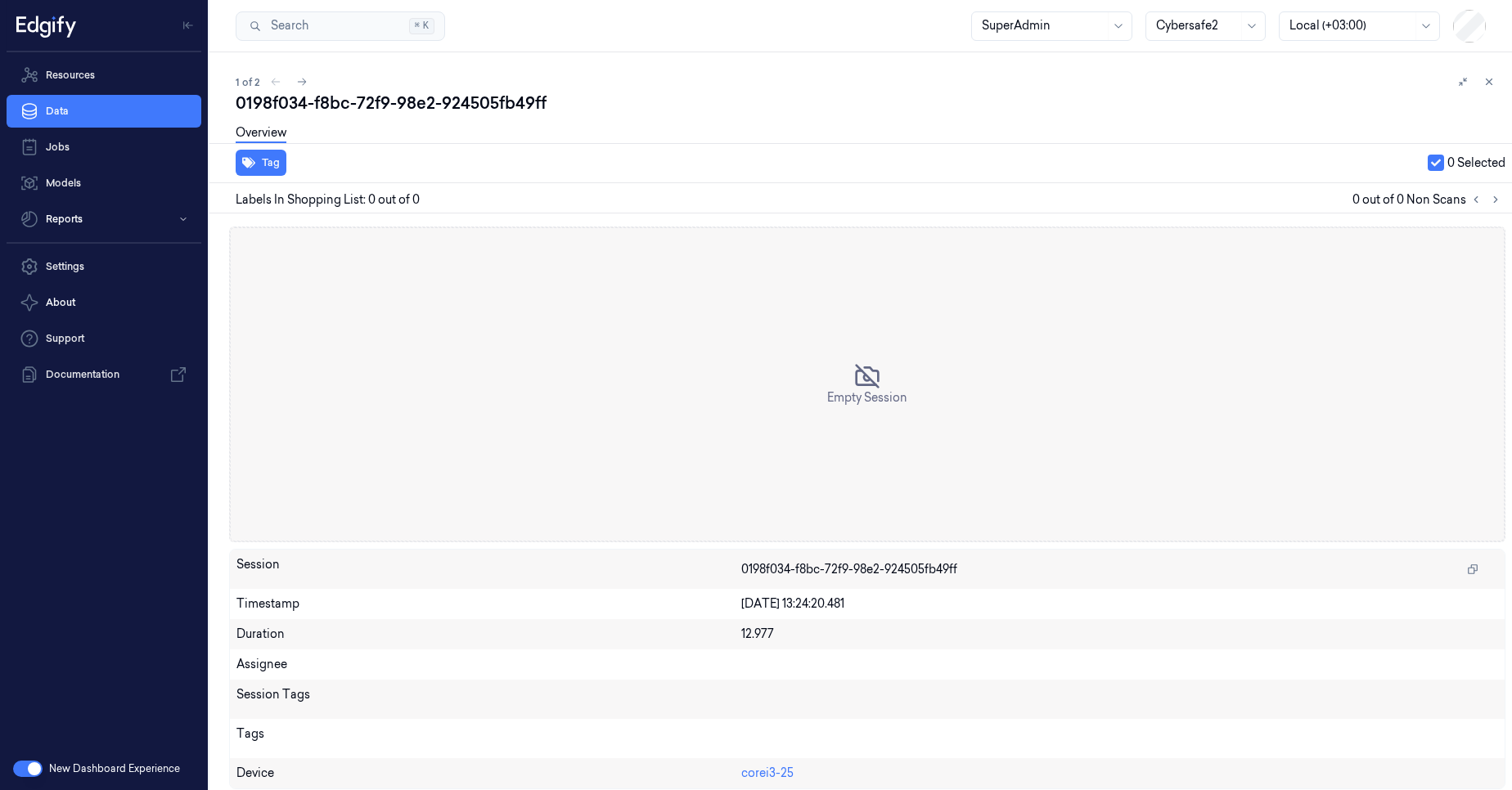
click at [1434, 162] on button "button" at bounding box center [1436, 163] width 17 height 17
click at [1438, 166] on button "button" at bounding box center [1436, 163] width 17 height 17
click at [833, 389] on span "Empty Session" at bounding box center [867, 397] width 80 height 17
click at [836, 389] on span "Empty Session" at bounding box center [867, 397] width 80 height 17
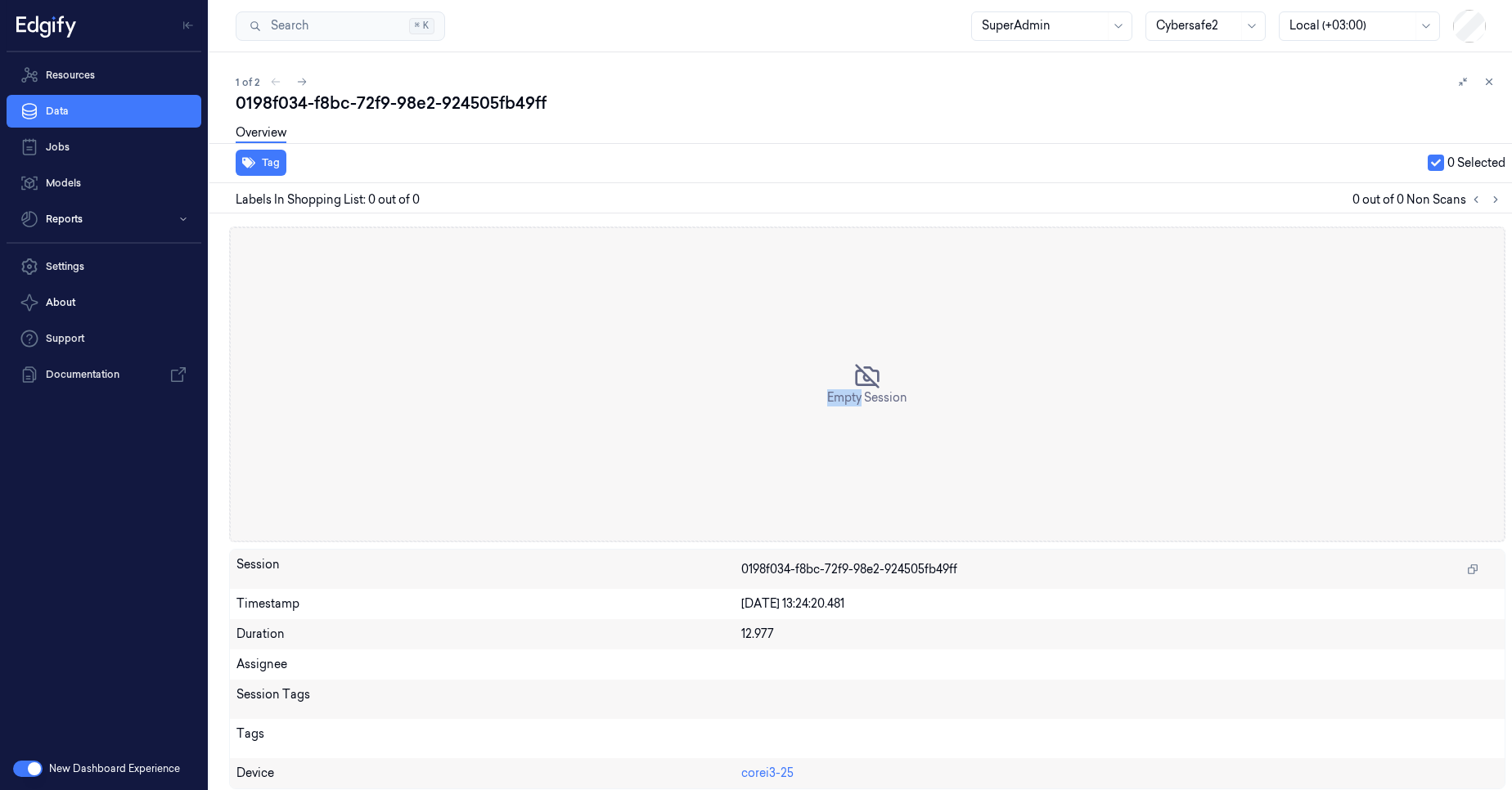
drag, startPoint x: 836, startPoint y: 389, endPoint x: 853, endPoint y: 398, distance: 19.2
click at [836, 391] on span "Empty Session" at bounding box center [867, 397] width 80 height 17
click at [853, 398] on span "Empty Session" at bounding box center [867, 397] width 80 height 17
click at [878, 408] on div "Empty Session" at bounding box center [867, 384] width 1275 height 314
click at [1068, 356] on div "Empty Session" at bounding box center [867, 384] width 1275 height 314
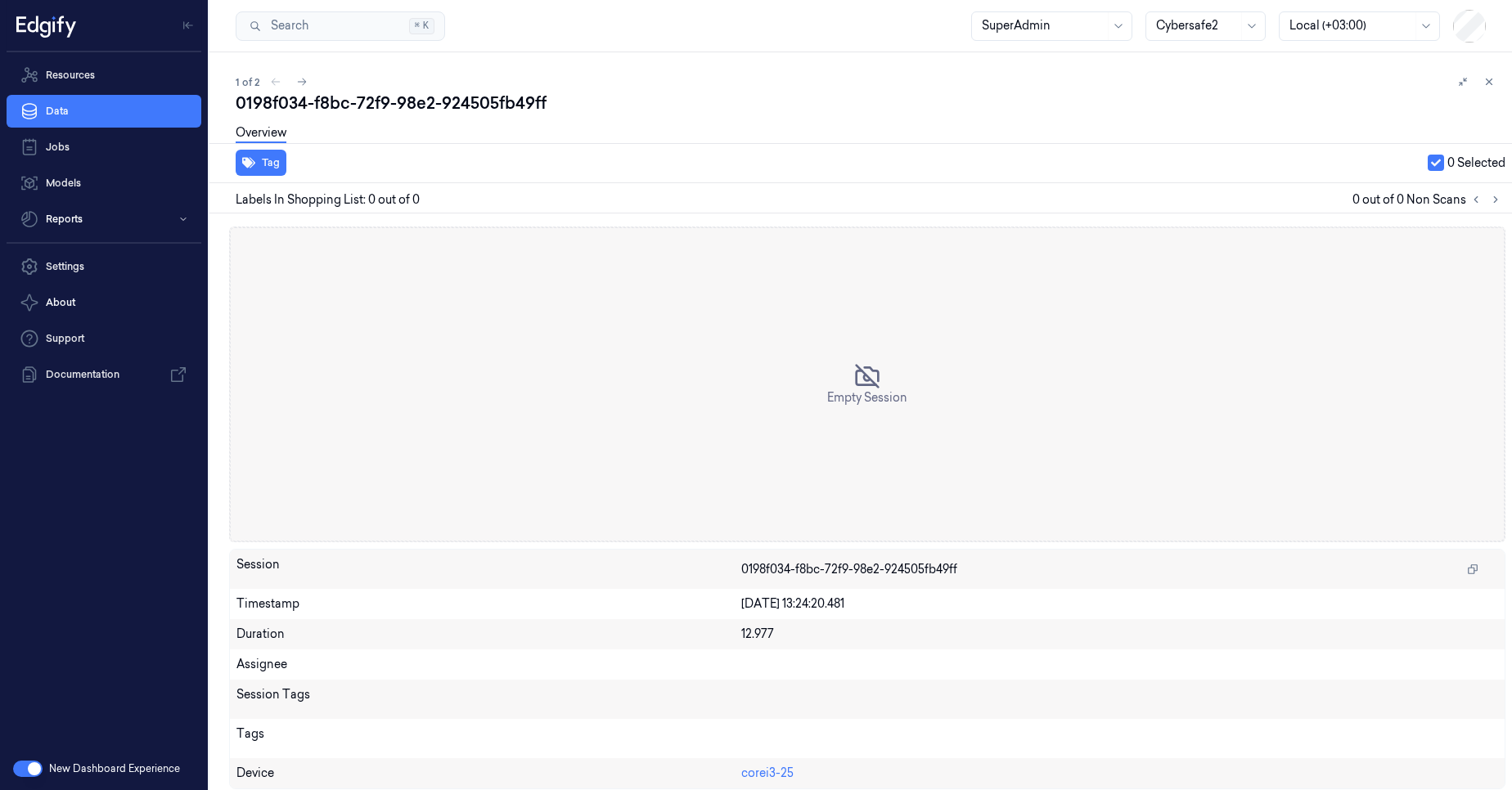
click at [823, 393] on div "Empty Session" at bounding box center [867, 384] width 1275 height 314
click at [33, 773] on button "button" at bounding box center [28, 768] width 30 height 17
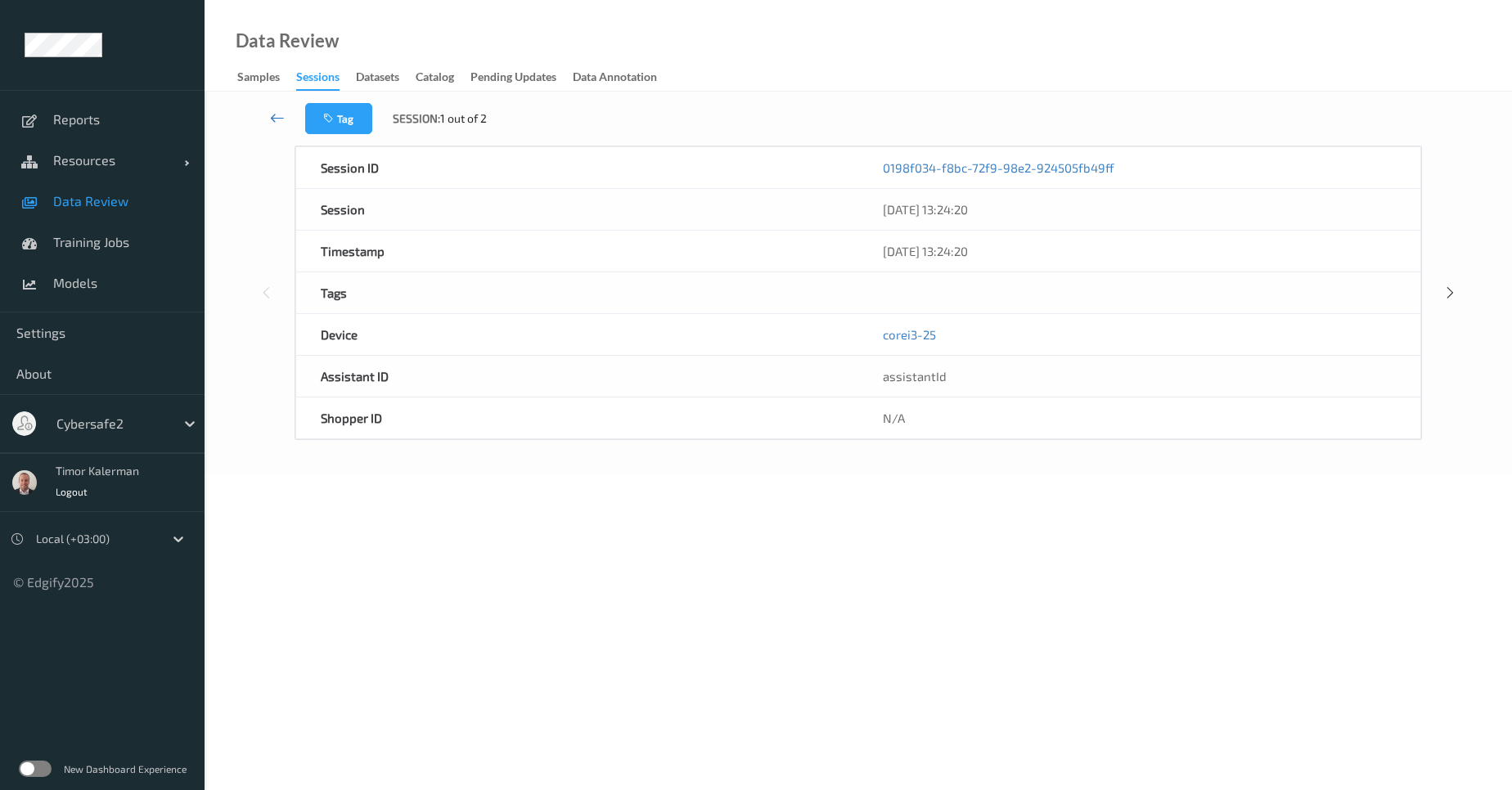
click at [276, 116] on icon at bounding box center [277, 118] width 15 height 17
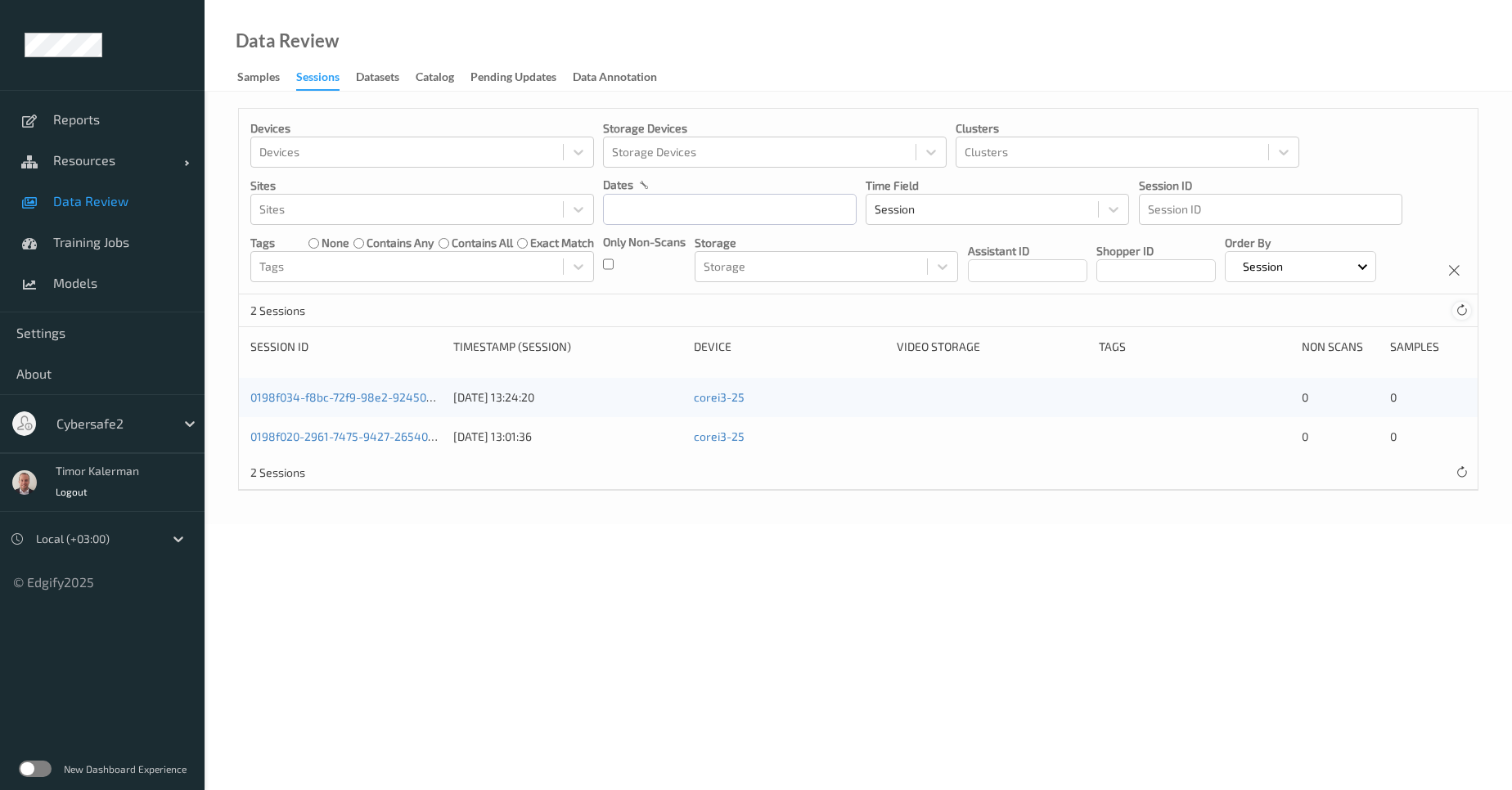
click at [1460, 317] on icon at bounding box center [1462, 310] width 12 height 12
click at [1460, 320] on div at bounding box center [1461, 311] width 18 height 18
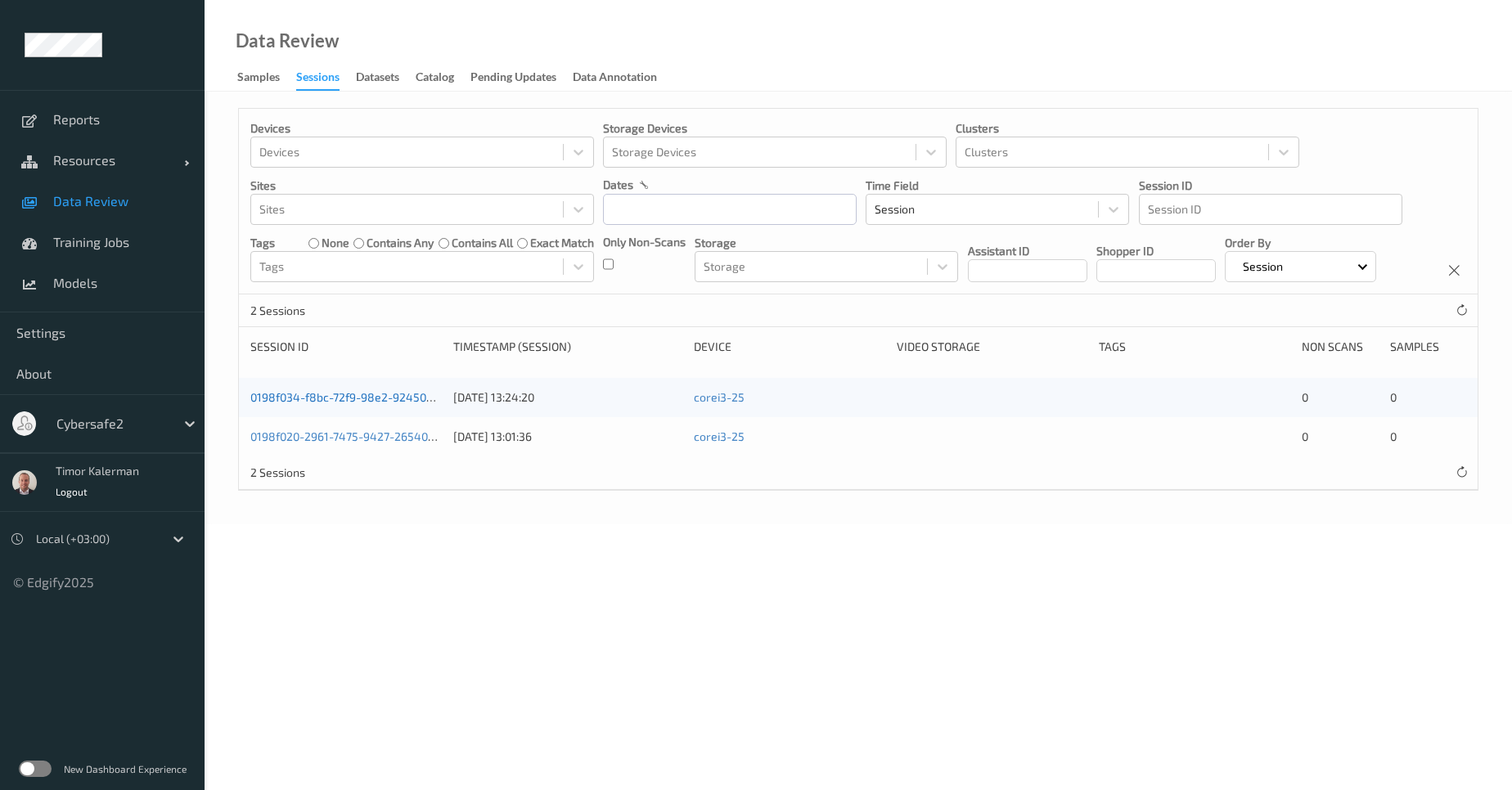
click at [350, 404] on link "0198f034-f8bc-72f9-98e2-924505fb49ff" at bounding box center [358, 397] width 215 height 14
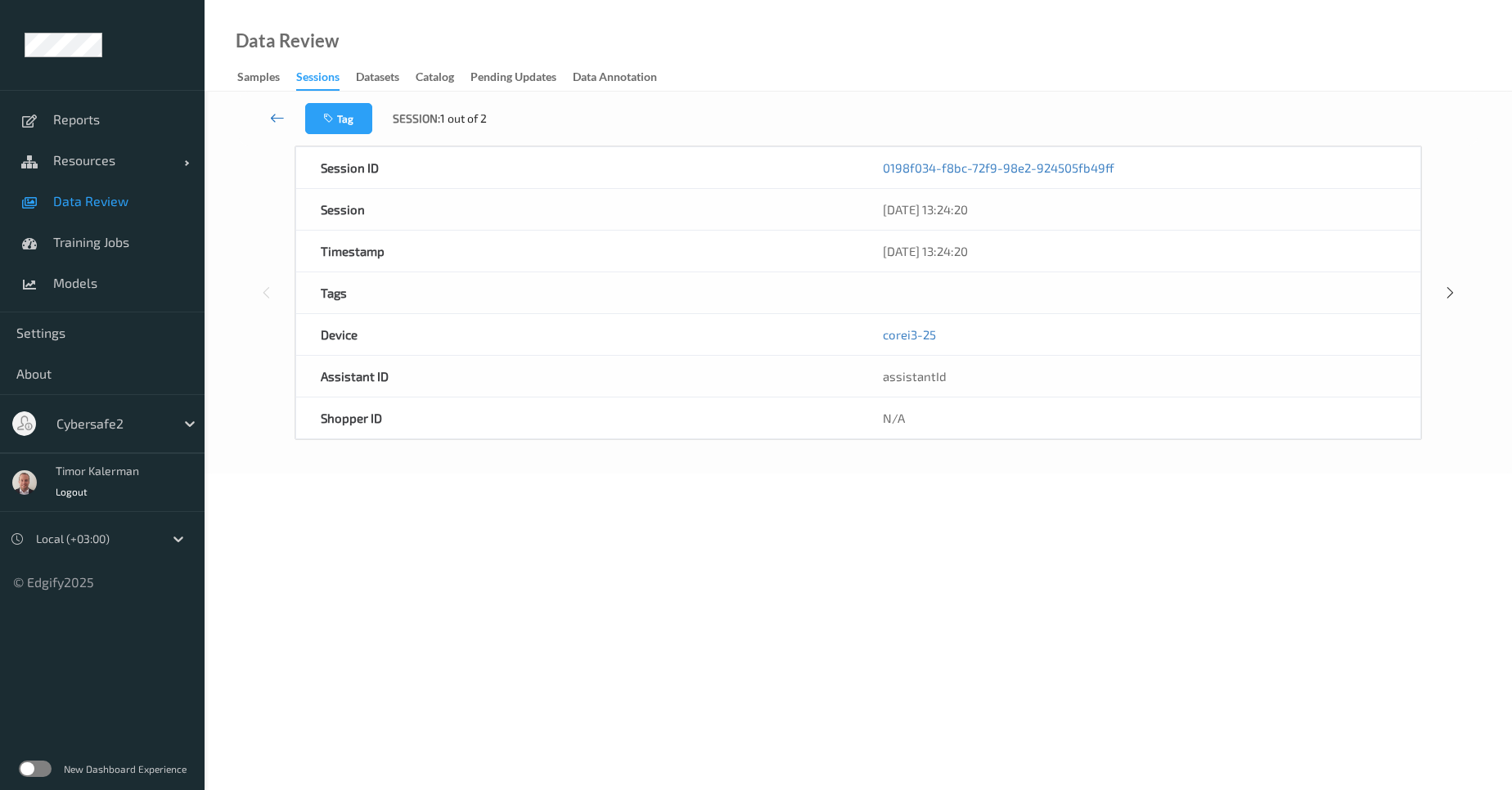
click at [282, 123] on icon at bounding box center [277, 118] width 15 height 17
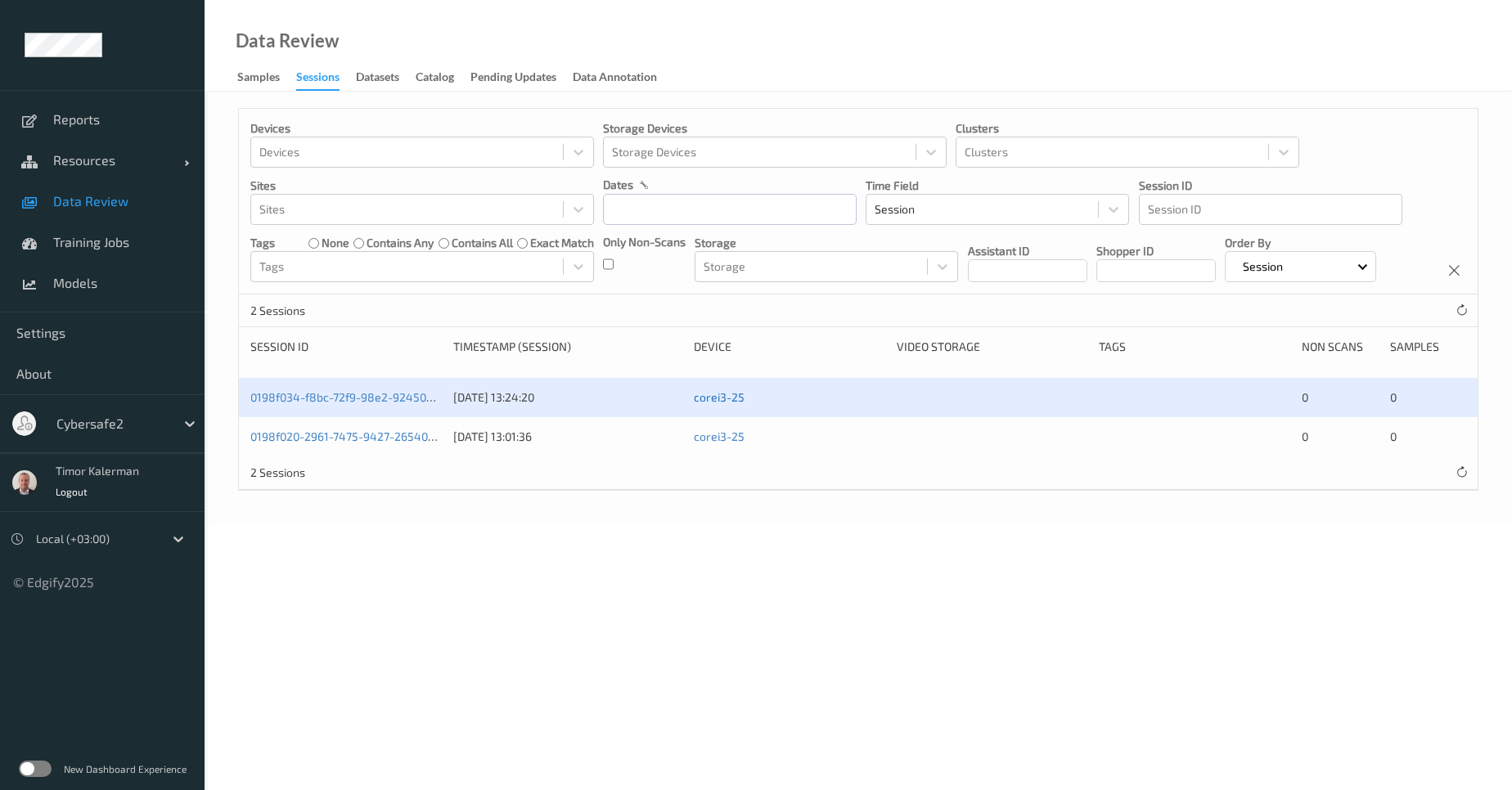
click at [705, 404] on link "corei3-25" at bounding box center [719, 397] width 50 height 14
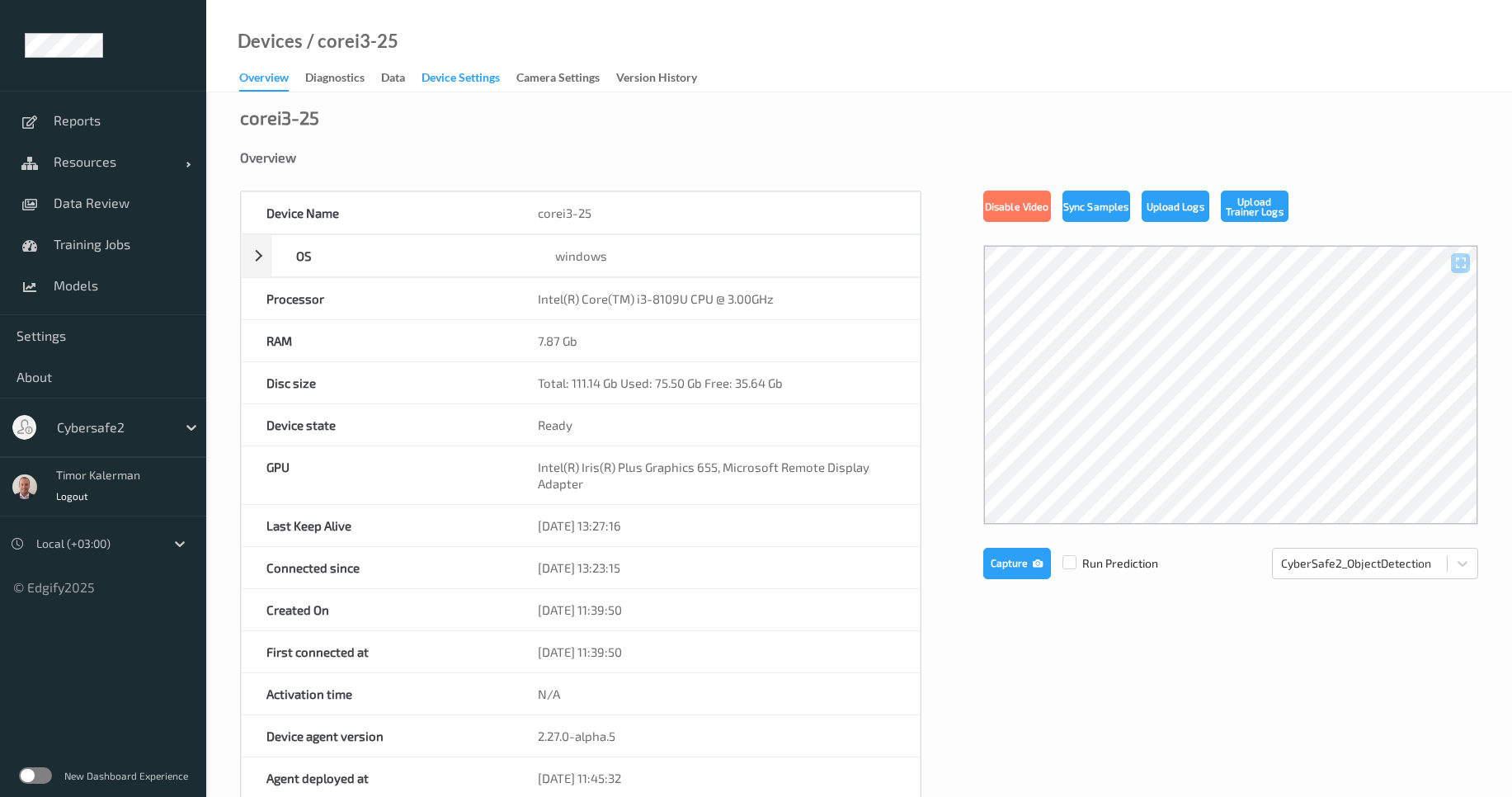
click at [462, 82] on div "Device Settings" at bounding box center [460, 80] width 79 height 21
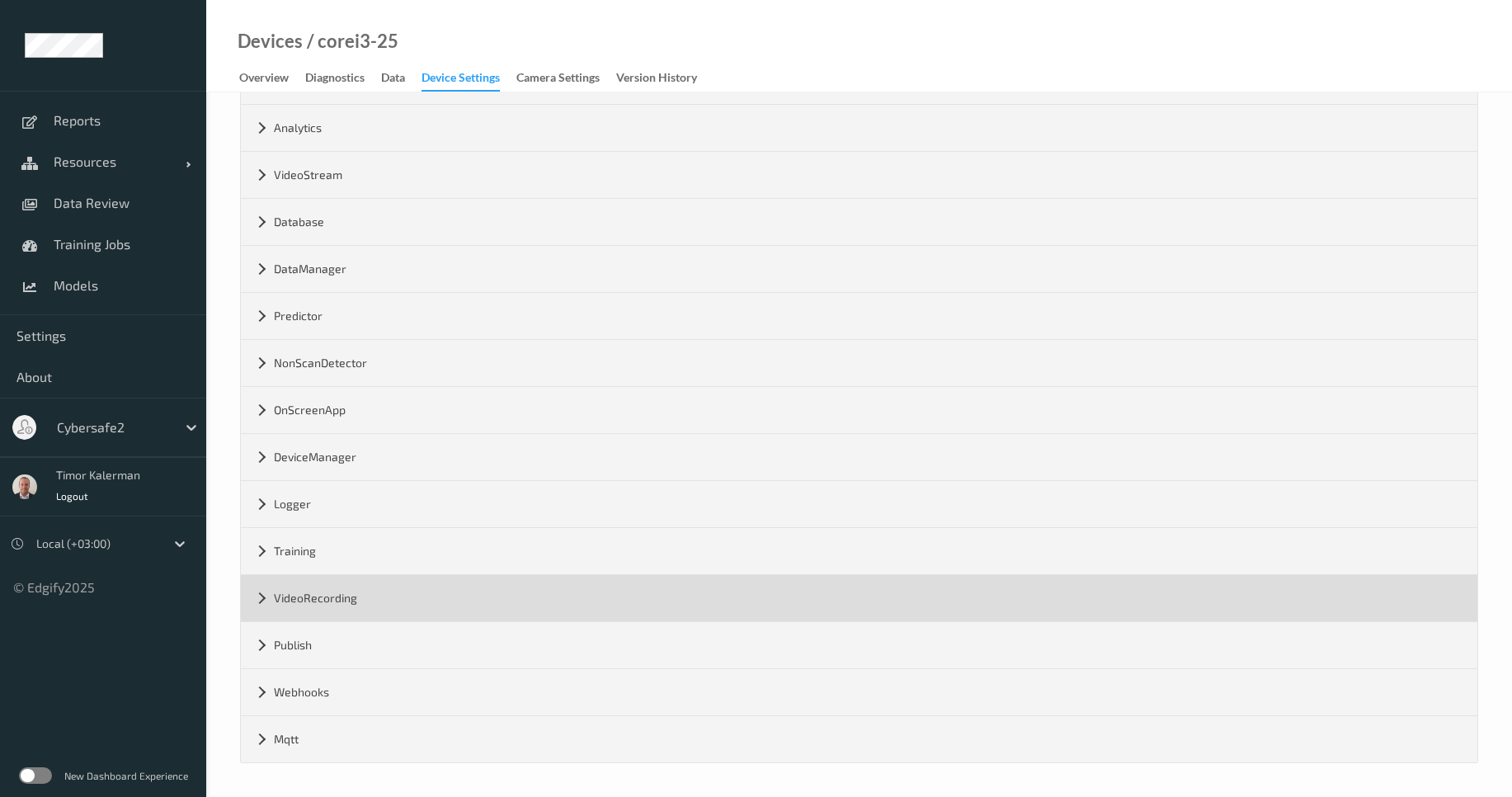
click at [331, 613] on div "VideoRecording" at bounding box center [860, 598] width 1237 height 46
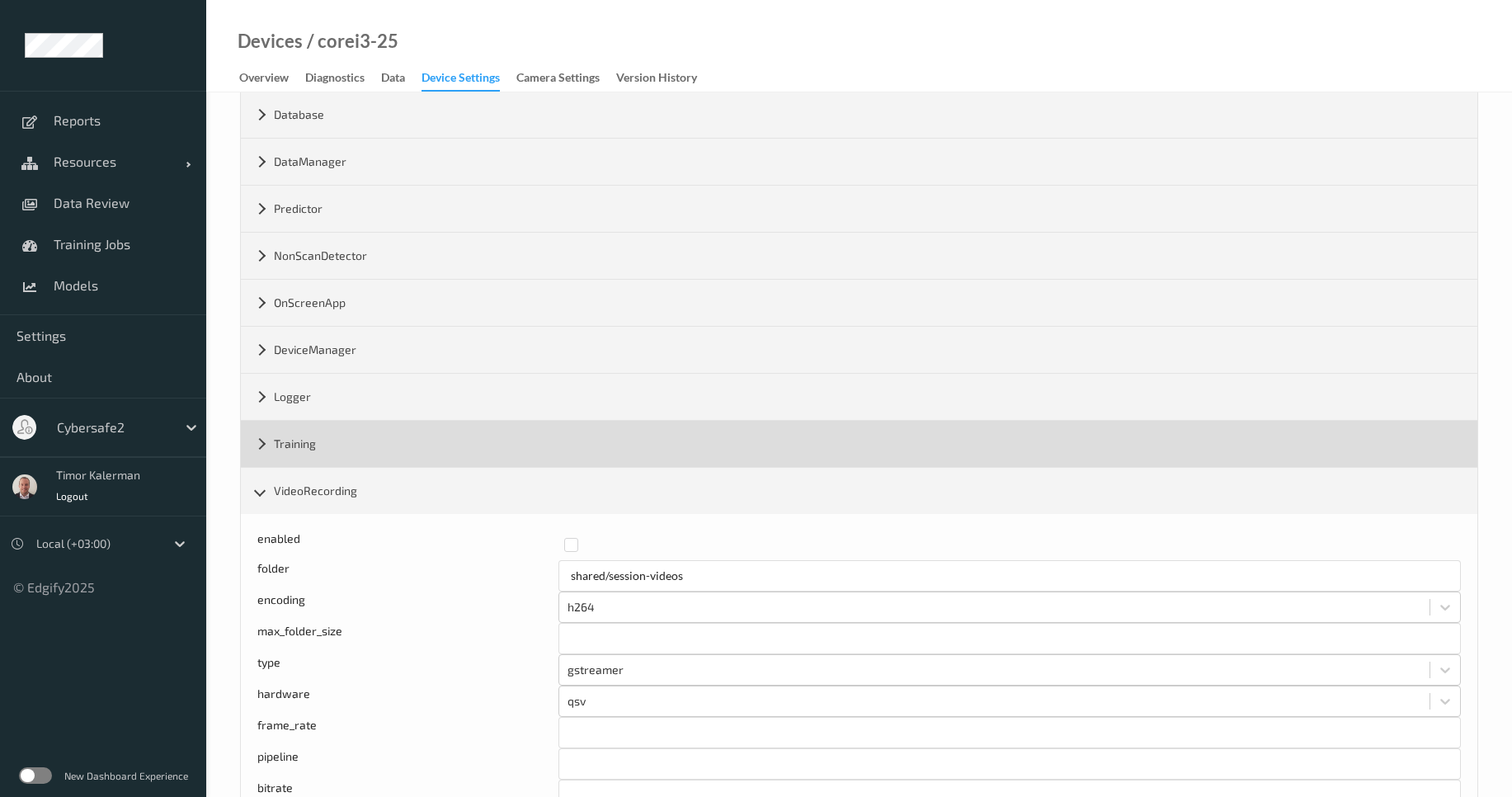
scroll to position [256, 0]
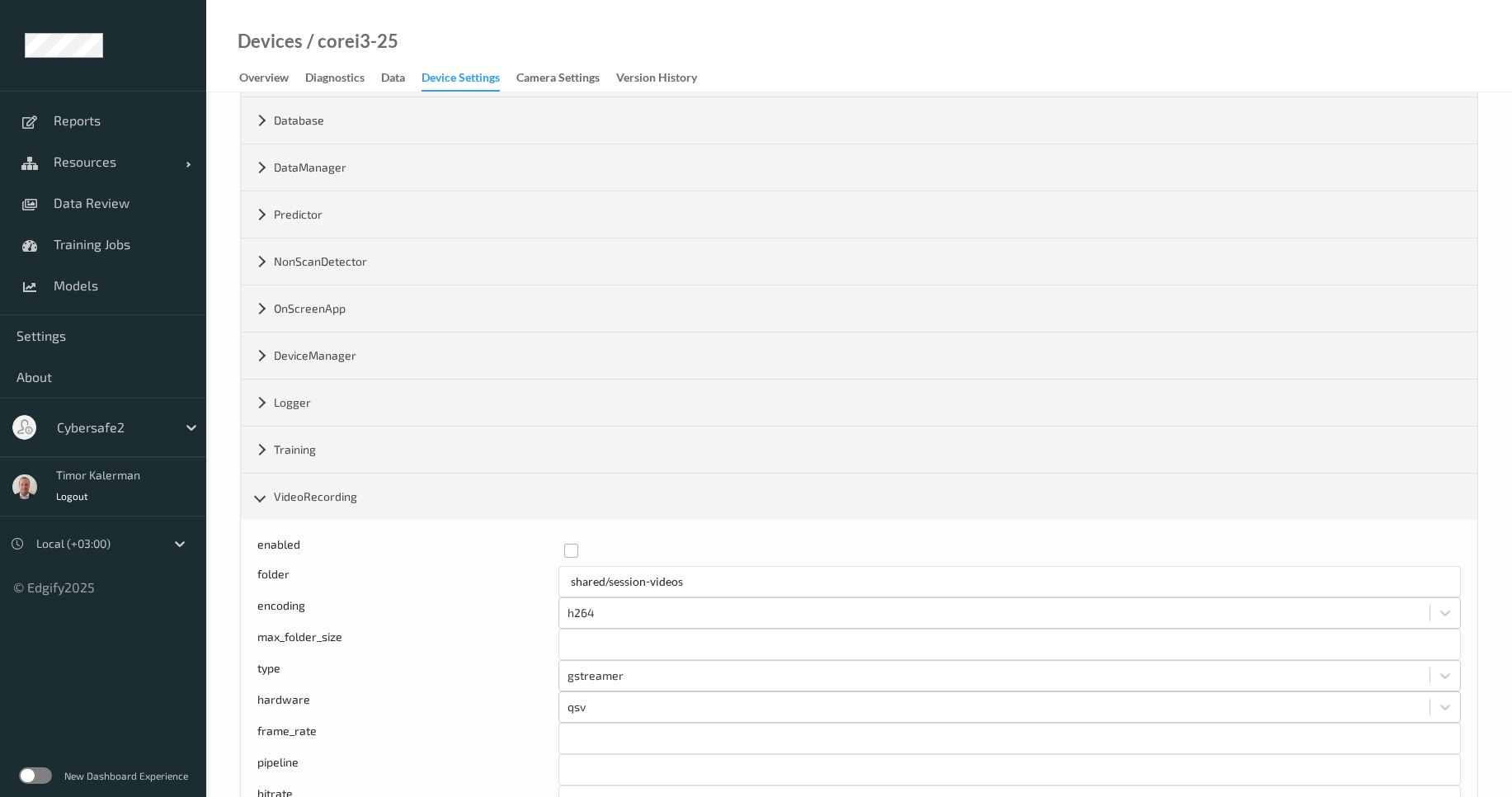
click at [571, 544] on label at bounding box center [1007, 544] width 885 height 0
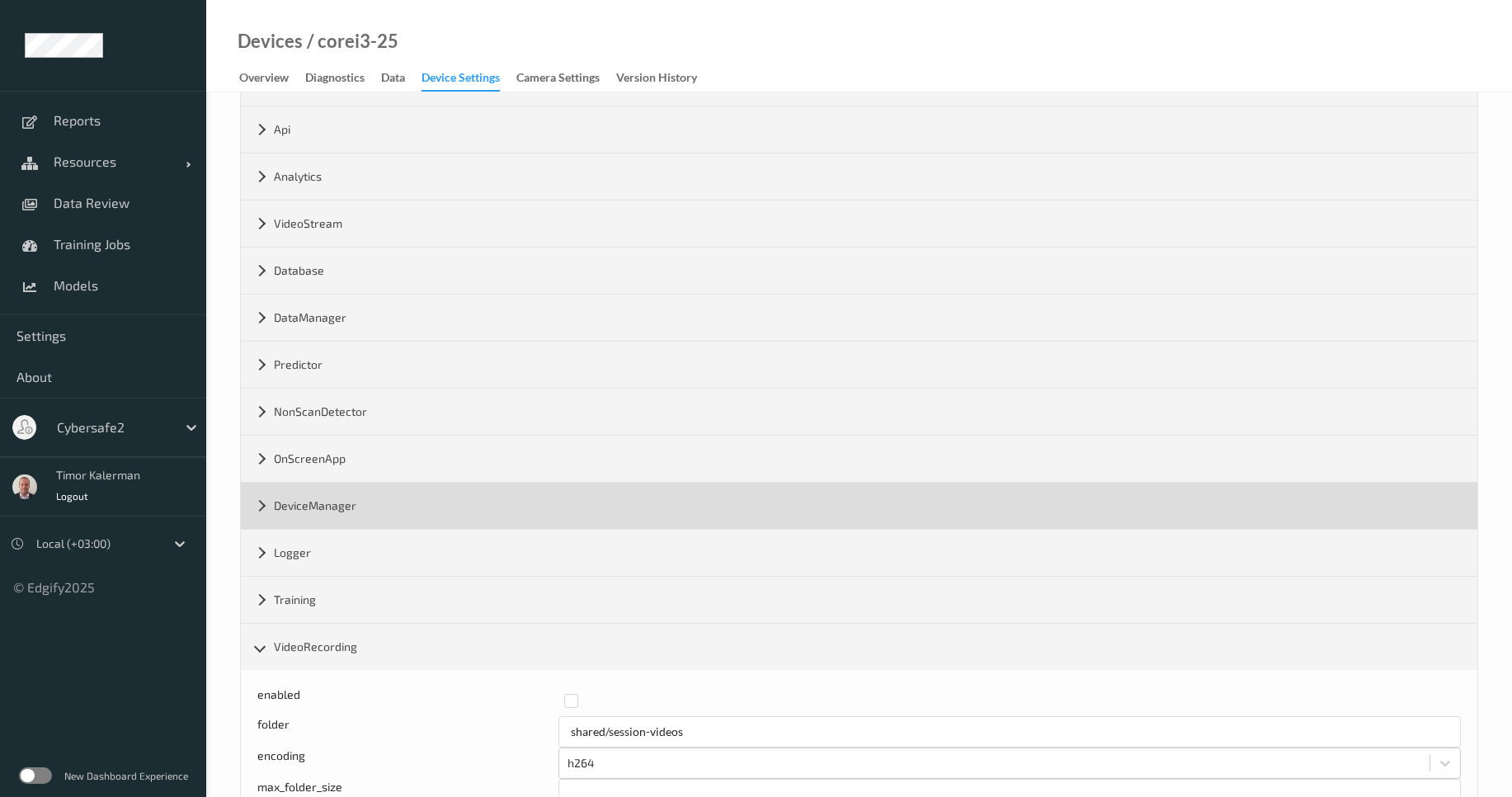
scroll to position [58, 0]
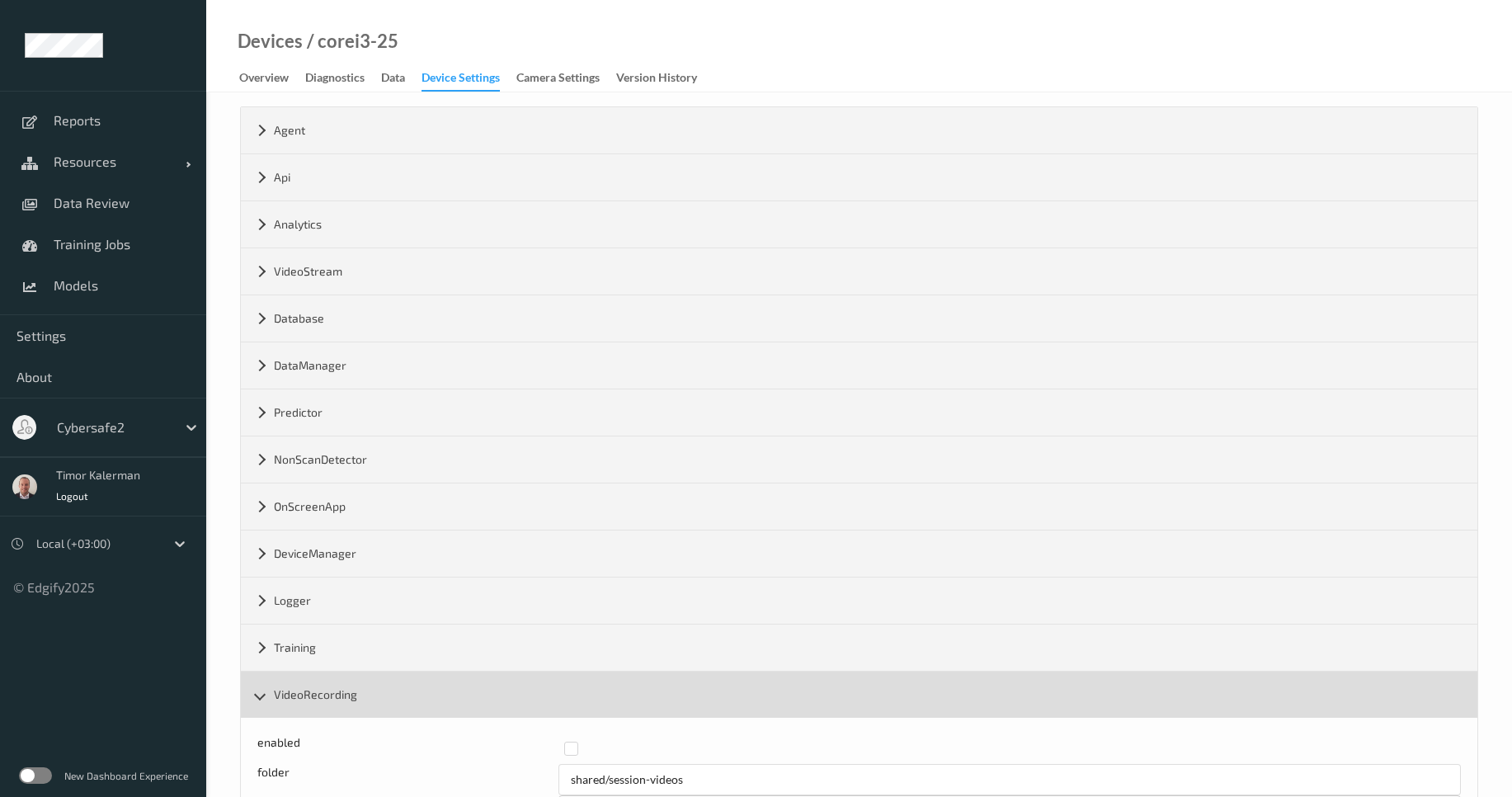
click at [401, 675] on div "VideoRecording" at bounding box center [860, 694] width 1237 height 46
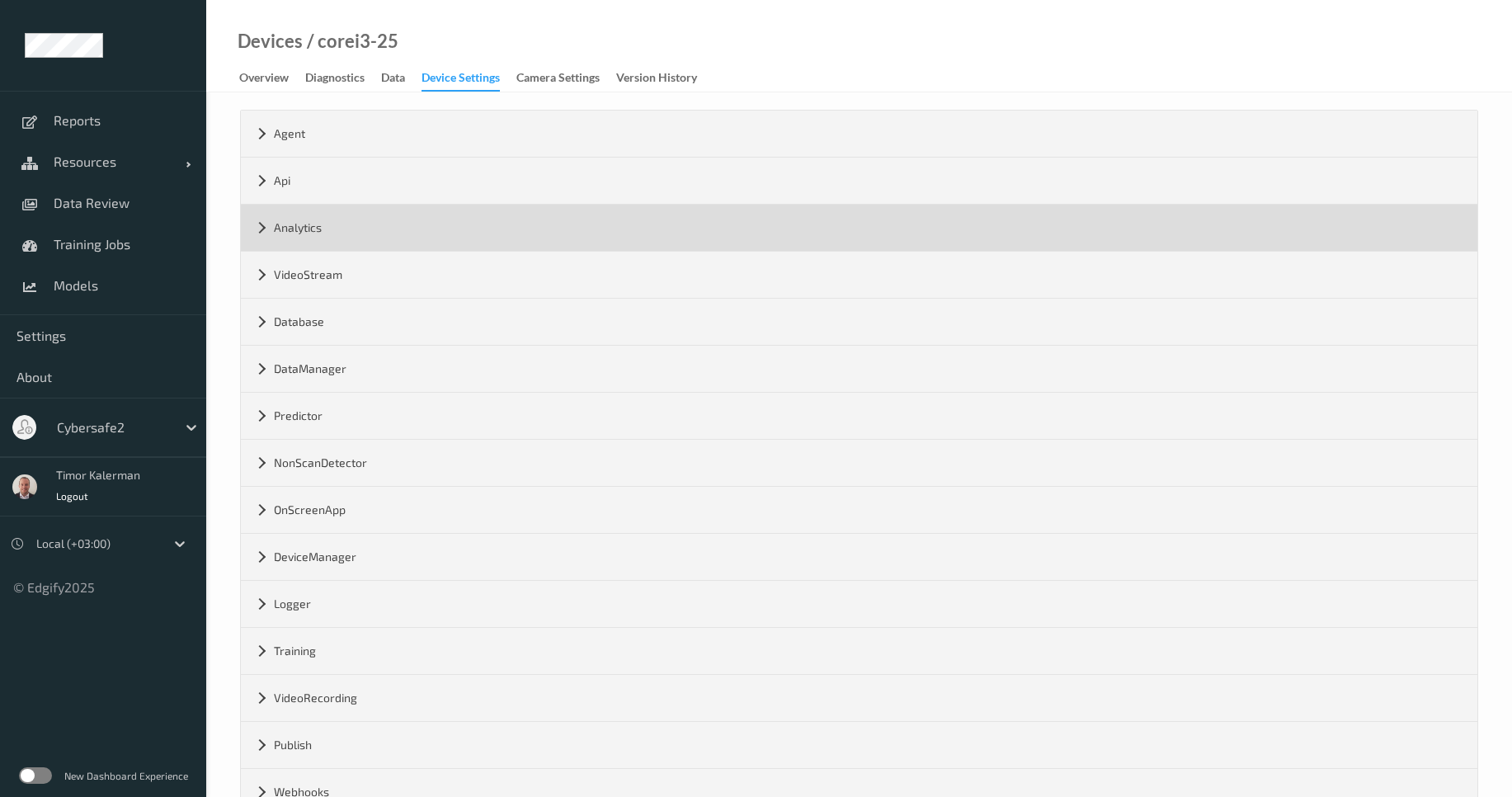
scroll to position [0, 0]
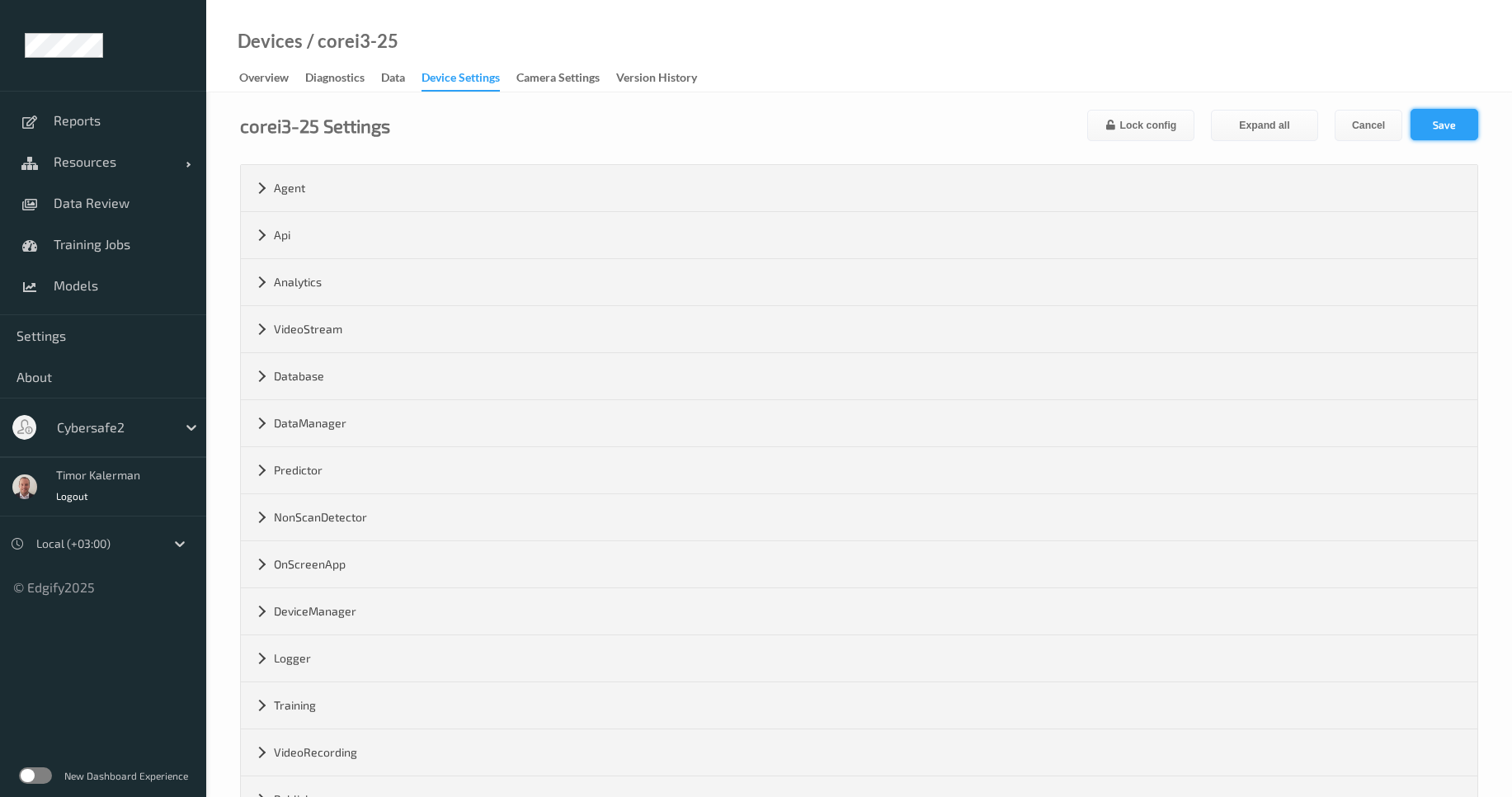
click at [1451, 123] on button "Save" at bounding box center [1445, 124] width 68 height 31
click at [275, 83] on div "Overview" at bounding box center [264, 80] width 50 height 21
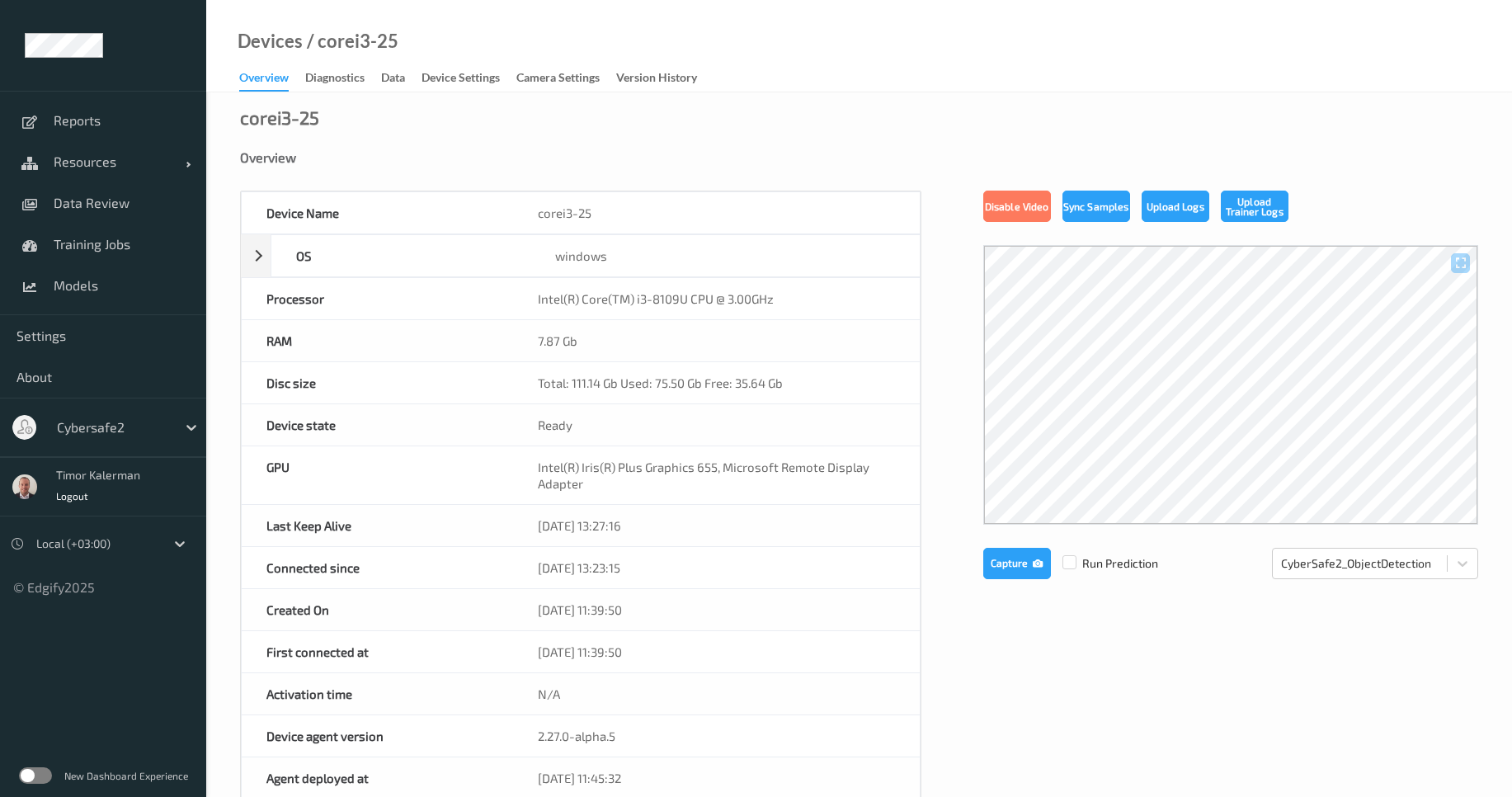
click at [1145, 384] on div at bounding box center [1230, 385] width 495 height 280
click at [1140, 414] on div at bounding box center [1230, 385] width 495 height 280
click at [47, 765] on div "New Dashboard Experience" at bounding box center [103, 775] width 206 height 43
click at [45, 774] on label at bounding box center [35, 775] width 33 height 17
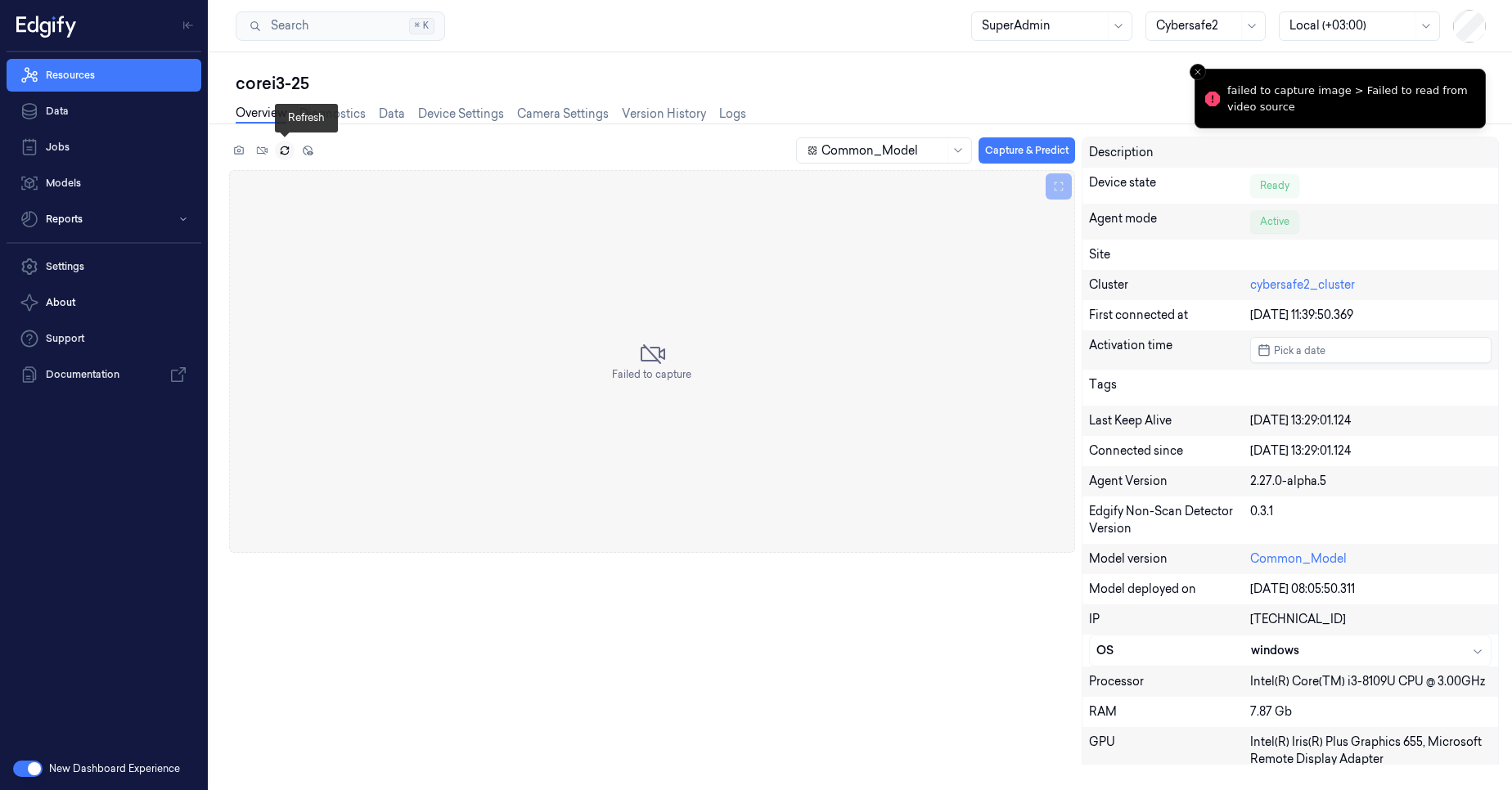
click at [283, 150] on icon at bounding box center [284, 151] width 12 height 12
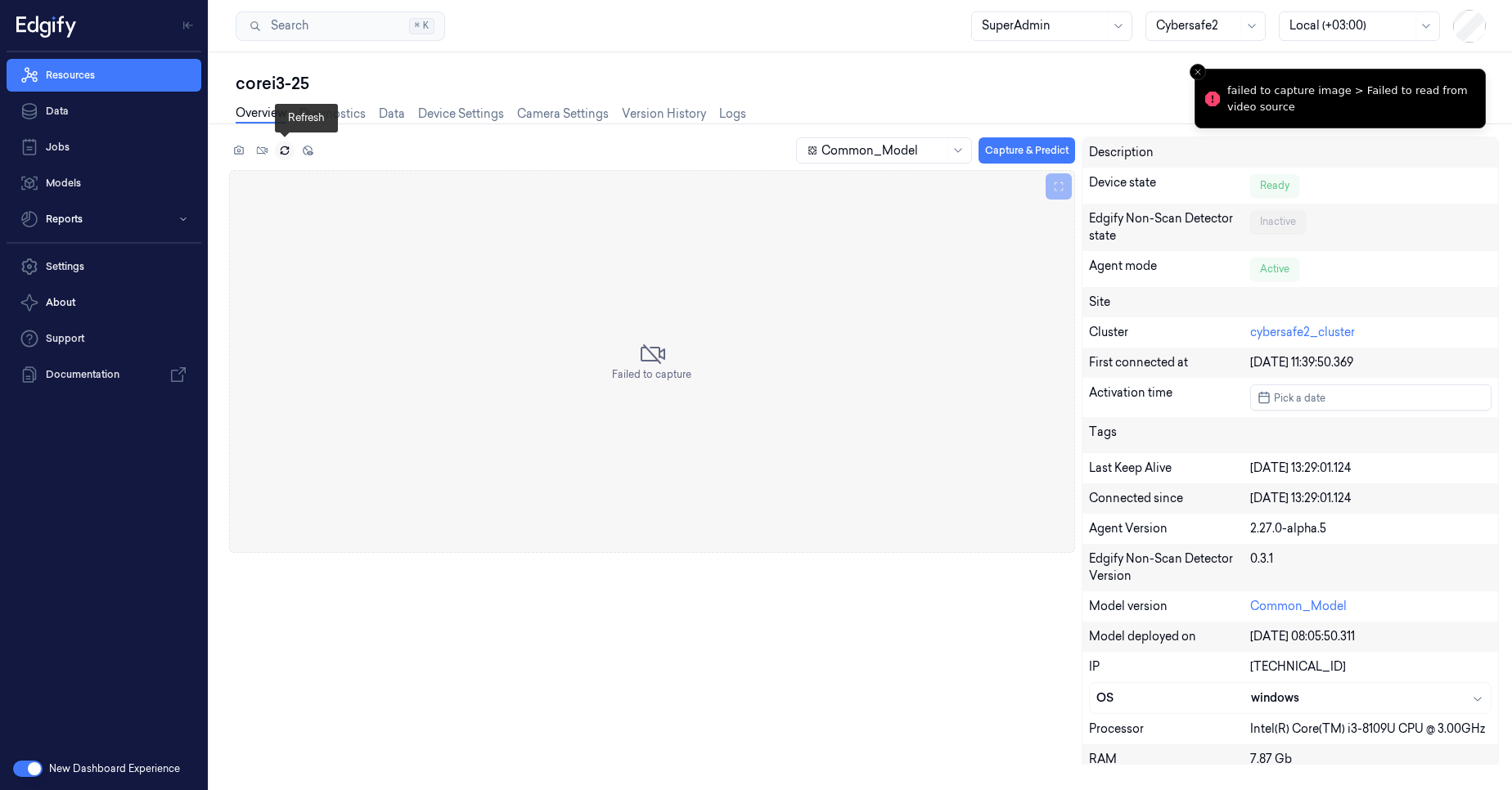
click at [280, 153] on icon at bounding box center [284, 151] width 12 height 12
click at [241, 158] on button at bounding box center [239, 150] width 20 height 20
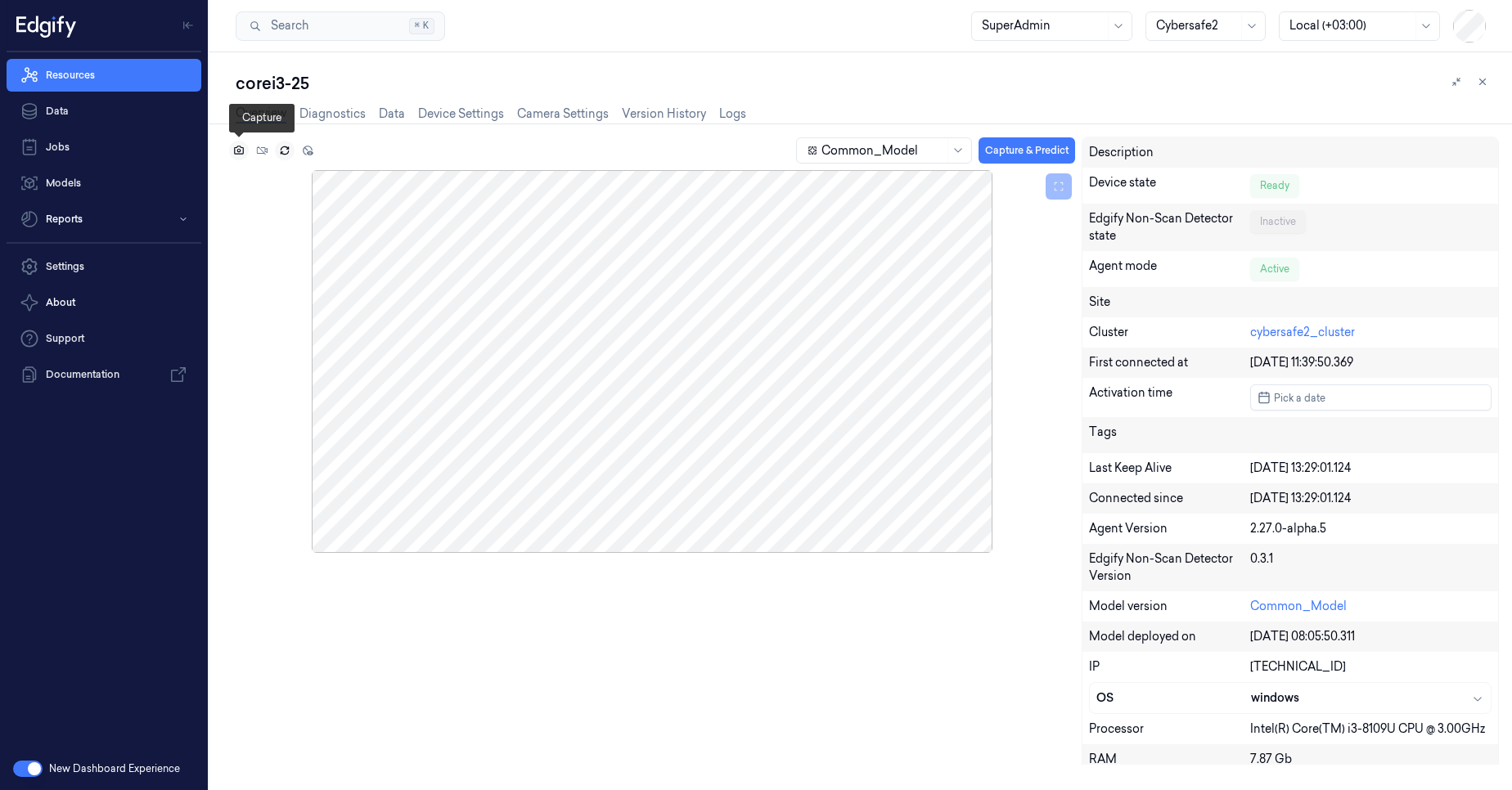
click at [241, 158] on button at bounding box center [239, 150] width 20 height 20
click at [284, 157] on button at bounding box center [284, 150] width 20 height 20
click at [283, 157] on button at bounding box center [284, 150] width 20 height 20
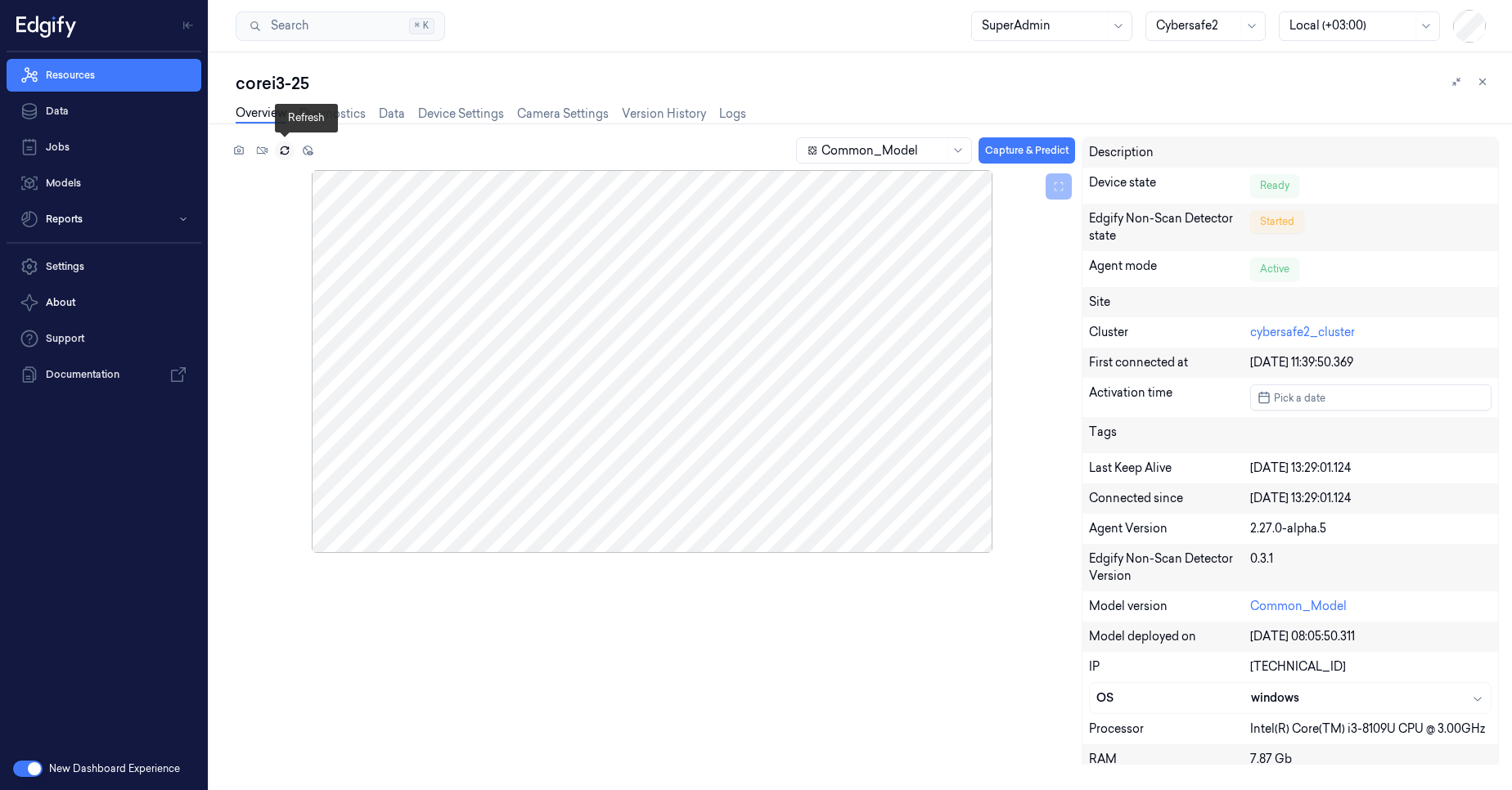
click at [283, 157] on button at bounding box center [284, 150] width 20 height 20
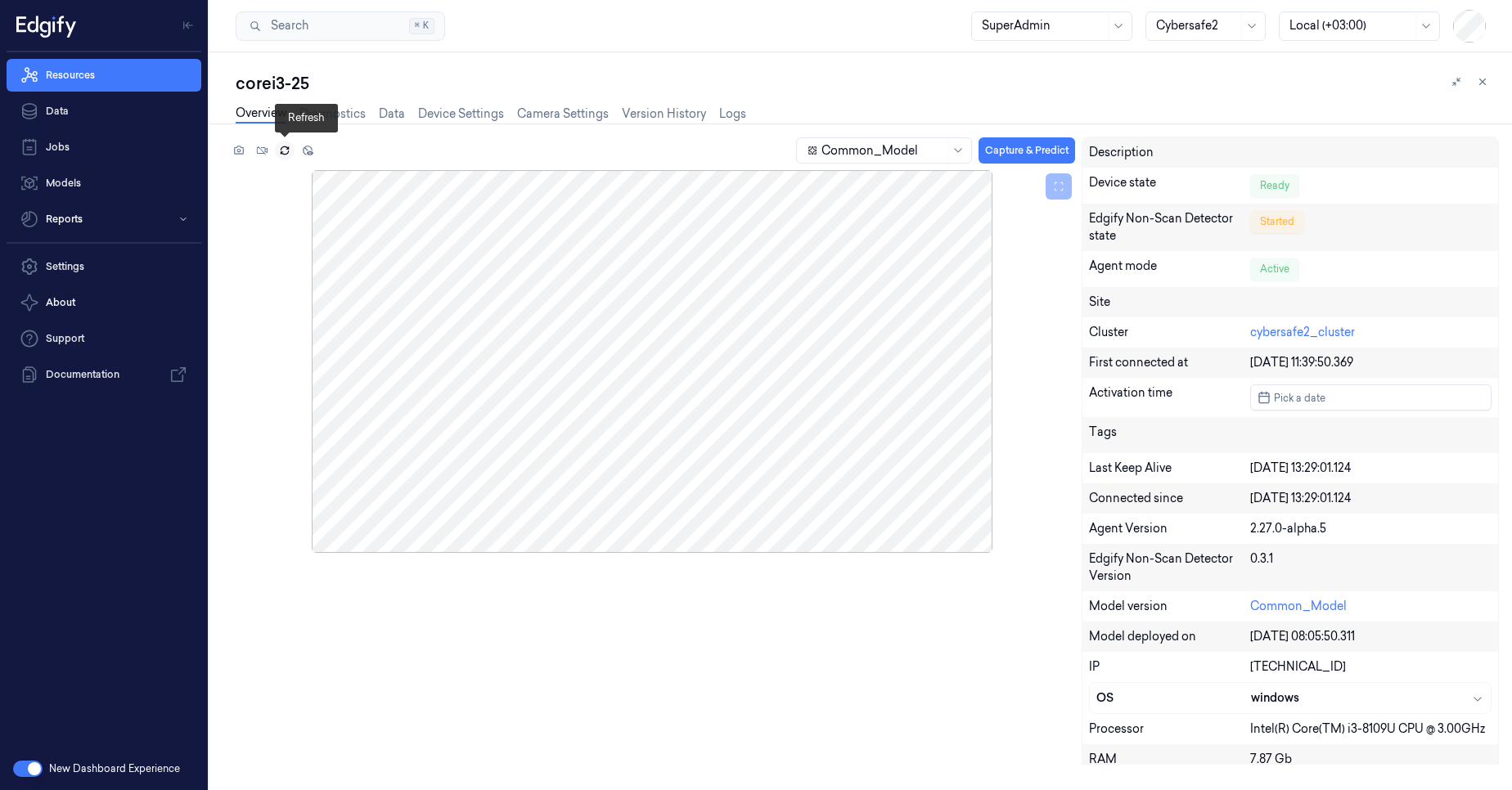
click at [283, 158] on button at bounding box center [284, 150] width 20 height 20
click at [784, 255] on div at bounding box center [652, 361] width 846 height 383
click at [293, 155] on button at bounding box center [284, 150] width 20 height 20
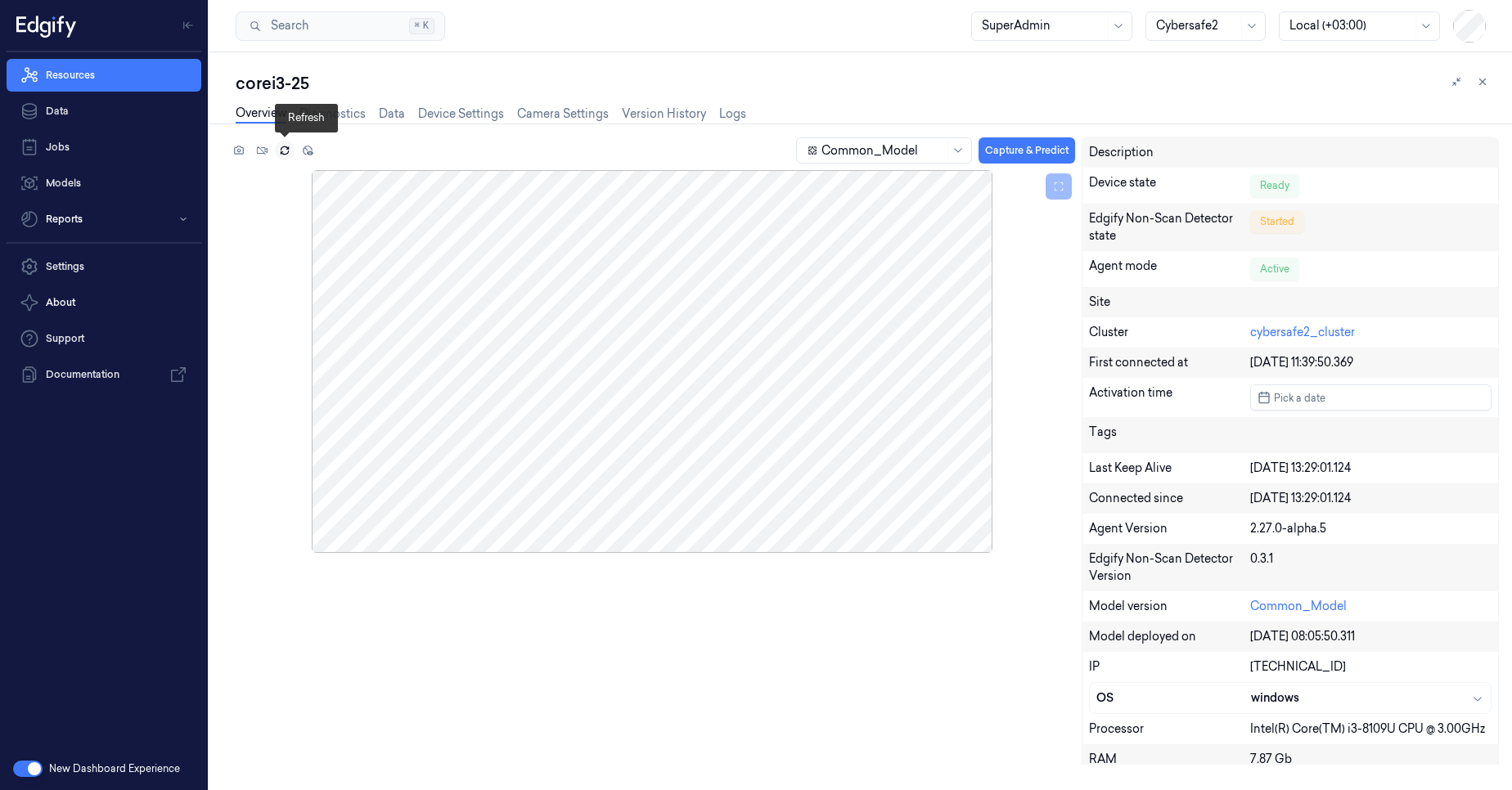
click at [293, 155] on button at bounding box center [284, 150] width 20 height 20
click at [655, 332] on div at bounding box center [652, 361] width 846 height 383
click at [635, 330] on div at bounding box center [652, 361] width 846 height 383
click at [283, 154] on icon at bounding box center [283, 151] width 7 height 3
click at [355, 115] on link "Diagnostics" at bounding box center [332, 114] width 66 height 19
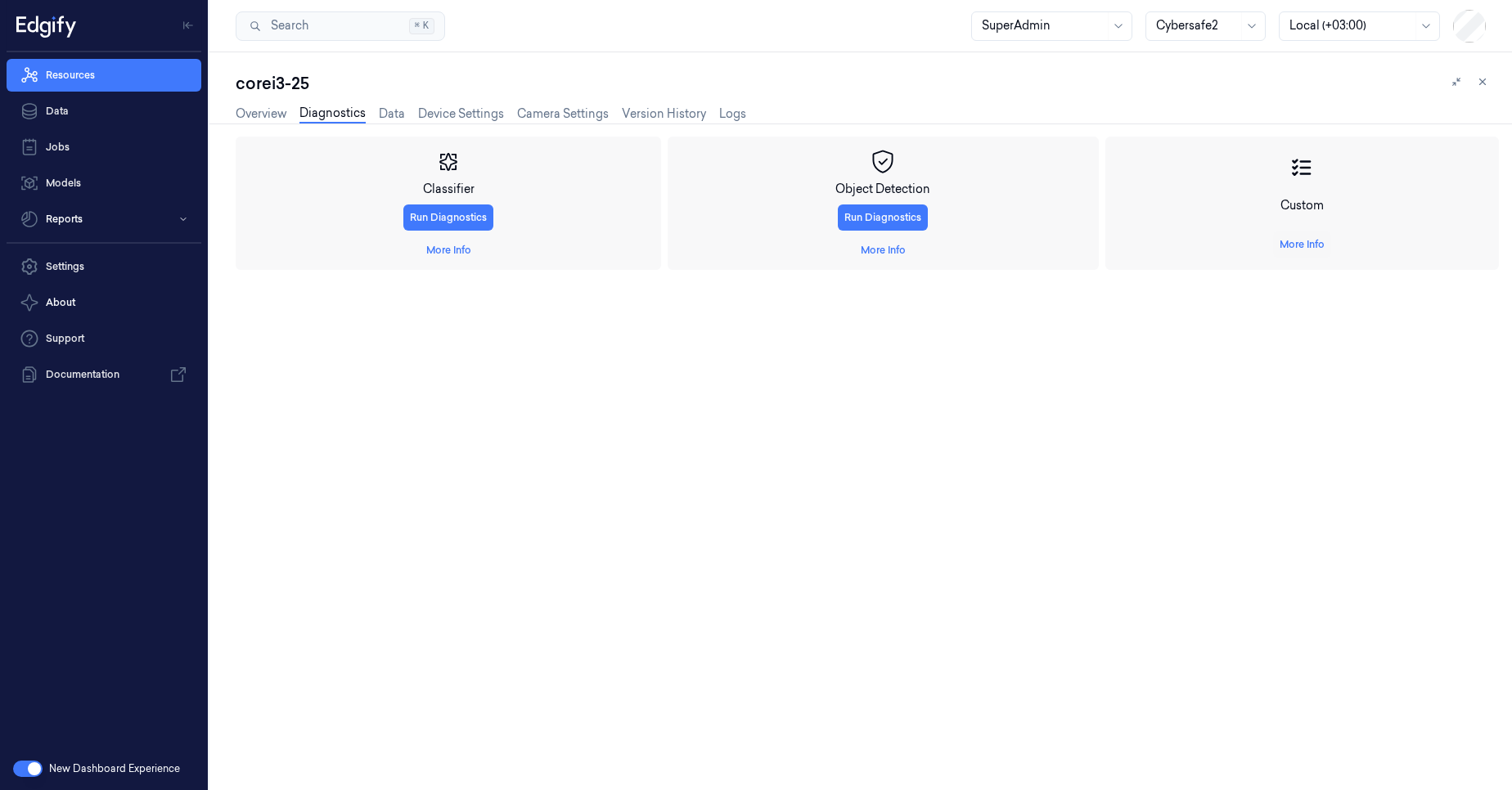
click at [1321, 254] on button "More Info" at bounding box center [1302, 244] width 58 height 27
click at [1317, 250] on link "More Info" at bounding box center [1303, 244] width 45 height 15
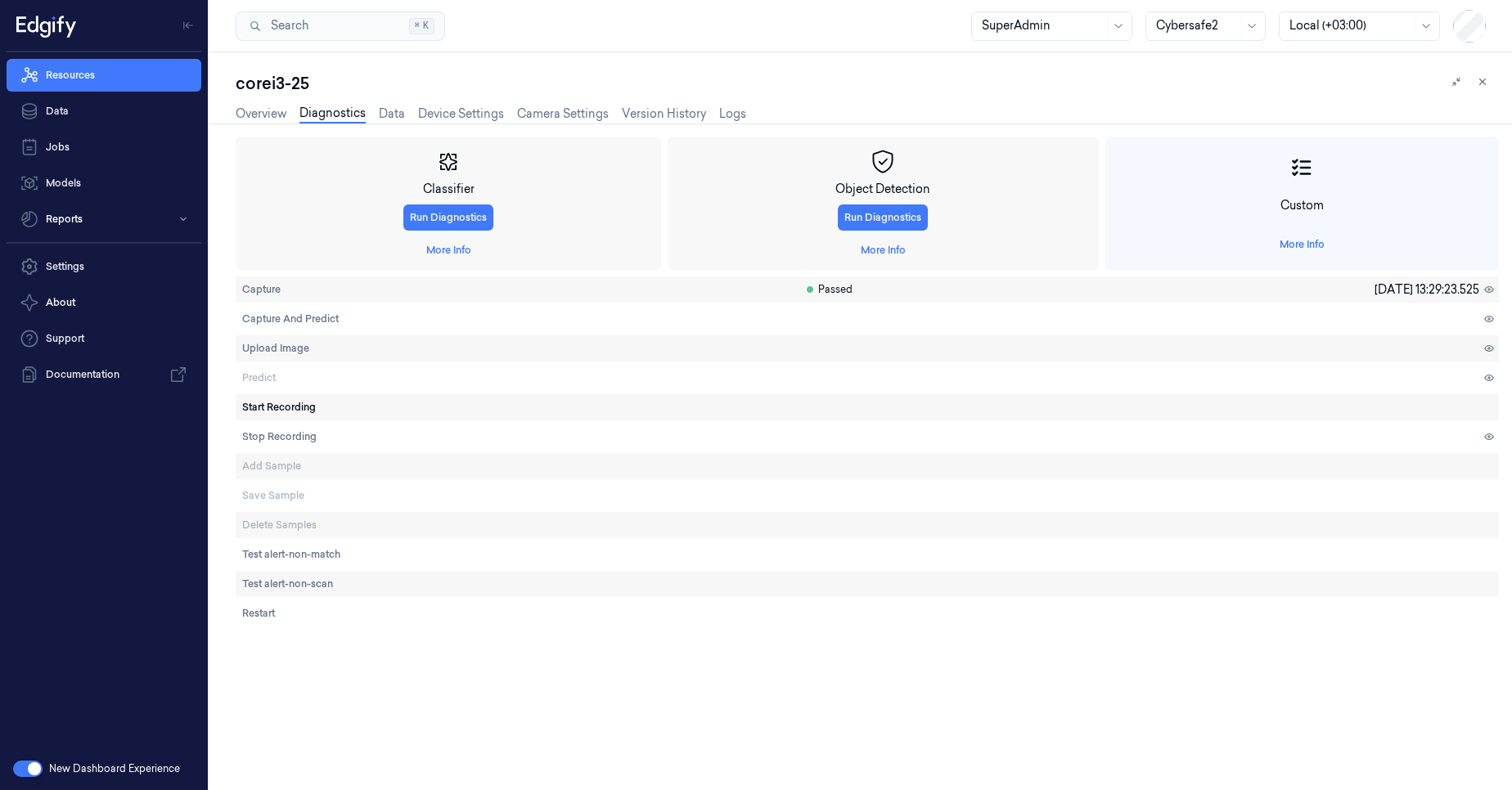
click at [305, 403] on span "Start Recording" at bounding box center [279, 407] width 74 height 15
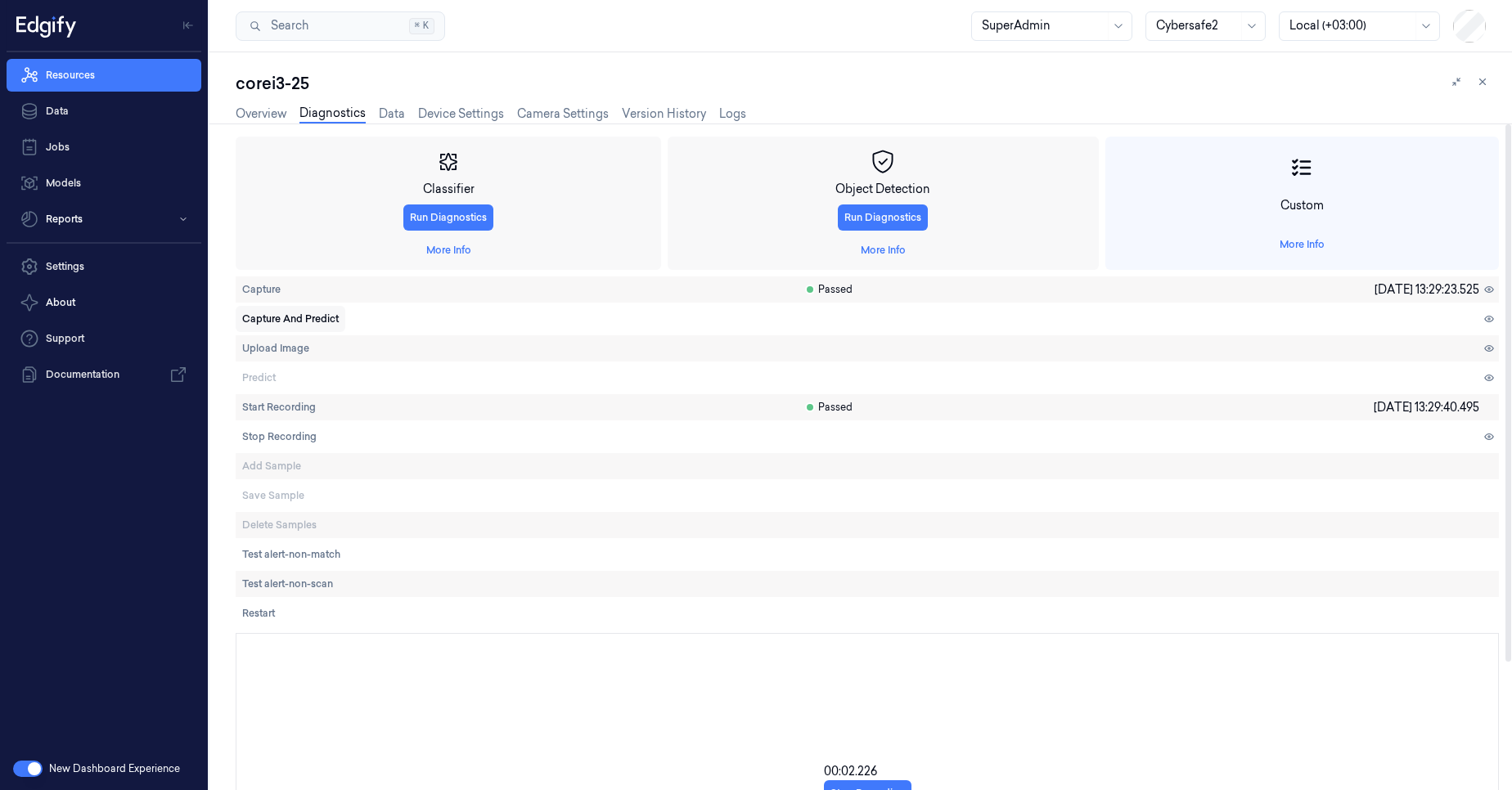
click at [282, 321] on span "Capture And Predict" at bounding box center [290, 319] width 97 height 15
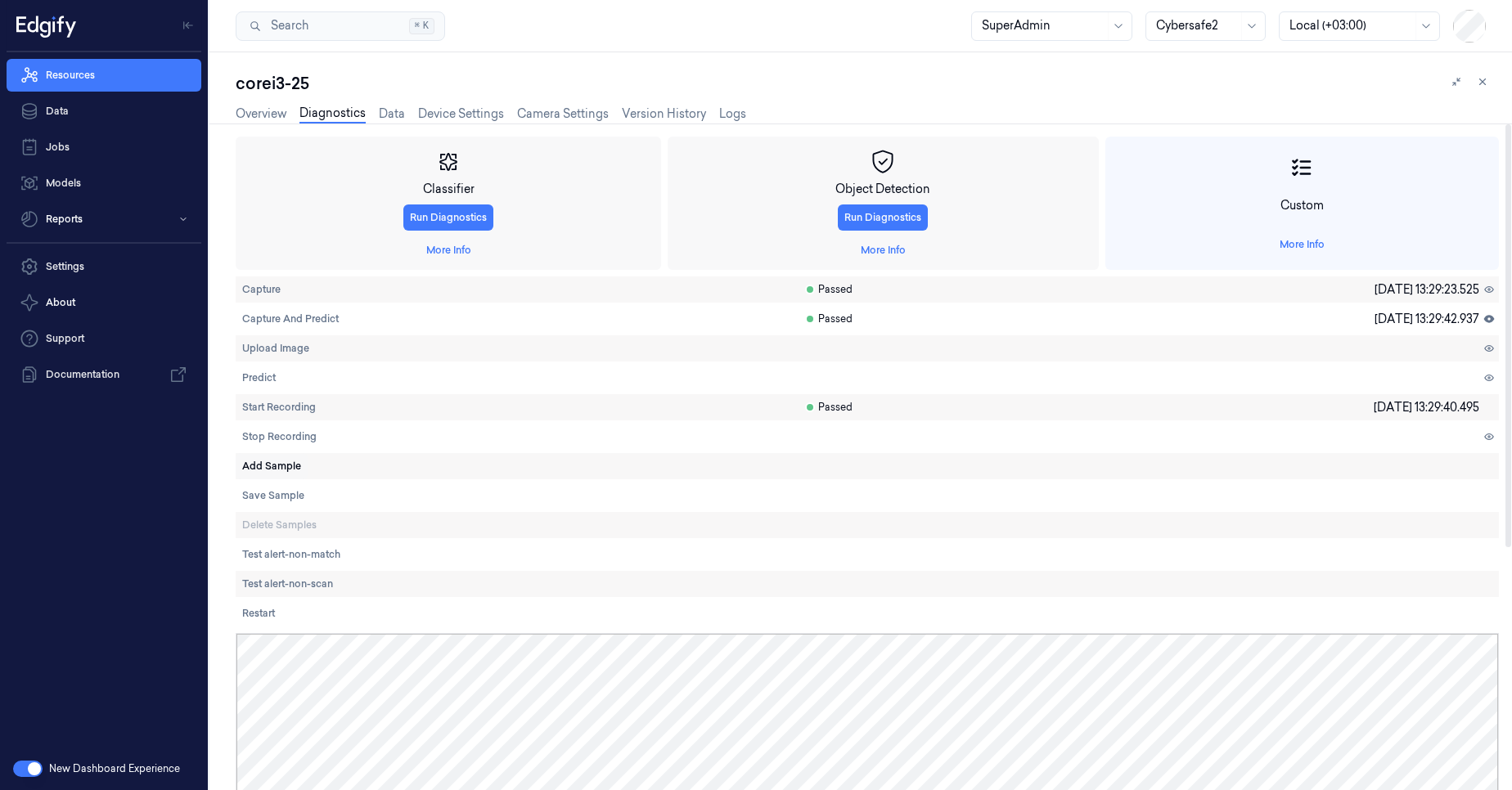
click at [278, 465] on span "Add Sample" at bounding box center [272, 466] width 59 height 15
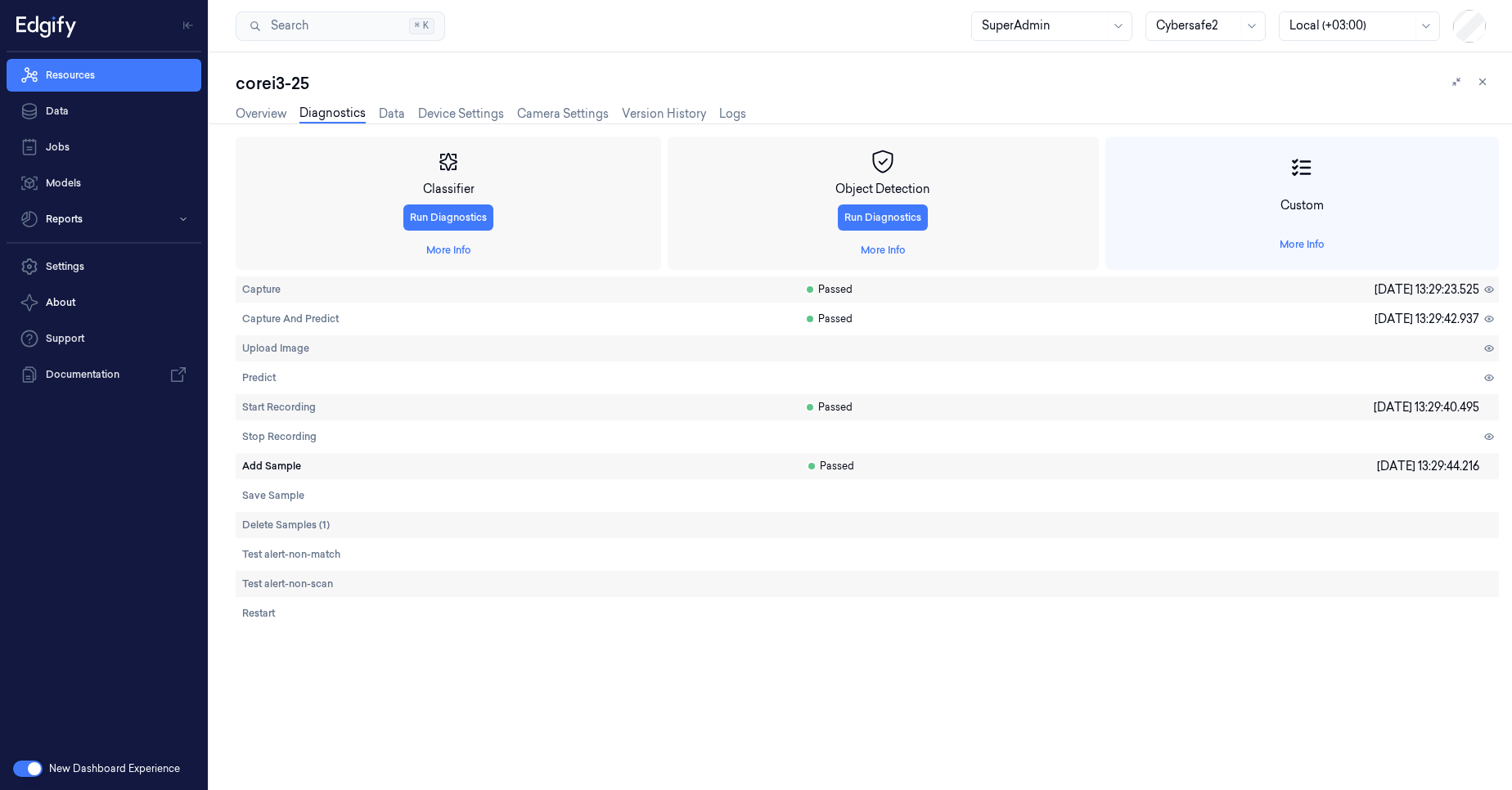
click at [283, 470] on span "Add Sample" at bounding box center [272, 466] width 59 height 15
click at [285, 469] on span "Add Sample" at bounding box center [272, 466] width 59 height 15
click at [281, 468] on span "Add Sample" at bounding box center [272, 466] width 59 height 15
click at [290, 437] on span "Stop Recording" at bounding box center [279, 436] width 74 height 15
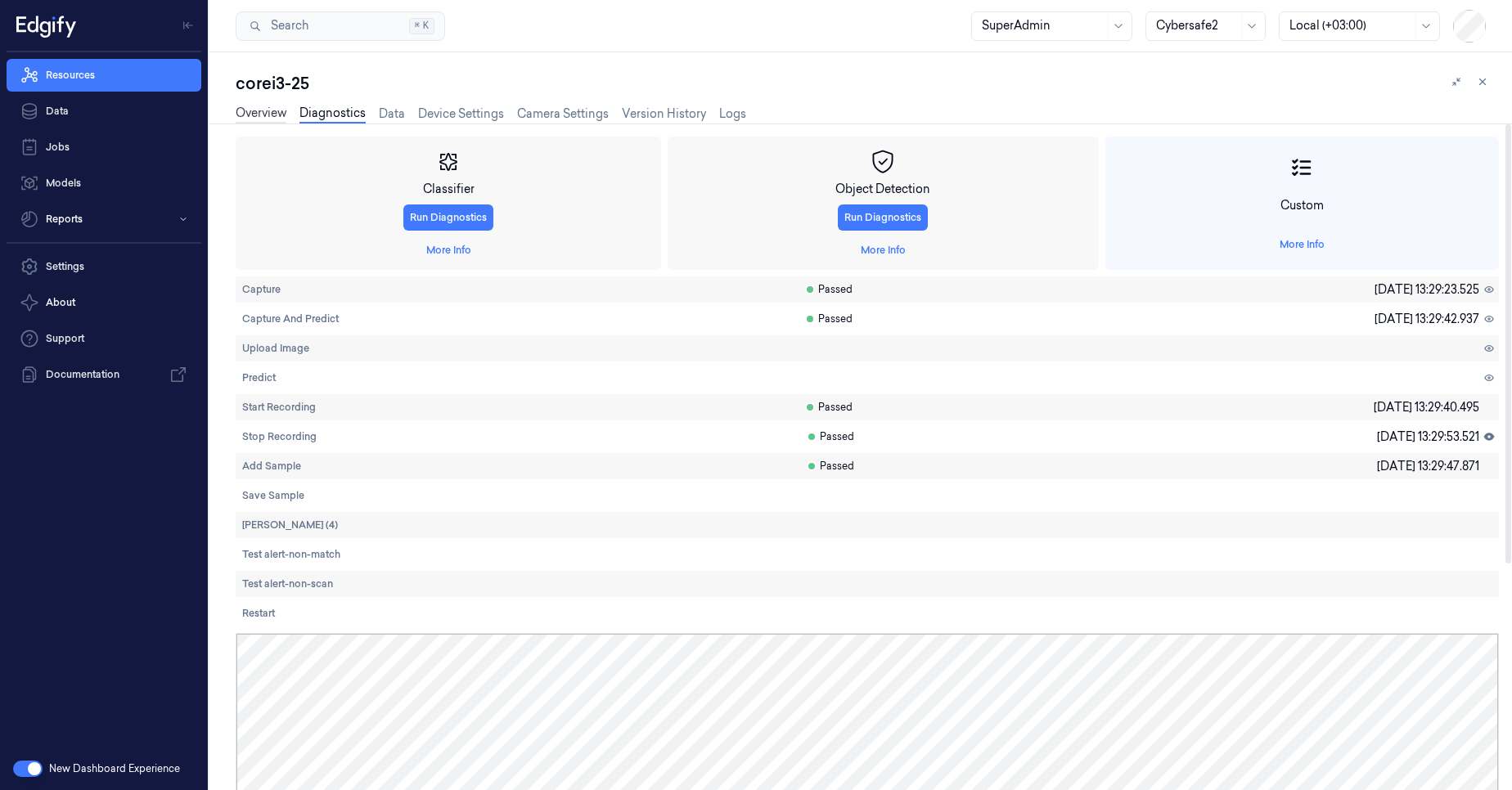
click at [249, 119] on link "Overview" at bounding box center [261, 114] width 50 height 19
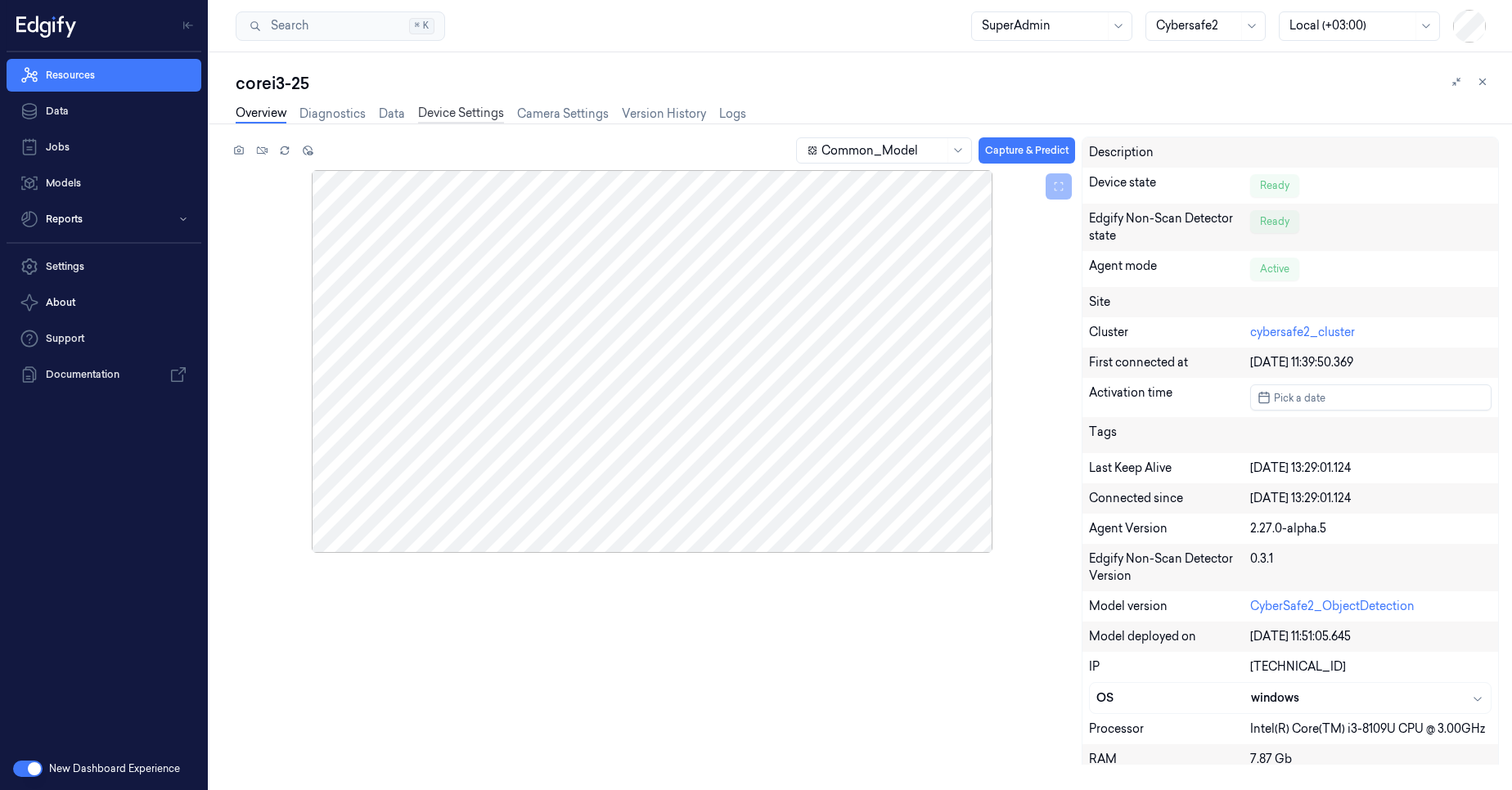
click at [458, 113] on link "Device Settings" at bounding box center [460, 114] width 86 height 19
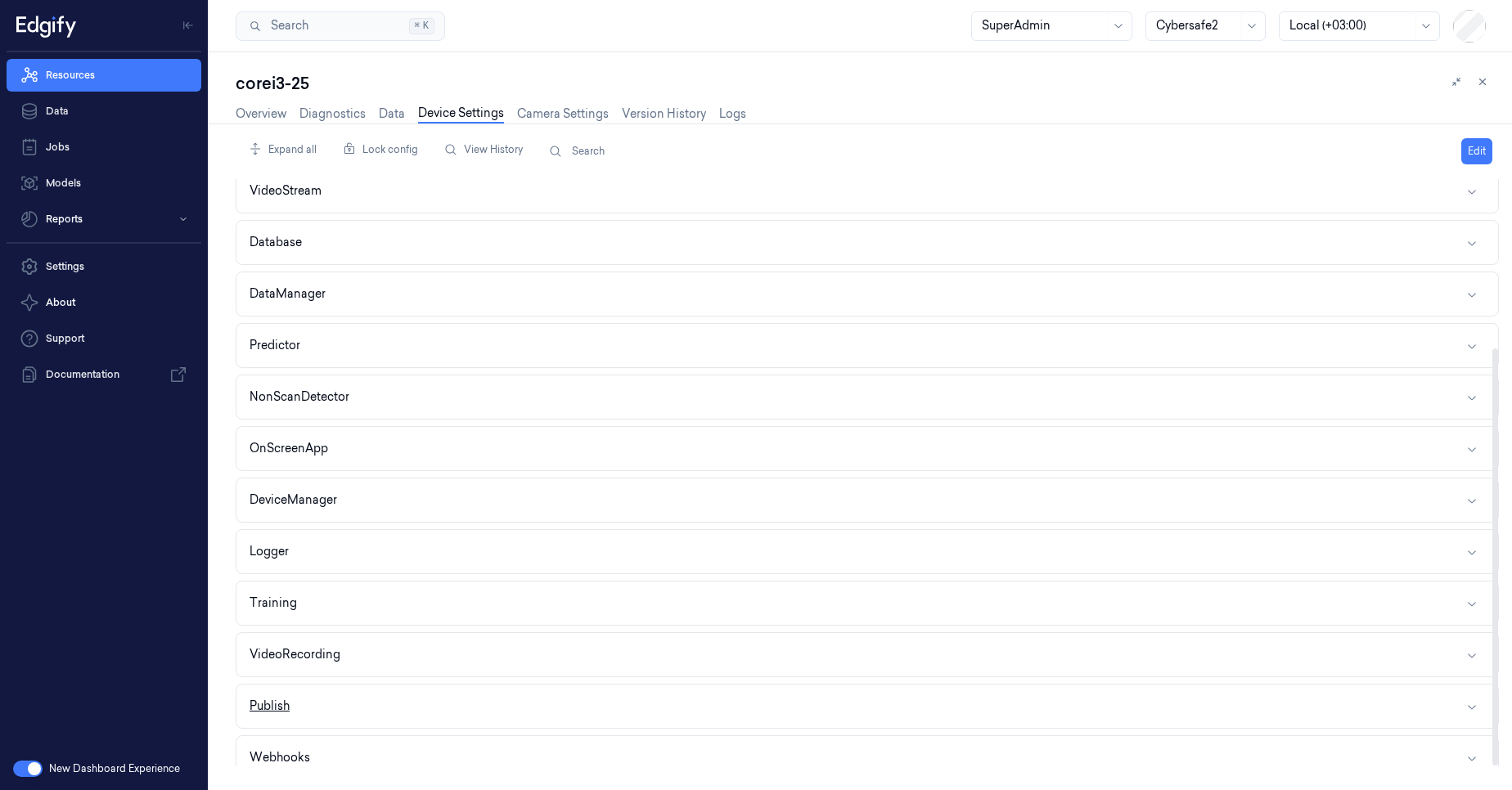
scroll to position [237, 0]
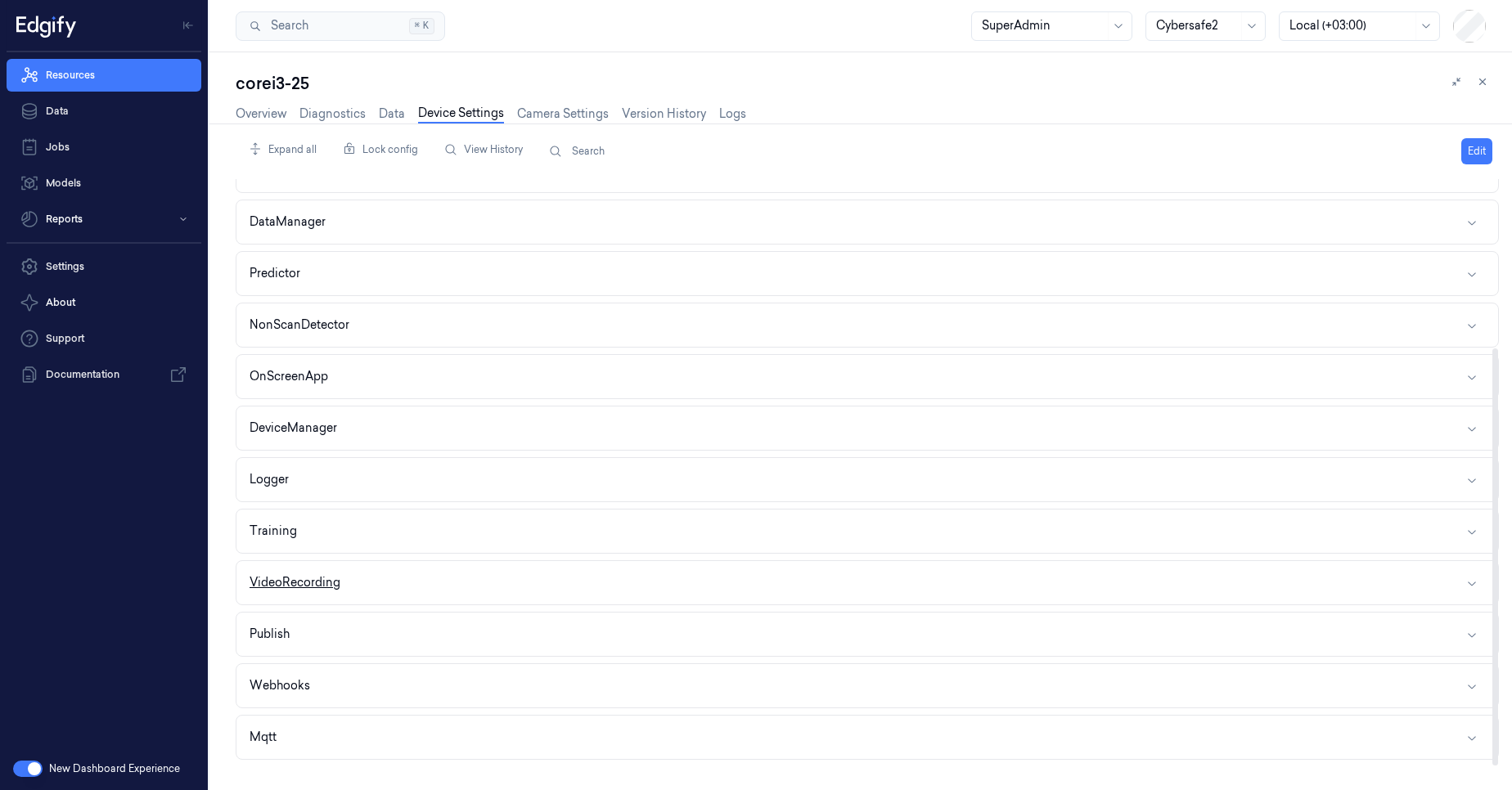
click at [384, 588] on button "VideoRecording" at bounding box center [866, 583] width 1261 height 43
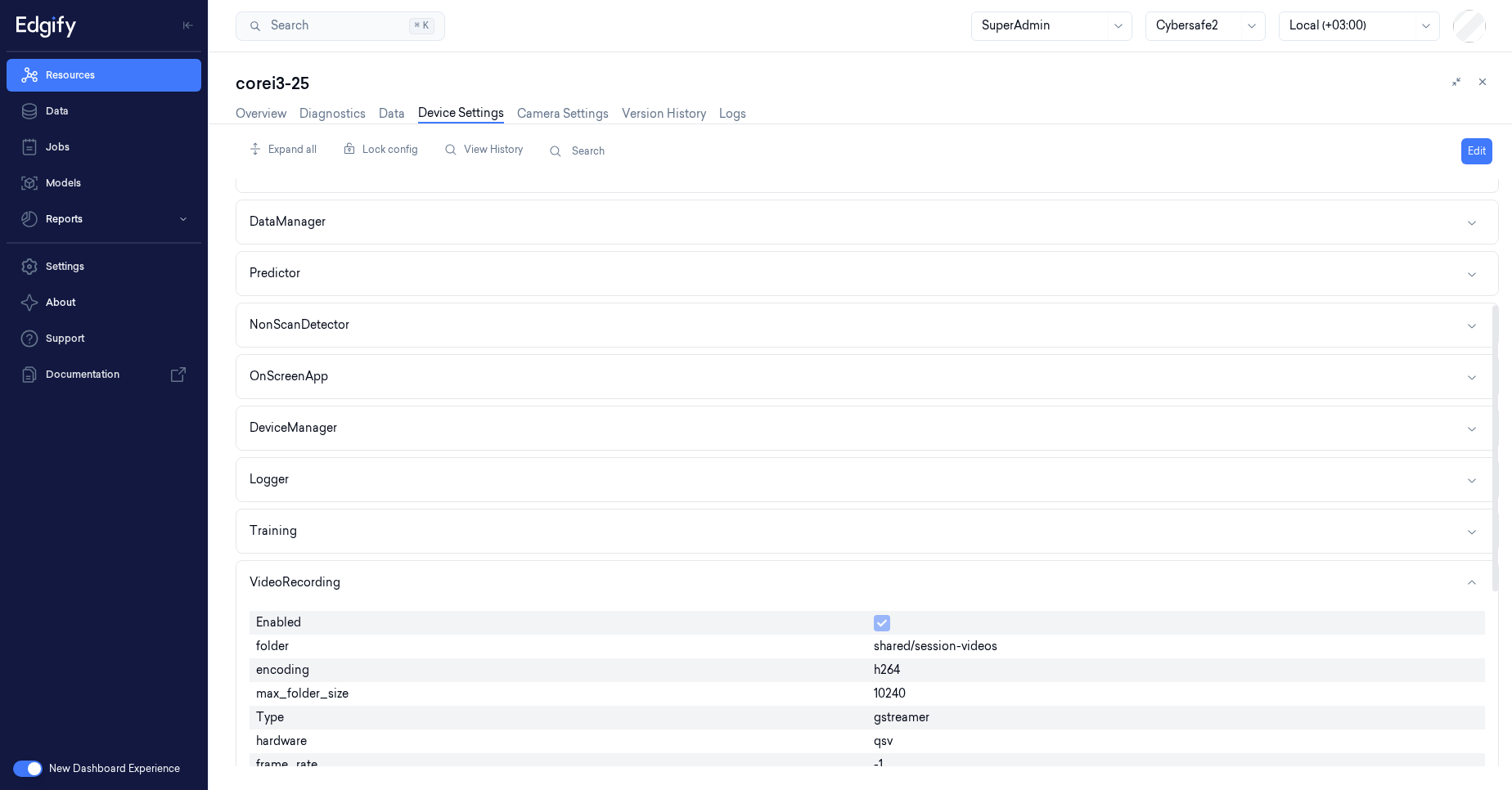
scroll to position [612, 0]
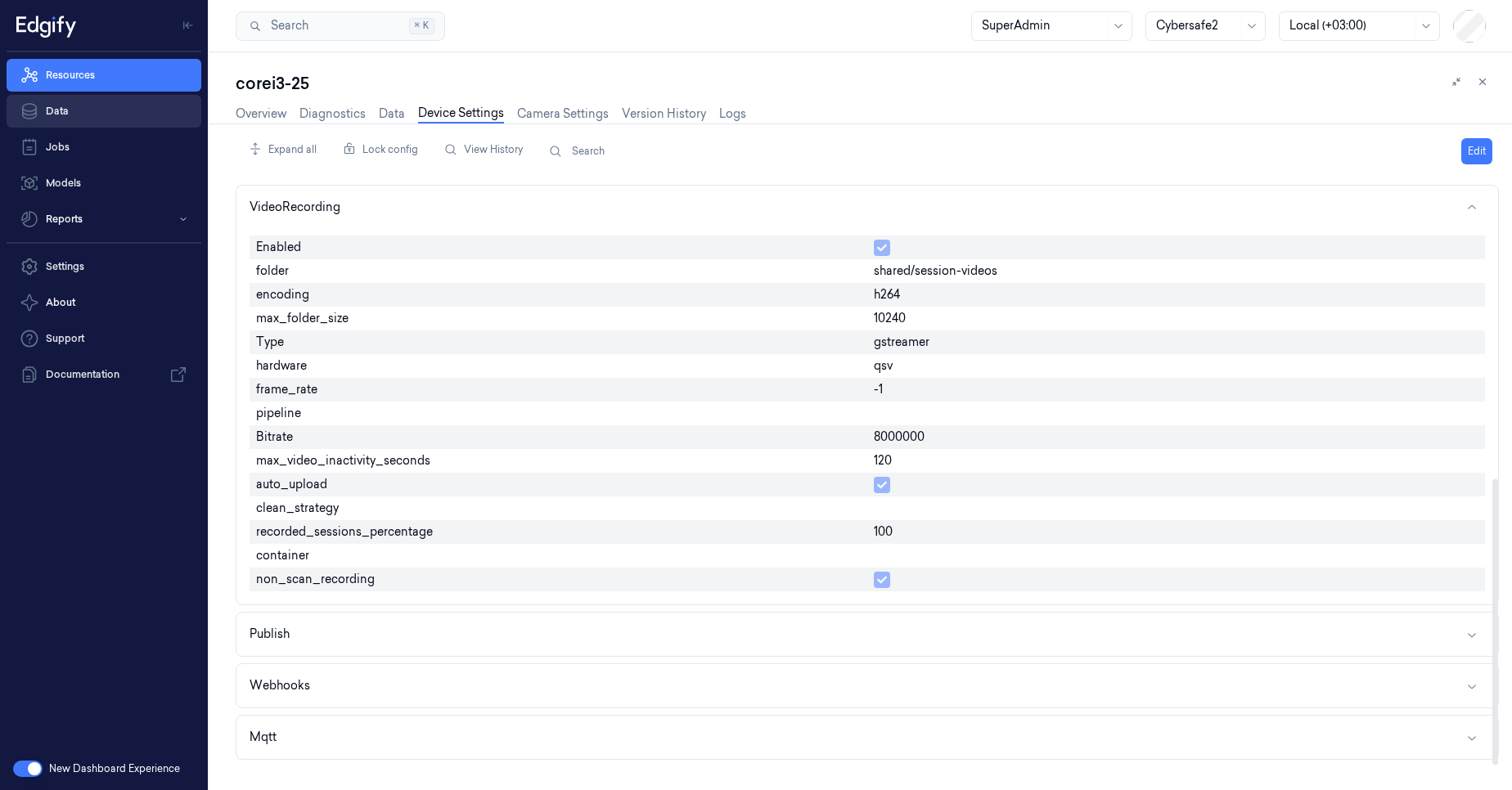
click at [75, 114] on link "Data" at bounding box center [104, 111] width 195 height 33
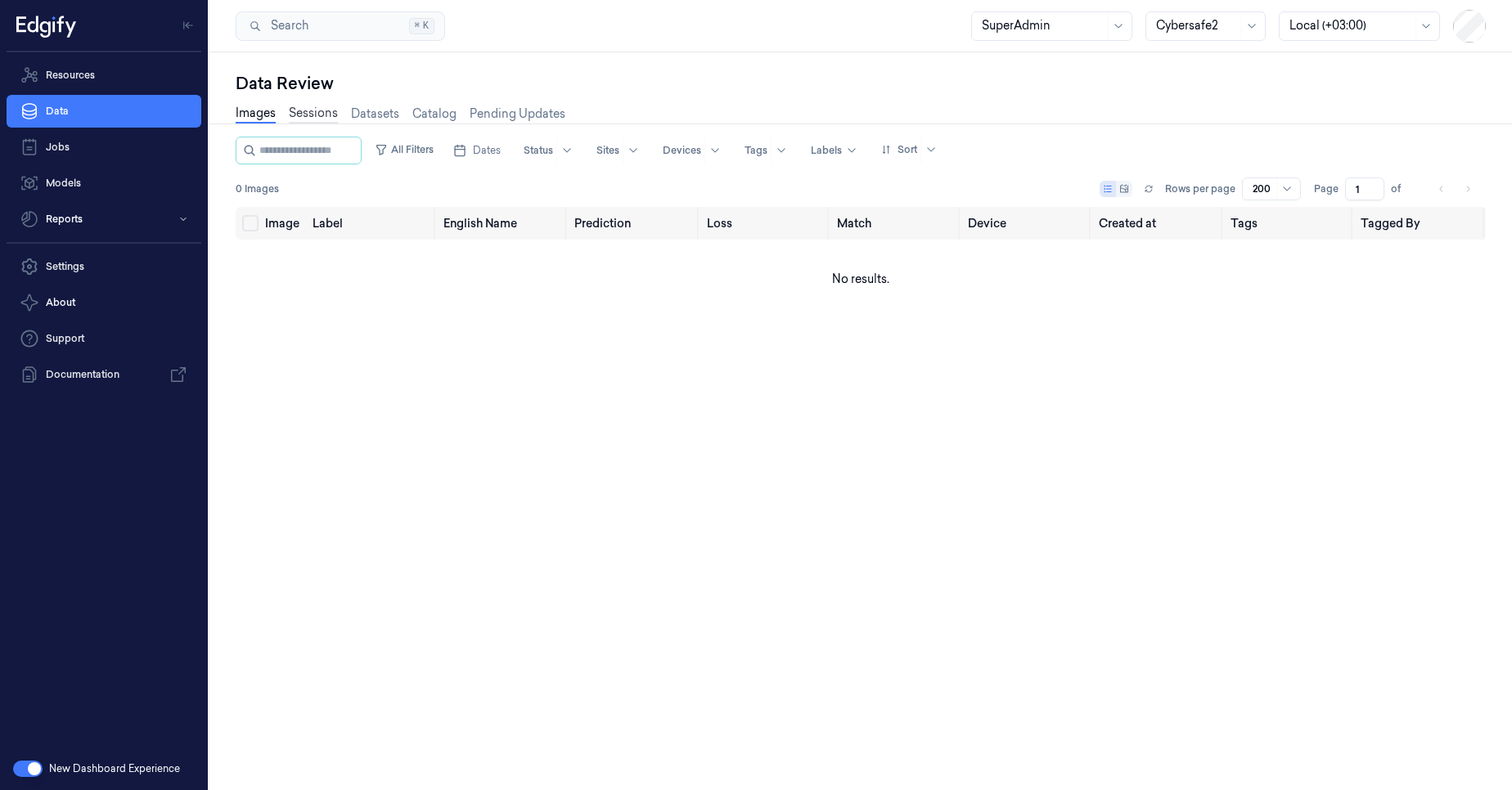
click at [311, 115] on link "Sessions" at bounding box center [313, 114] width 49 height 19
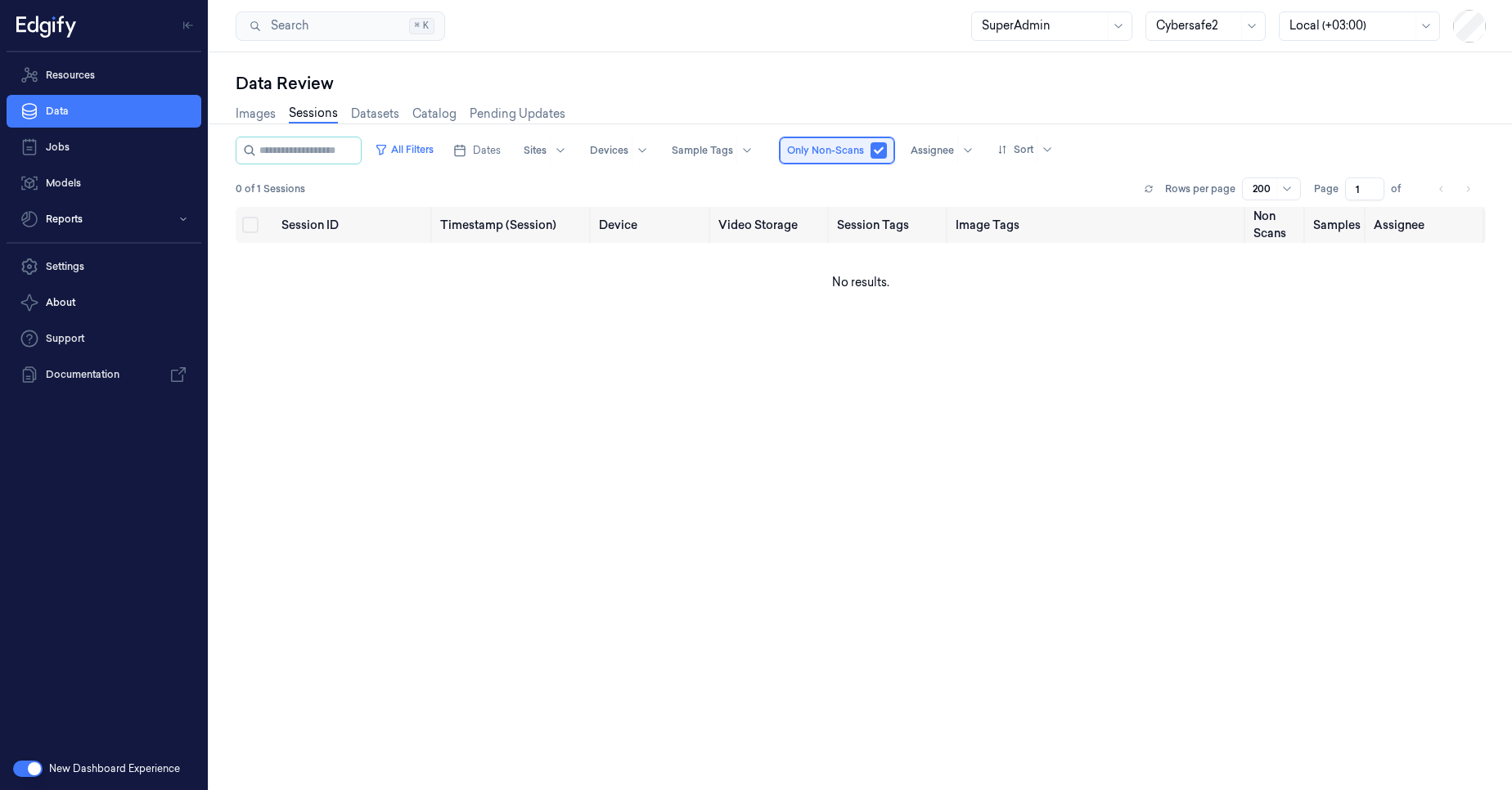
click at [894, 148] on div "Only Non-Scans" at bounding box center [836, 150] width 115 height 27
click at [887, 150] on button "button" at bounding box center [878, 150] width 17 height 17
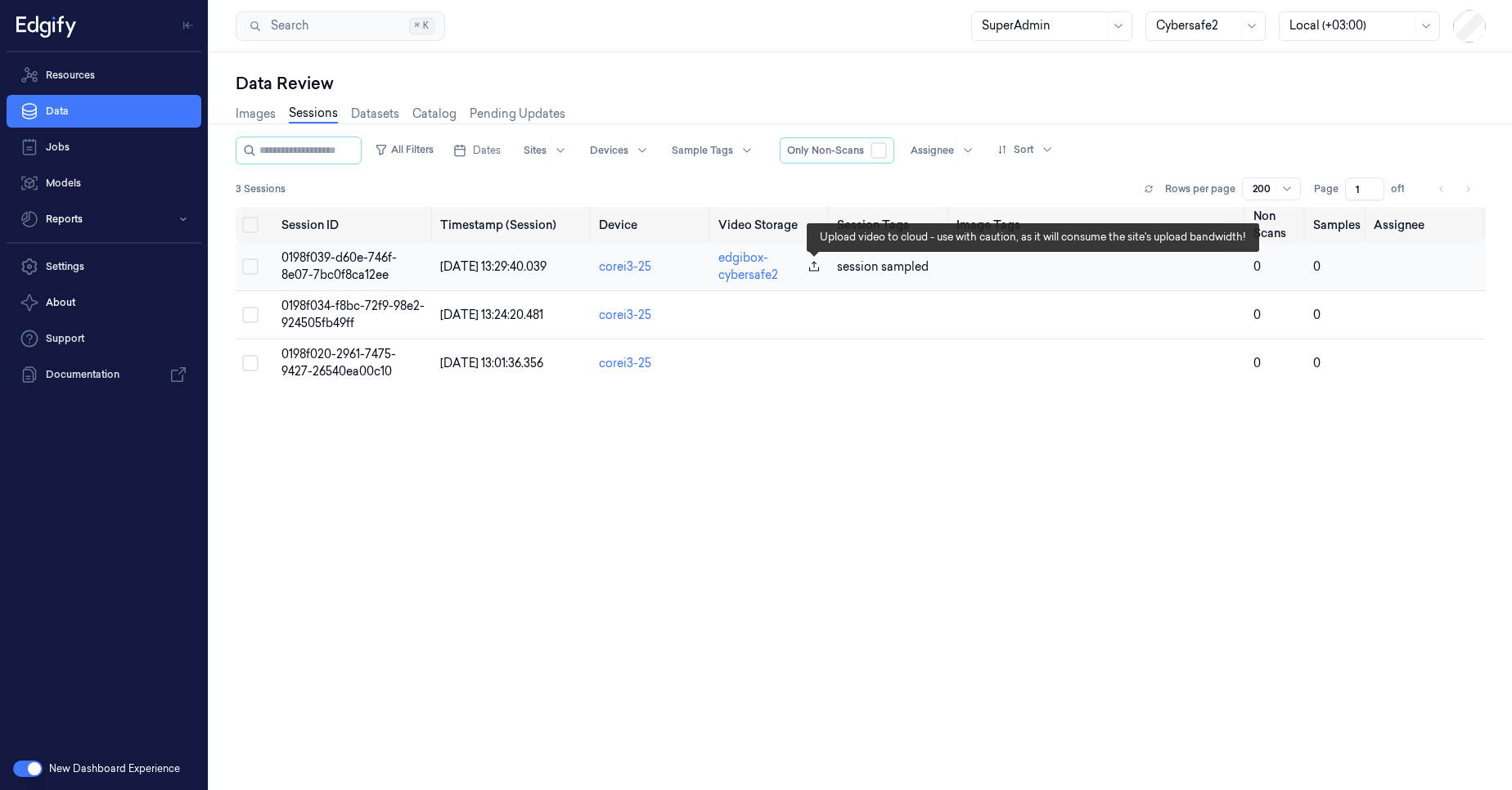
click at [816, 271] on icon "button" at bounding box center [814, 266] width 10 height 10
click at [810, 269] on icon "button" at bounding box center [814, 266] width 10 height 10
click at [815, 269] on icon "button" at bounding box center [814, 266] width 13 height 13
click at [815, 270] on icon "button" at bounding box center [814, 266] width 13 height 13
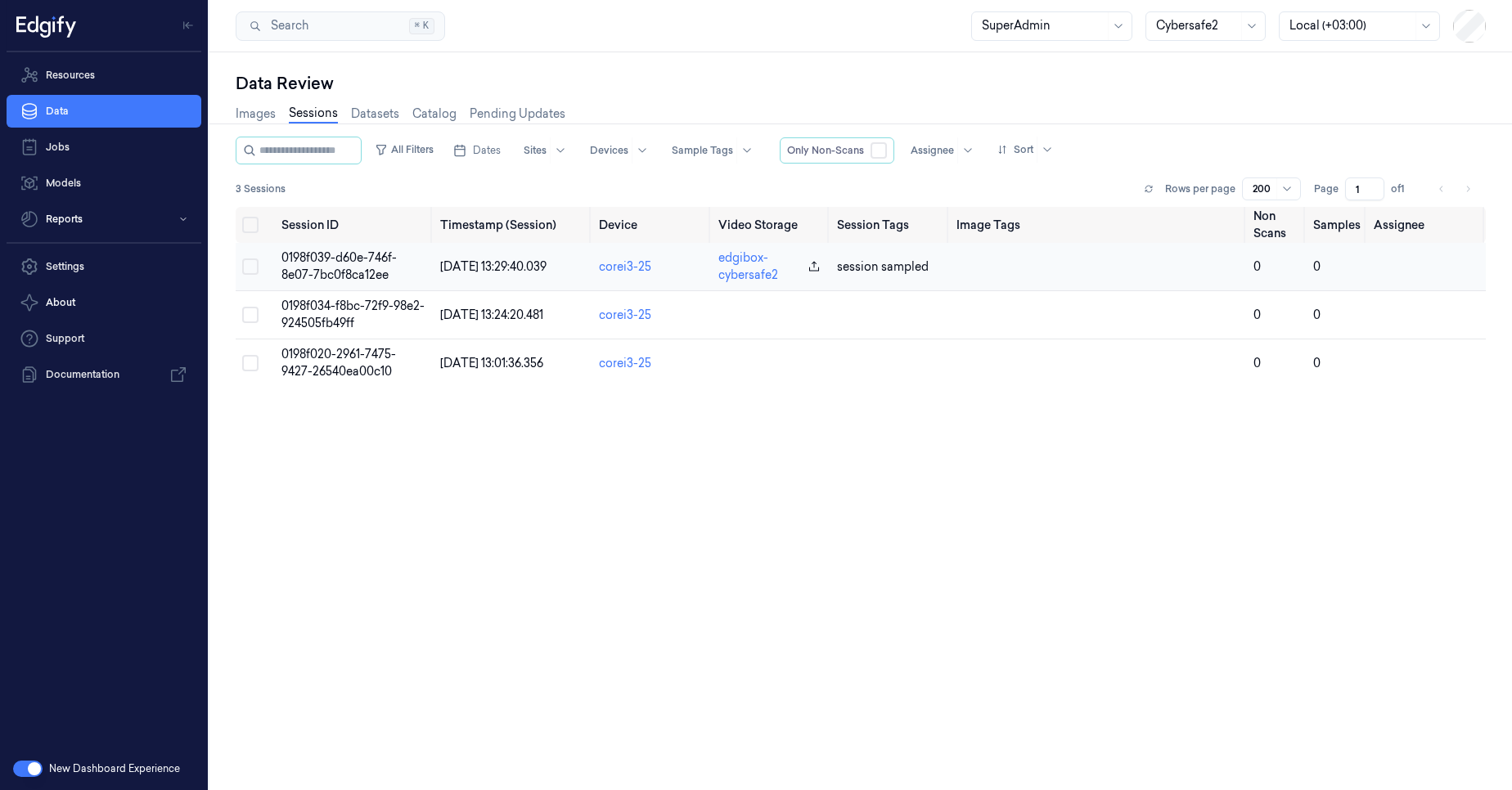
click at [302, 265] on span "0198f039-d60e-746f-8e07-7bc0f8ca12ee" at bounding box center [339, 266] width 116 height 32
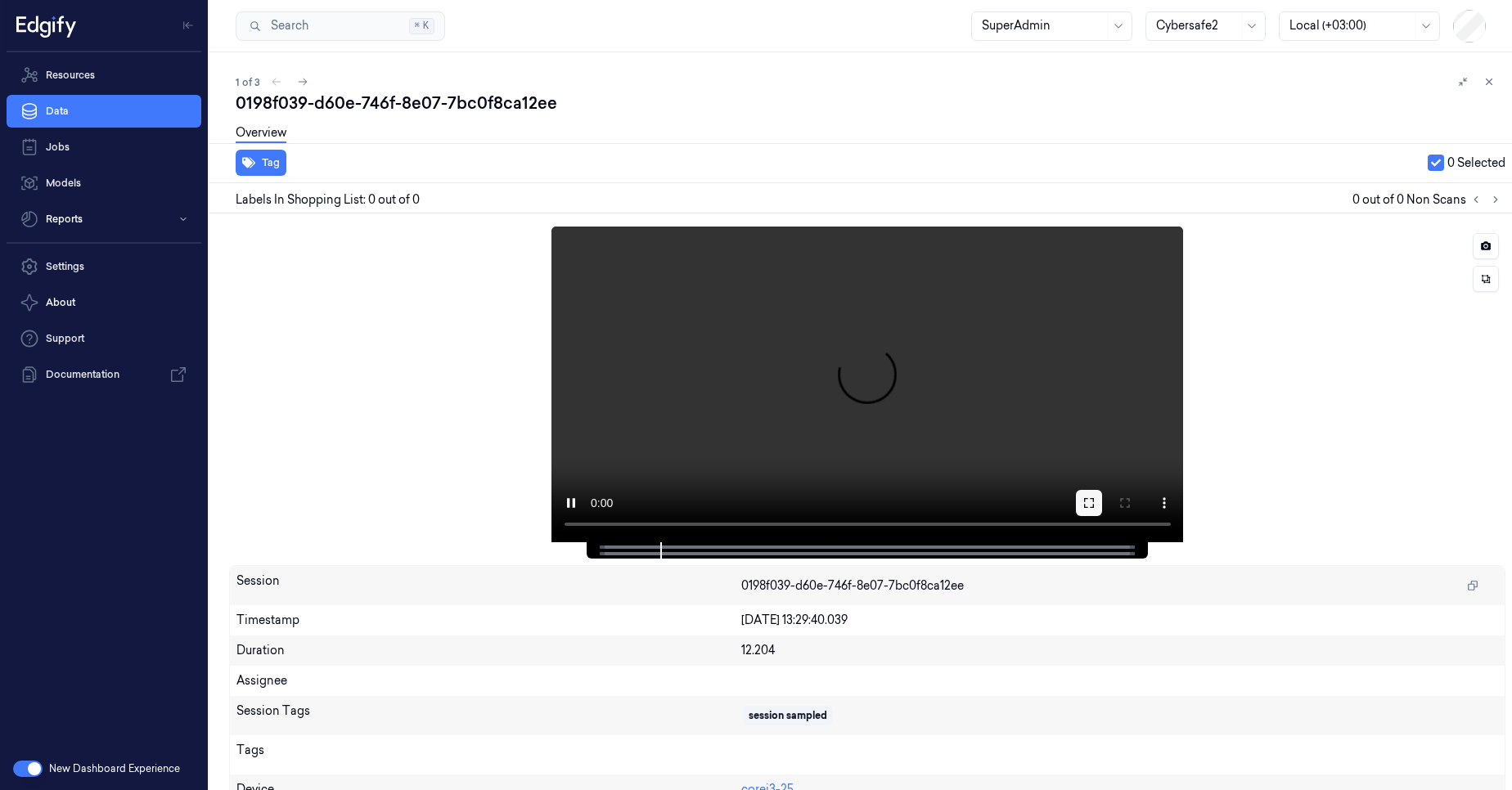
click at [1089, 508] on icon at bounding box center [1088, 503] width 13 height 13
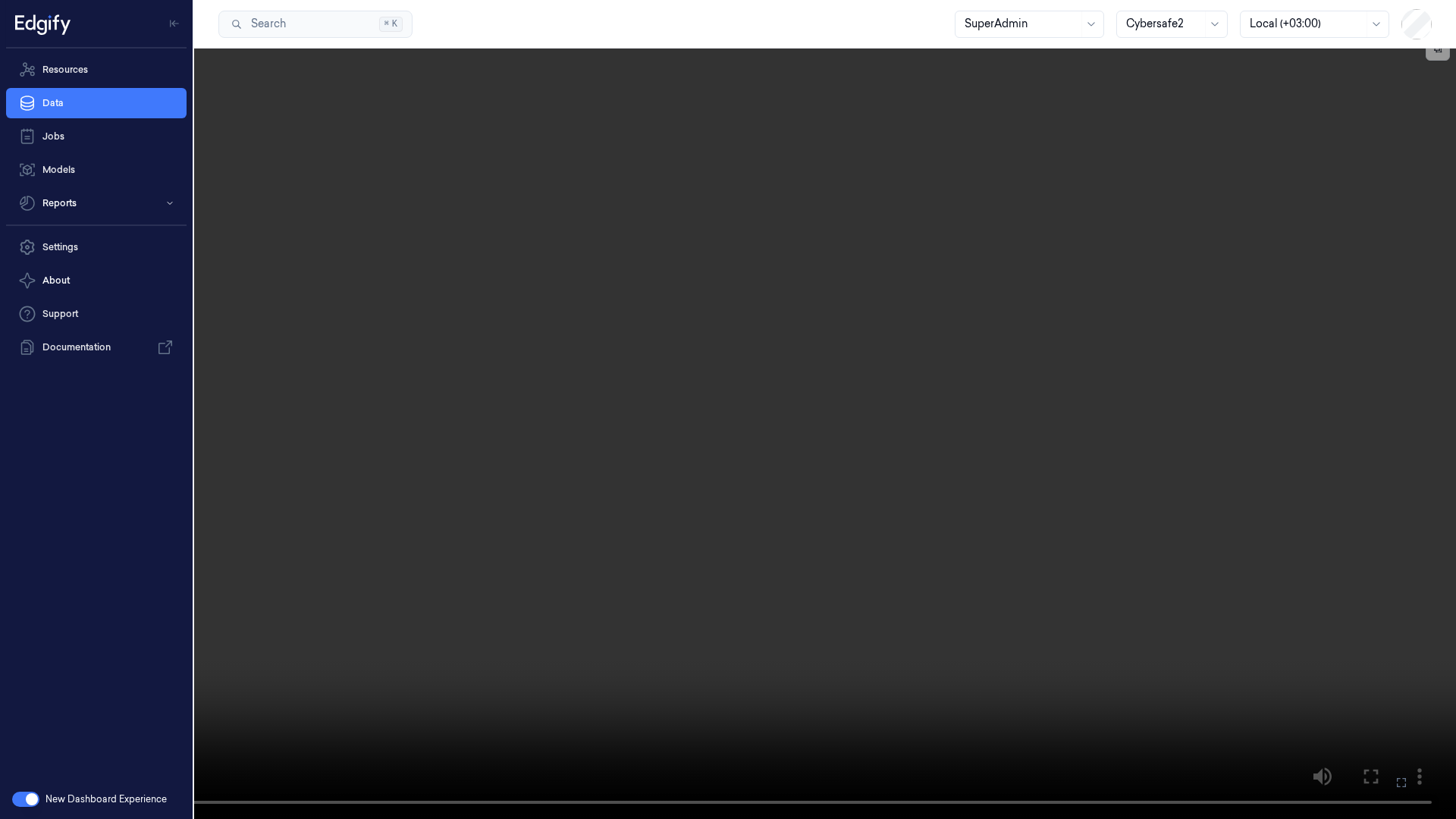
drag, startPoint x: 1401, startPoint y: 784, endPoint x: 1347, endPoint y: 698, distance: 101.5
click at [0, 0] on icon at bounding box center [0, 0] width 0 height 0
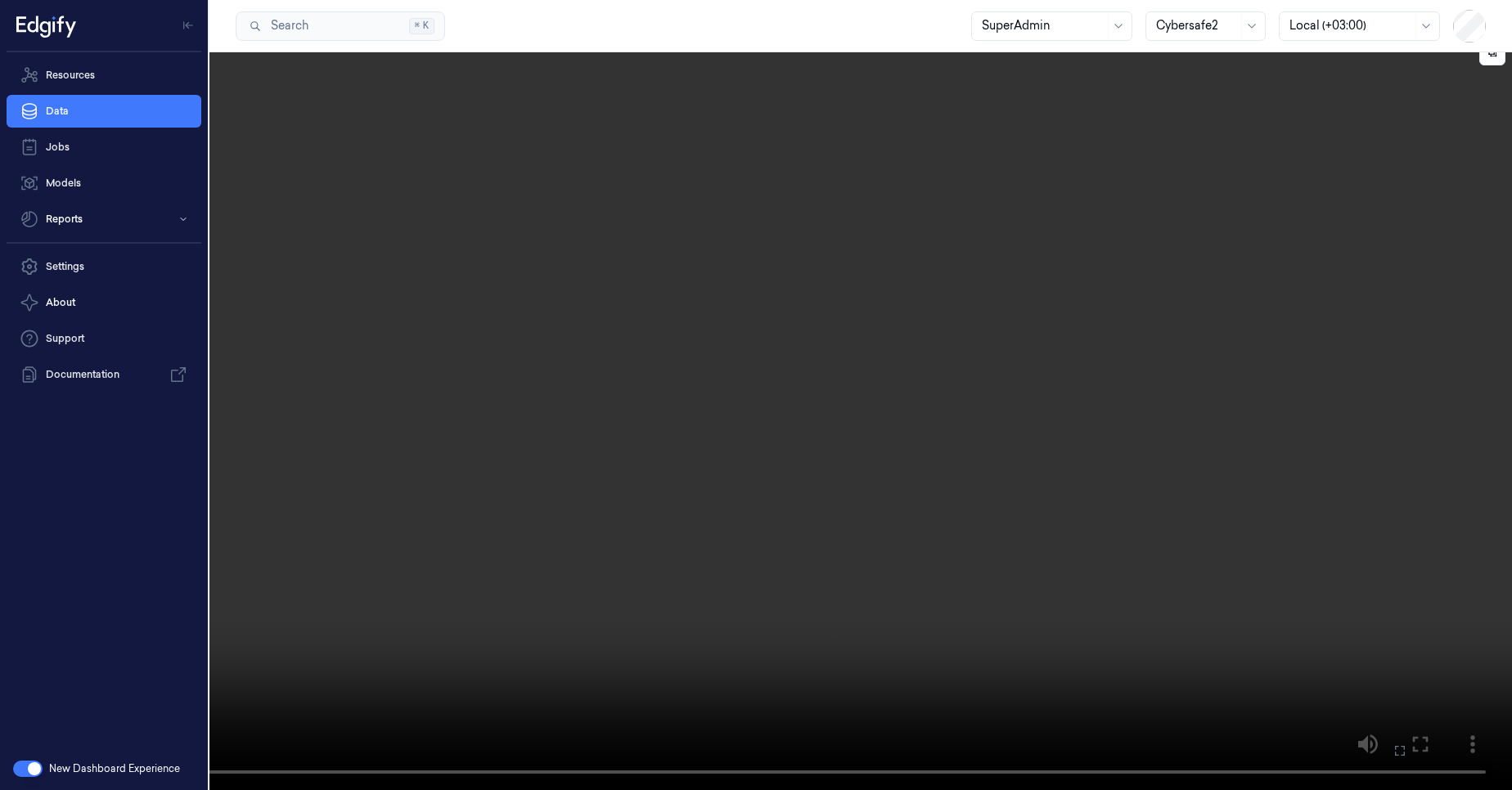
scroll to position [16, 0]
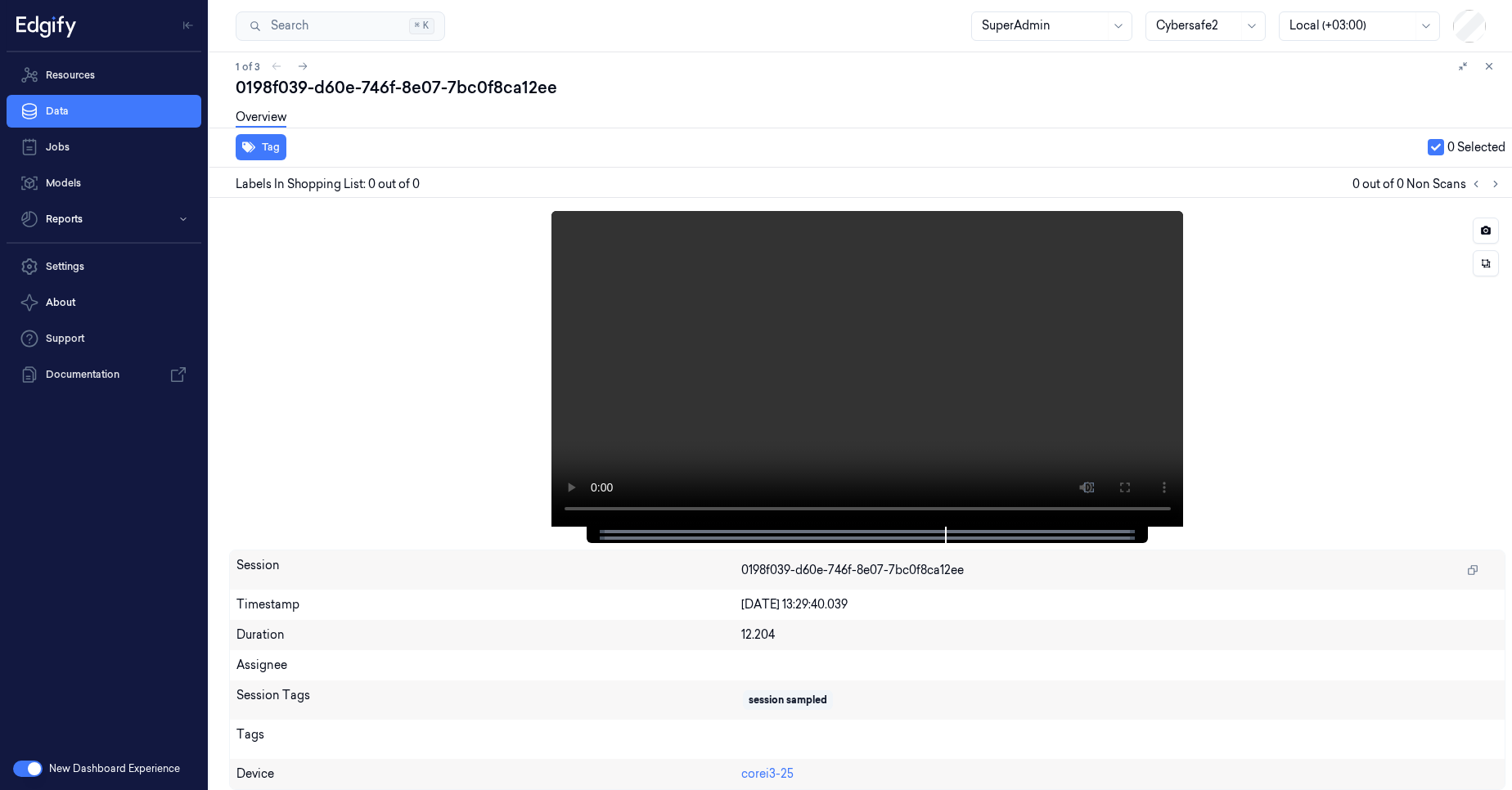
click at [505, 333] on div at bounding box center [867, 369] width 1276 height 316
click at [95, 111] on link "Data" at bounding box center [104, 111] width 195 height 33
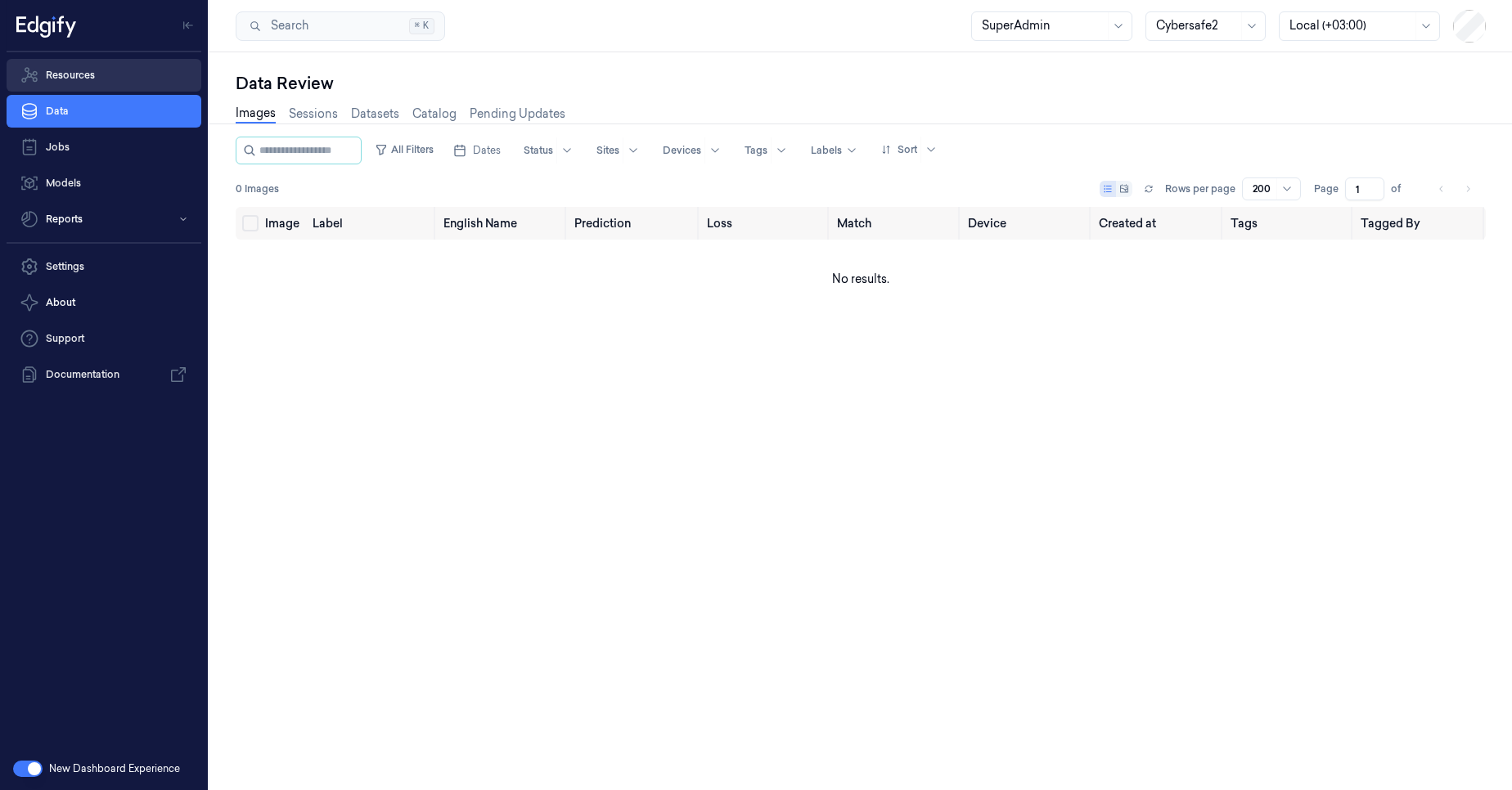
click at [129, 89] on link "Resources" at bounding box center [104, 75] width 195 height 33
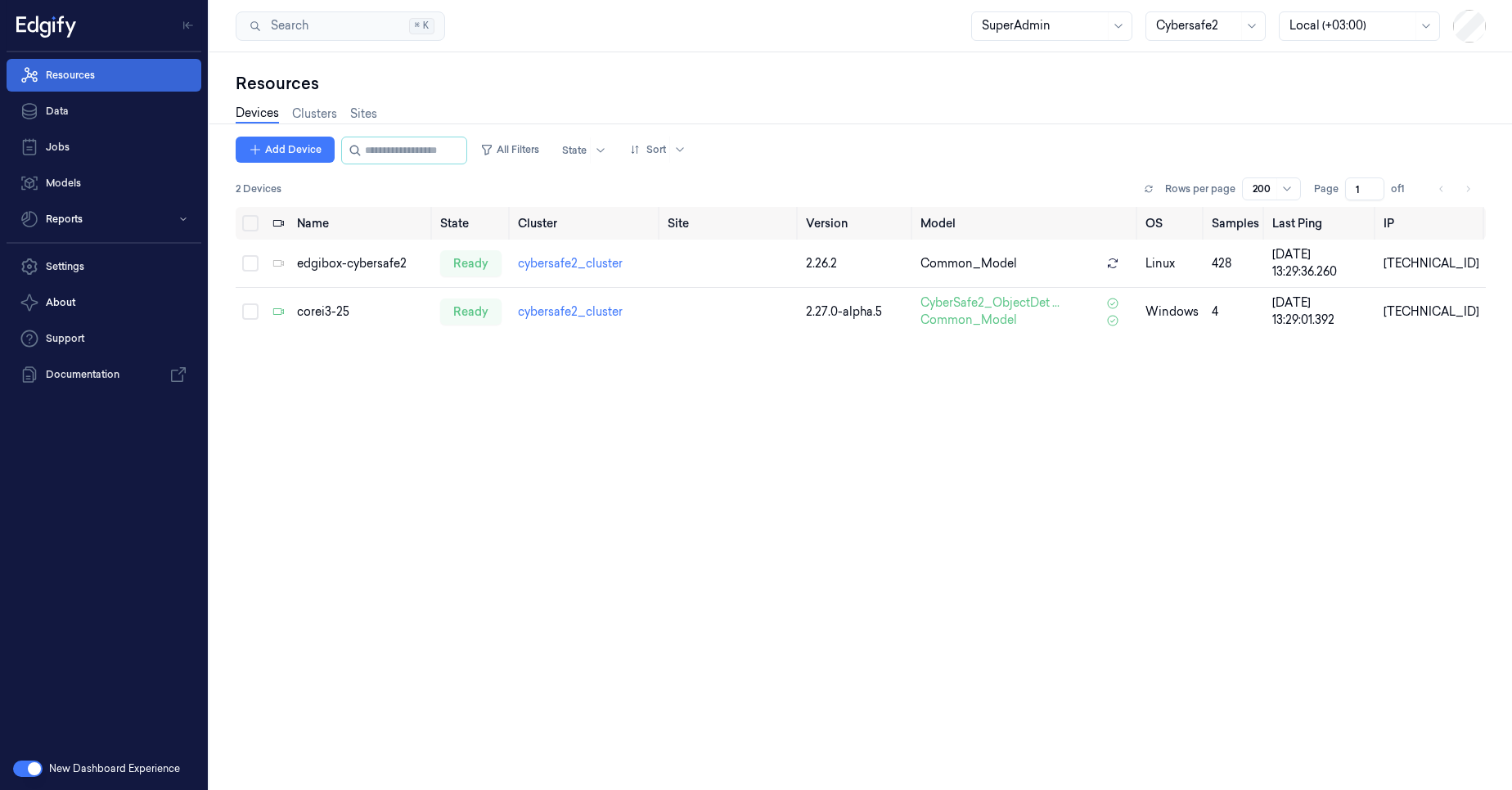
click at [129, 79] on link "Resources" at bounding box center [104, 75] width 195 height 33
click at [323, 318] on div "corei3-25" at bounding box center [362, 311] width 131 height 17
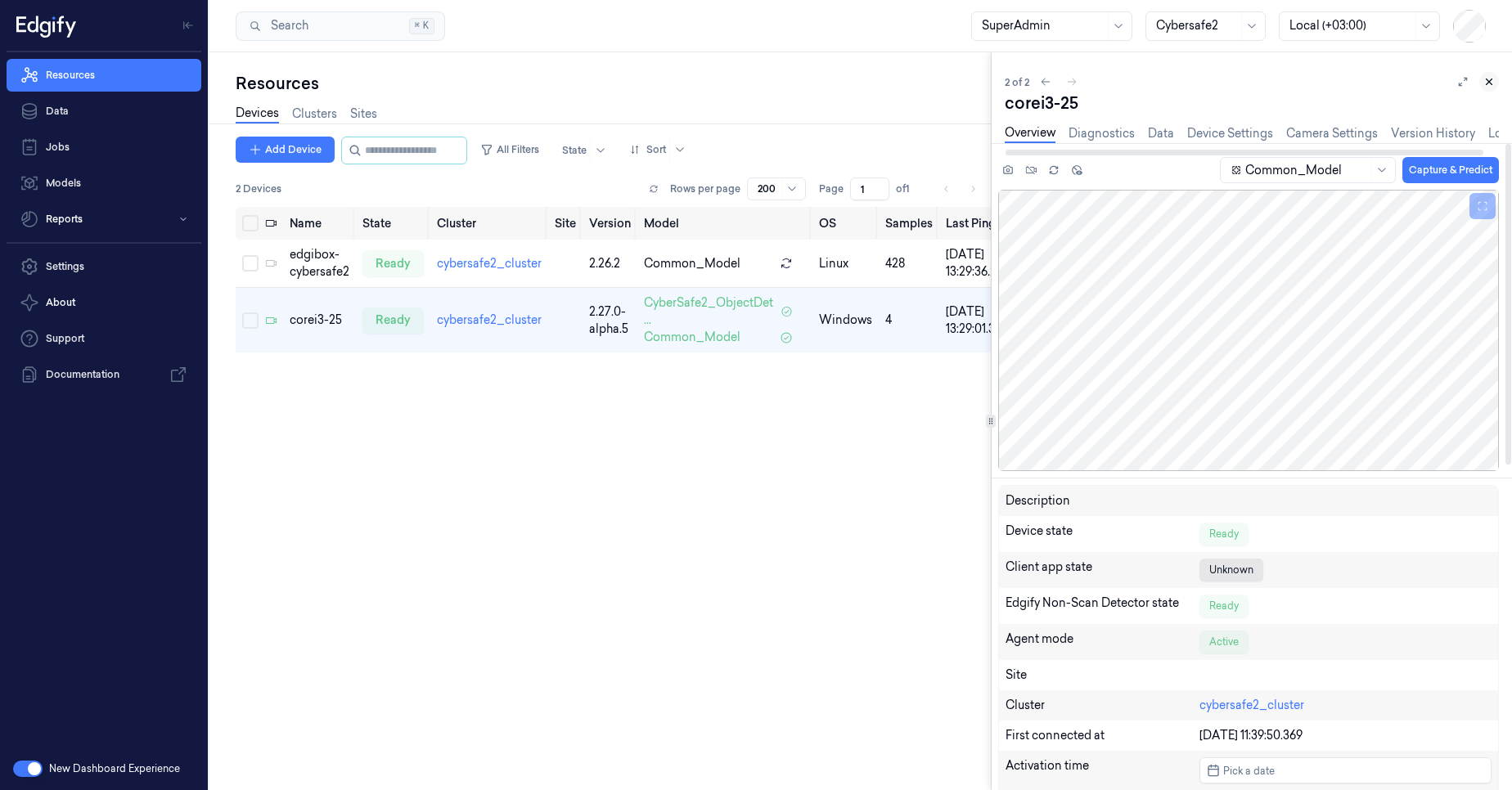
click at [1483, 81] on icon at bounding box center [1489, 82] width 12 height 12
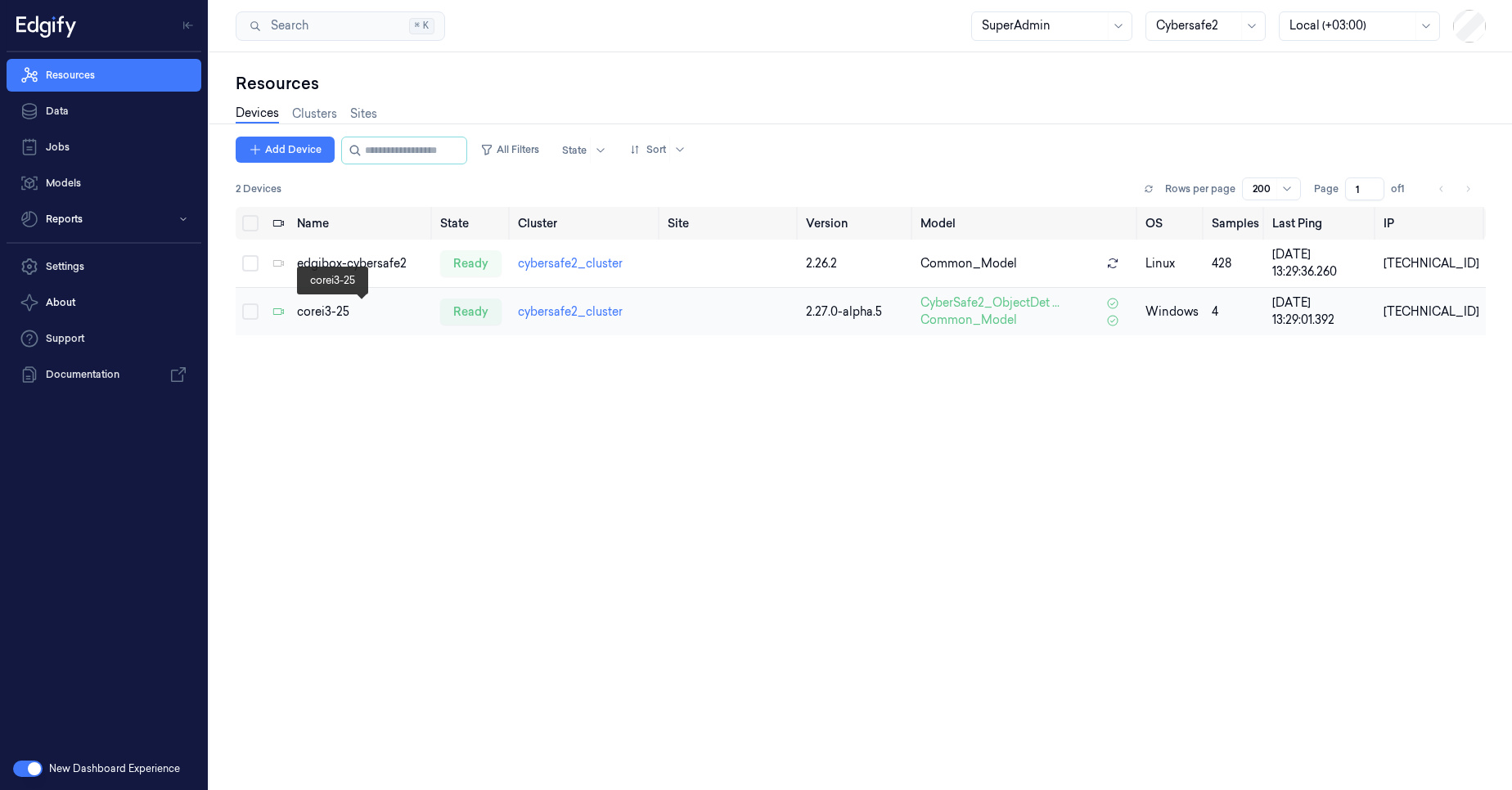
click at [332, 312] on div "corei3-25" at bounding box center [362, 311] width 131 height 17
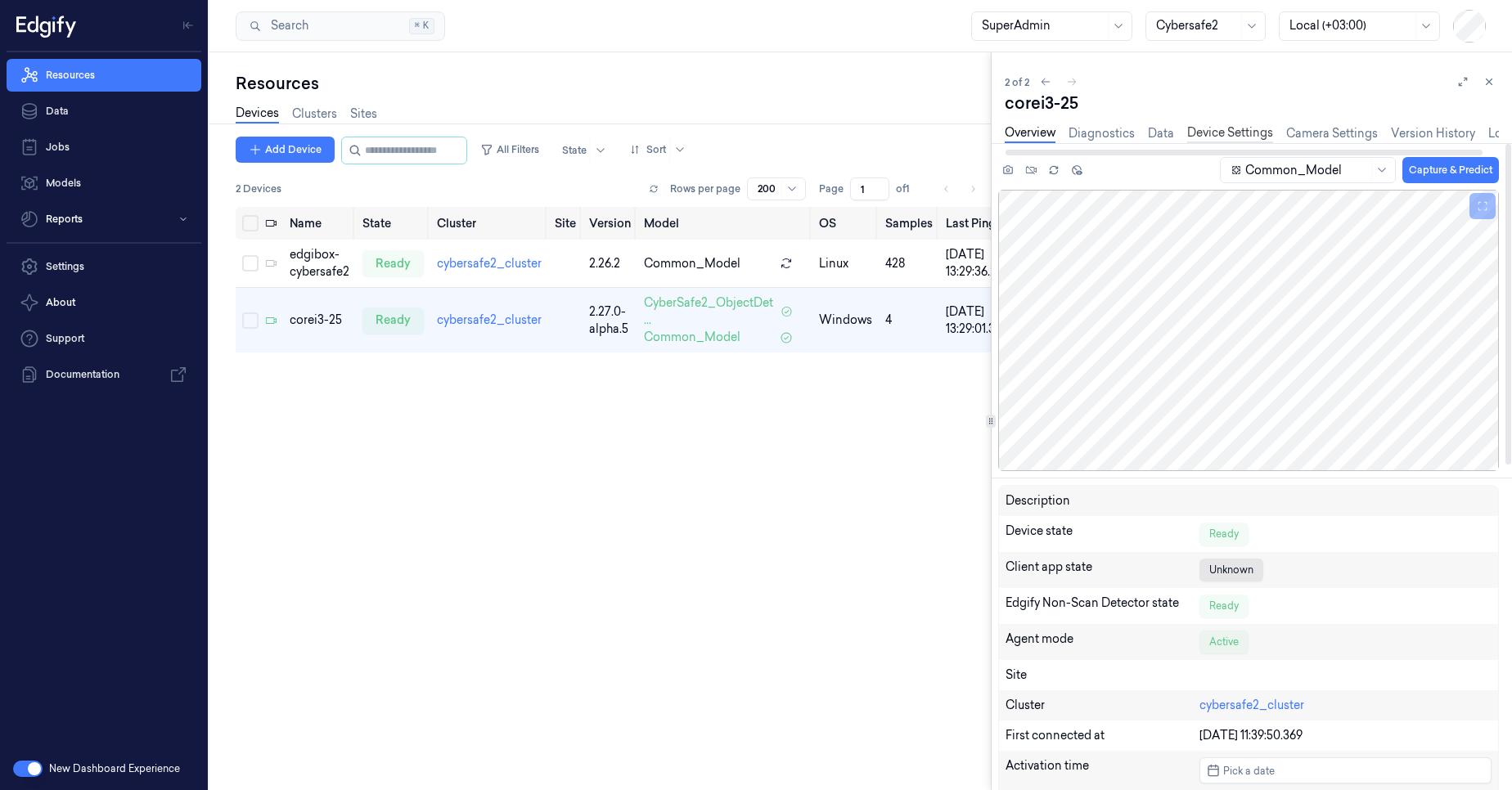
click at [1238, 137] on link "Device Settings" at bounding box center [1230, 133] width 86 height 19
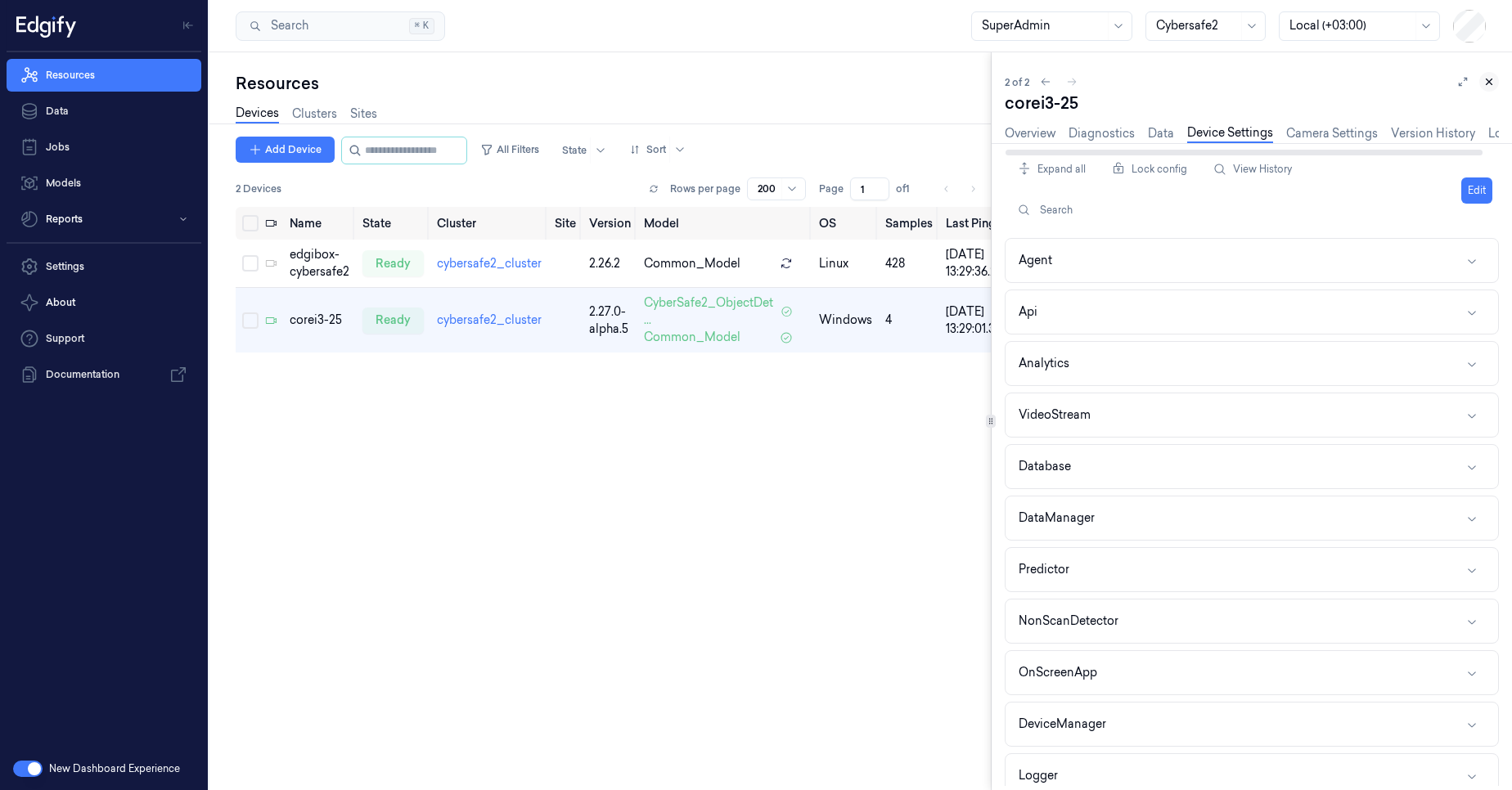
click at [1490, 83] on icon at bounding box center [1489, 82] width 12 height 12
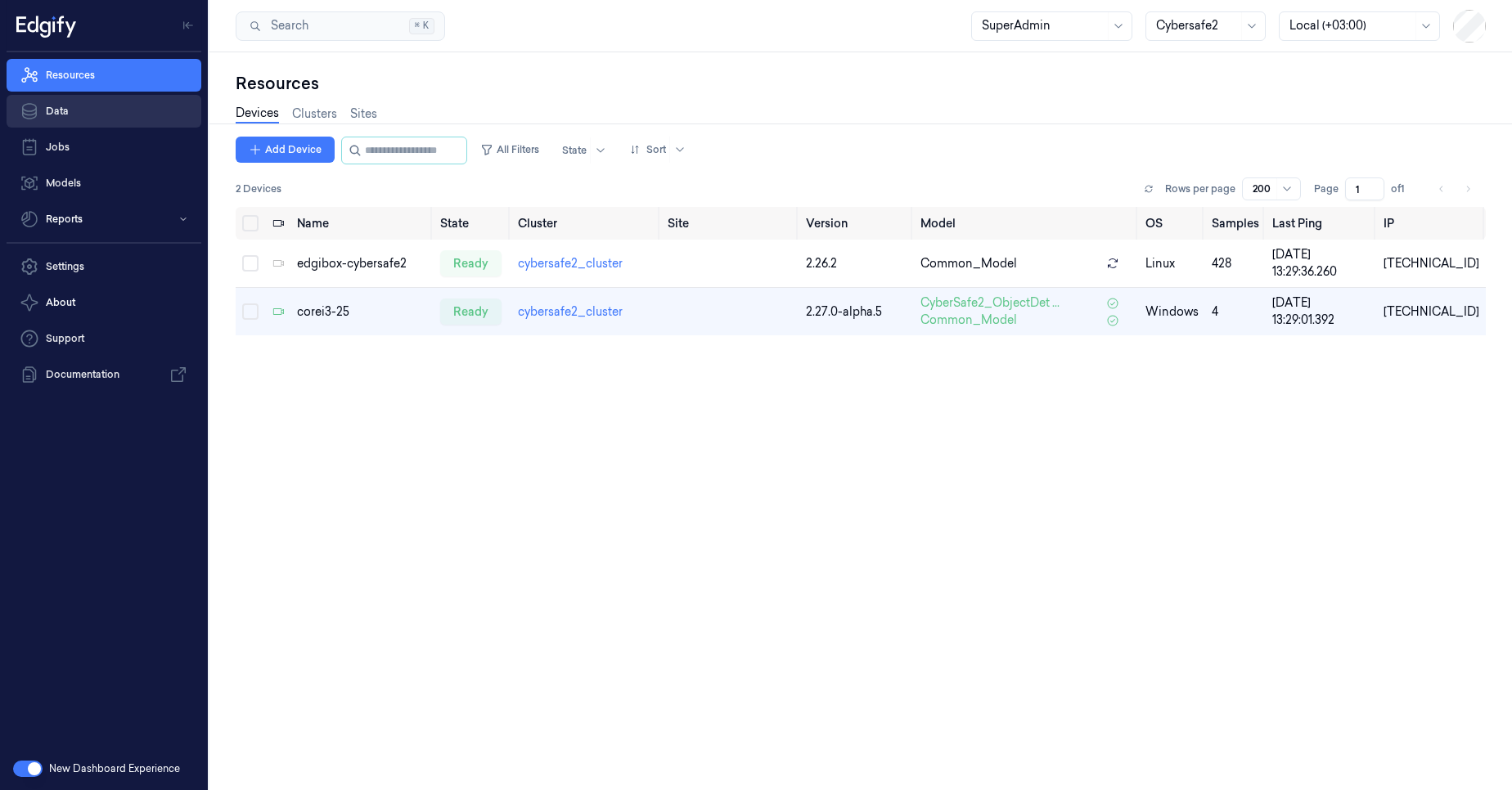
click at [84, 118] on link "Data" at bounding box center [104, 111] width 195 height 33
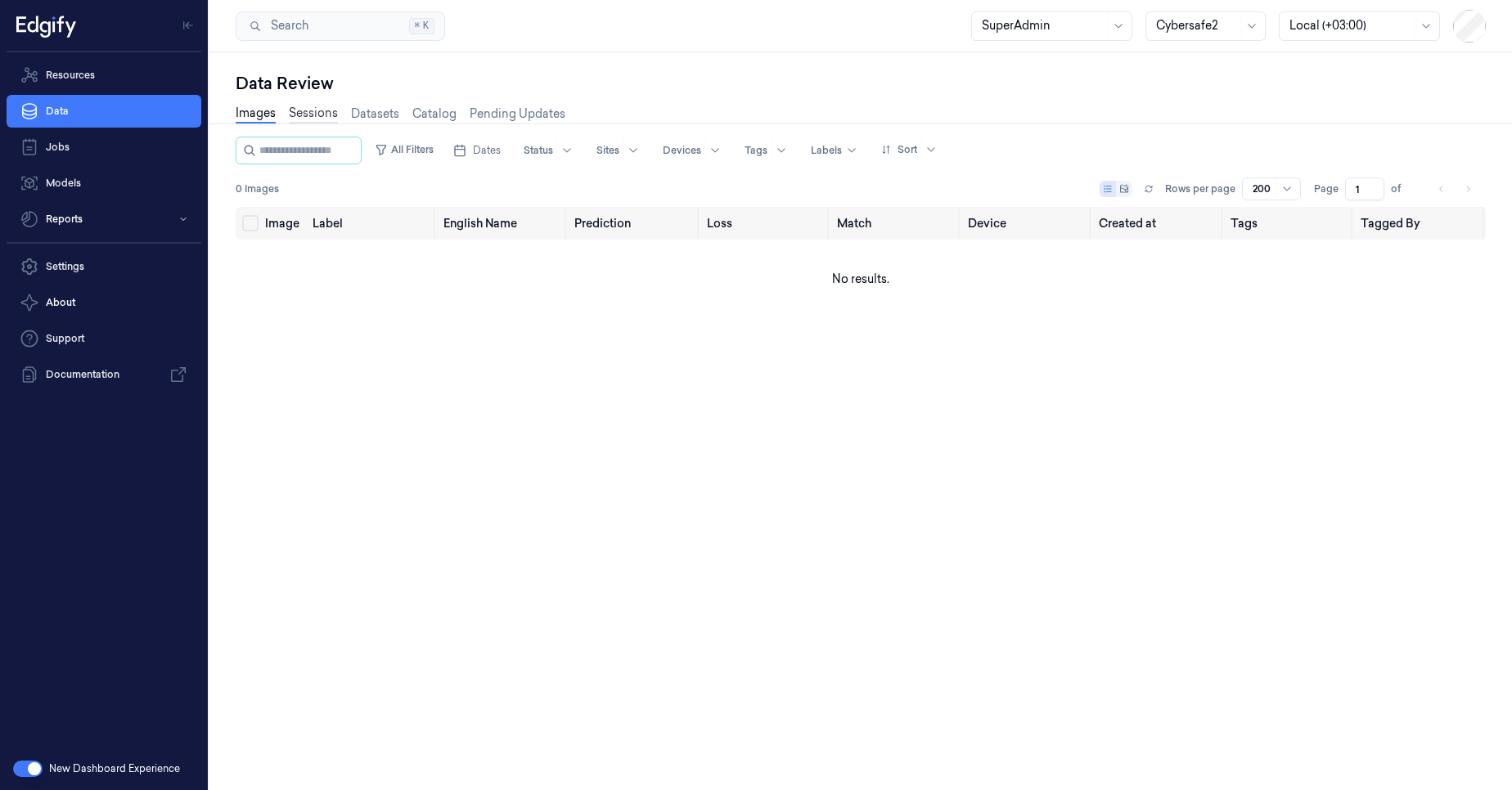
click at [334, 118] on link "Sessions" at bounding box center [313, 114] width 49 height 19
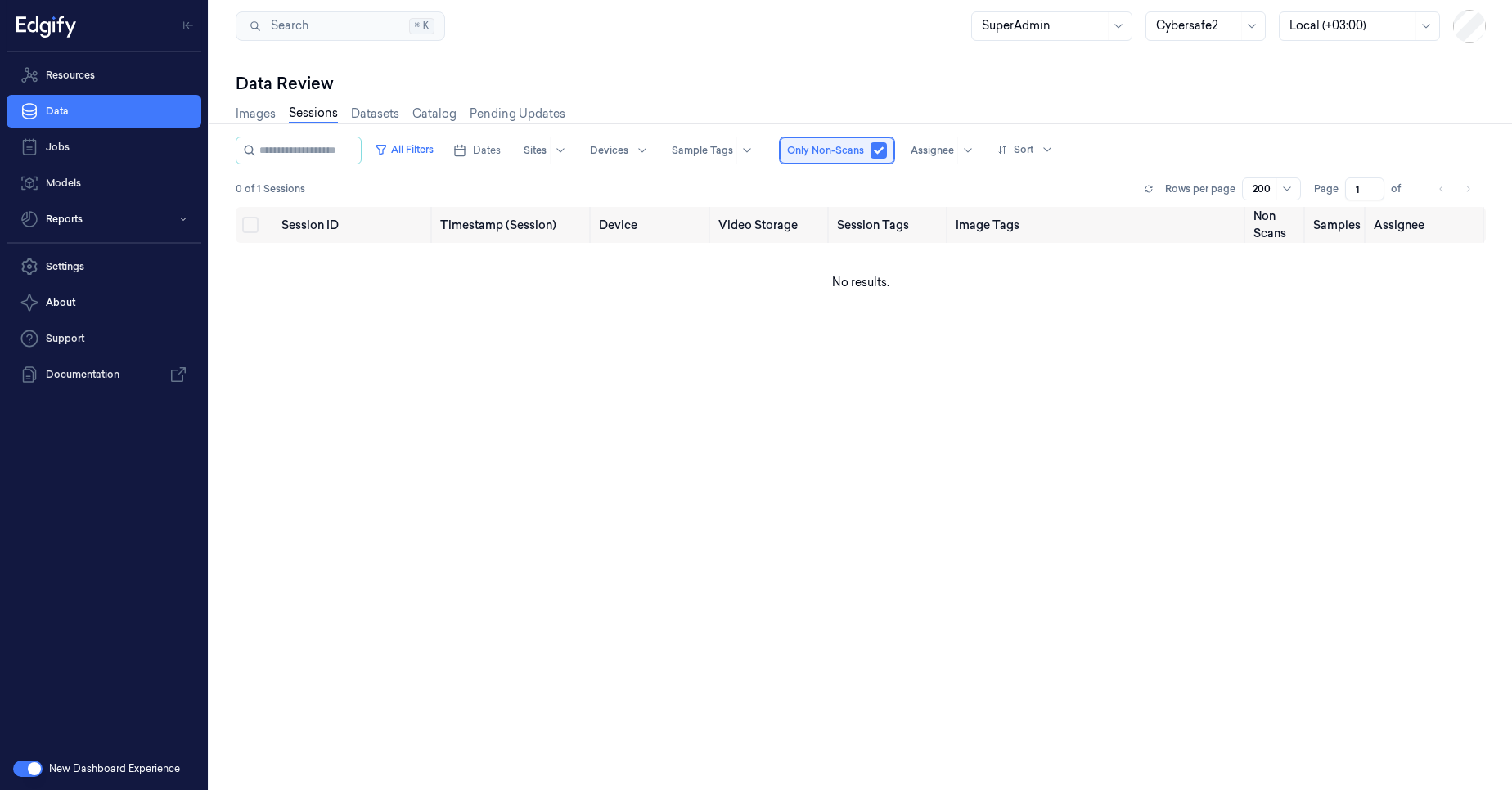
click at [846, 149] on span "Only Non-Scans" at bounding box center [826, 150] width 77 height 15
click at [926, 158] on div "Assignee" at bounding box center [940, 150] width 80 height 27
click at [887, 150] on button "button" at bounding box center [878, 150] width 17 height 17
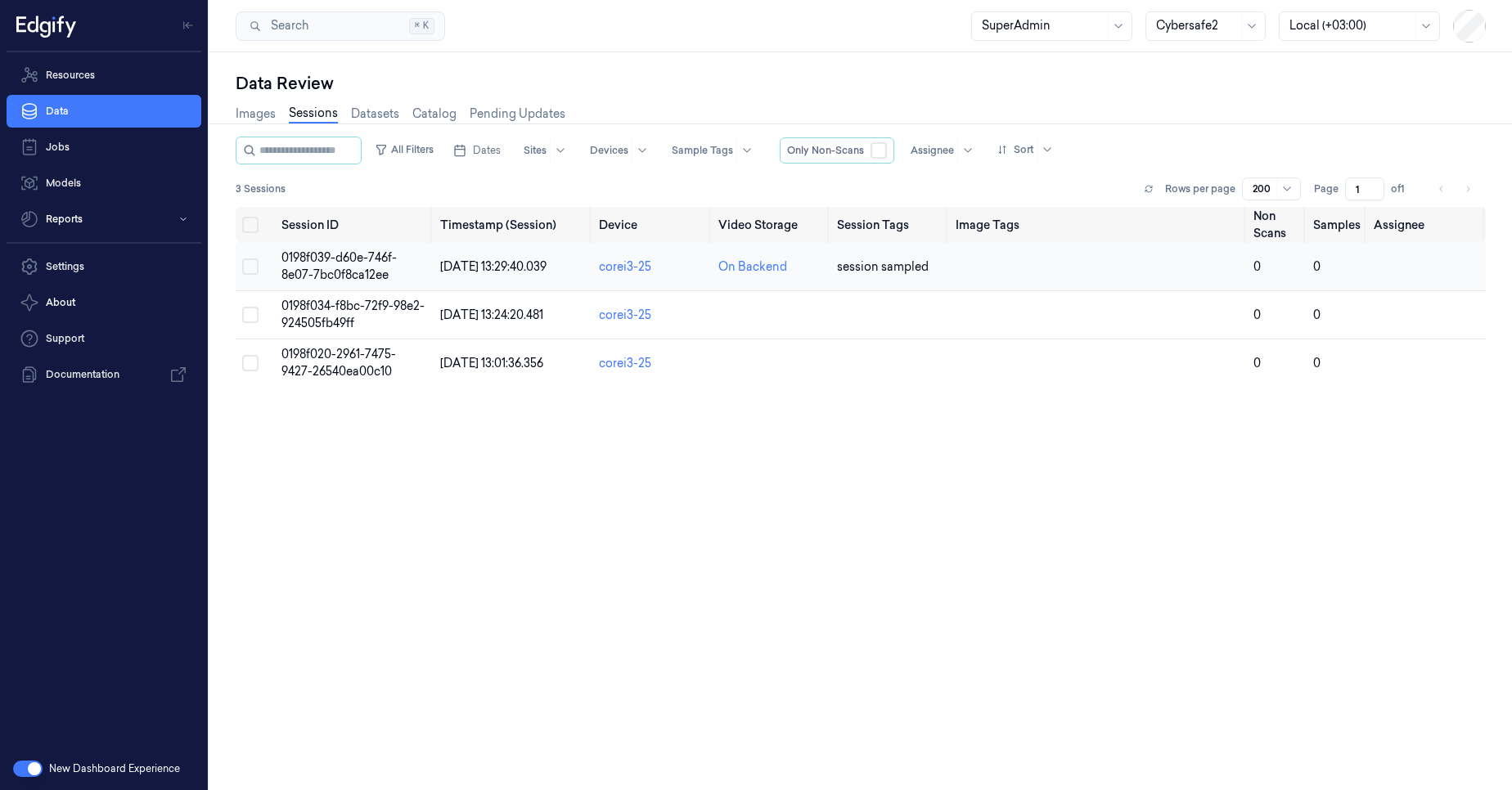
click at [354, 275] on span "0198f039-d60e-746f-8e07-7bc0f8ca12ee" at bounding box center [339, 266] width 116 height 32
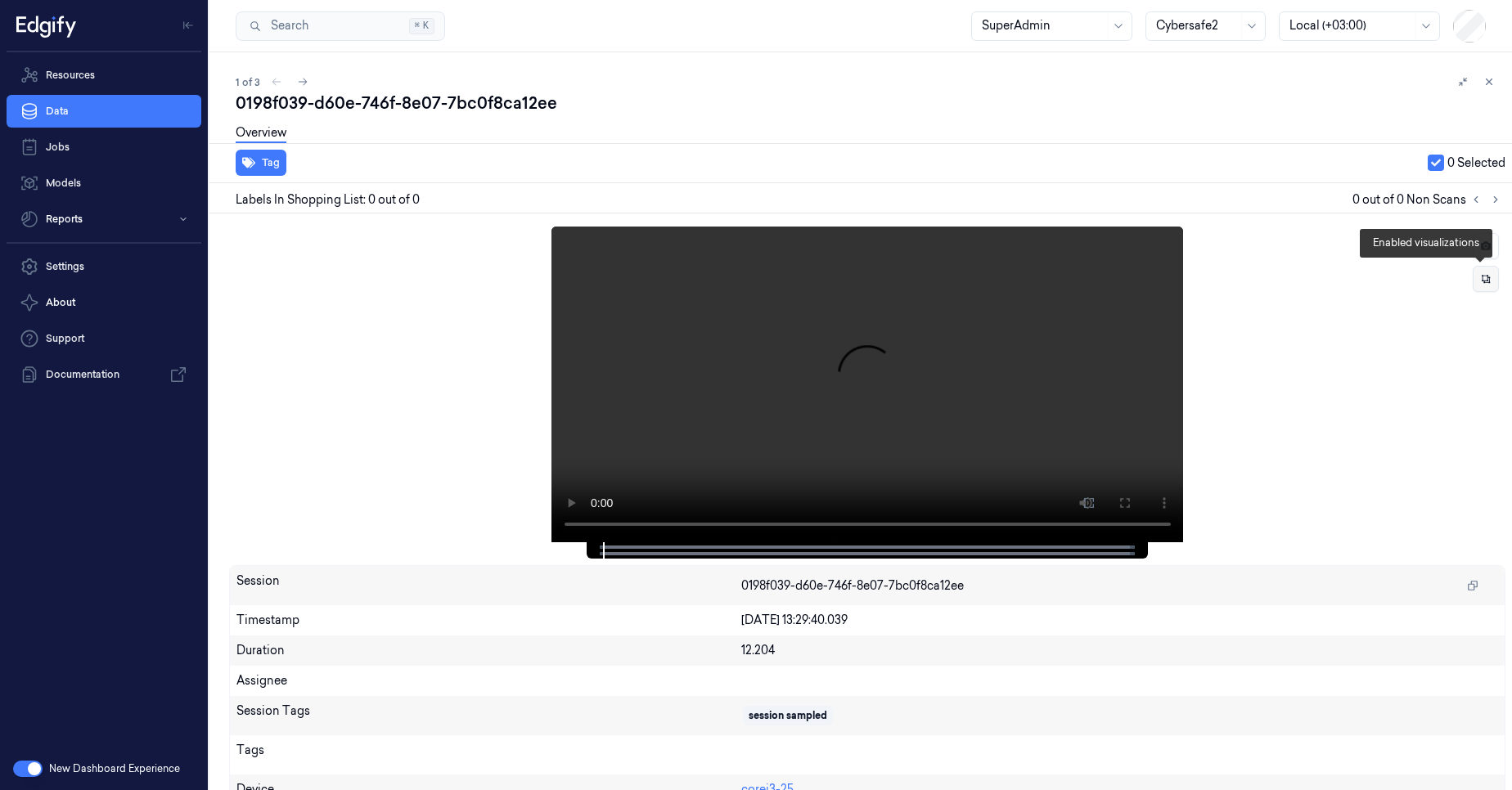
click at [1472, 279] on button at bounding box center [1485, 278] width 27 height 27
click at [1085, 506] on icon at bounding box center [1088, 503] width 13 height 13
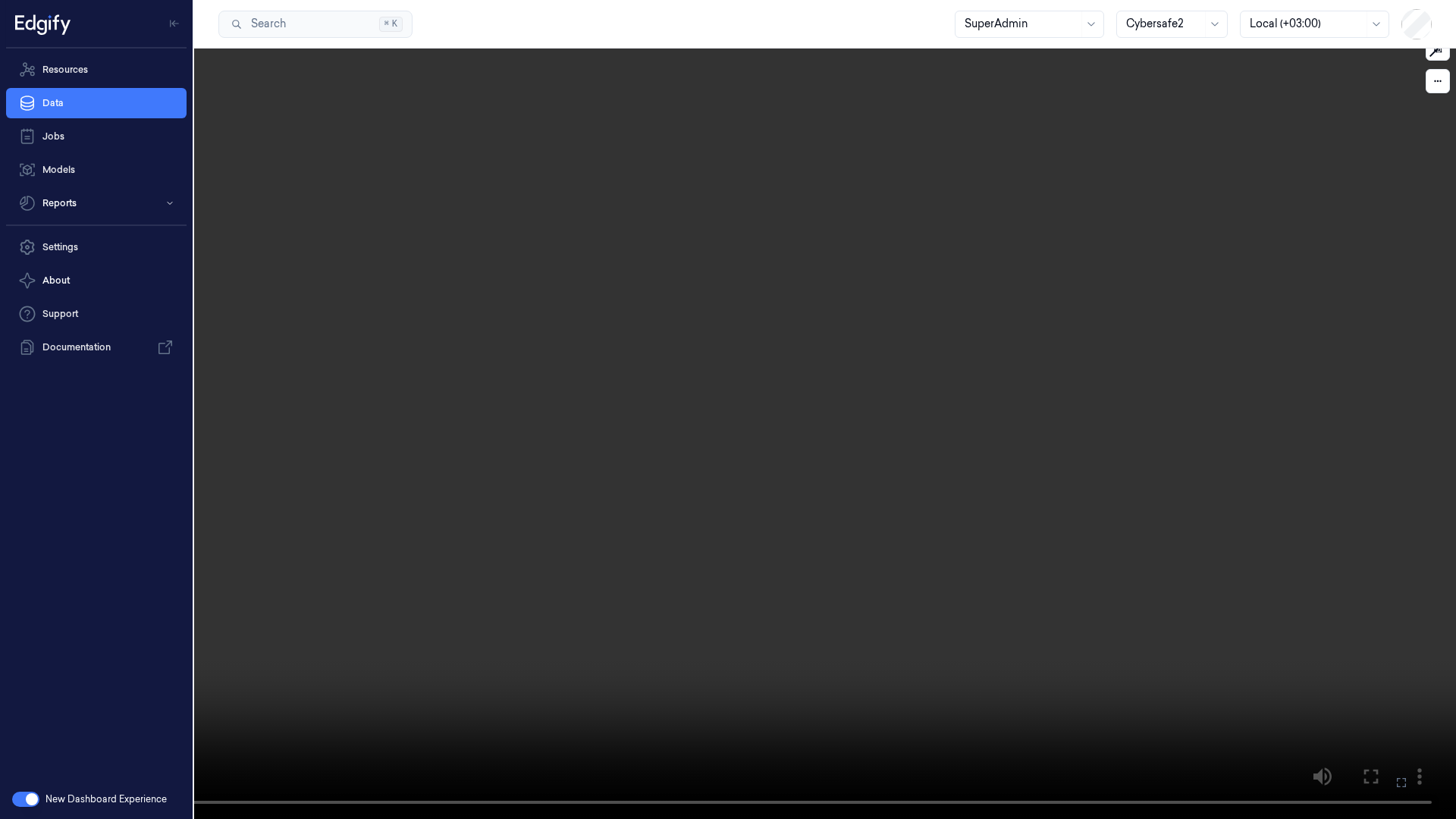
click at [0, 0] on icon at bounding box center [0, 0] width 0 height 0
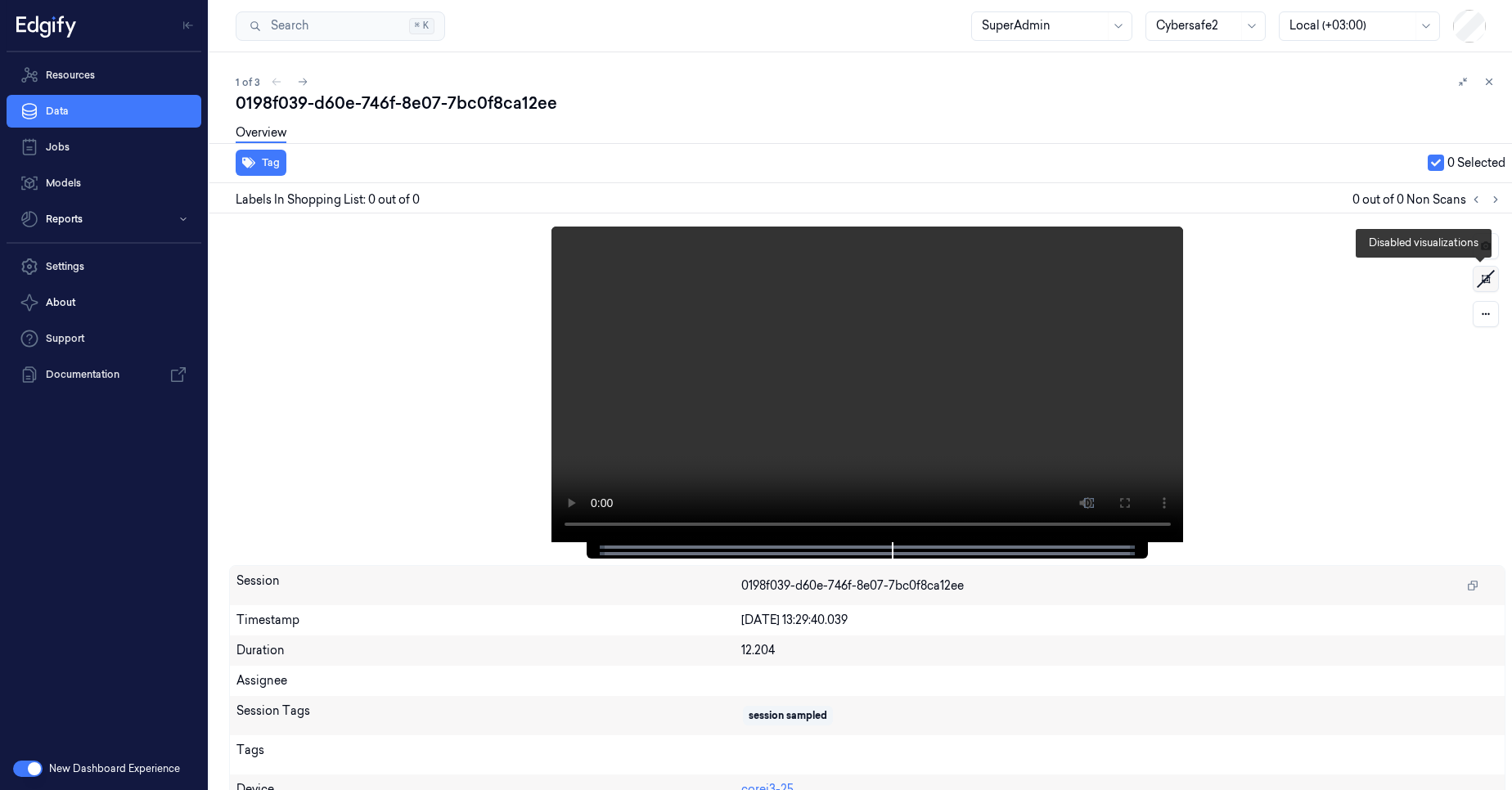
click at [1473, 278] on icon at bounding box center [1485, 278] width 25 height 25
click at [1476, 289] on button at bounding box center [1485, 278] width 27 height 27
click at [1484, 316] on icon at bounding box center [1486, 314] width 12 height 12
click at [1455, 379] on div "debug" at bounding box center [1444, 377] width 77 height 17
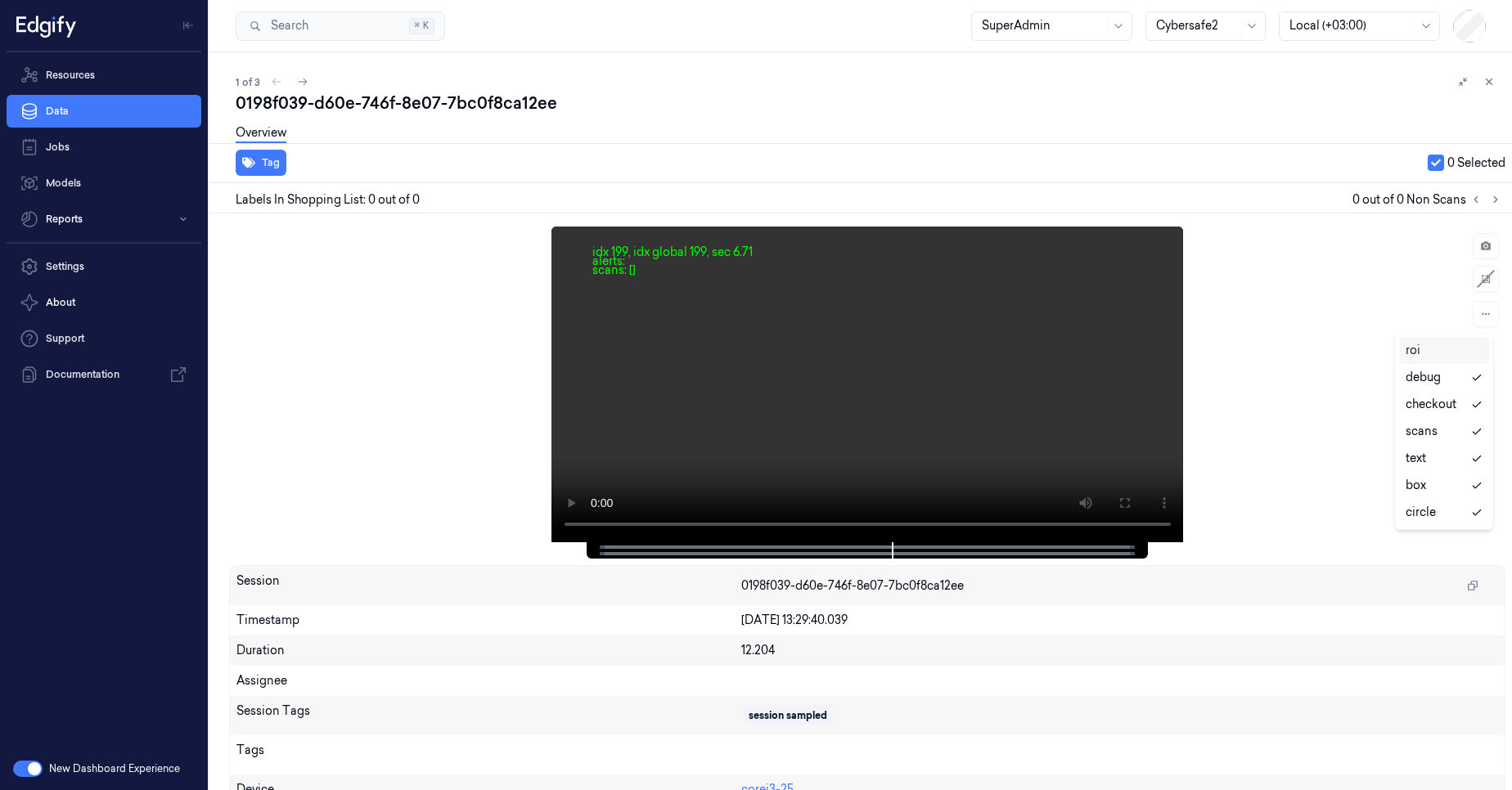
click at [1457, 348] on div "roi" at bounding box center [1444, 350] width 77 height 17
click at [1357, 349] on div "idx 363, idx global 363, sec 12.24 alerts: scans: []" at bounding box center [867, 384] width 1276 height 316
click at [88, 125] on link "Data" at bounding box center [104, 111] width 195 height 33
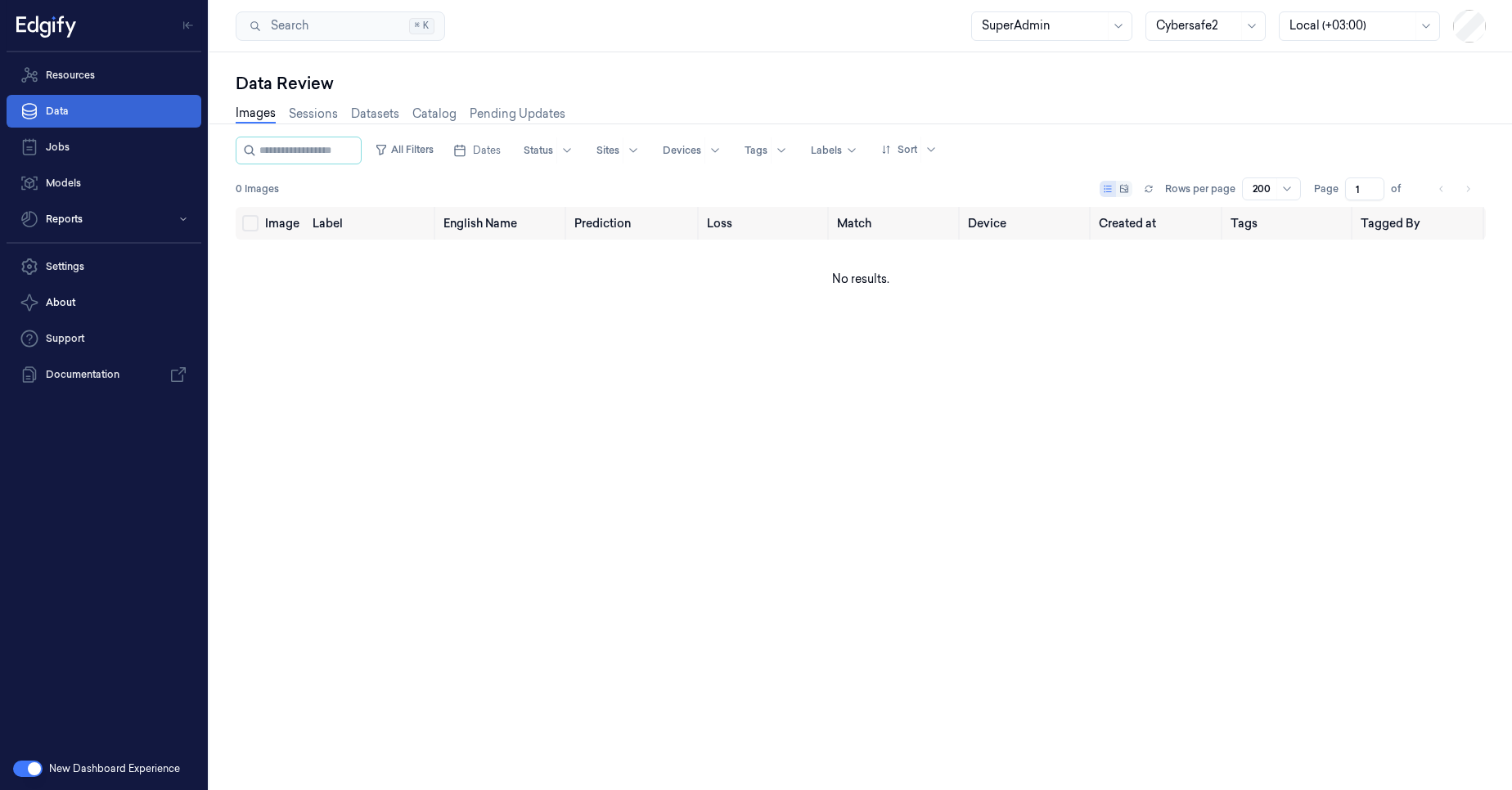
click at [125, 116] on link "Data" at bounding box center [104, 111] width 195 height 33
